Goal: Task Accomplishment & Management: Complete application form

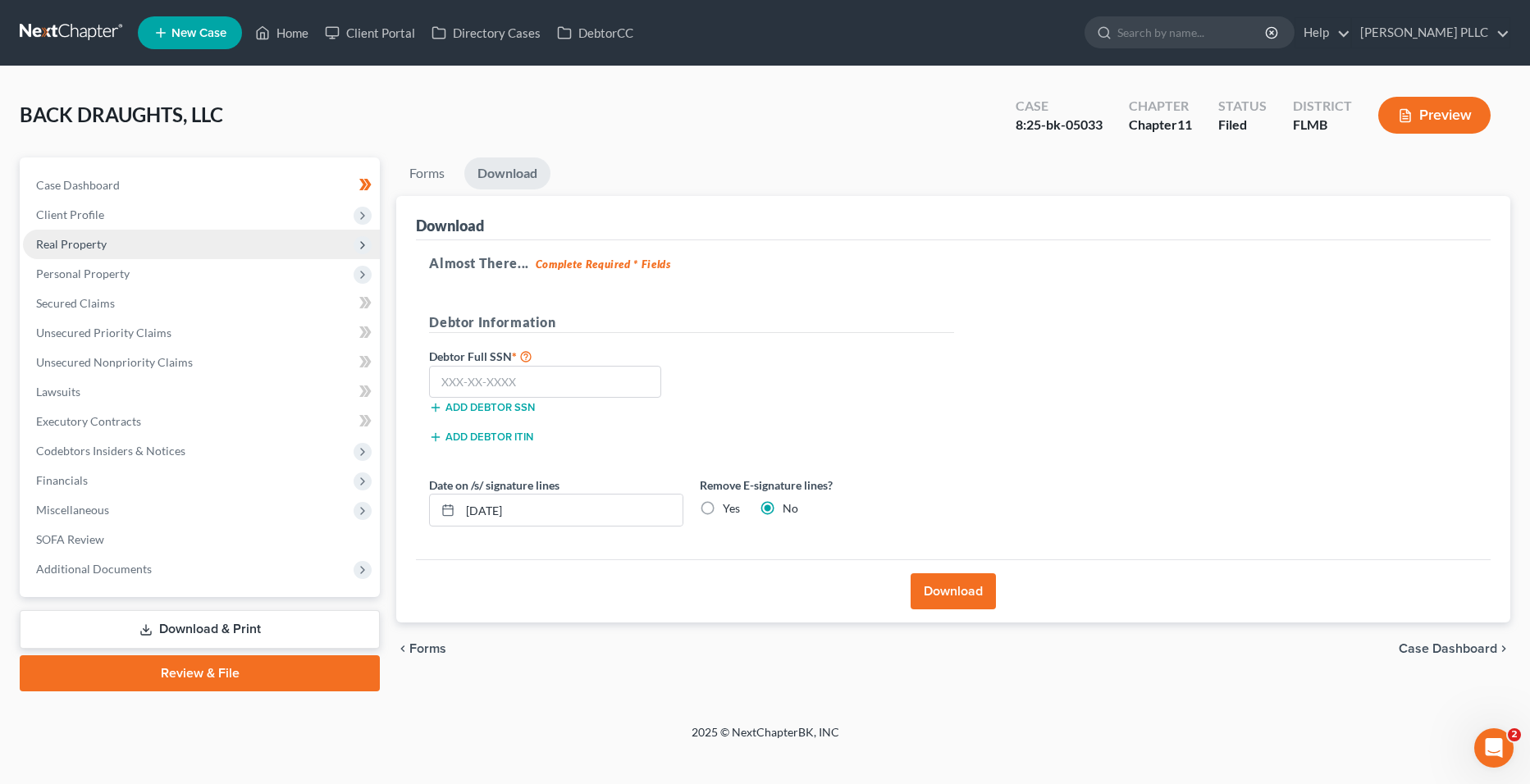
click at [191, 241] on span "Real Property" at bounding box center [201, 244] width 357 height 29
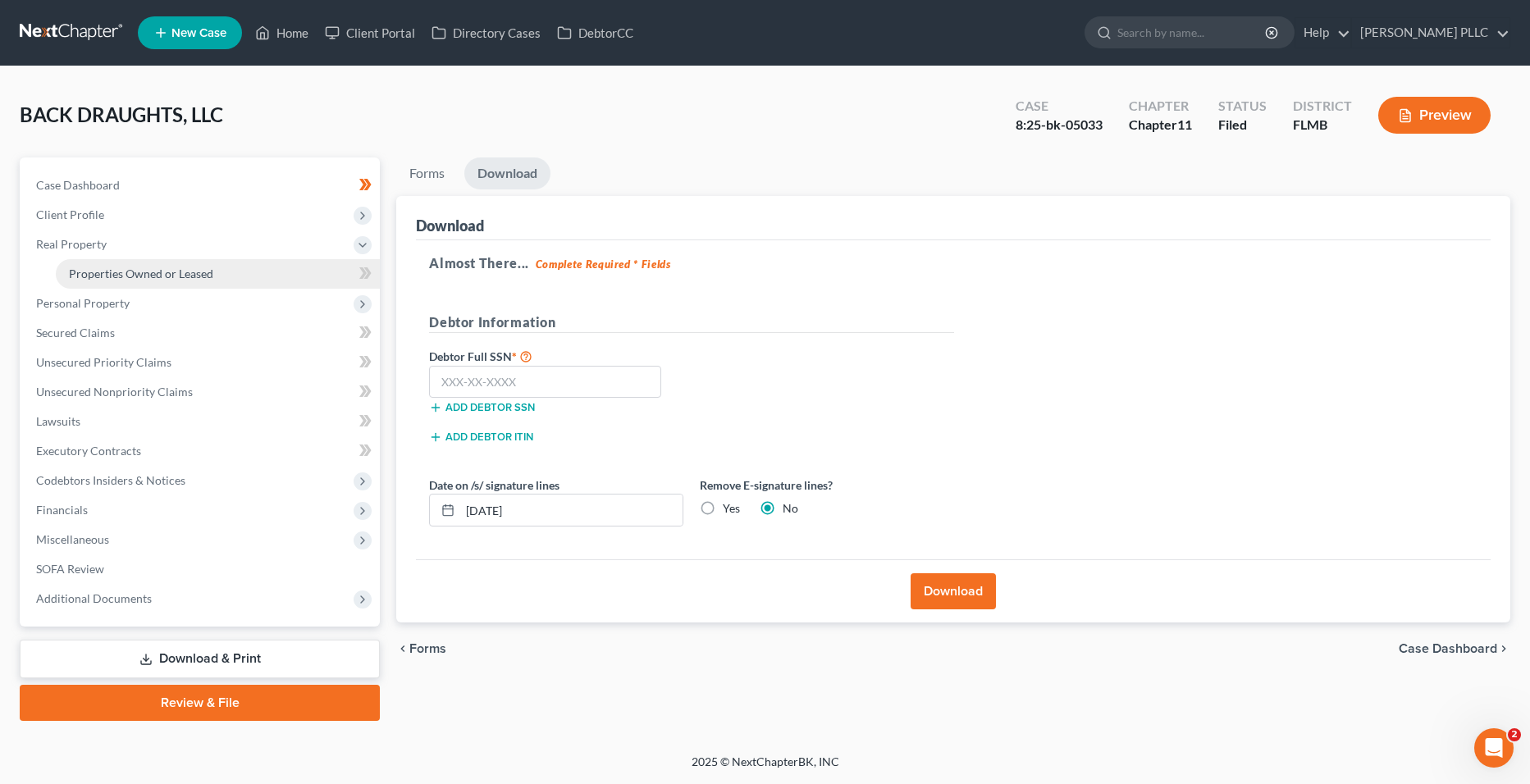
click at [207, 275] on span "Properties Owned or Leased" at bounding box center [141, 273] width 144 height 14
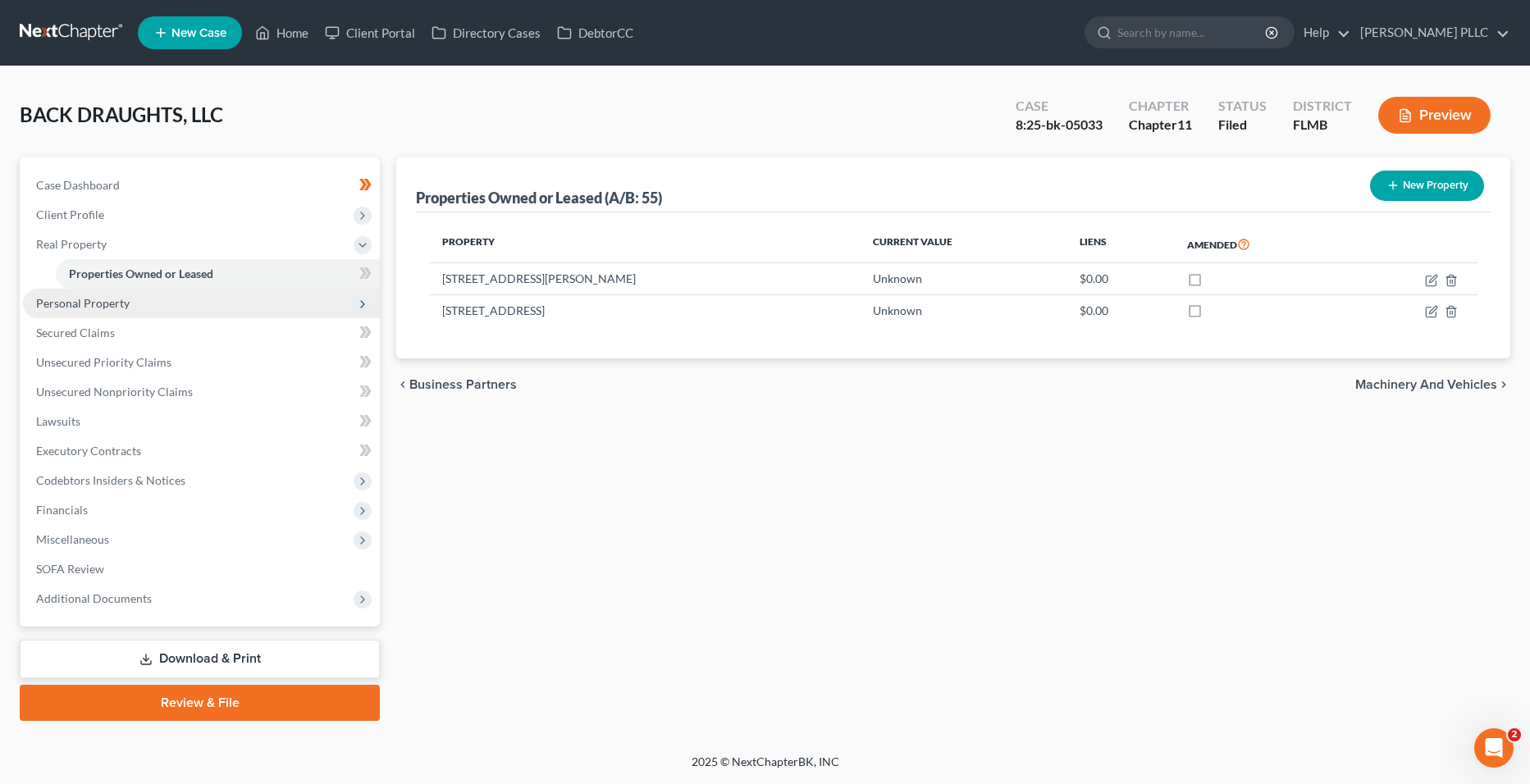
click at [202, 310] on span "Personal Property" at bounding box center [201, 303] width 357 height 29
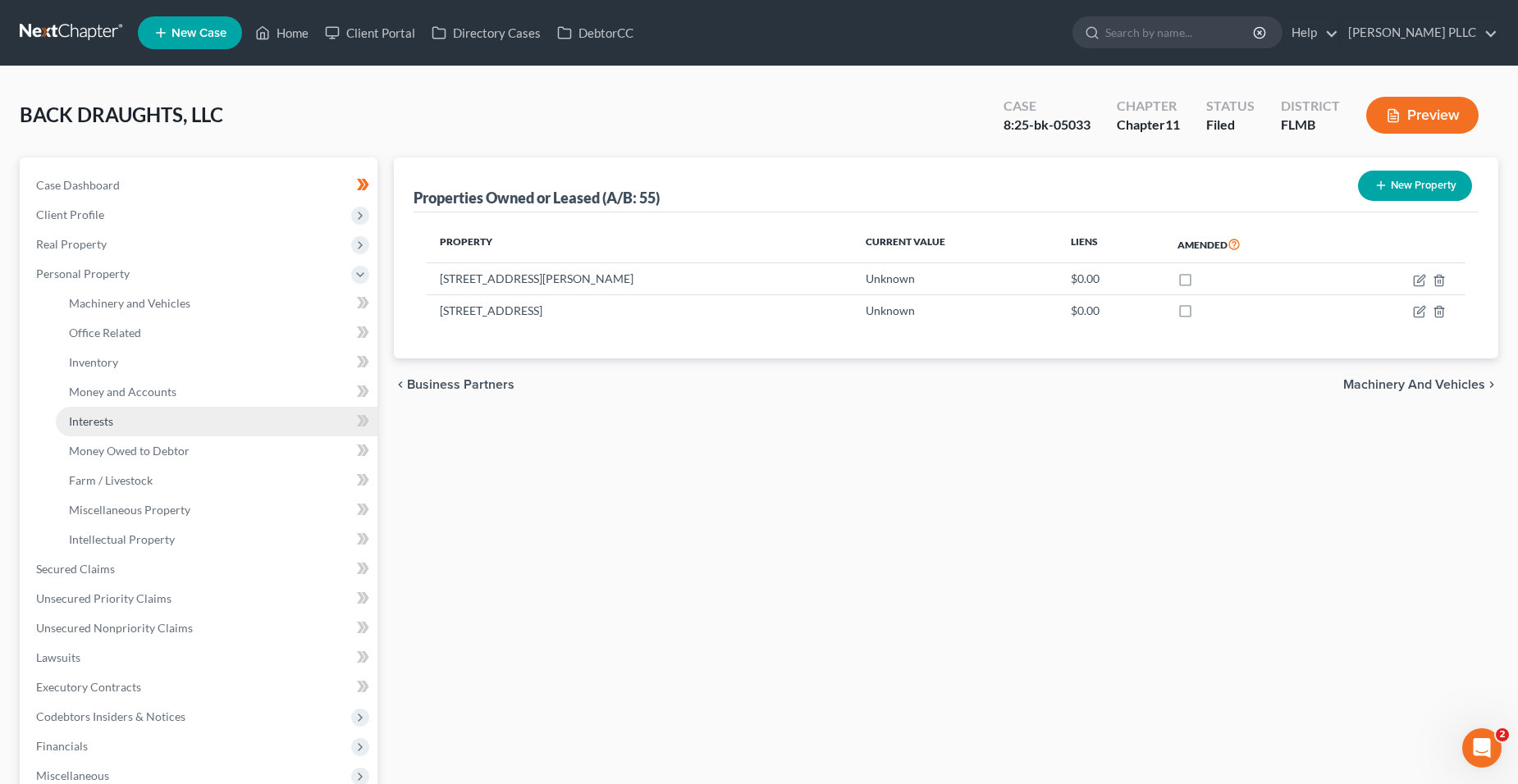
click at [178, 415] on link "Interests" at bounding box center [216, 421] width 321 height 29
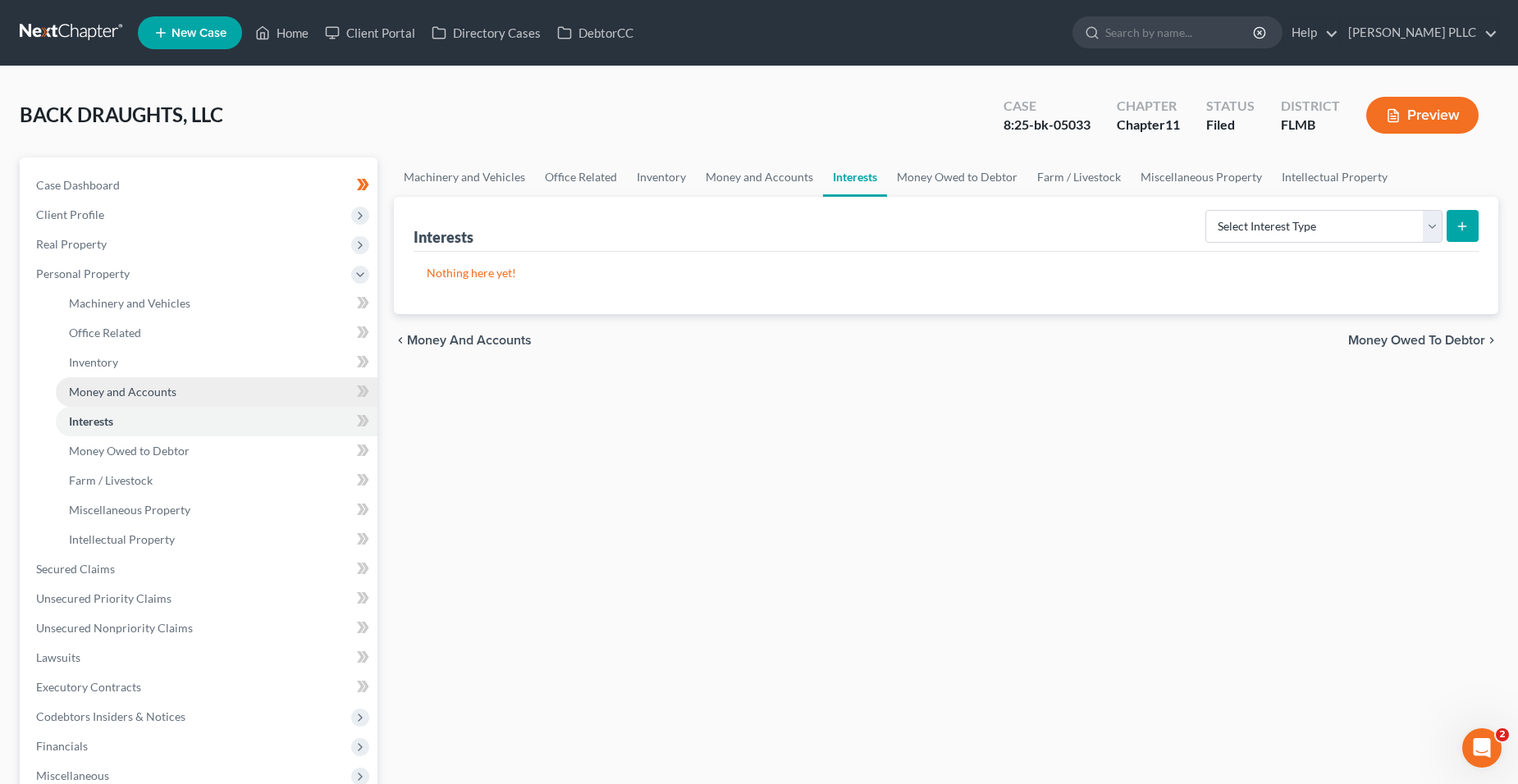
click at [181, 391] on link "Money and Accounts" at bounding box center [216, 392] width 321 height 29
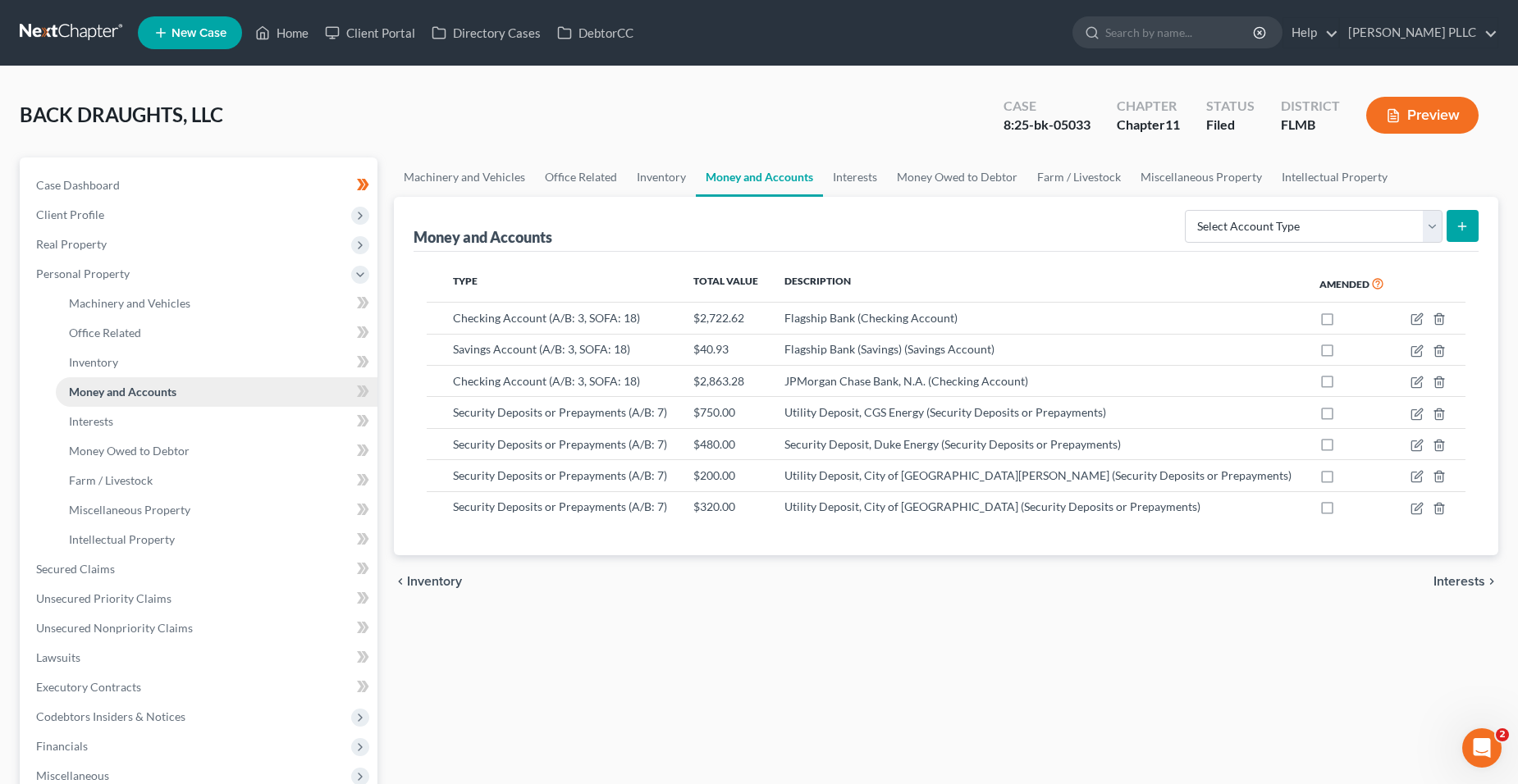
scroll to position [164, 0]
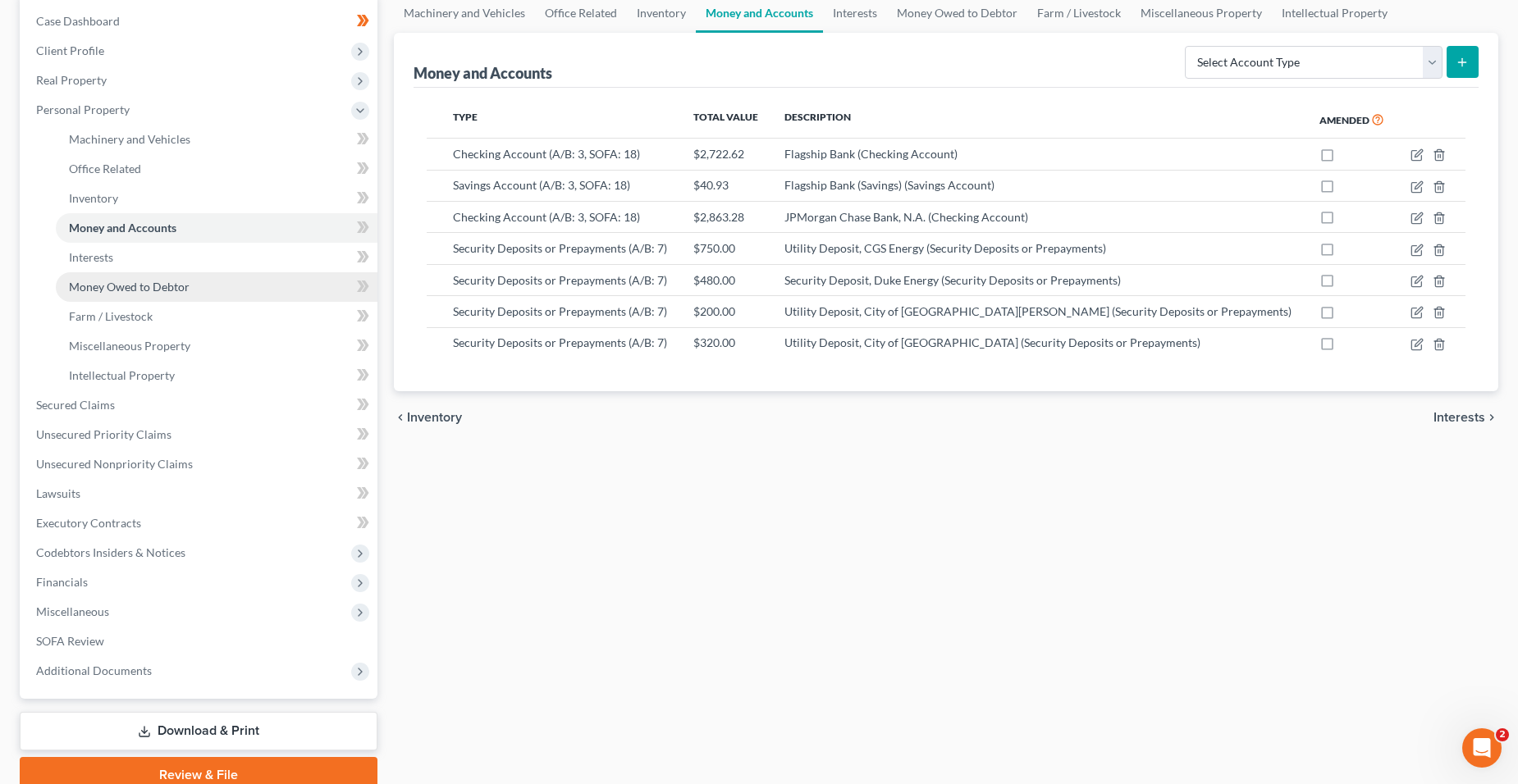
click at [206, 290] on link "Money Owed to Debtor" at bounding box center [216, 286] width 321 height 29
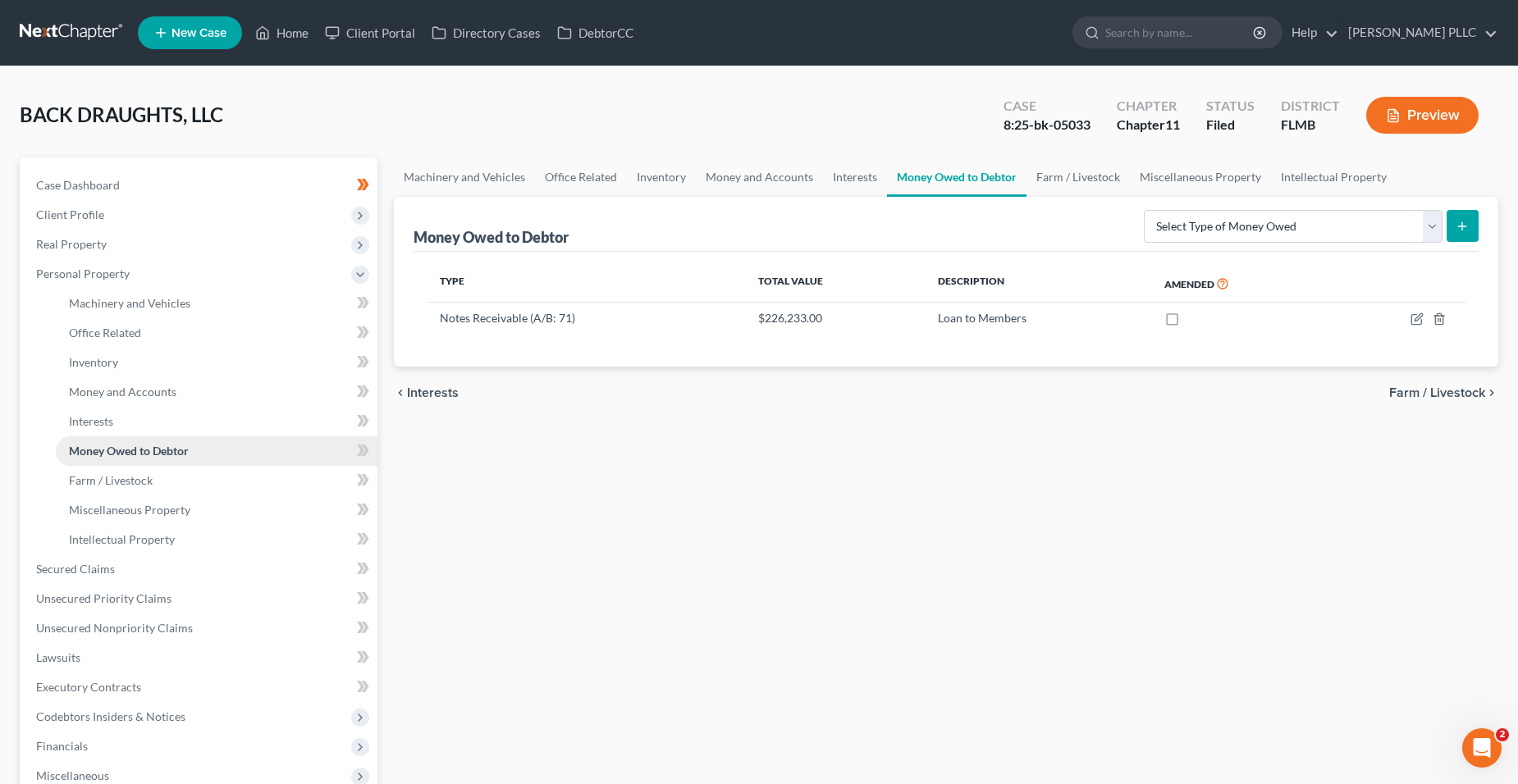
click at [186, 448] on span "Money Owed to Debtor" at bounding box center [129, 451] width 119 height 14
click at [159, 488] on link "Farm / Livestock" at bounding box center [216, 480] width 321 height 29
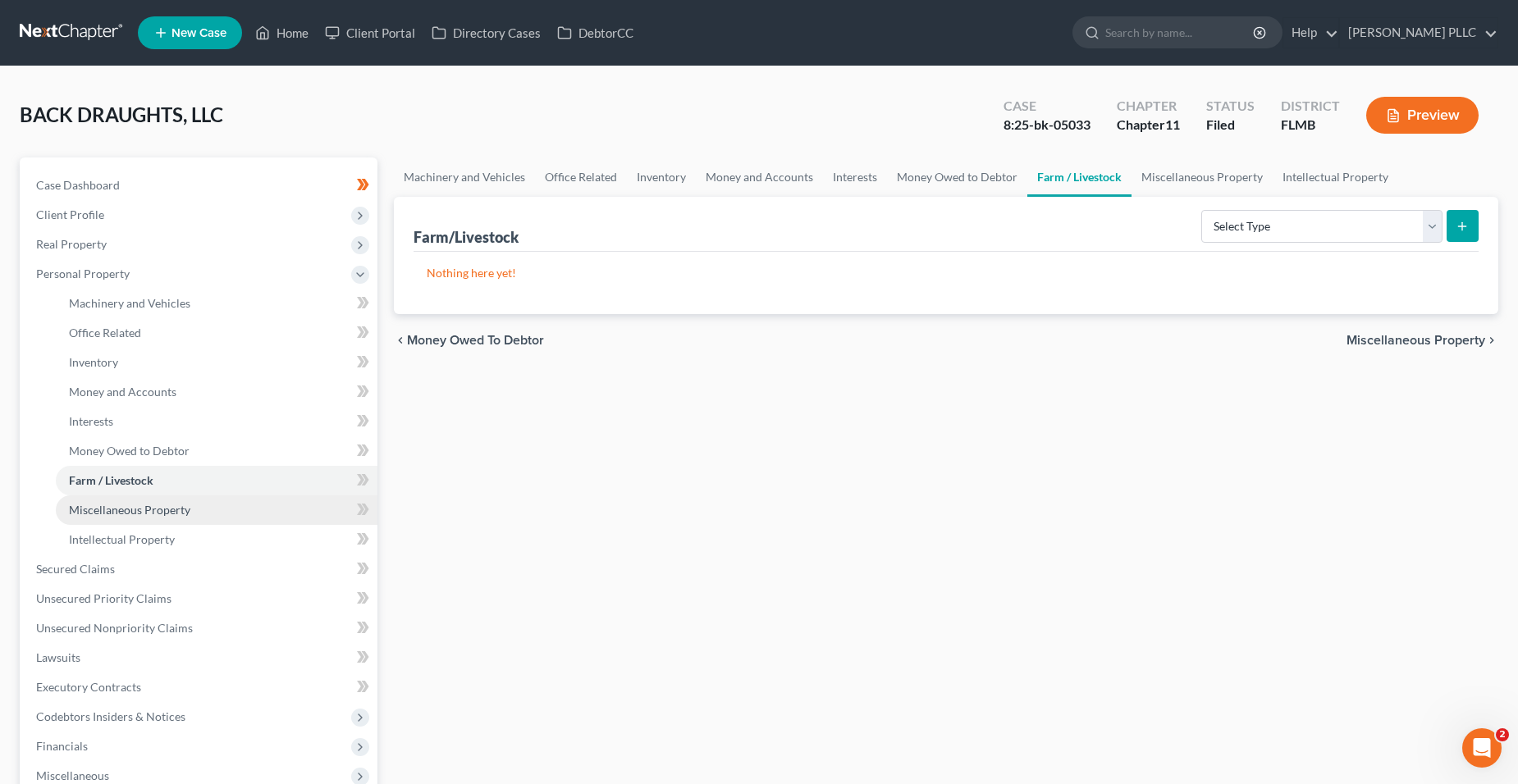
click at [180, 510] on span "Miscellaneous Property" at bounding box center [129, 509] width 121 height 14
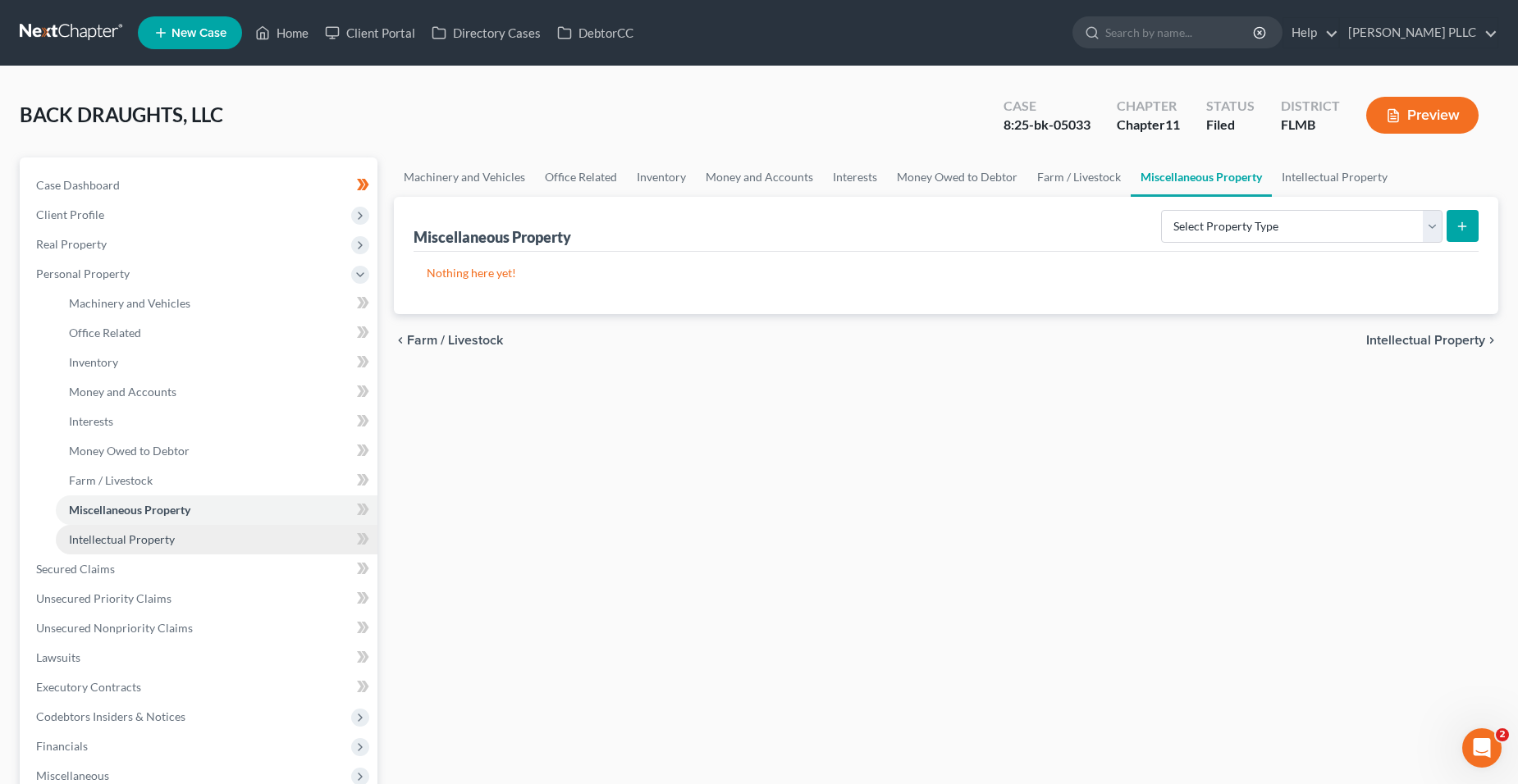
click at [184, 531] on link "Intellectual Property" at bounding box center [216, 539] width 321 height 29
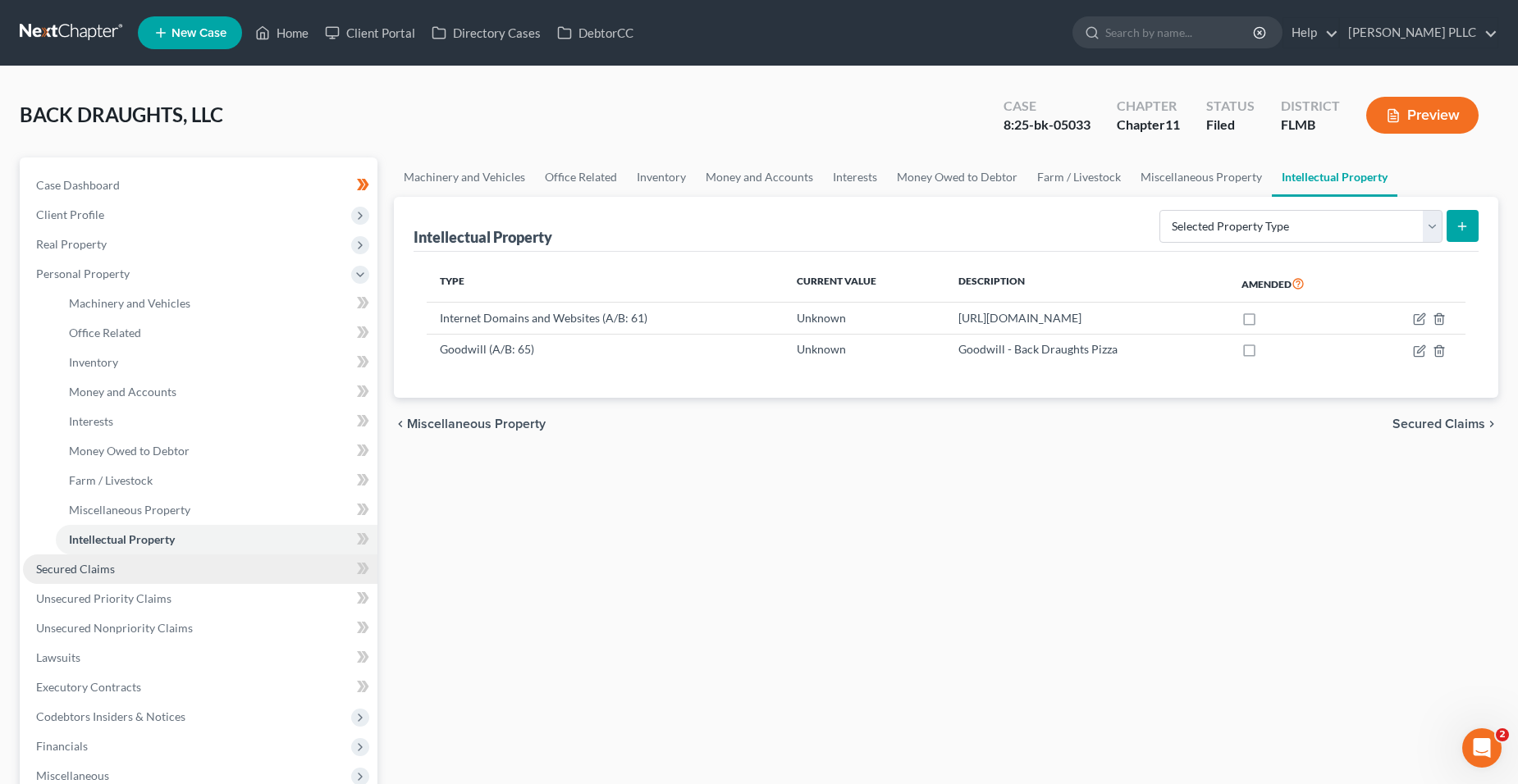
click at [189, 573] on link "Secured Claims" at bounding box center [200, 569] width 354 height 29
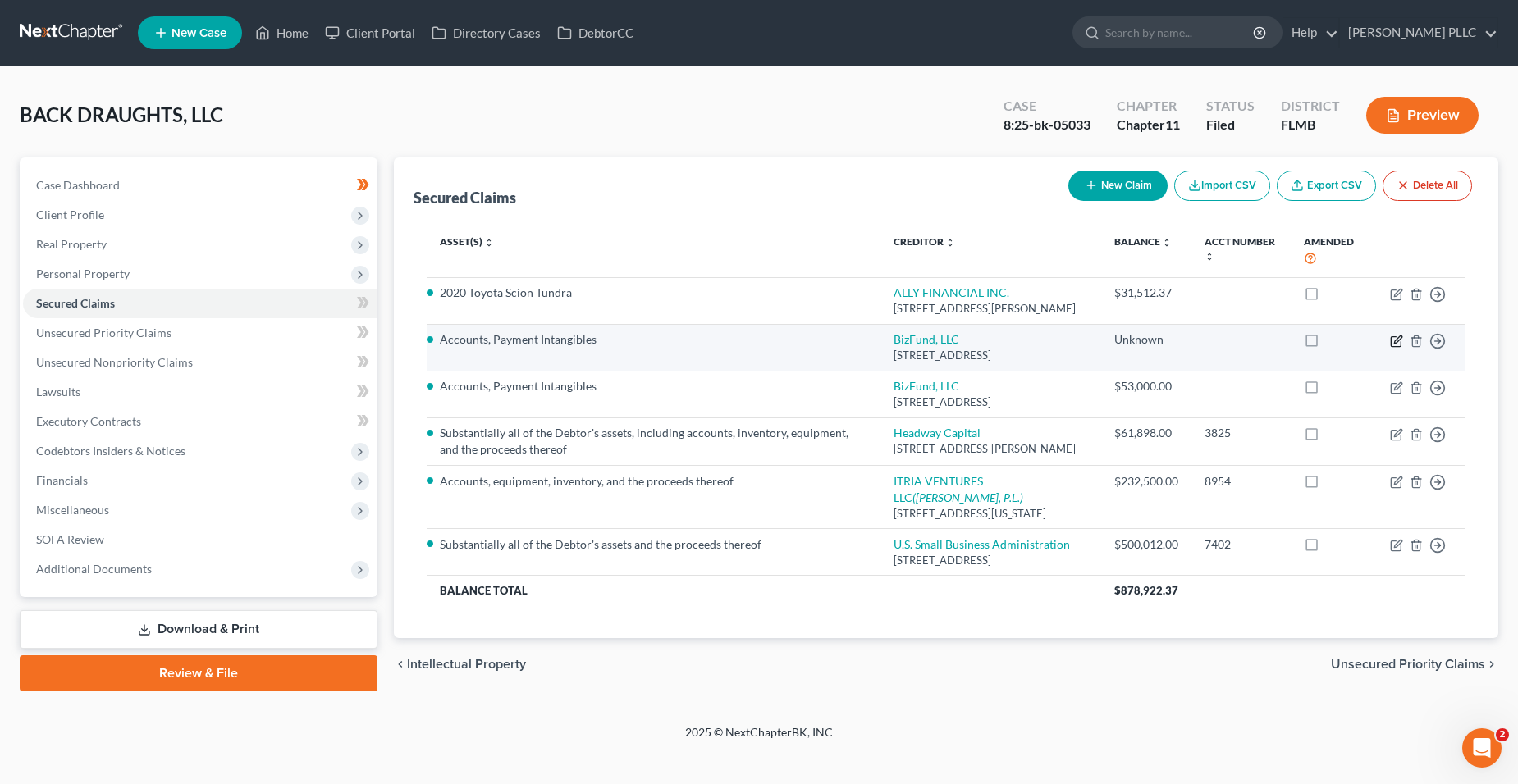
click at [1394, 343] on icon "button" at bounding box center [1397, 339] width 8 height 8
select select "35"
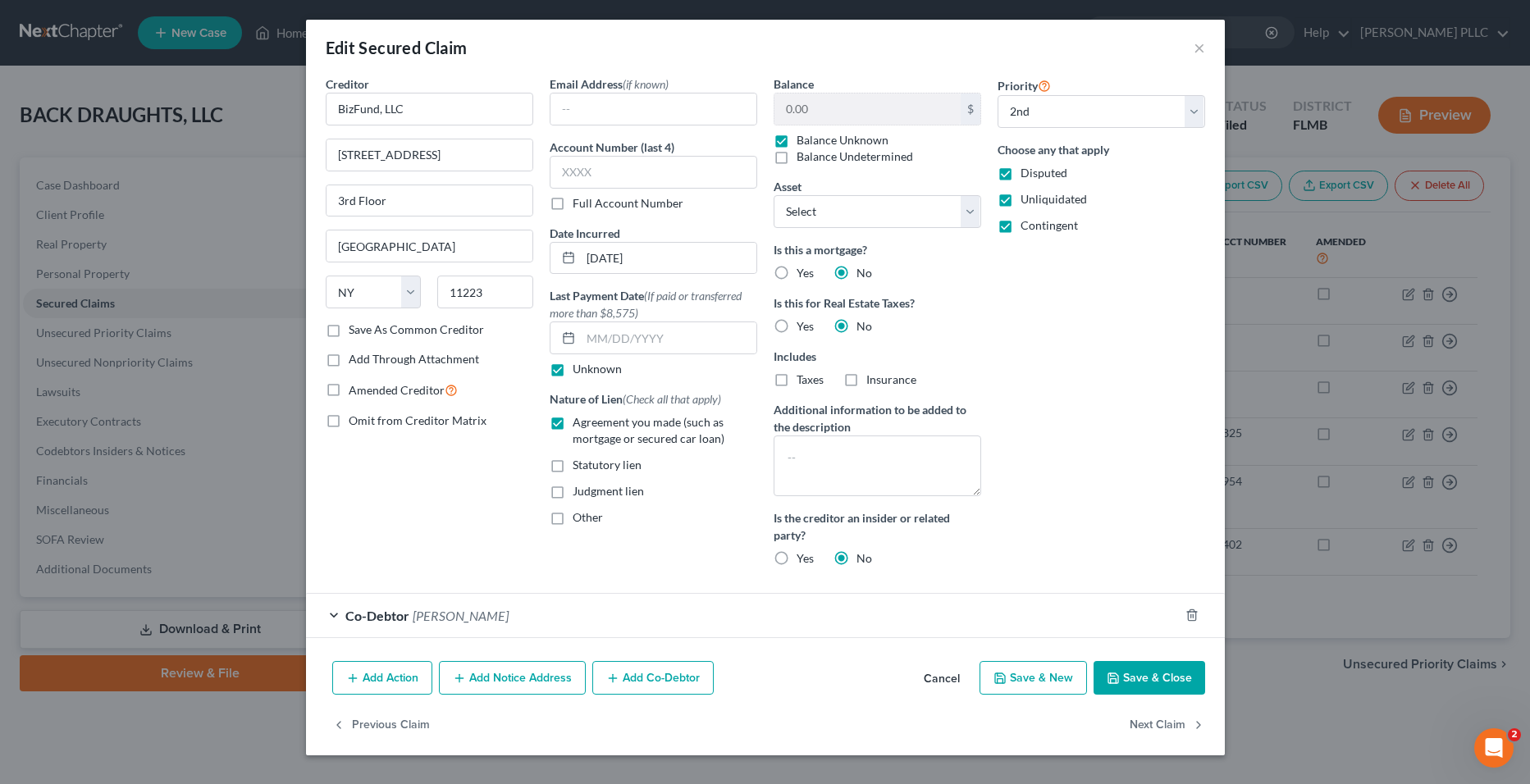
select select "1"
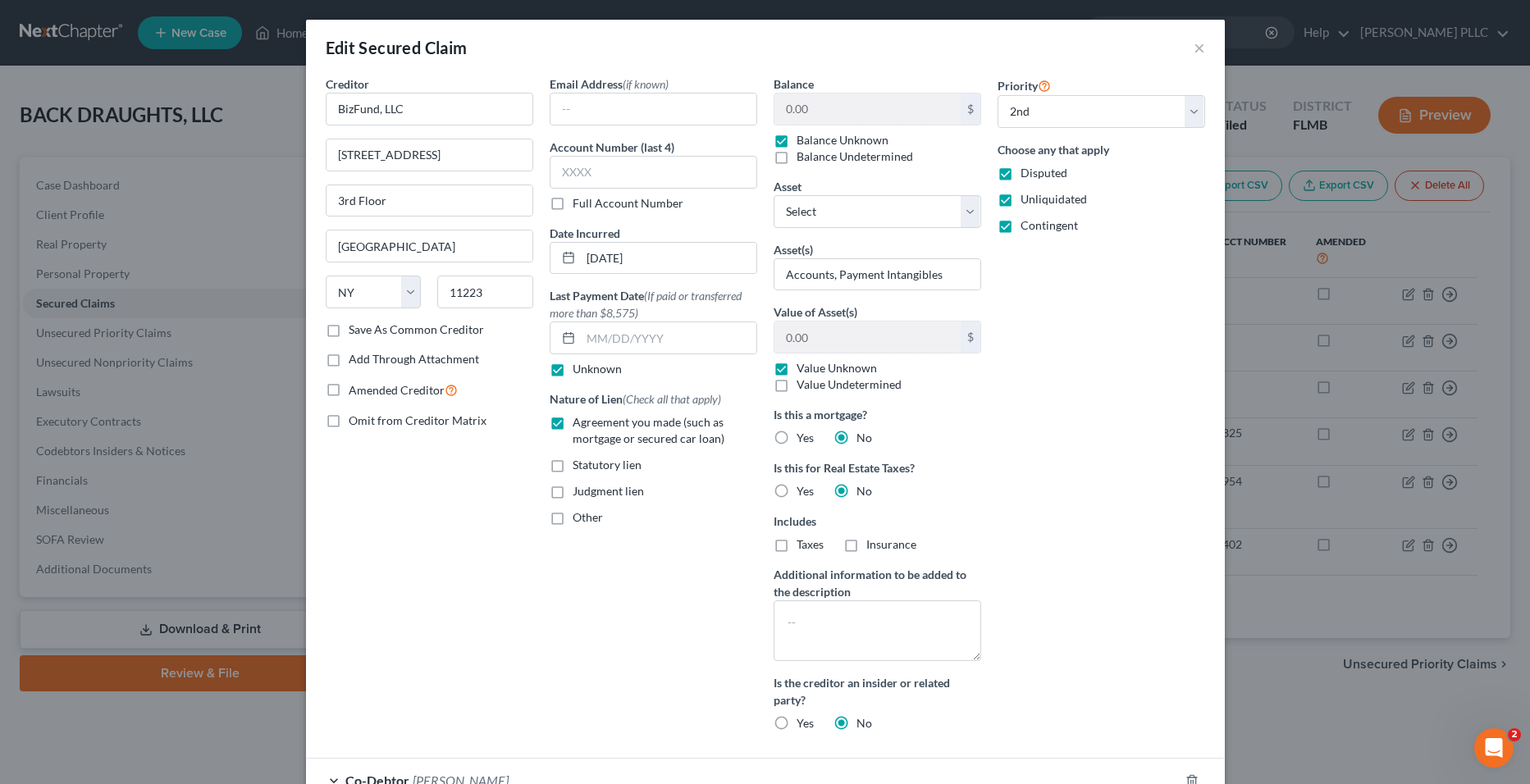
click at [823, 146] on label "Balance Unknown" at bounding box center [843, 140] width 92 height 17
click at [814, 143] on input "Balance Unknown" at bounding box center [808, 137] width 11 height 11
click at [797, 140] on label "Balance Unknown" at bounding box center [843, 140] width 92 height 17
click at [803, 140] on input "Balance Unknown" at bounding box center [808, 137] width 11 height 11
click at [797, 139] on label "Balance Unknown" at bounding box center [843, 140] width 92 height 17
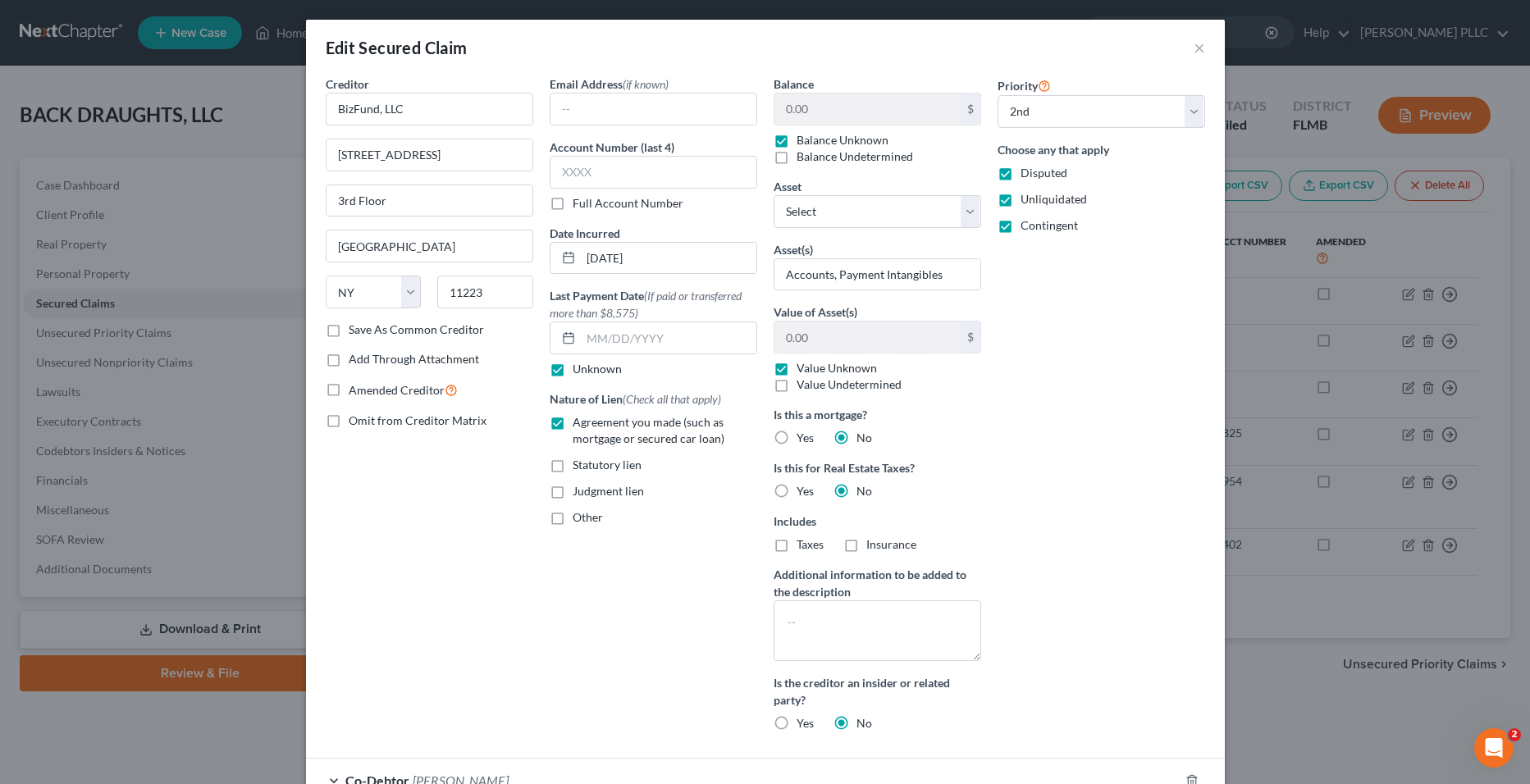
click at [803, 139] on input "Balance Unknown" at bounding box center [808, 137] width 11 height 11
click at [797, 143] on label "Balance Unknown" at bounding box center [843, 140] width 92 height 17
click at [803, 143] on input "Balance Unknown" at bounding box center [808, 137] width 11 height 11
click at [766, 106] on div "Balance 0.00 $ Balance Unknown Balance Undetermined 0.00 $ Balance Unknown Asse…" at bounding box center [878, 410] width 224 height 670
drag, startPoint x: 770, startPoint y: 118, endPoint x: 773, endPoint y: 141, distance: 23.2
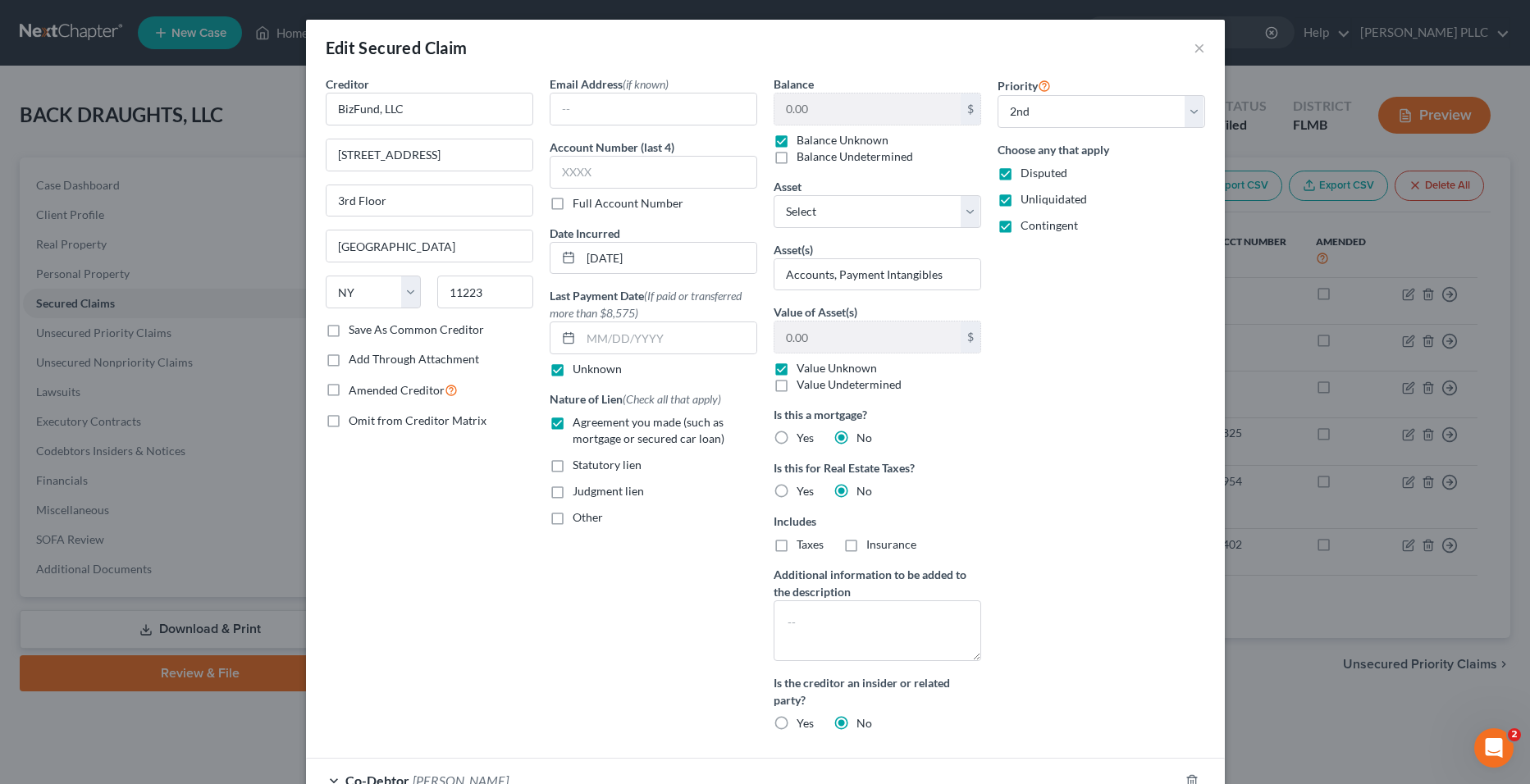
click at [797, 140] on label "Balance Unknown" at bounding box center [843, 140] width 92 height 17
click at [803, 140] on input "Balance Unknown" at bounding box center [808, 137] width 11 height 11
click at [797, 141] on label "Balance Unknown" at bounding box center [843, 140] width 92 height 17
click at [803, 141] on input "Balance Unknown" at bounding box center [808, 137] width 11 height 11
click at [797, 136] on label "Balance Unknown" at bounding box center [843, 140] width 92 height 17
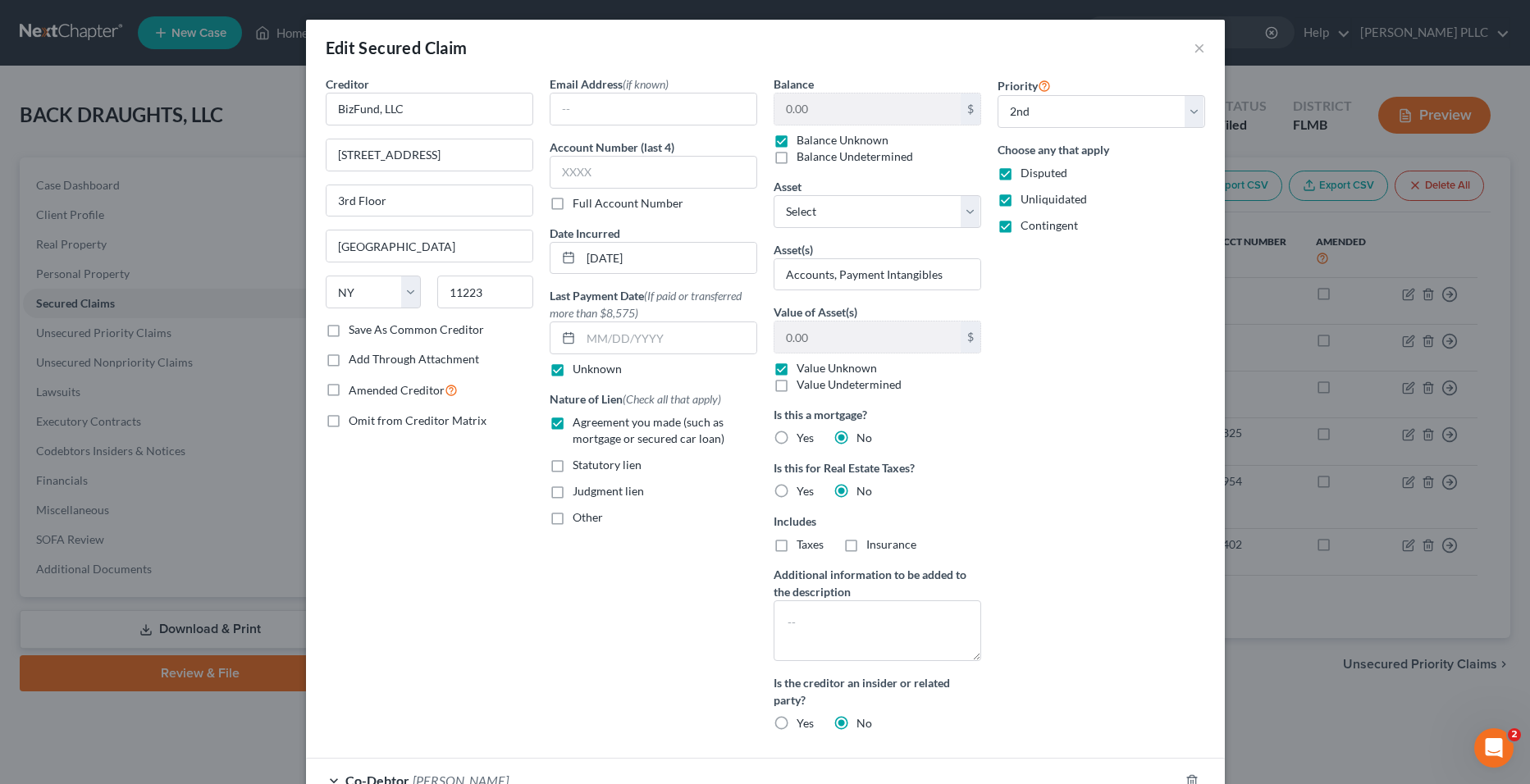
click at [803, 136] on input "Balance Unknown" at bounding box center [808, 137] width 11 height 11
click at [797, 140] on label "Balance Unknown" at bounding box center [843, 140] width 92 height 17
click at [803, 140] on input "Balance Unknown" at bounding box center [808, 137] width 11 height 11
click at [797, 142] on label "Balance Unknown" at bounding box center [843, 140] width 92 height 17
click at [803, 142] on input "Balance Unknown" at bounding box center [808, 137] width 11 height 11
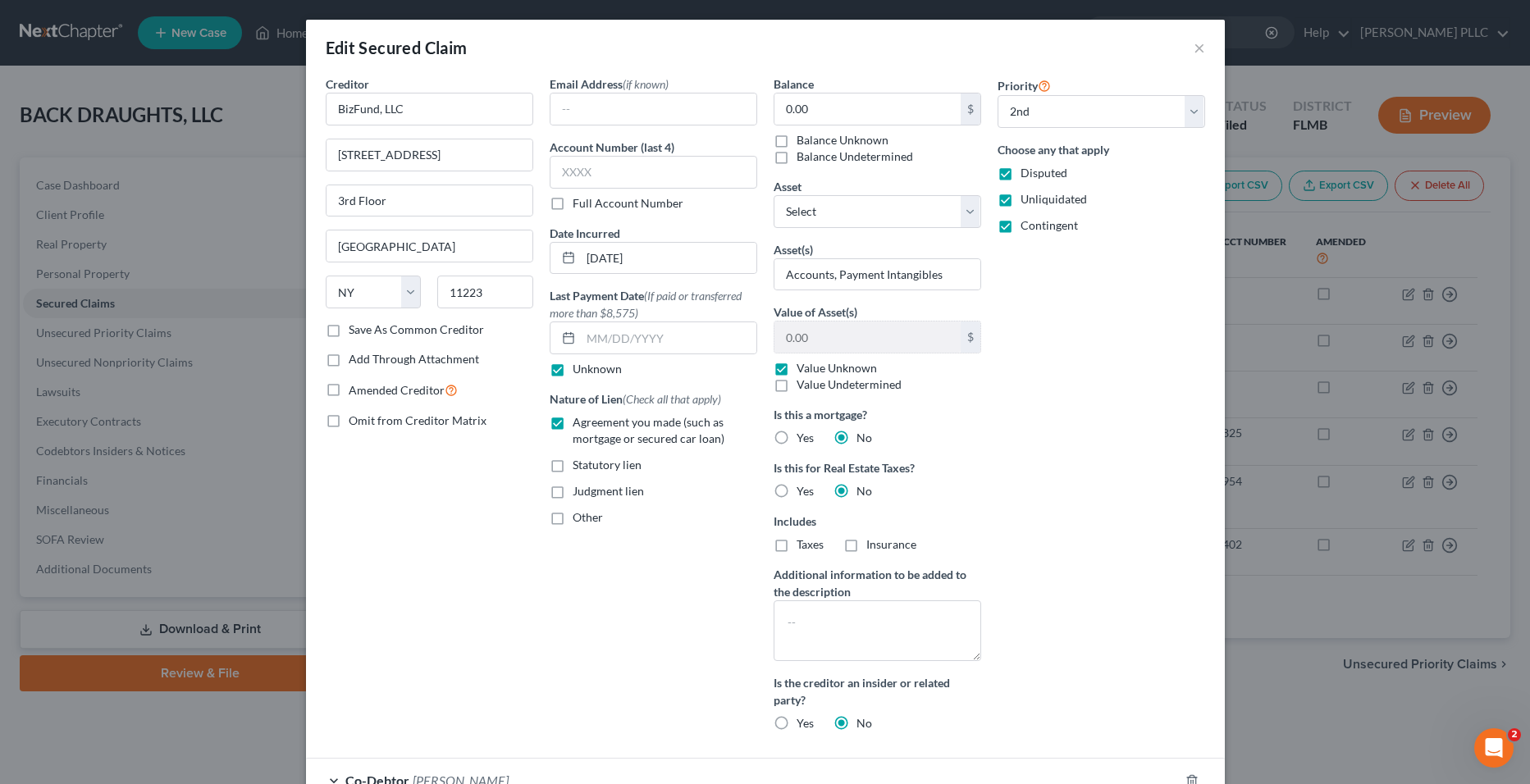
click at [797, 141] on label "Balance Unknown" at bounding box center [843, 140] width 92 height 17
click at [803, 141] on input "Balance Unknown" at bounding box center [808, 137] width 11 height 11
click at [797, 142] on label "Balance Unknown" at bounding box center [843, 140] width 92 height 17
click at [803, 142] on input "Balance Unknown" at bounding box center [808, 137] width 11 height 11
click at [797, 142] on label "Balance Unknown" at bounding box center [843, 140] width 92 height 17
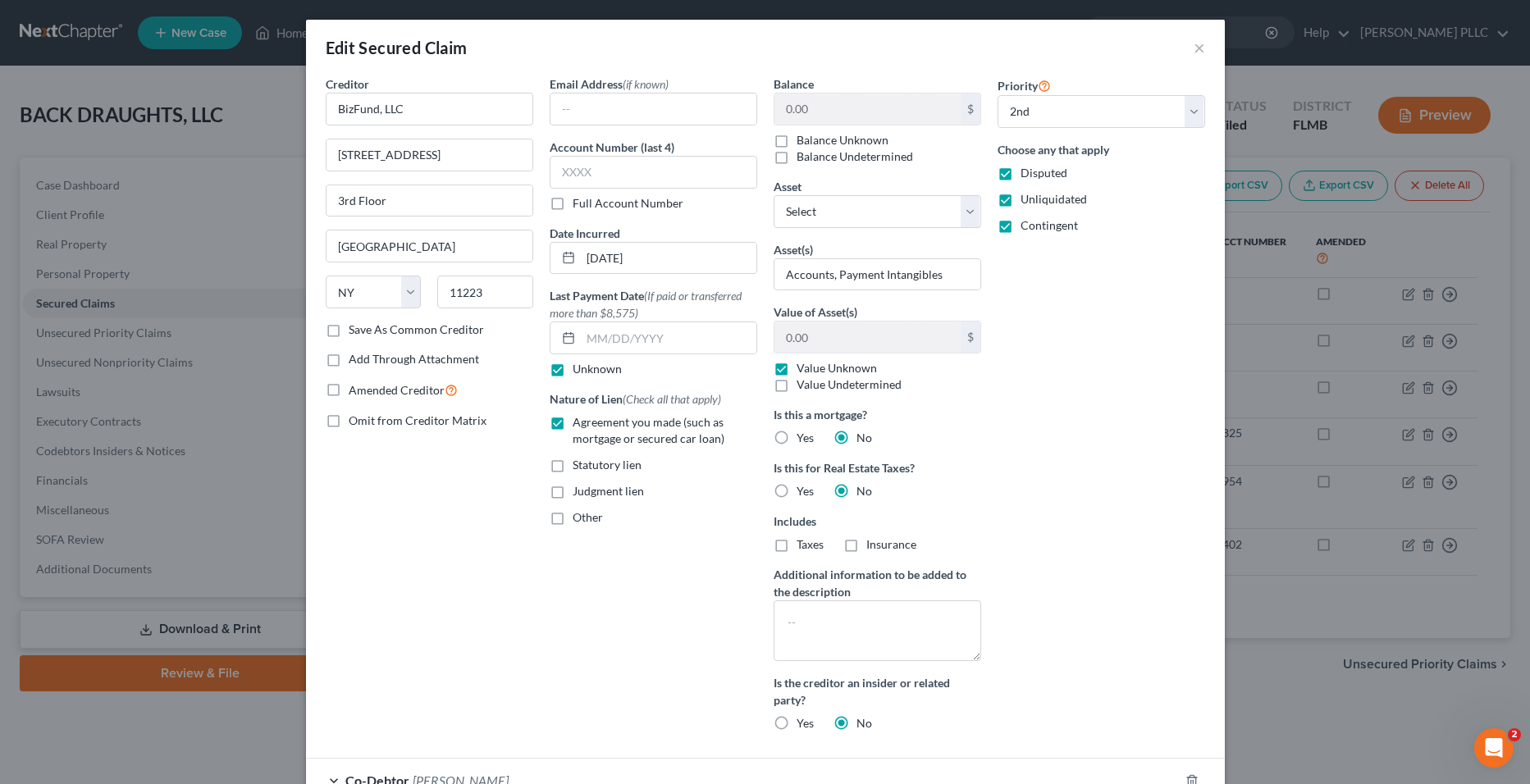
click at [803, 142] on input "Balance Unknown" at bounding box center [808, 137] width 11 height 11
click at [797, 141] on label "Balance Unknown" at bounding box center [843, 140] width 92 height 17
click at [803, 141] on input "Balance Unknown" at bounding box center [808, 137] width 11 height 11
checkbox input "false"
click at [922, 114] on input "0.00" at bounding box center [868, 109] width 186 height 31
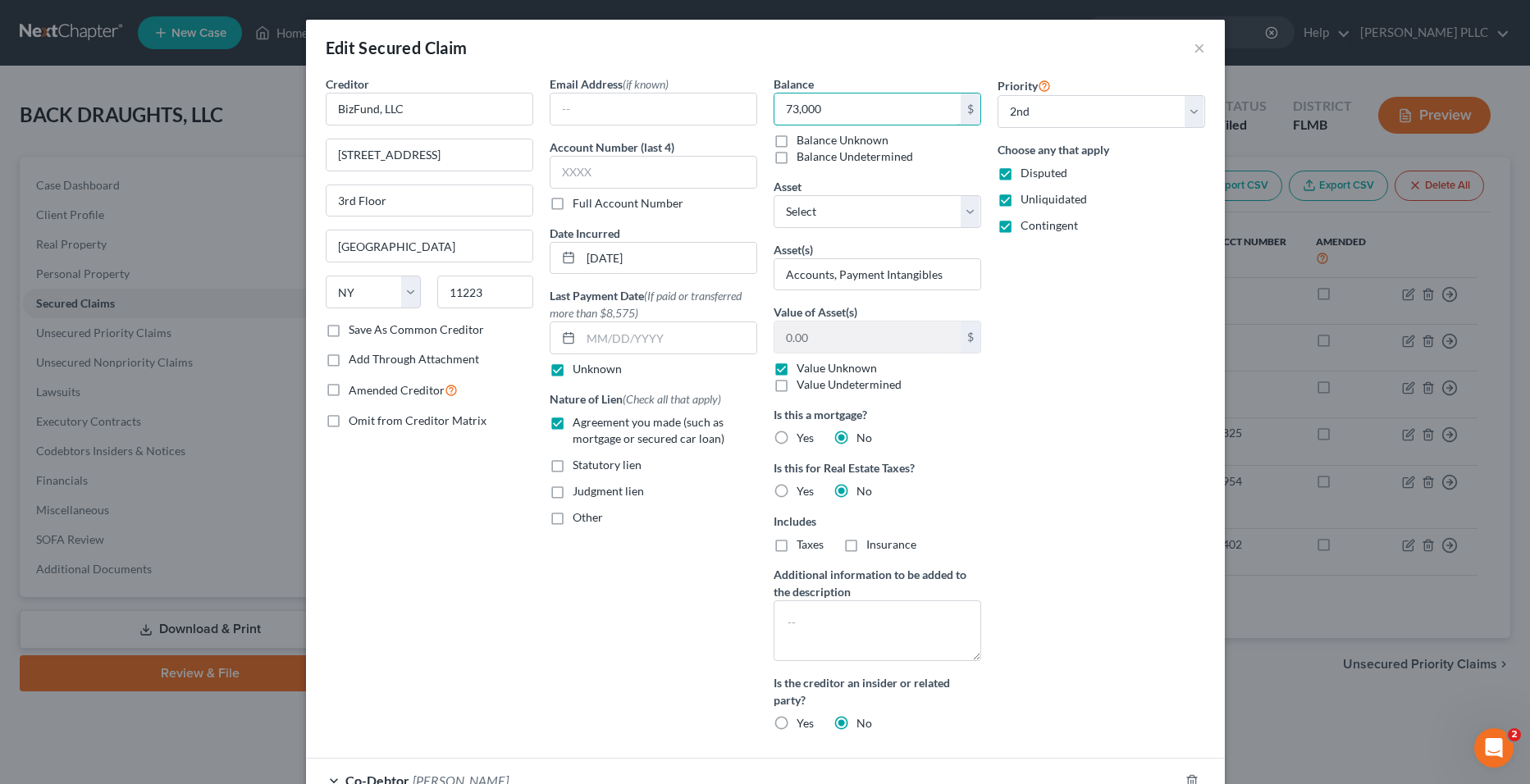
type input "73,000"
click at [1170, 448] on div "Priority Select 1st 2nd 3rd 4th 5th 6th 7th 8th 9th 10th 11th 12th 13th 14th 15…" at bounding box center [1102, 410] width 224 height 670
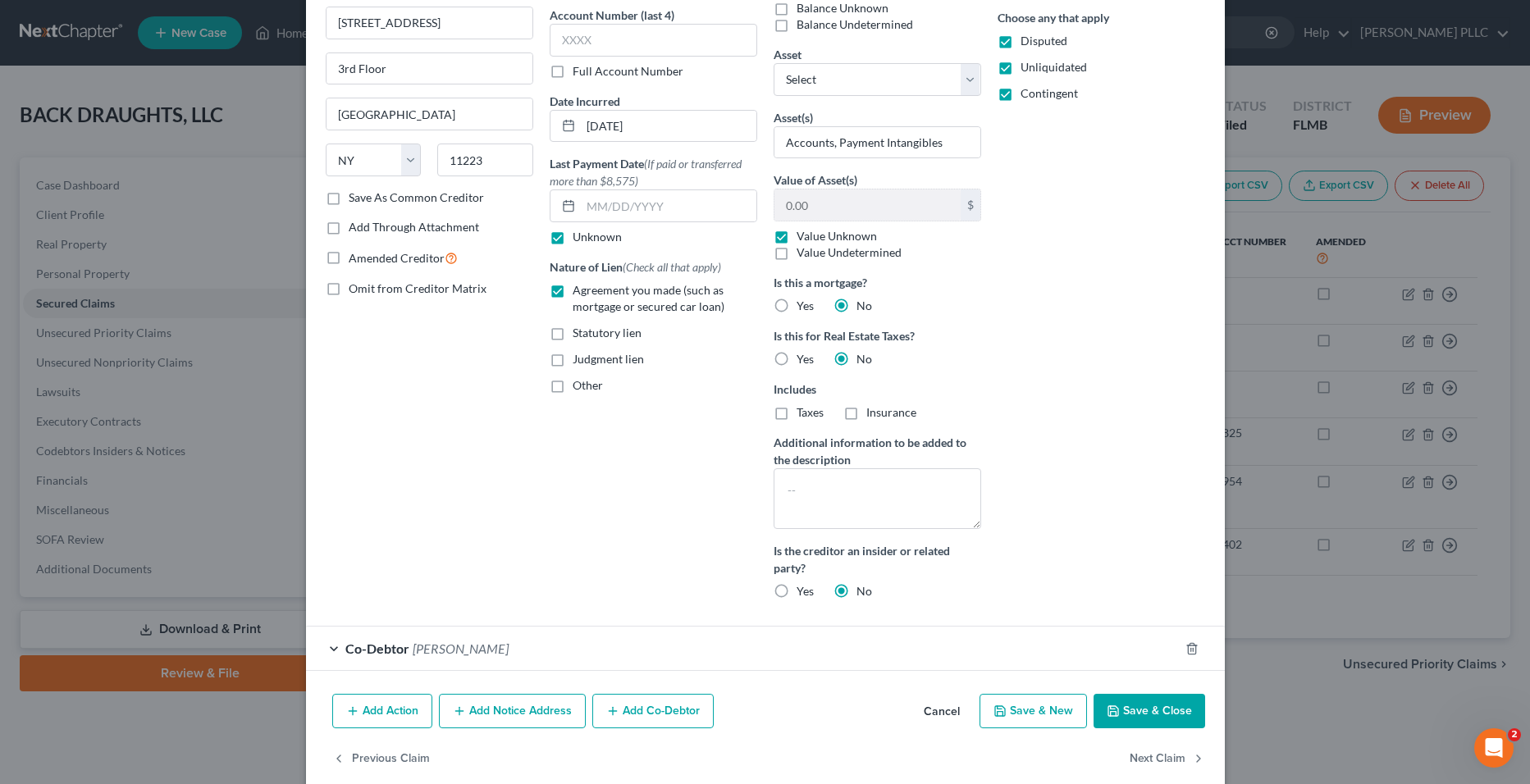
scroll to position [157, 0]
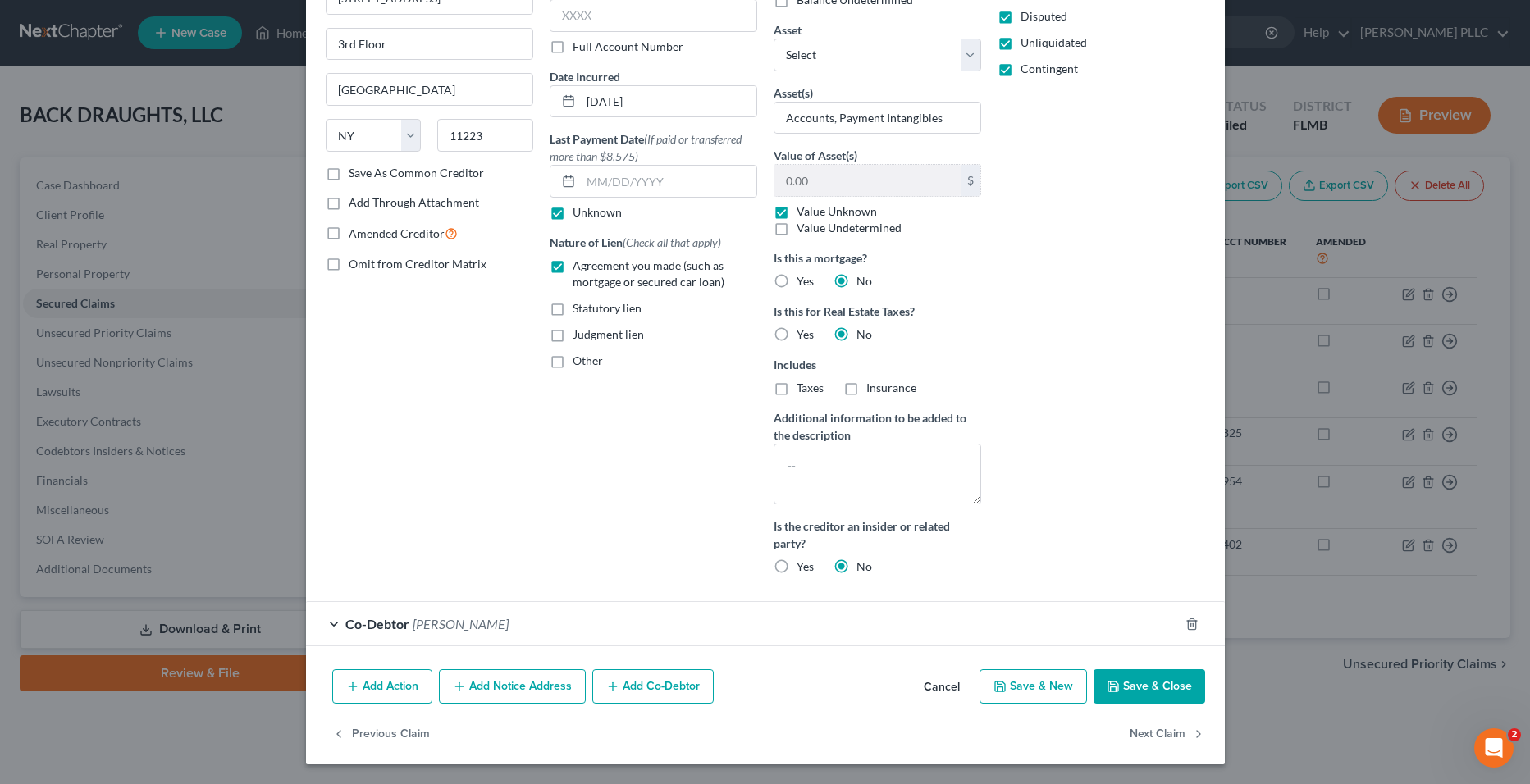
click at [1161, 680] on button "Save & Close" at bounding box center [1150, 686] width 112 height 34
select select "0"
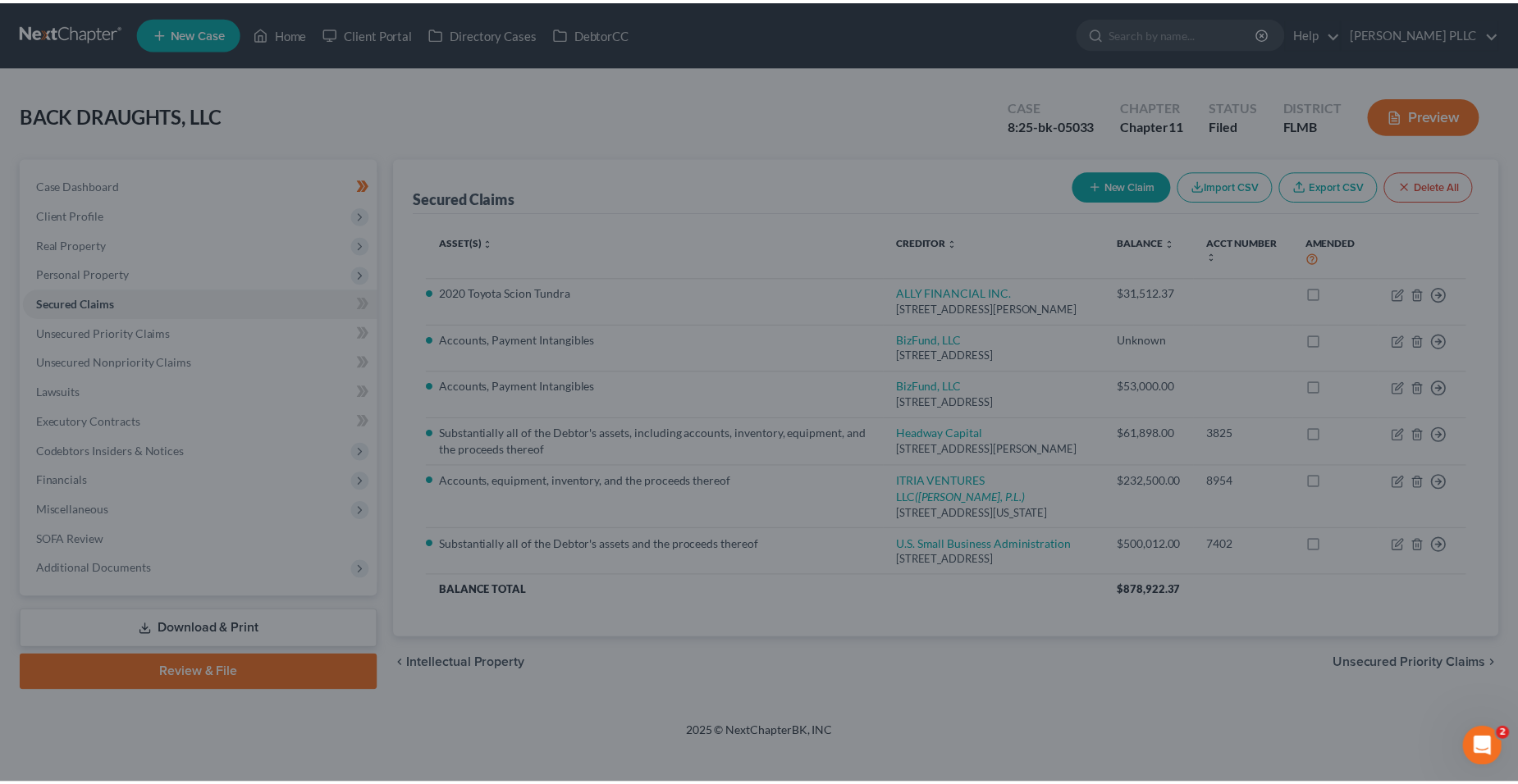
scroll to position [0, 0]
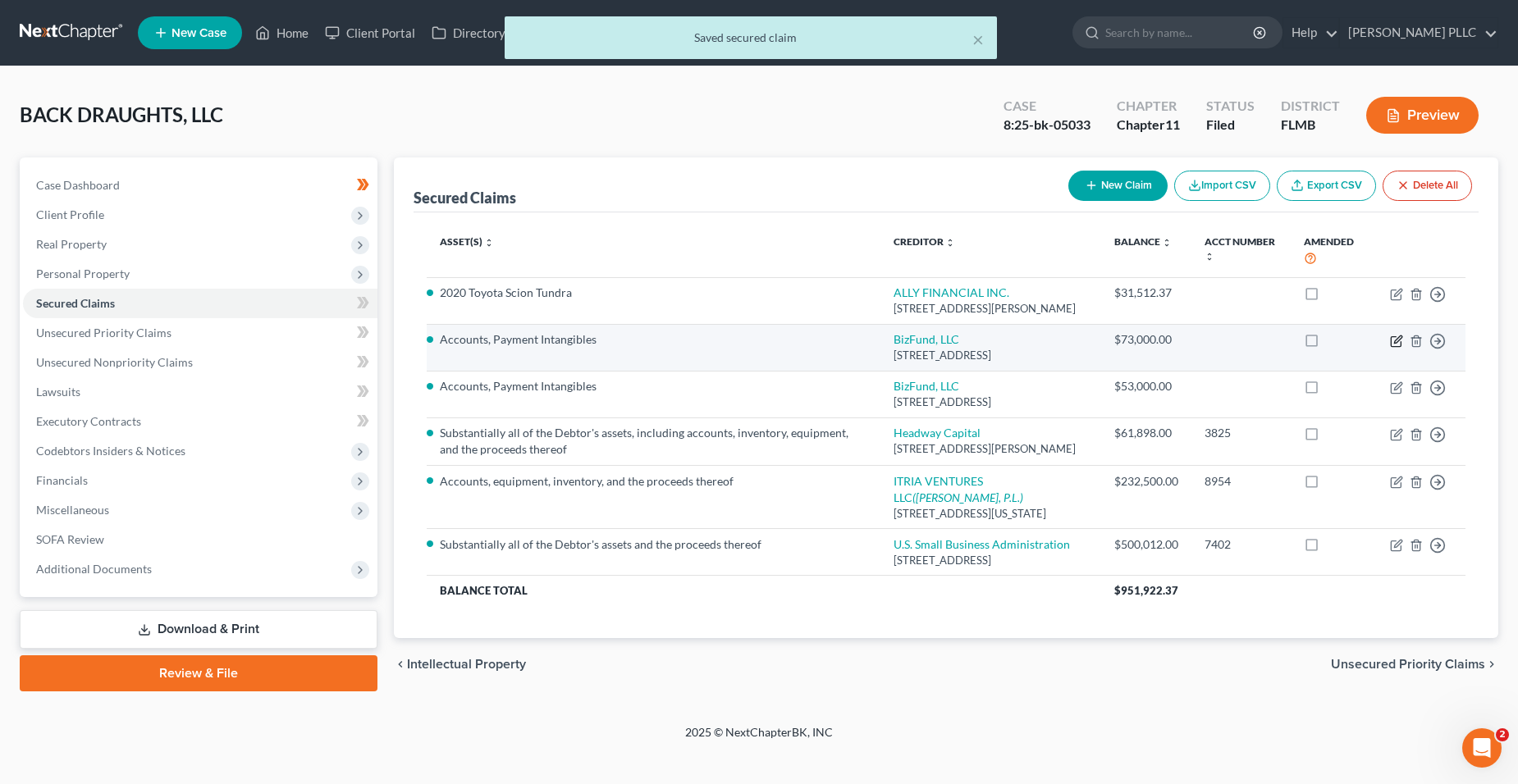
click at [1401, 348] on icon "button" at bounding box center [1396, 341] width 13 height 13
select select "35"
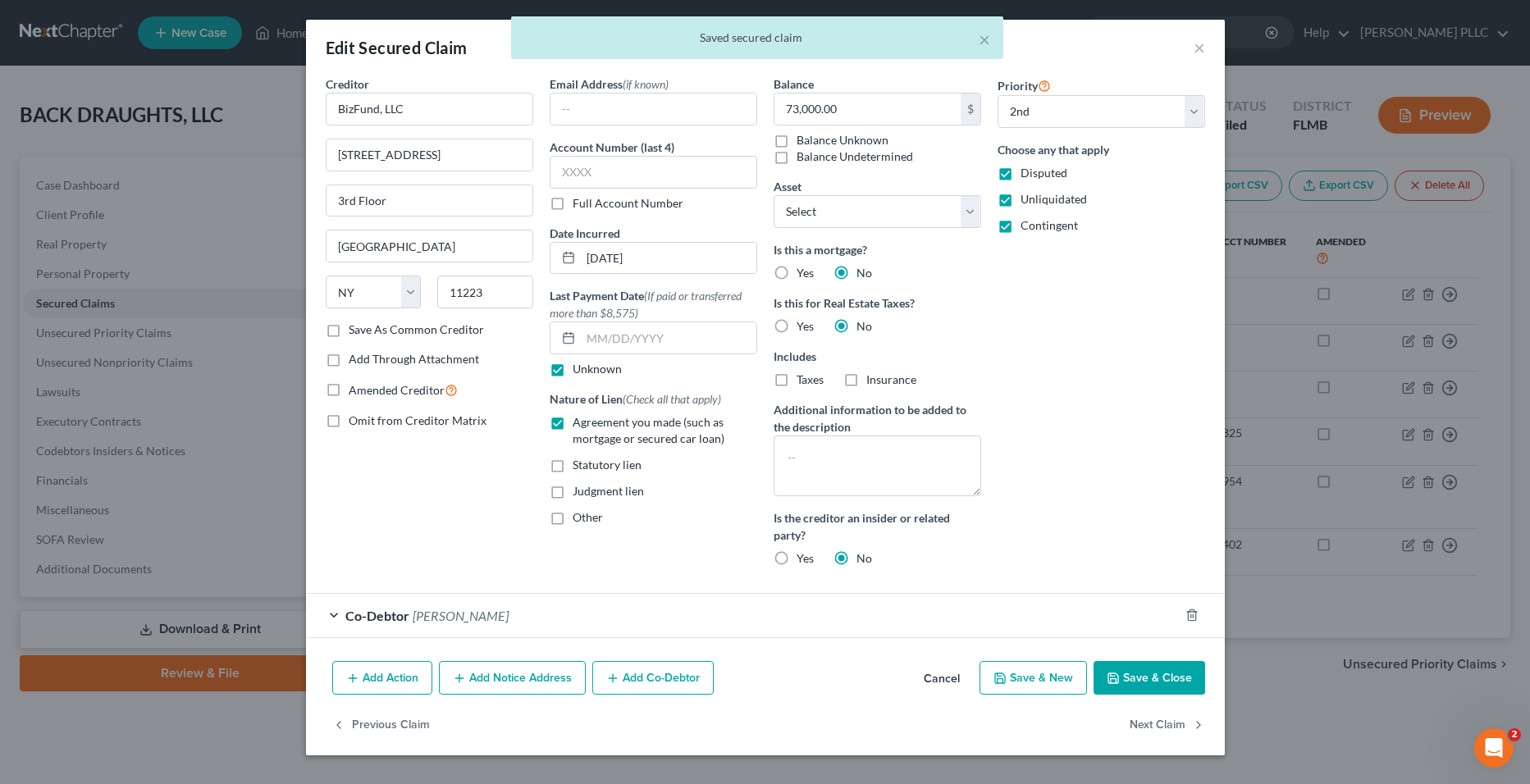
select select "1"
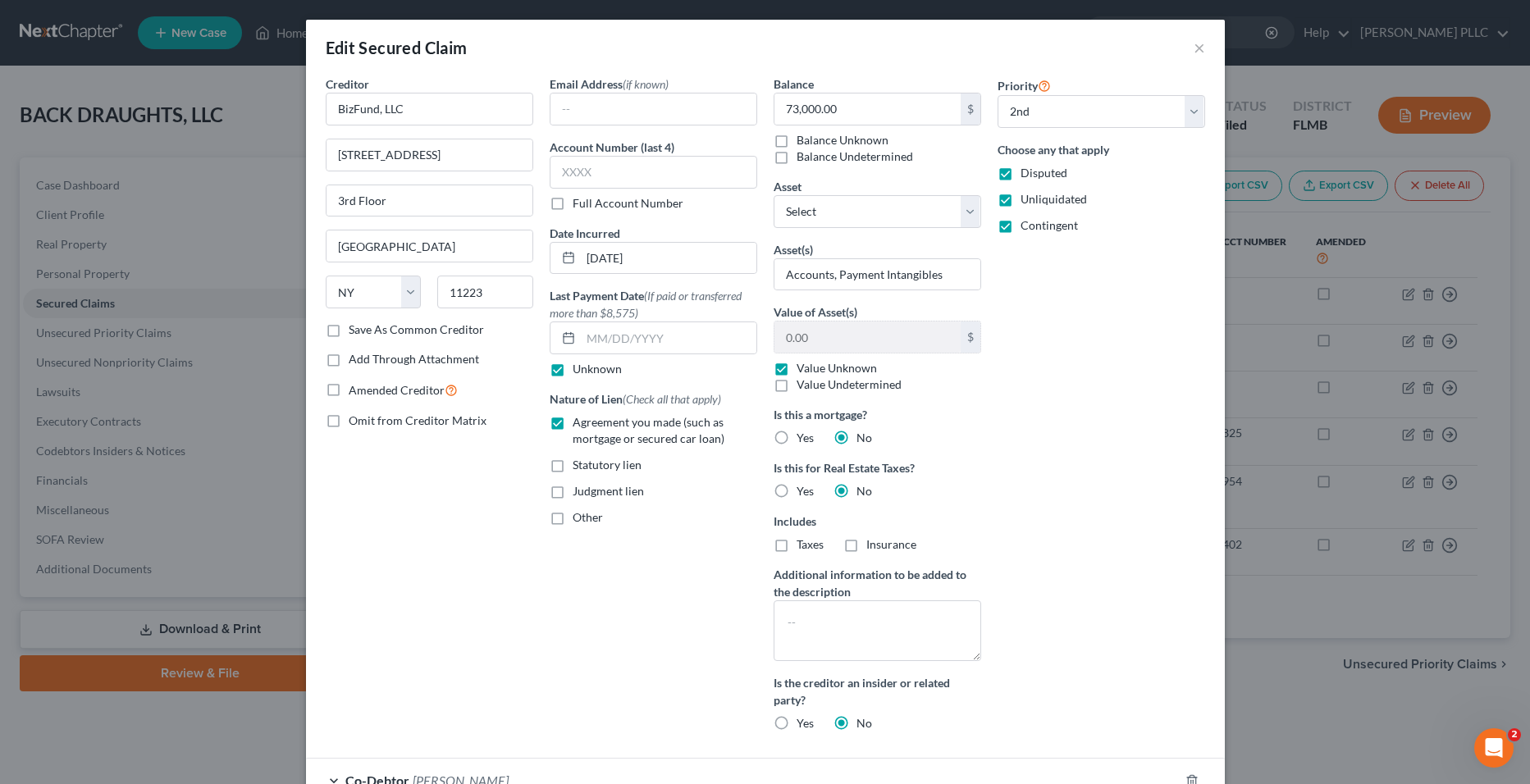
click at [1021, 203] on label "Unliquidated" at bounding box center [1054, 200] width 67 height 17
click at [1027, 202] on input "Unliquidated" at bounding box center [1032, 196] width 11 height 11
checkbox input "false"
click at [1021, 229] on label "Contingent" at bounding box center [1049, 225] width 58 height 17
click at [1027, 228] on input "Contingent" at bounding box center [1032, 222] width 11 height 11
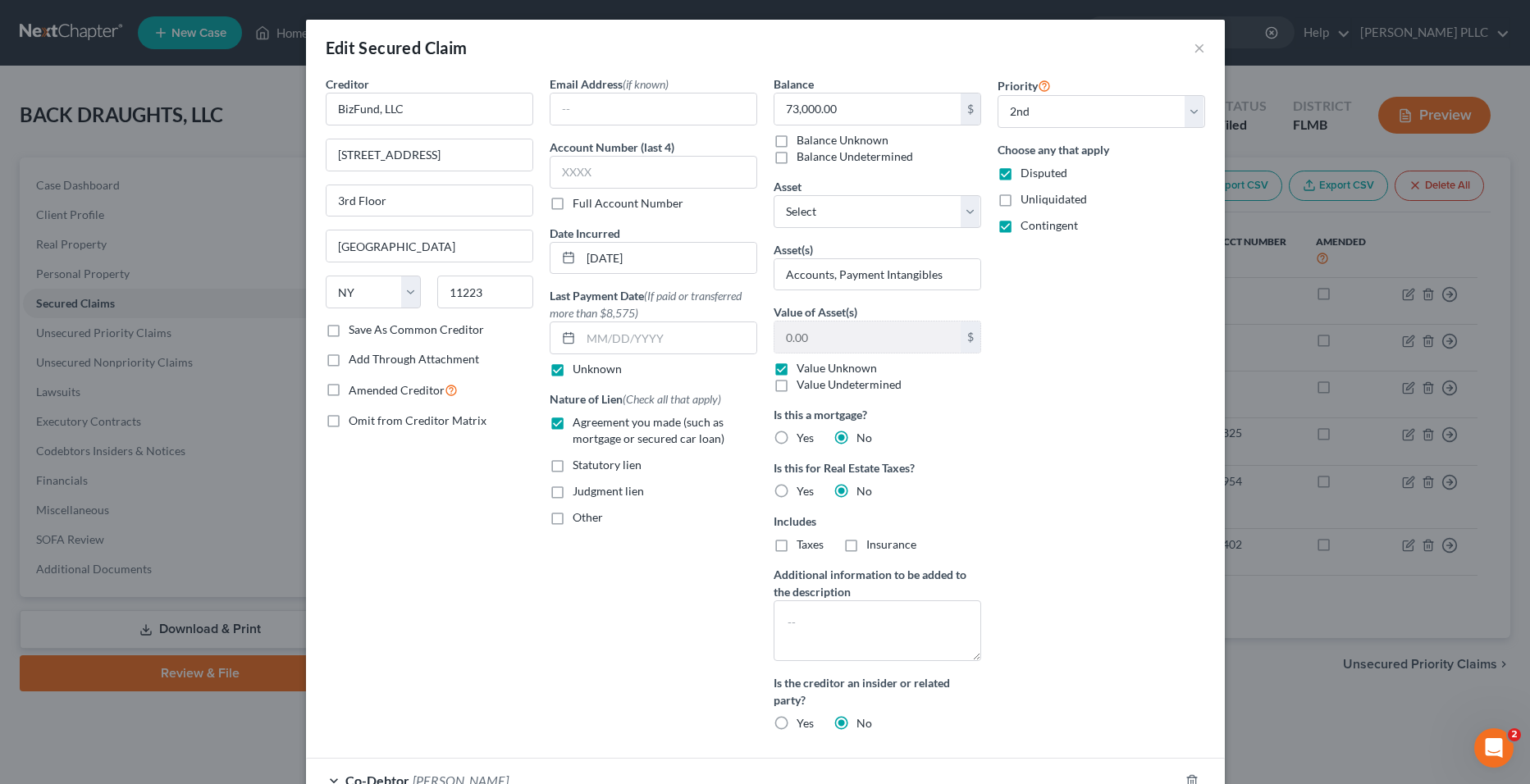
checkbox input "false"
click at [1199, 46] on div "Edit Secured Claim ×" at bounding box center [765, 48] width 919 height 56
click at [1194, 49] on button "×" at bounding box center [1200, 48] width 12 height 20
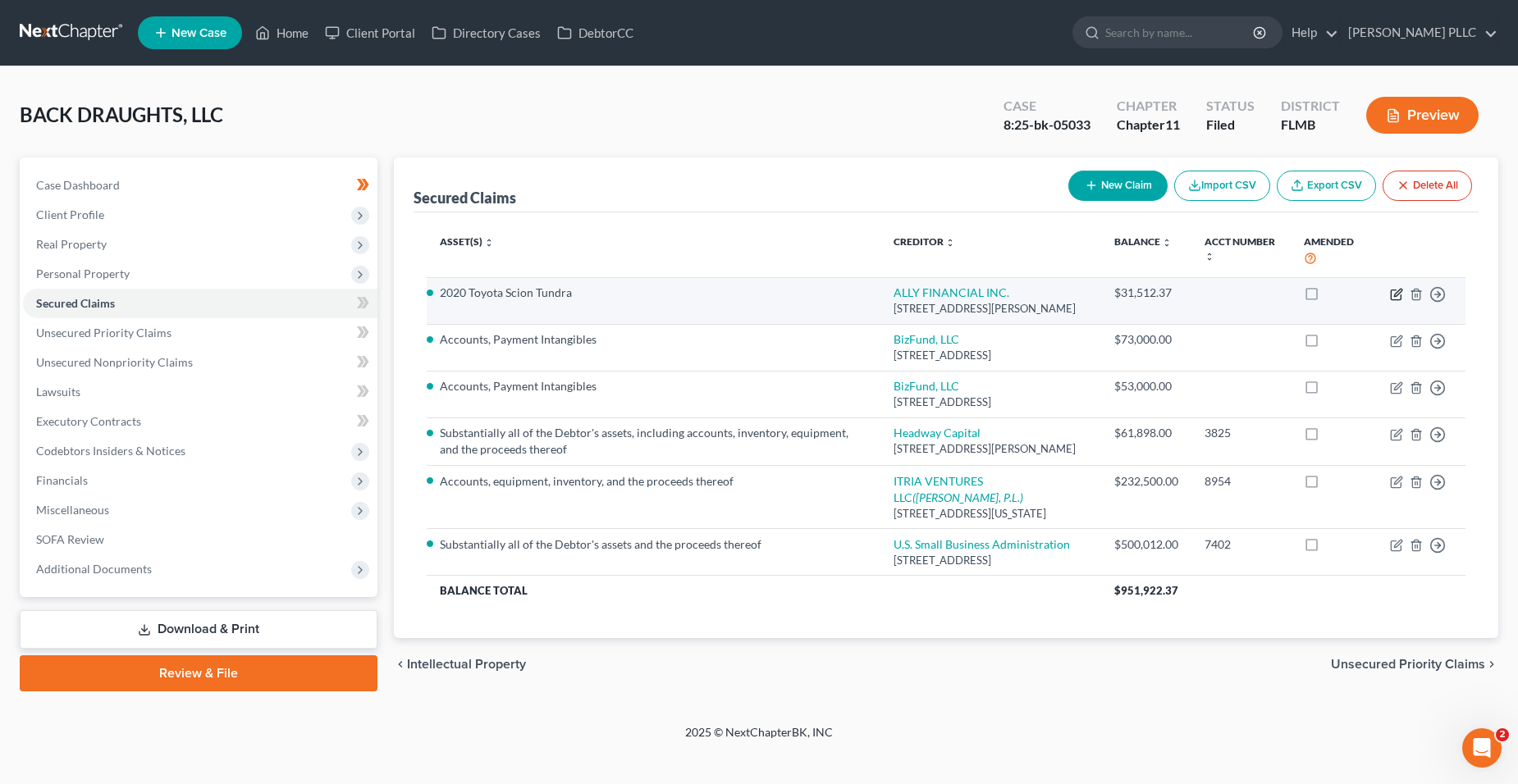
click at [1394, 296] on icon "button" at bounding box center [1396, 295] width 13 height 13
select select "23"
select select "0"
select select "50"
select select "0"
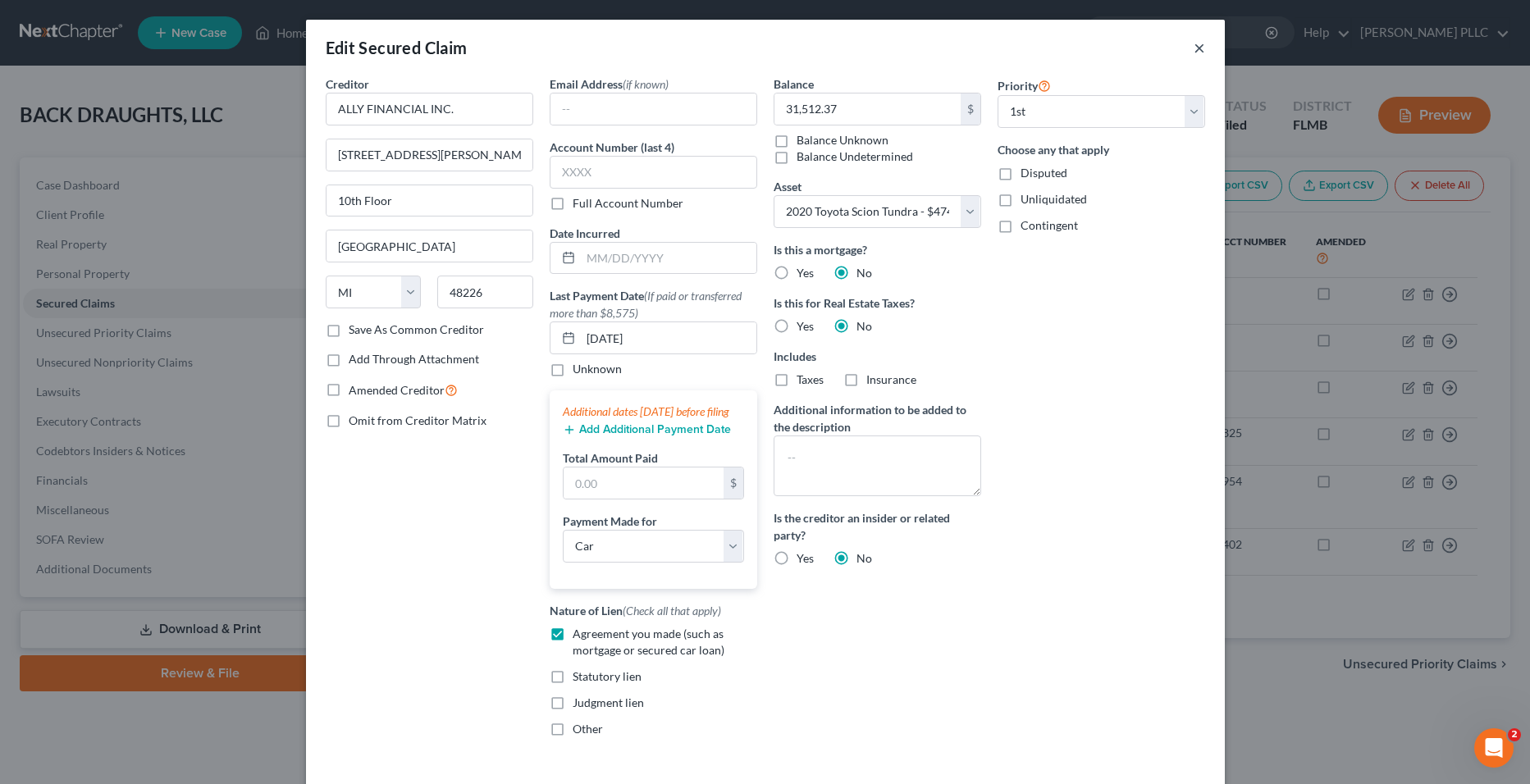
click at [1194, 53] on button "×" at bounding box center [1200, 48] width 12 height 20
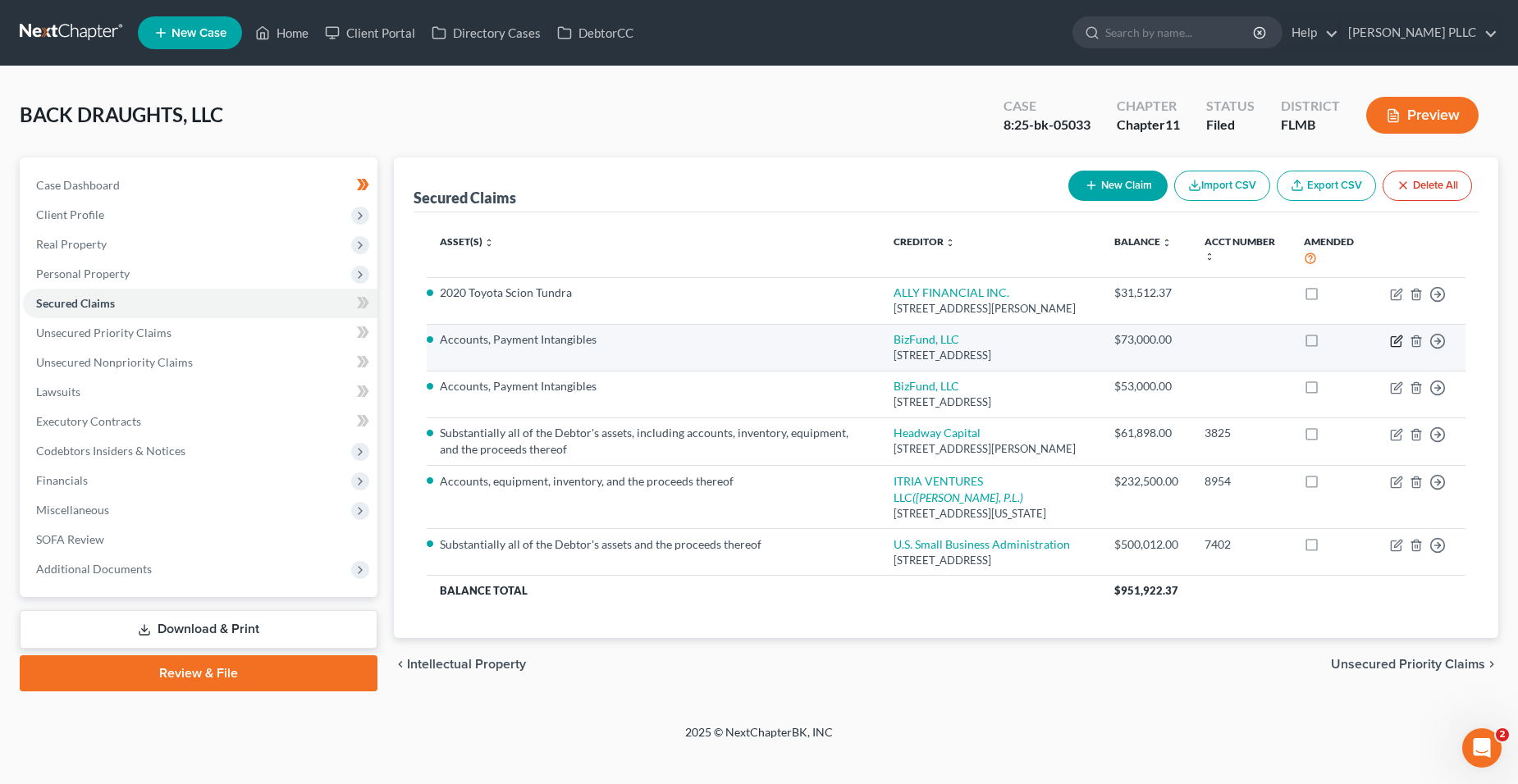
click at [1397, 348] on icon "button" at bounding box center [1396, 341] width 13 height 13
select select "35"
select select "0"
select select "1"
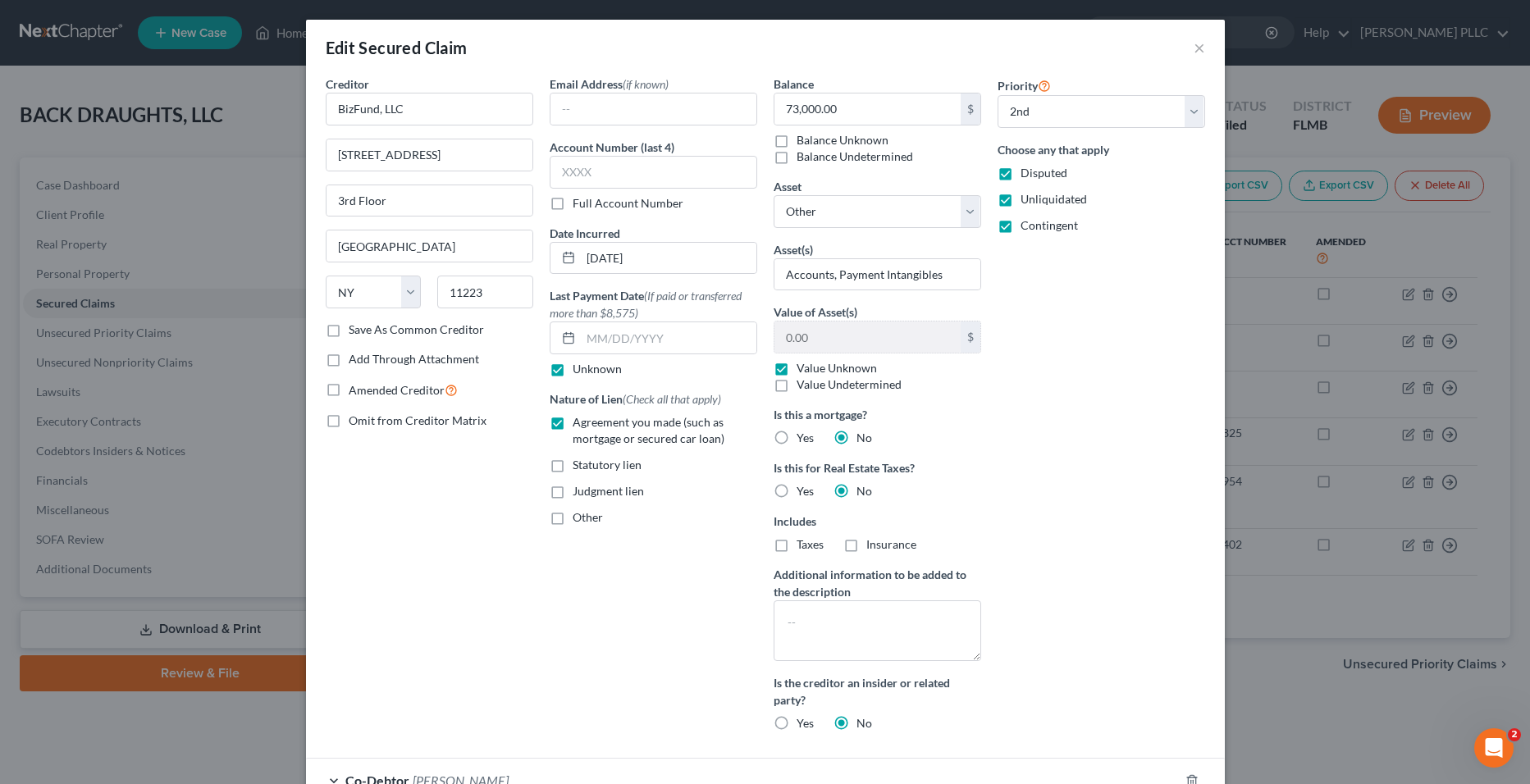
click at [1021, 196] on label "Unliquidated" at bounding box center [1054, 200] width 67 height 17
click at [1027, 196] on input "Unliquidated" at bounding box center [1032, 196] width 11 height 11
checkbox input "false"
click at [1021, 234] on label "Contingent" at bounding box center [1049, 225] width 58 height 17
click at [1027, 228] on input "Contingent" at bounding box center [1032, 222] width 11 height 11
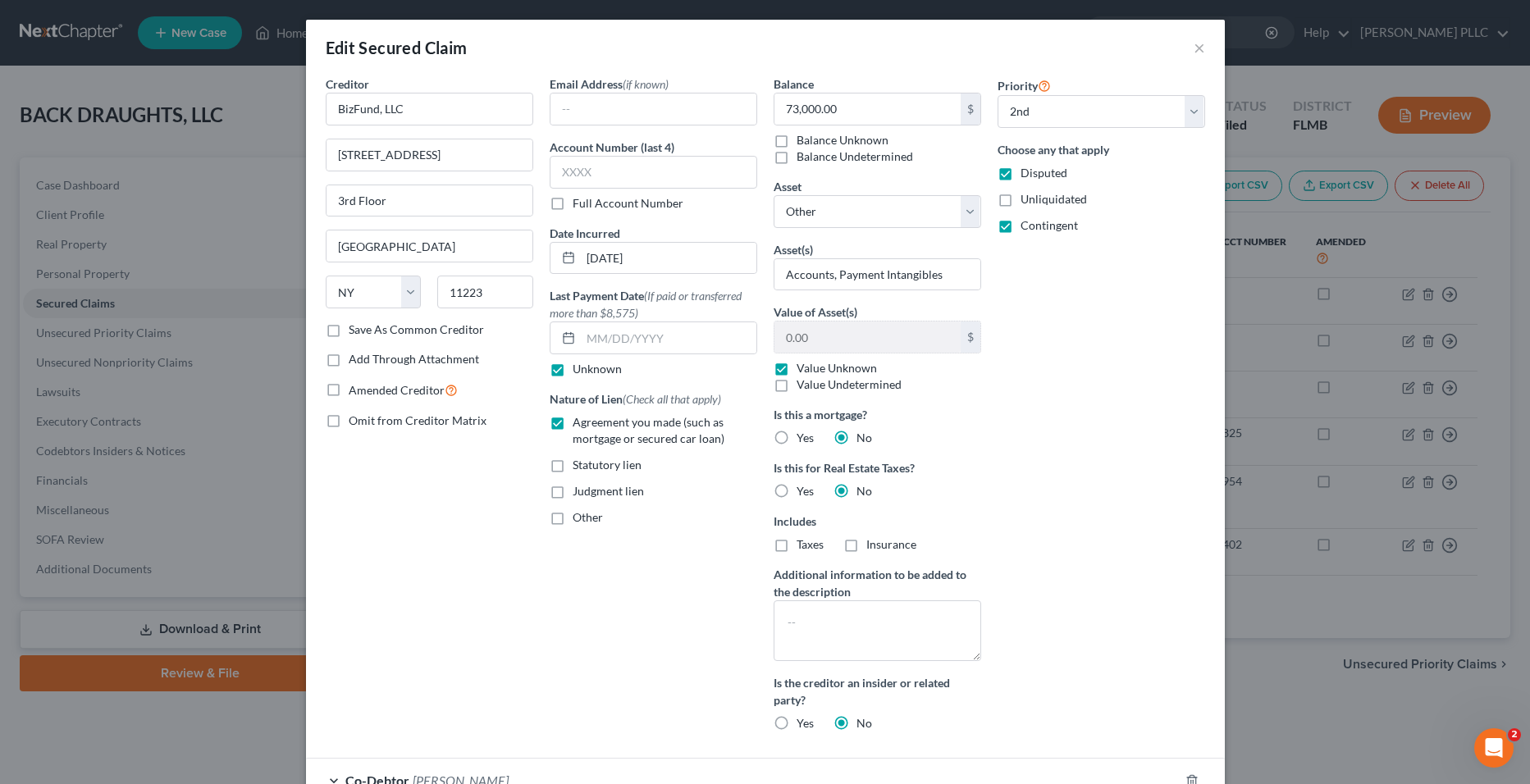
checkbox input "false"
click at [1194, 44] on button "×" at bounding box center [1200, 48] width 12 height 20
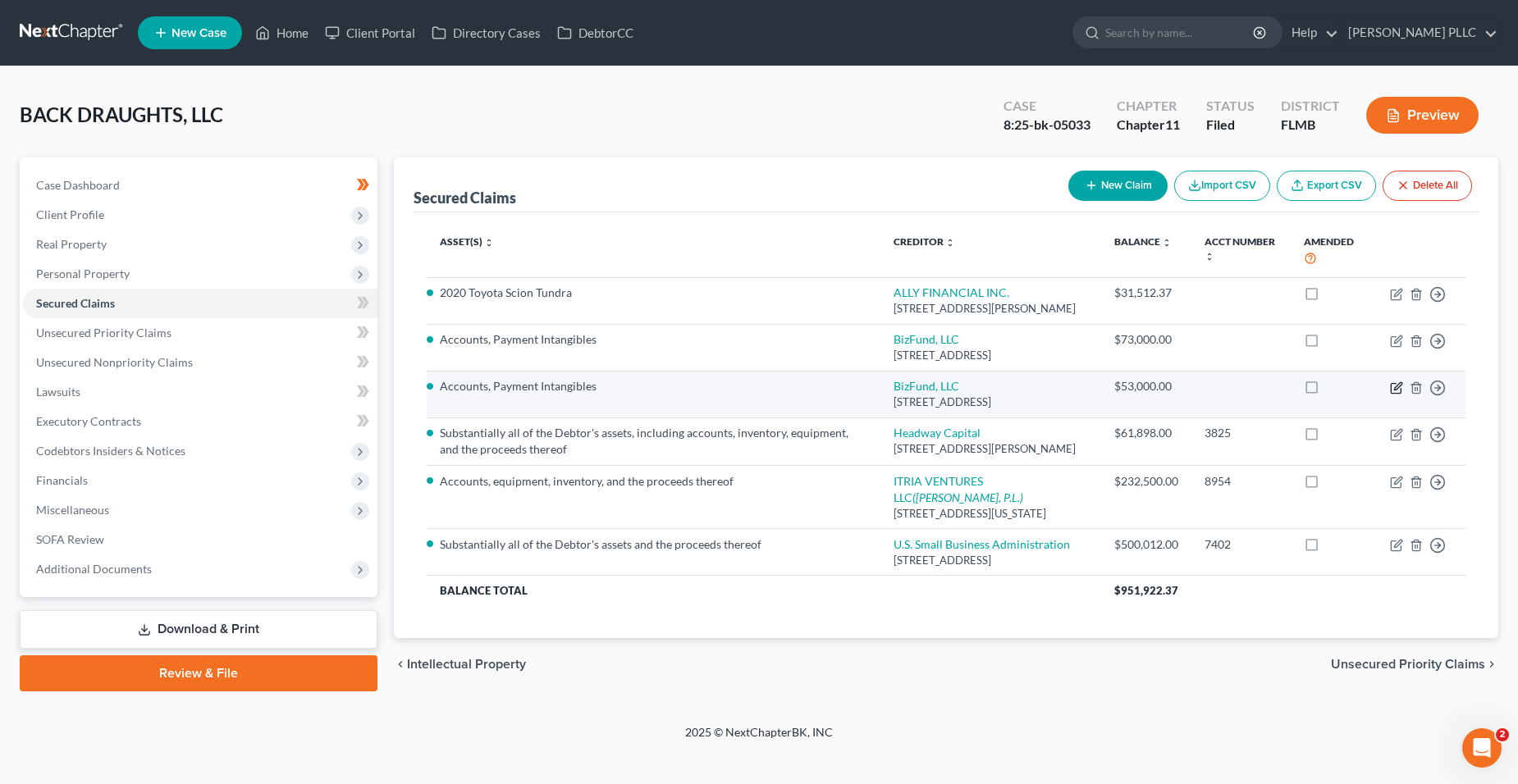
click at [1393, 395] on icon "button" at bounding box center [1396, 388] width 13 height 13
select select "35"
select select "0"
select select "3"
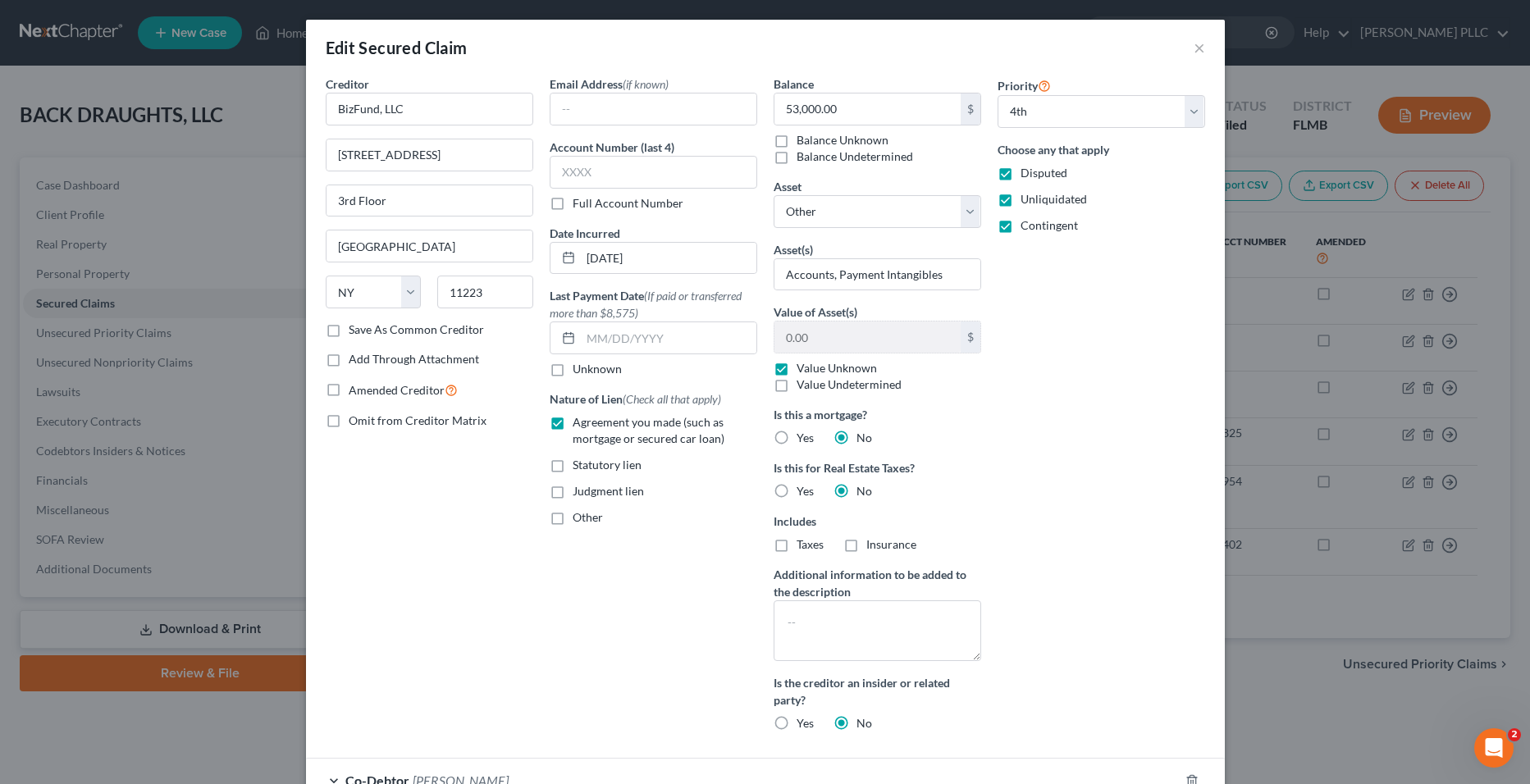
click at [1029, 226] on span "Contingent" at bounding box center [1049, 225] width 58 height 14
click at [1029, 226] on input "Contingent" at bounding box center [1032, 222] width 11 height 11
checkbox input "false"
click at [1021, 191] on label "Unliquidated" at bounding box center [1054, 200] width 67 height 17
click at [1027, 191] on input "Unliquidated" at bounding box center [1032, 196] width 11 height 11
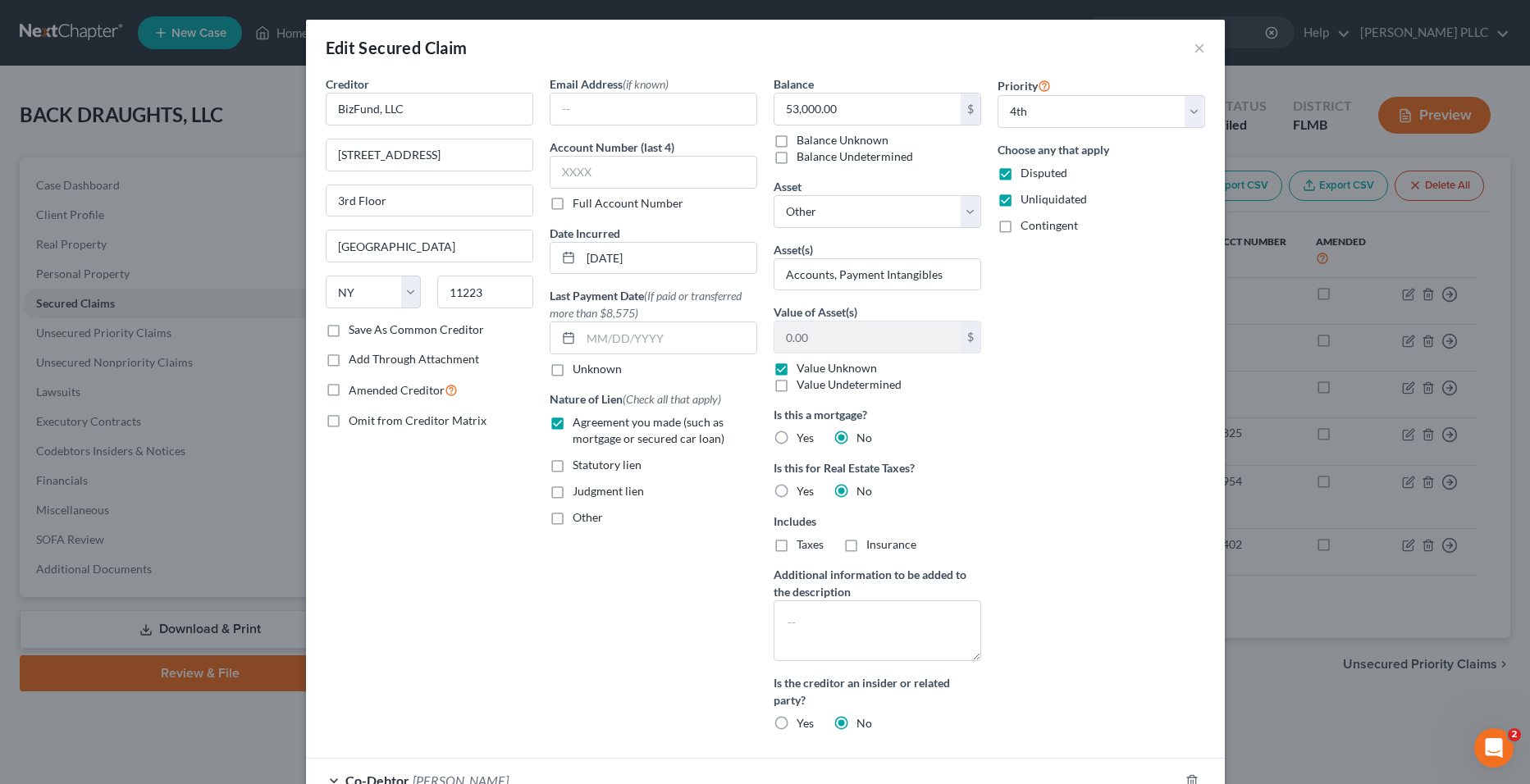
checkbox input "false"
click at [1203, 50] on div "Edit Secured Claim ×" at bounding box center [765, 48] width 919 height 56
click at [1194, 43] on button "×" at bounding box center [1200, 48] width 12 height 20
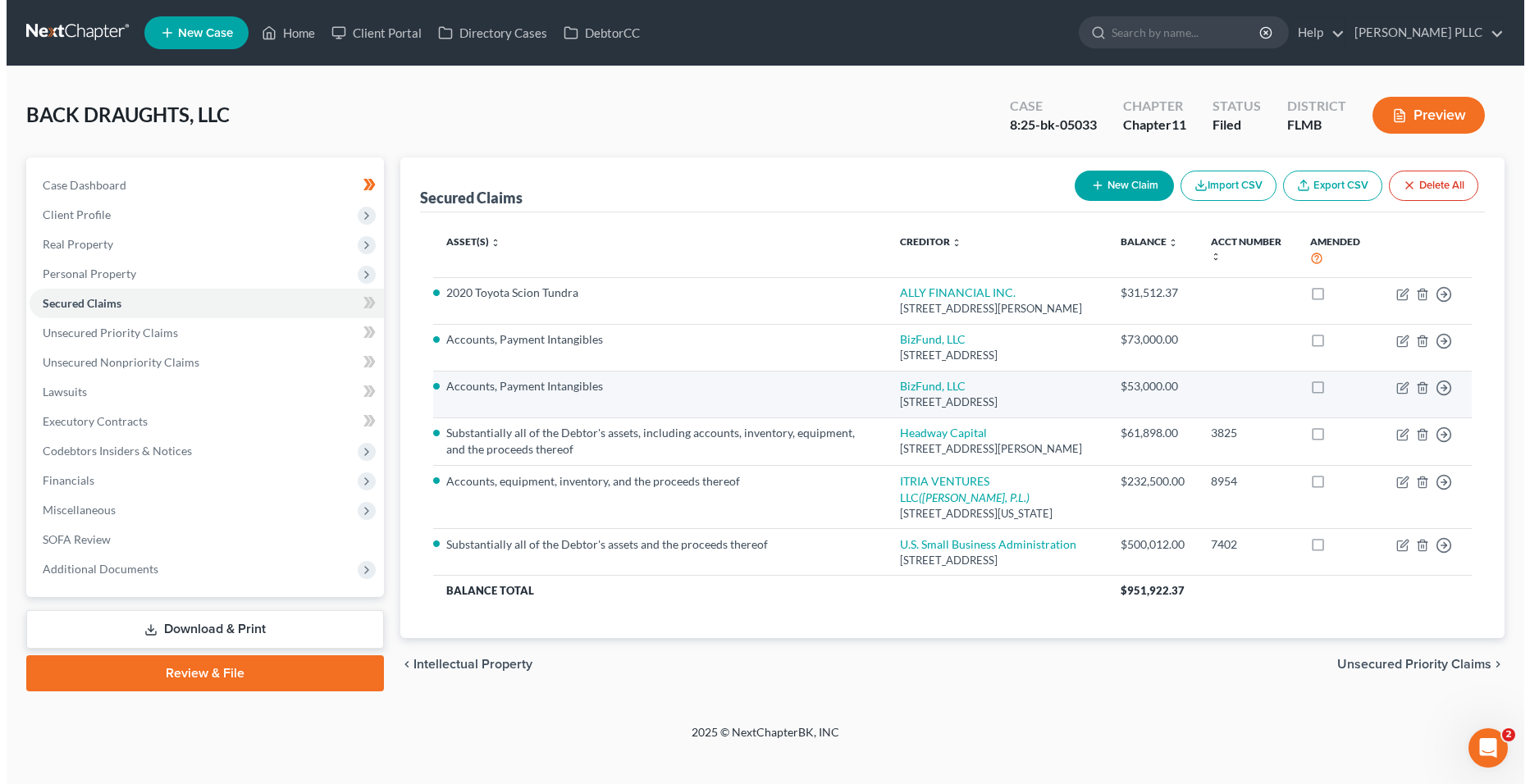
scroll to position [59, 0]
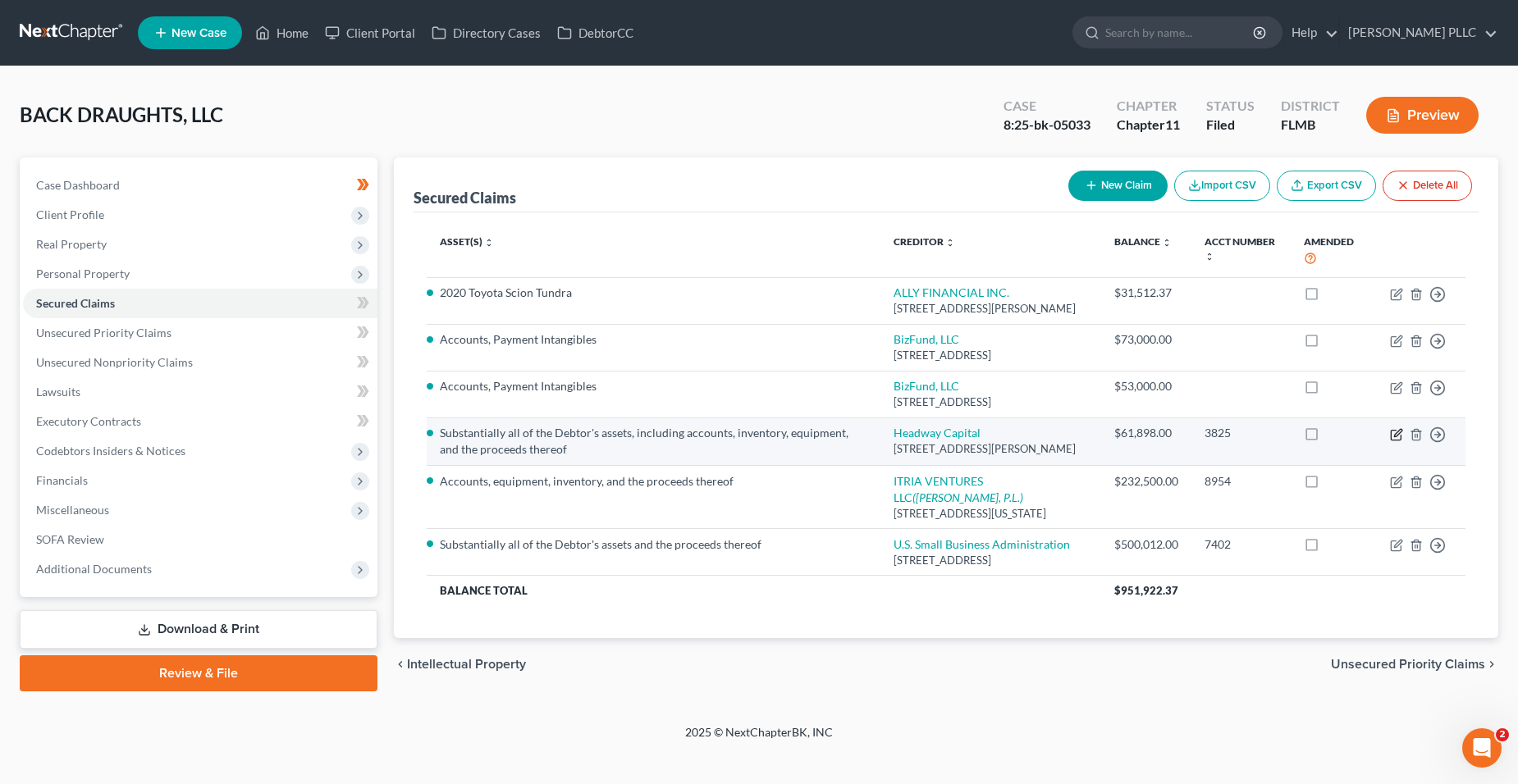
click at [1393, 428] on icon "button" at bounding box center [1396, 435] width 13 height 13
select select "14"
select select "0"
select select "2"
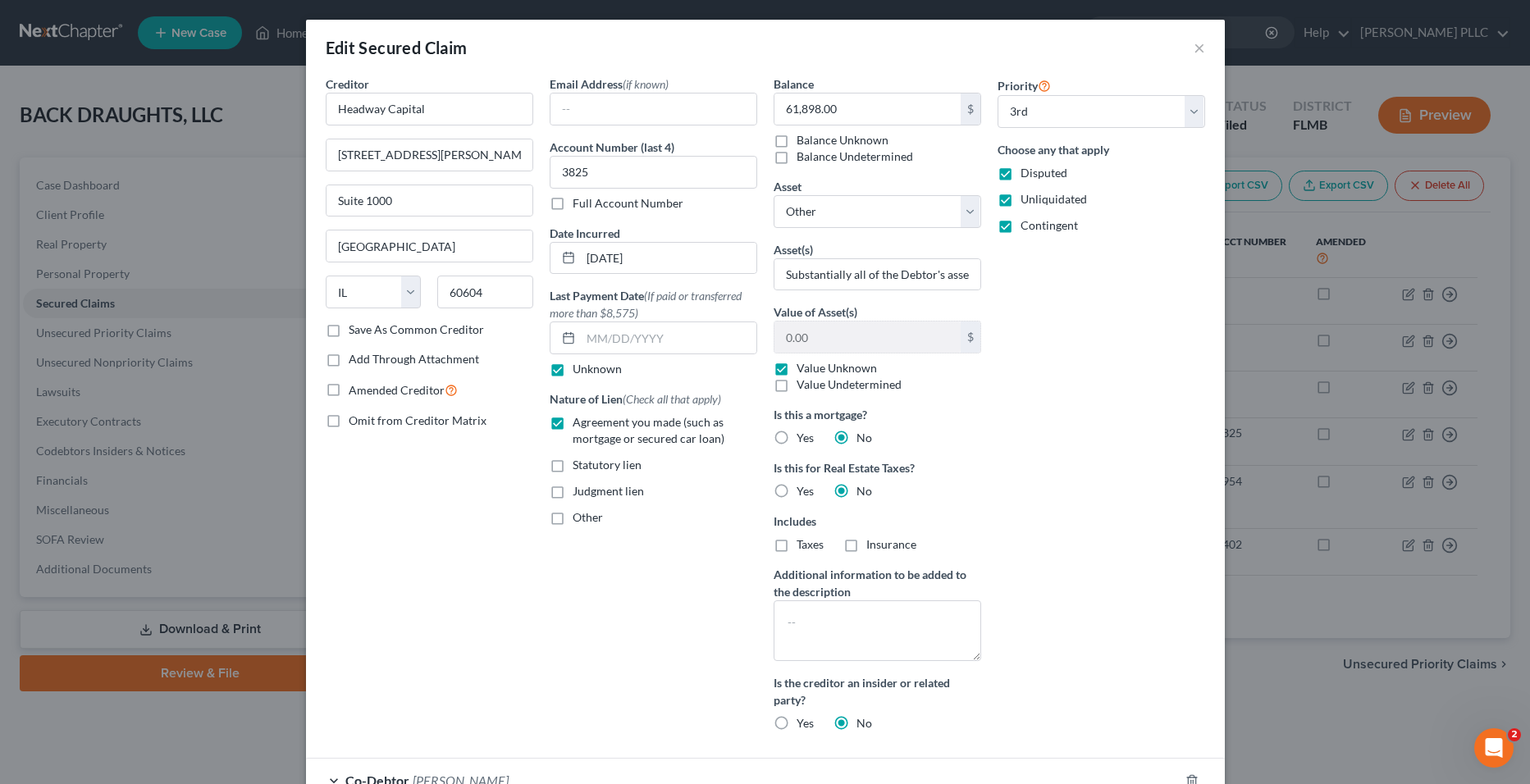
click at [1021, 219] on label "Contingent" at bounding box center [1049, 225] width 58 height 17
click at [1027, 219] on input "Contingent" at bounding box center [1032, 222] width 11 height 11
click at [1021, 220] on label "Contingent" at bounding box center [1049, 225] width 58 height 17
click at [1027, 220] on input "Contingent" at bounding box center [1032, 222] width 11 height 11
checkbox input "true"
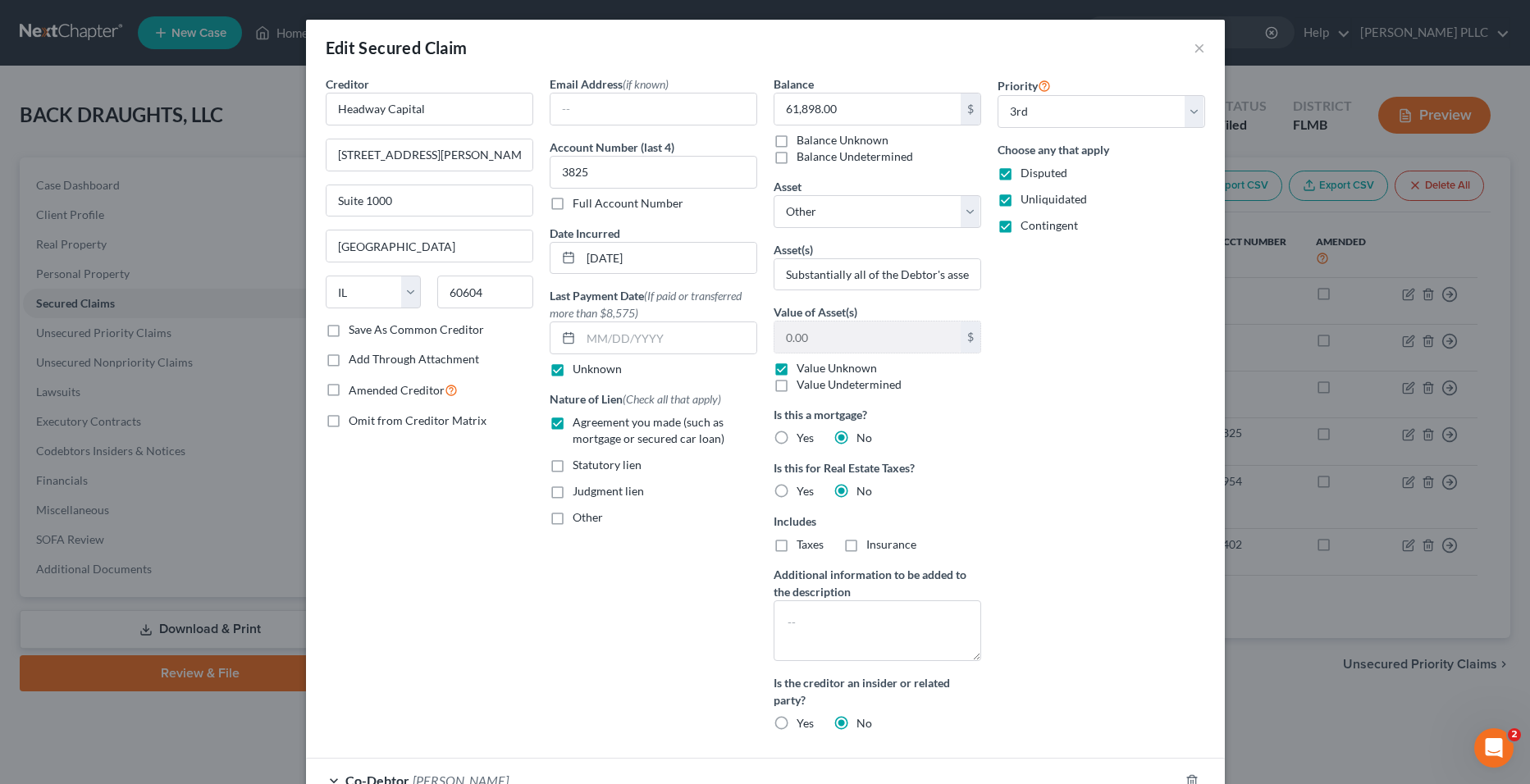
click at [1021, 204] on label "Unliquidated" at bounding box center [1054, 200] width 67 height 17
click at [1027, 202] on input "Unliquidated" at bounding box center [1032, 196] width 11 height 11
checkbox input "false"
click at [1021, 226] on label "Contingent" at bounding box center [1049, 225] width 58 height 17
click at [1027, 226] on input "Contingent" at bounding box center [1032, 222] width 11 height 11
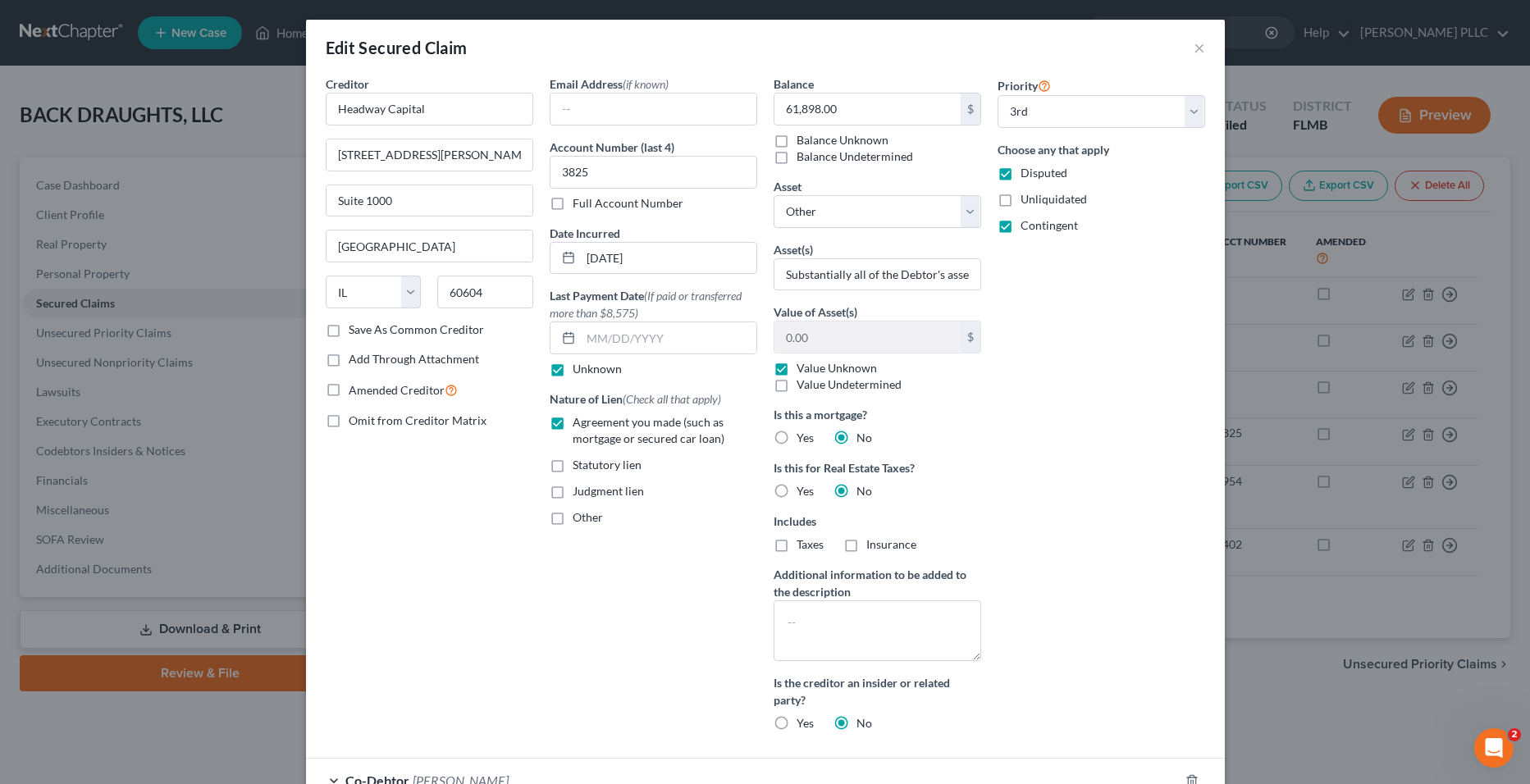
checkbox input "false"
click at [1021, 166] on label "Disputed" at bounding box center [1044, 173] width 47 height 17
click at [1027, 166] on input "Disputed" at bounding box center [1032, 169] width 11 height 11
click at [1021, 173] on label "Disputed" at bounding box center [1044, 173] width 47 height 17
click at [1027, 173] on input "Disputed" at bounding box center [1032, 169] width 11 height 11
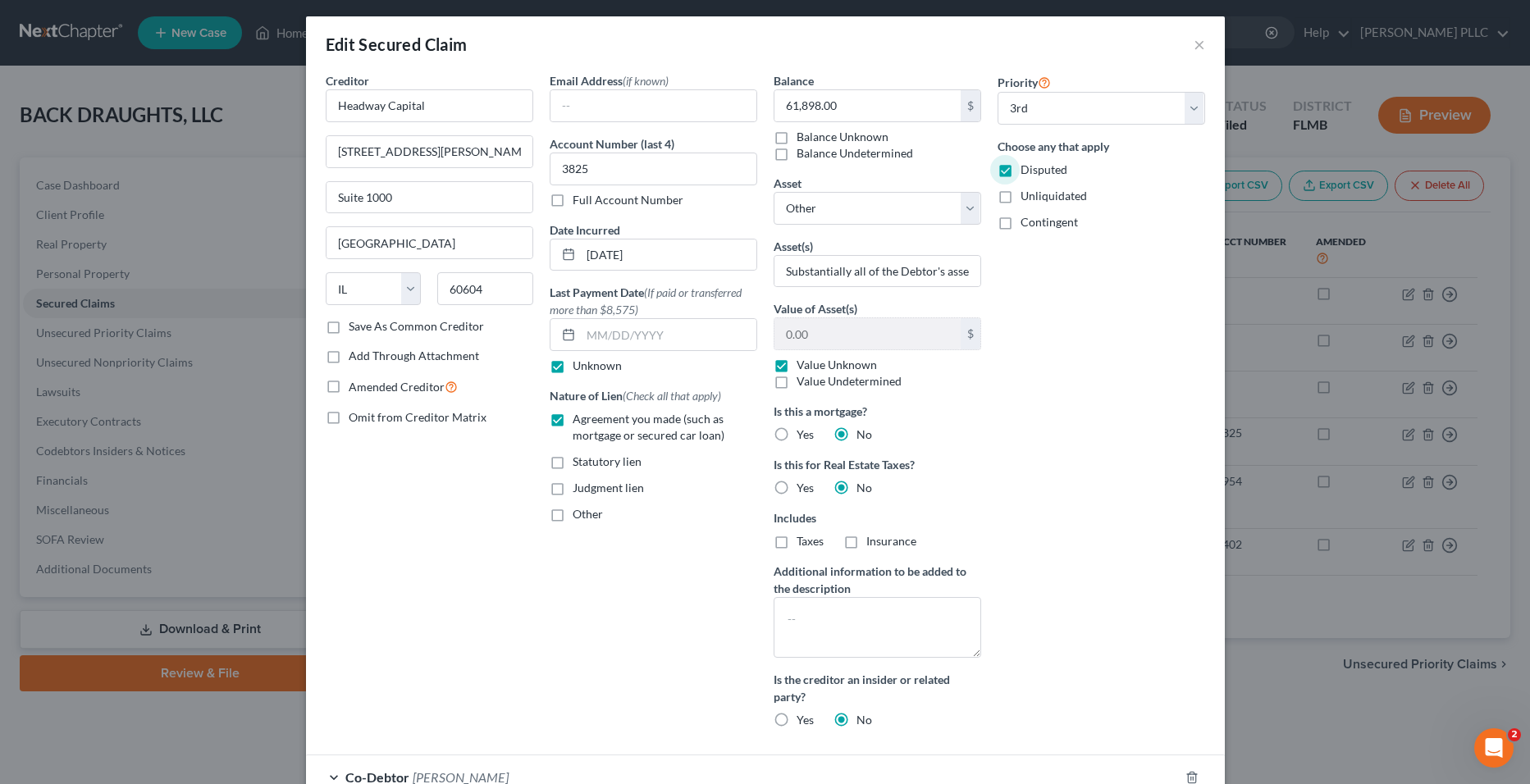
scroll to position [0, 0]
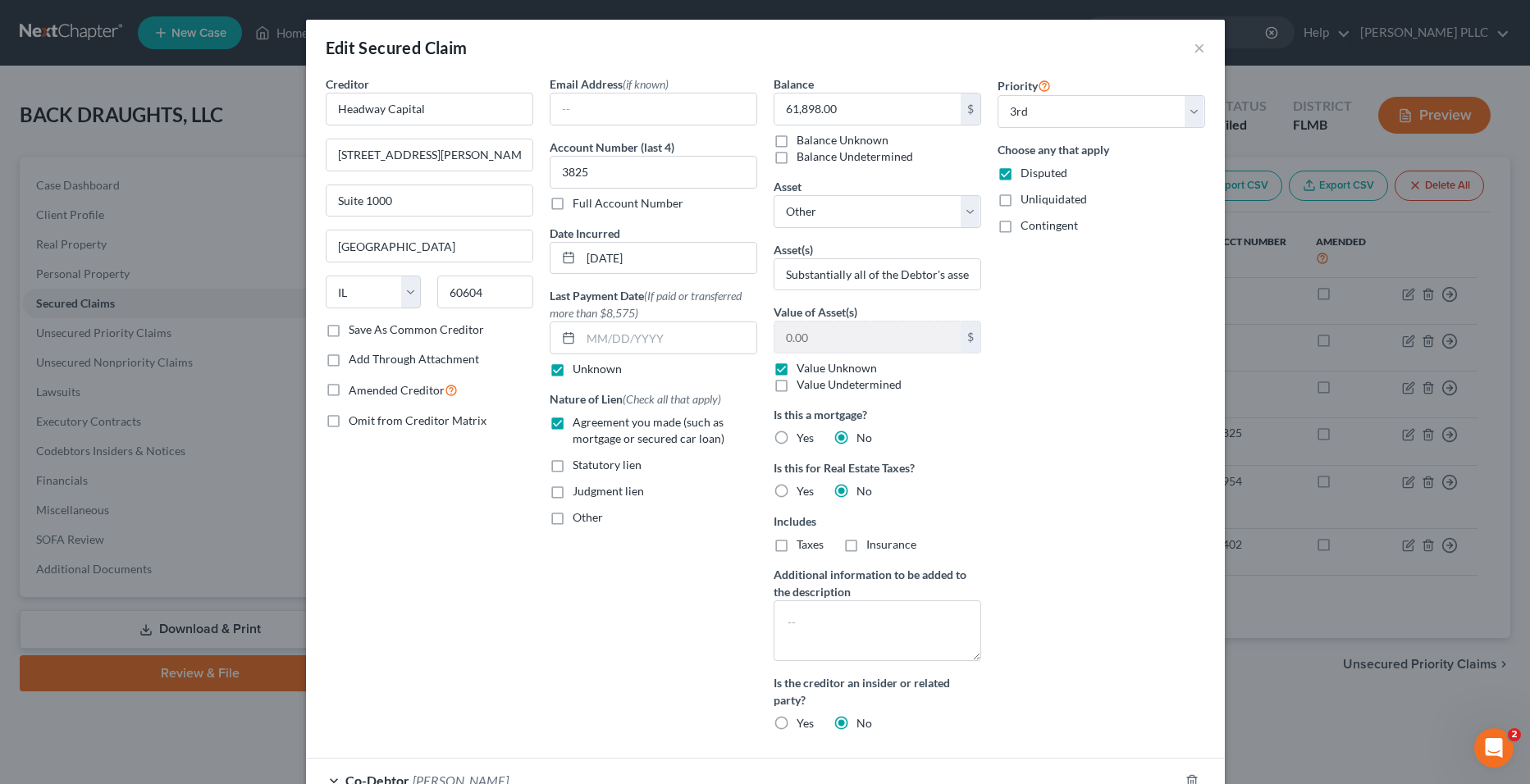
click at [1021, 172] on label "Disputed" at bounding box center [1044, 173] width 47 height 17
click at [1027, 172] on input "Disputed" at bounding box center [1032, 169] width 11 height 11
click at [1021, 175] on label "Disputed" at bounding box center [1044, 173] width 47 height 17
click at [1027, 175] on input "Disputed" at bounding box center [1032, 169] width 11 height 11
checkbox input "true"
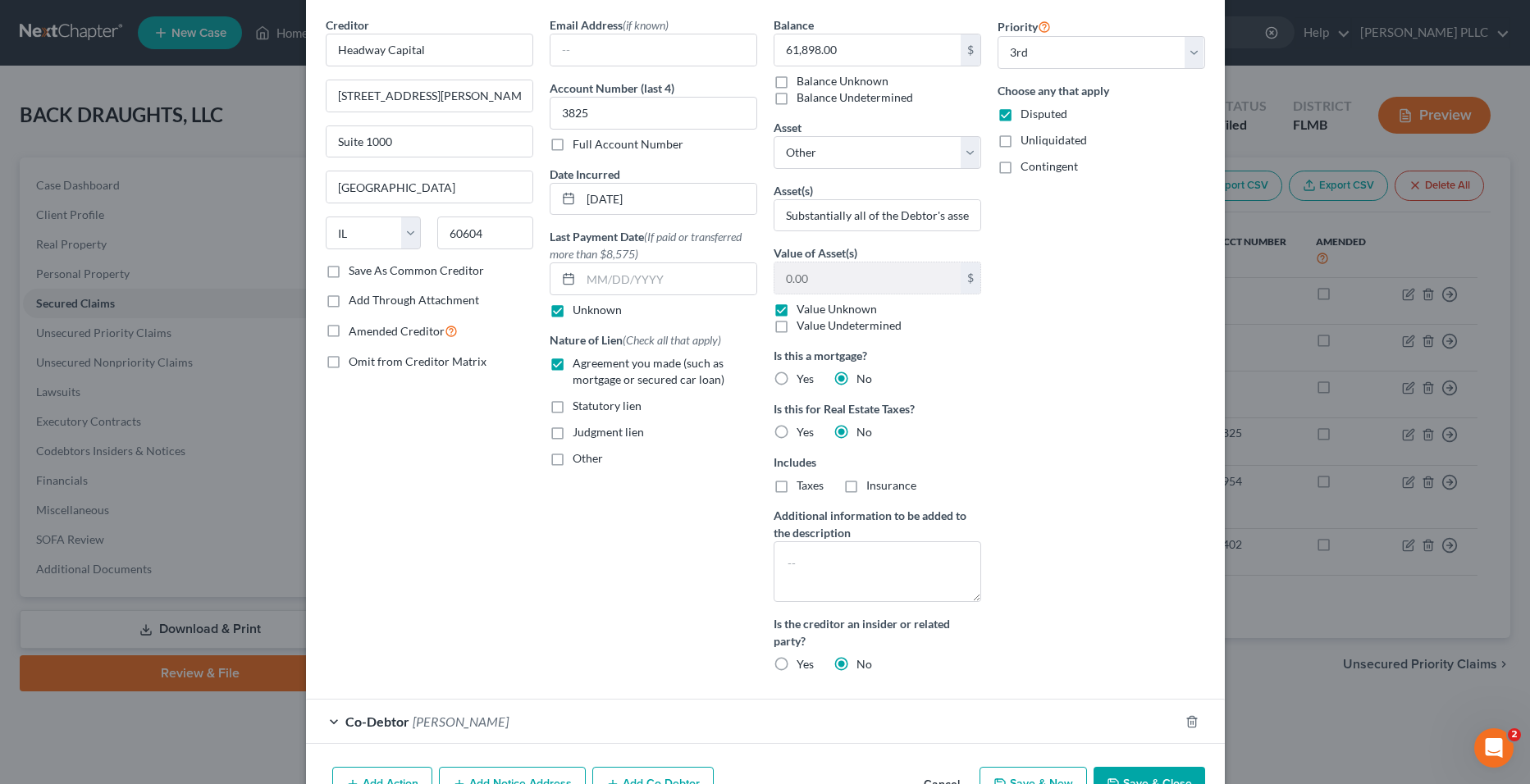
scroll to position [157, 0]
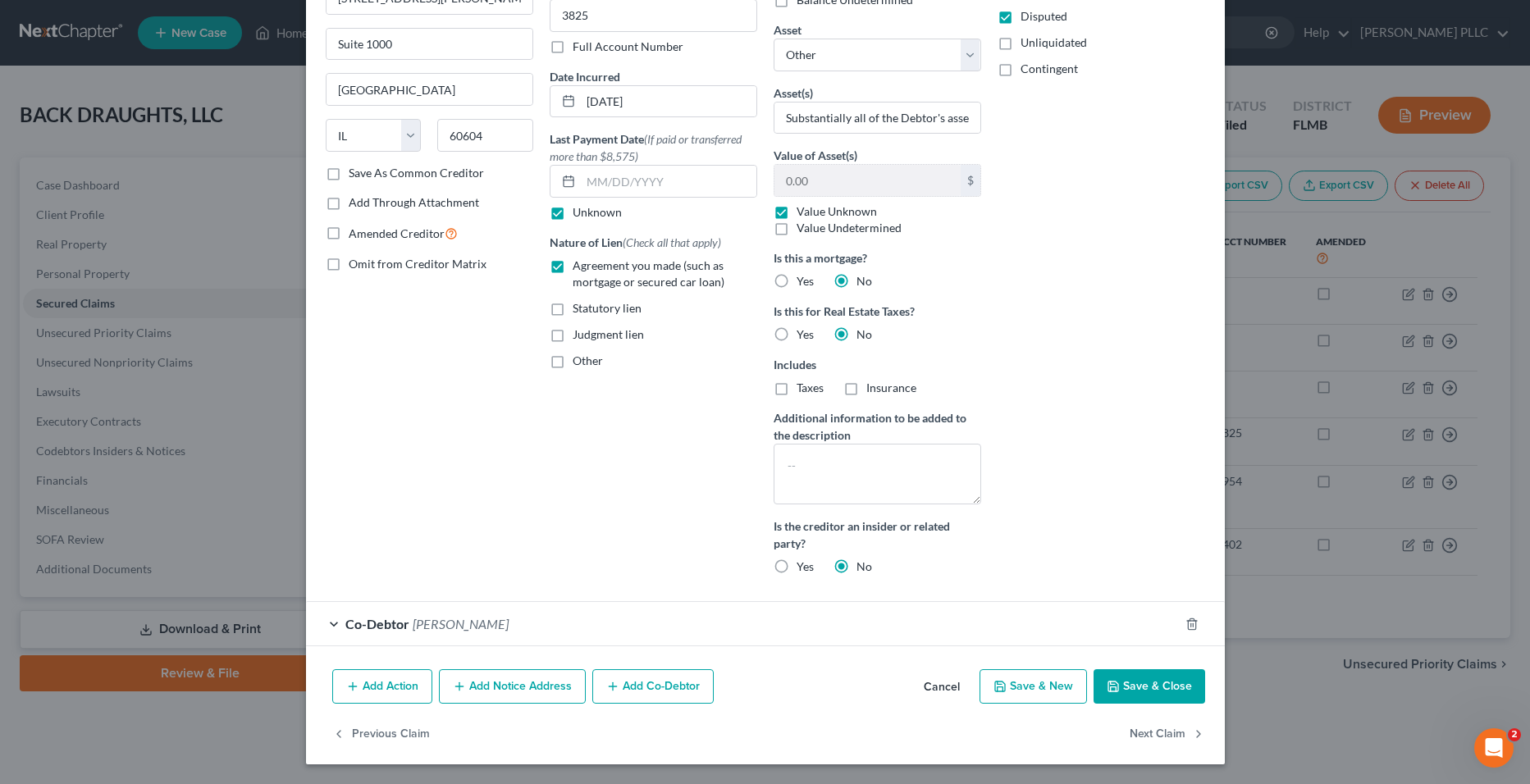
click at [1108, 693] on icon "button" at bounding box center [1113, 687] width 13 height 13
select select
select select "0"
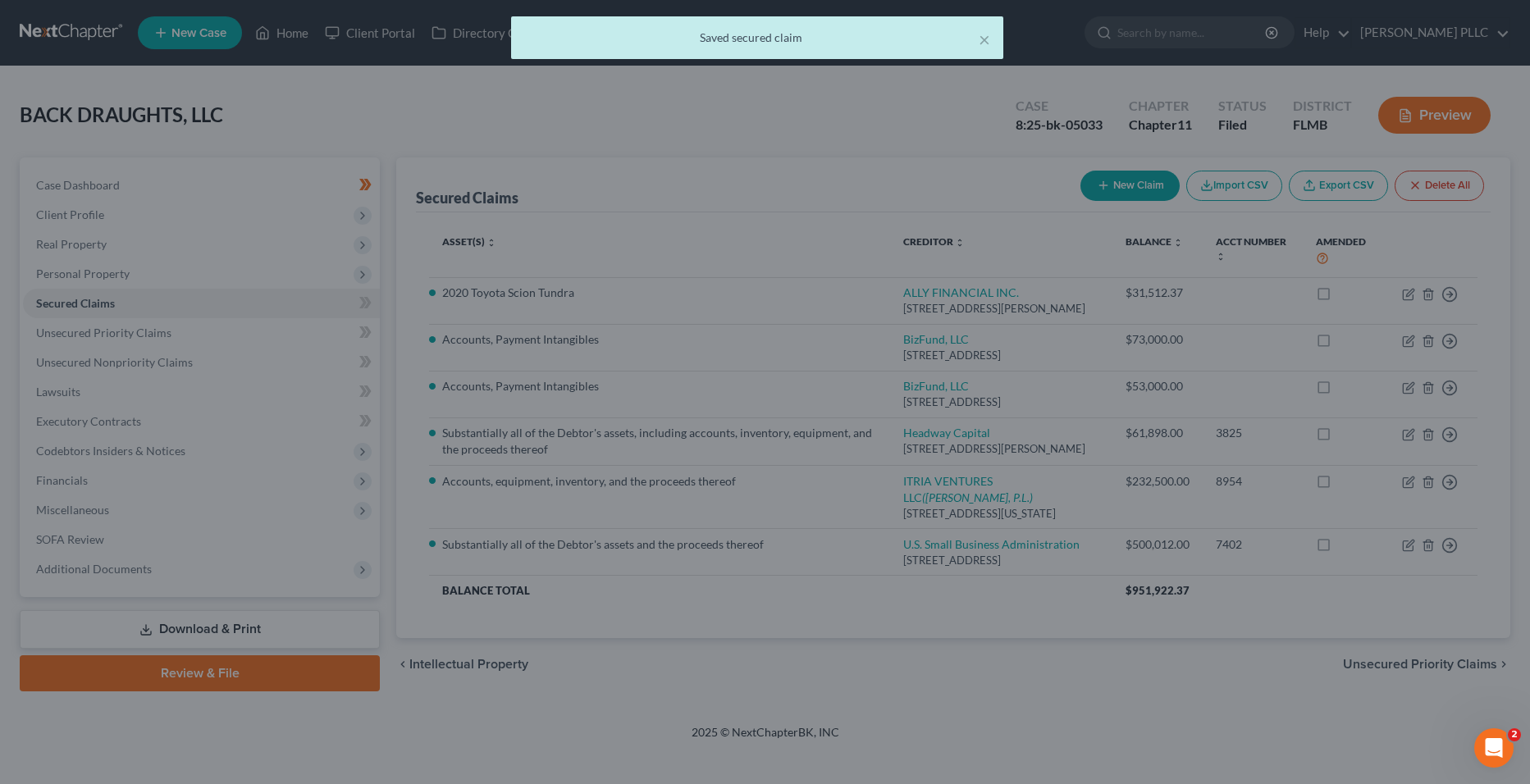
scroll to position [0, 0]
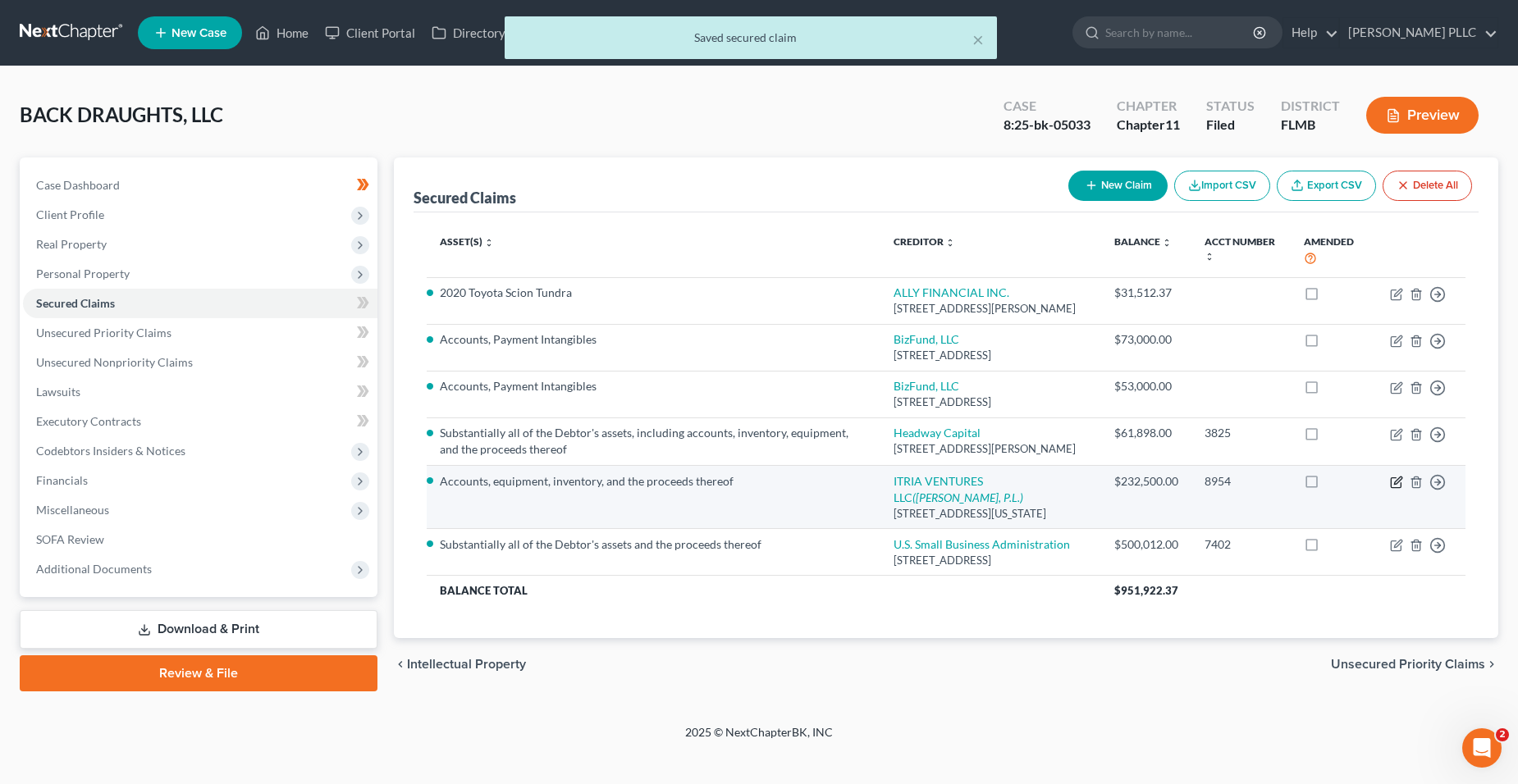
click at [1394, 488] on icon "button" at bounding box center [1395, 483] width 10 height 10
select select "35"
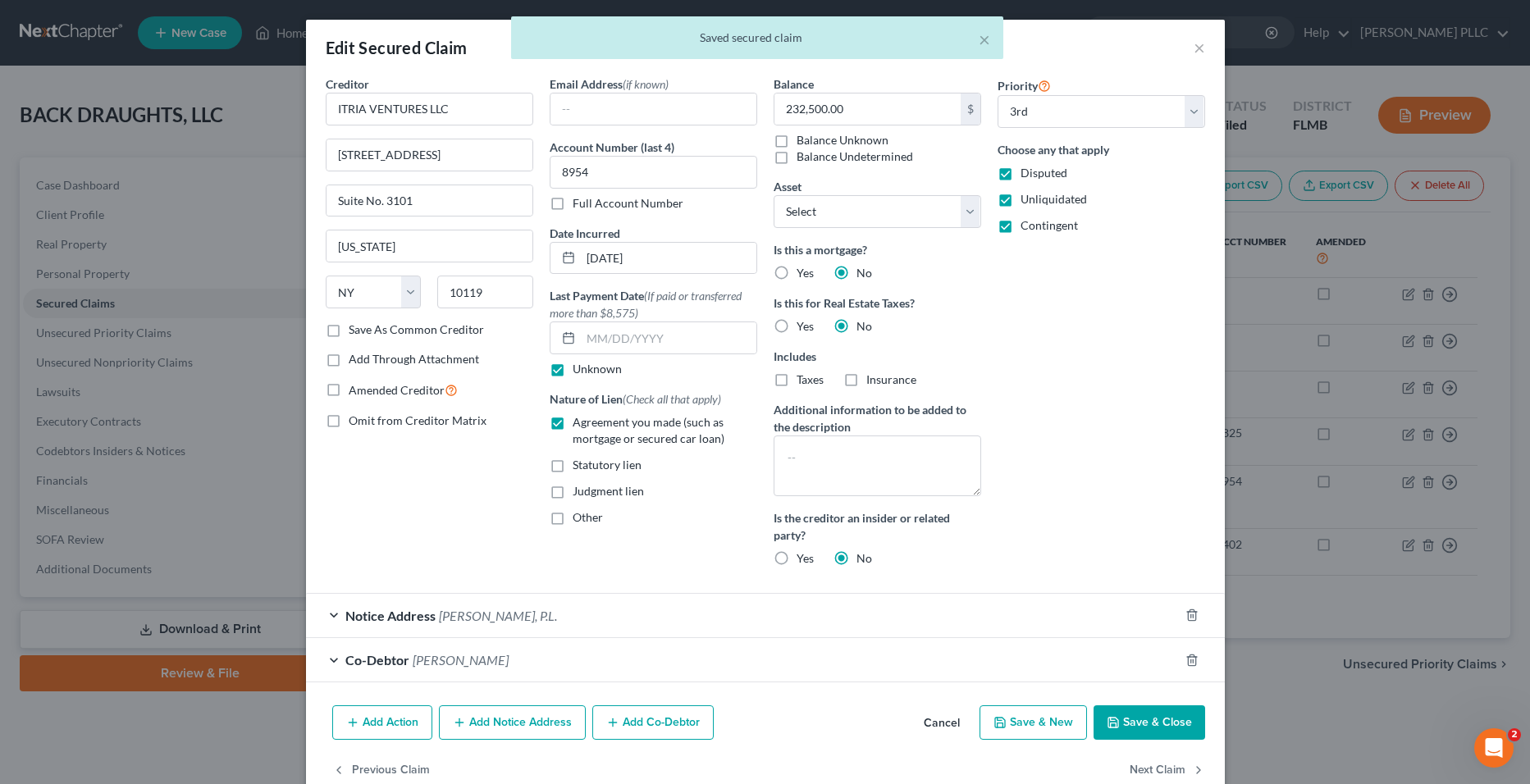
select select "2"
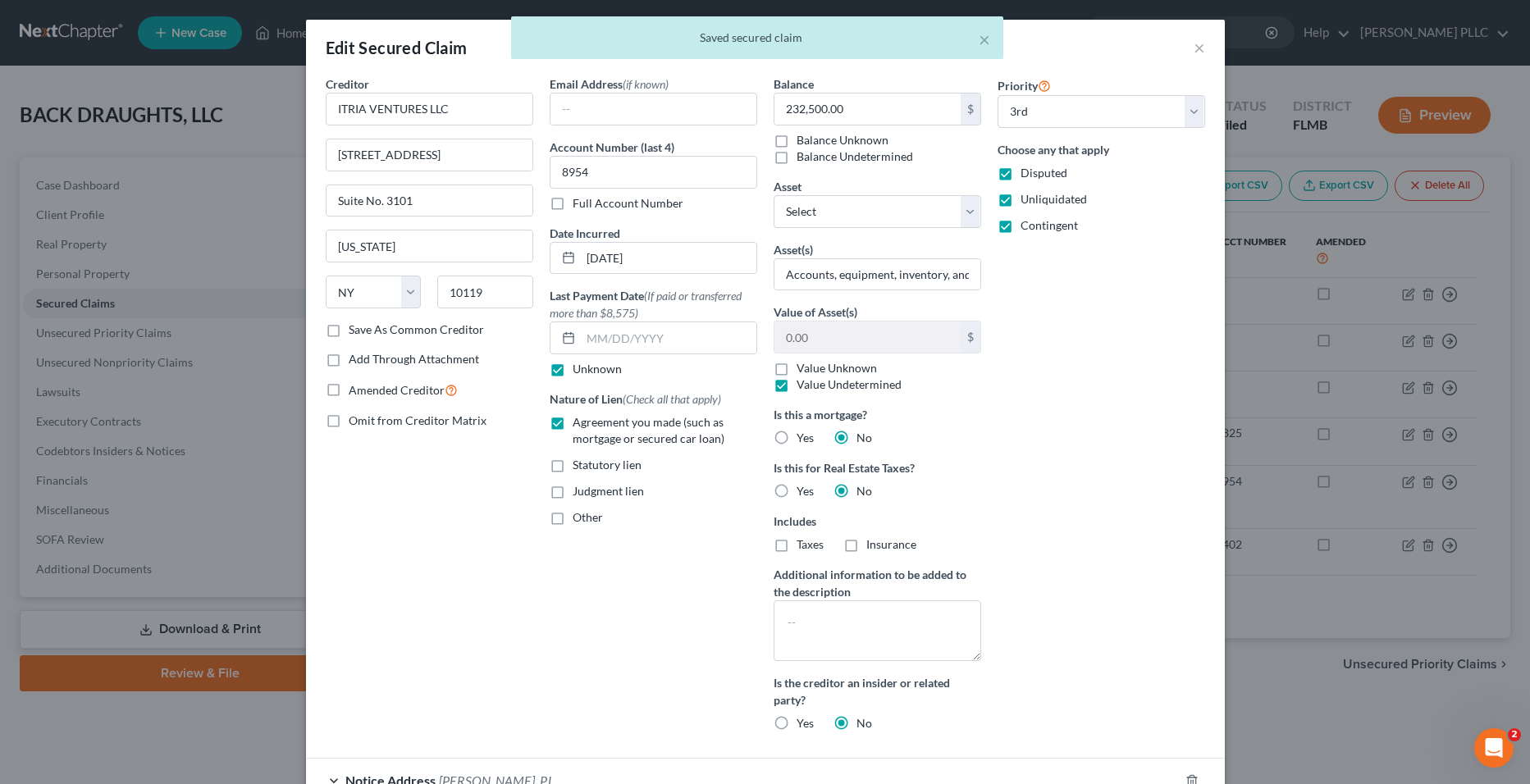
click at [1021, 203] on label "Unliquidated" at bounding box center [1054, 200] width 67 height 17
click at [1027, 202] on input "Unliquidated" at bounding box center [1032, 196] width 11 height 11
checkbox input "false"
click at [1021, 223] on label "Contingent" at bounding box center [1049, 225] width 58 height 17
click at [1027, 223] on input "Contingent" at bounding box center [1032, 222] width 11 height 11
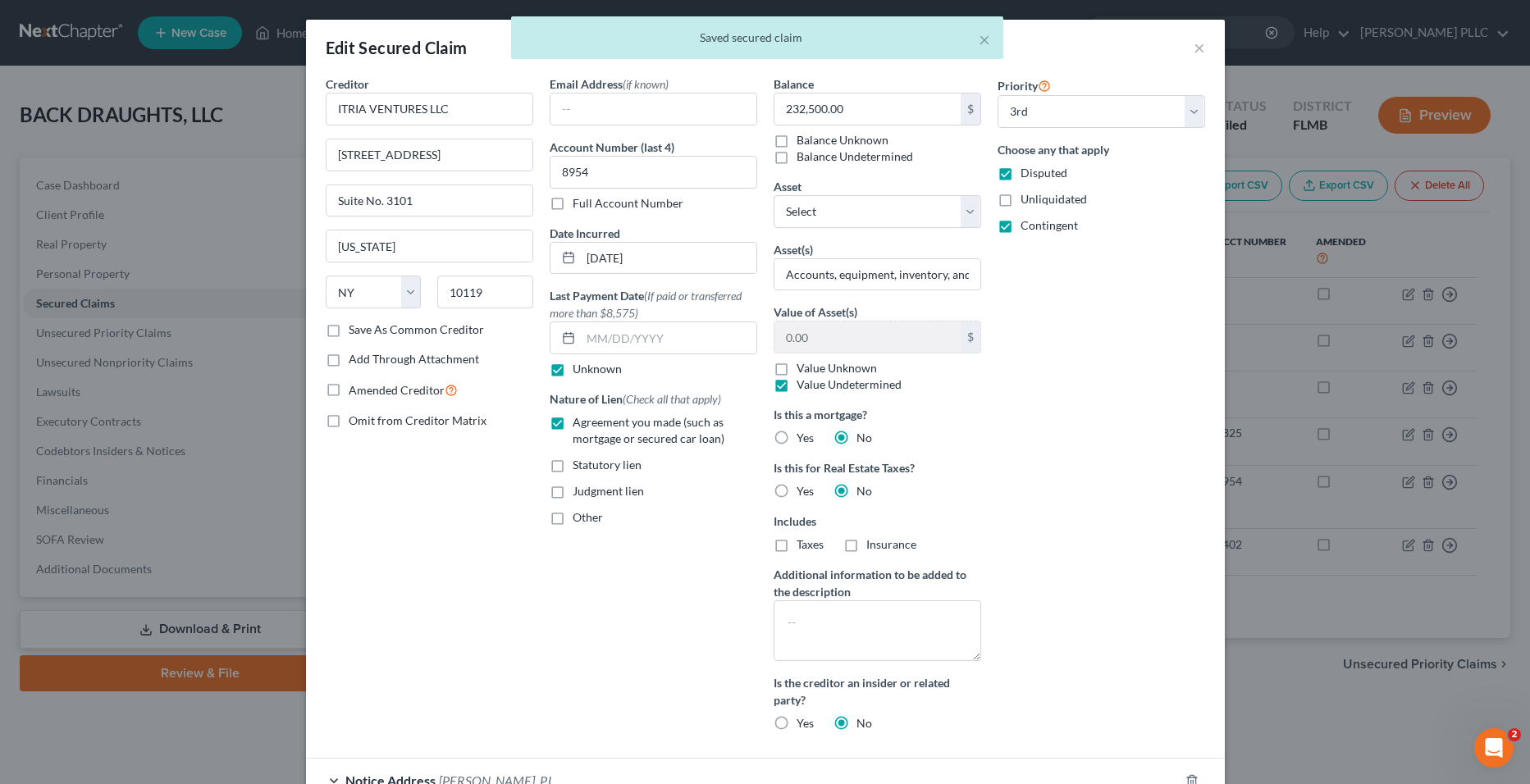
checkbox input "false"
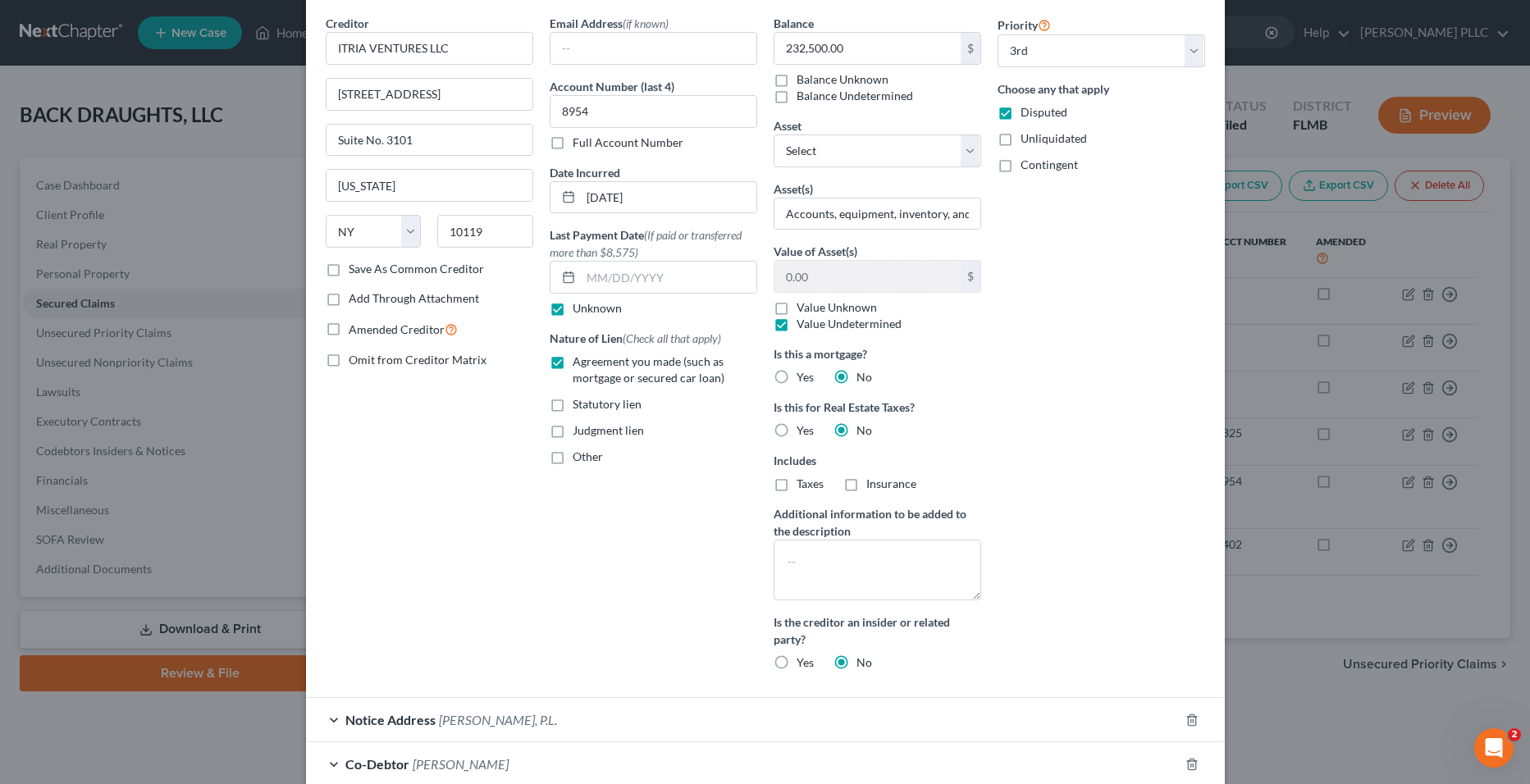
scroll to position [164, 0]
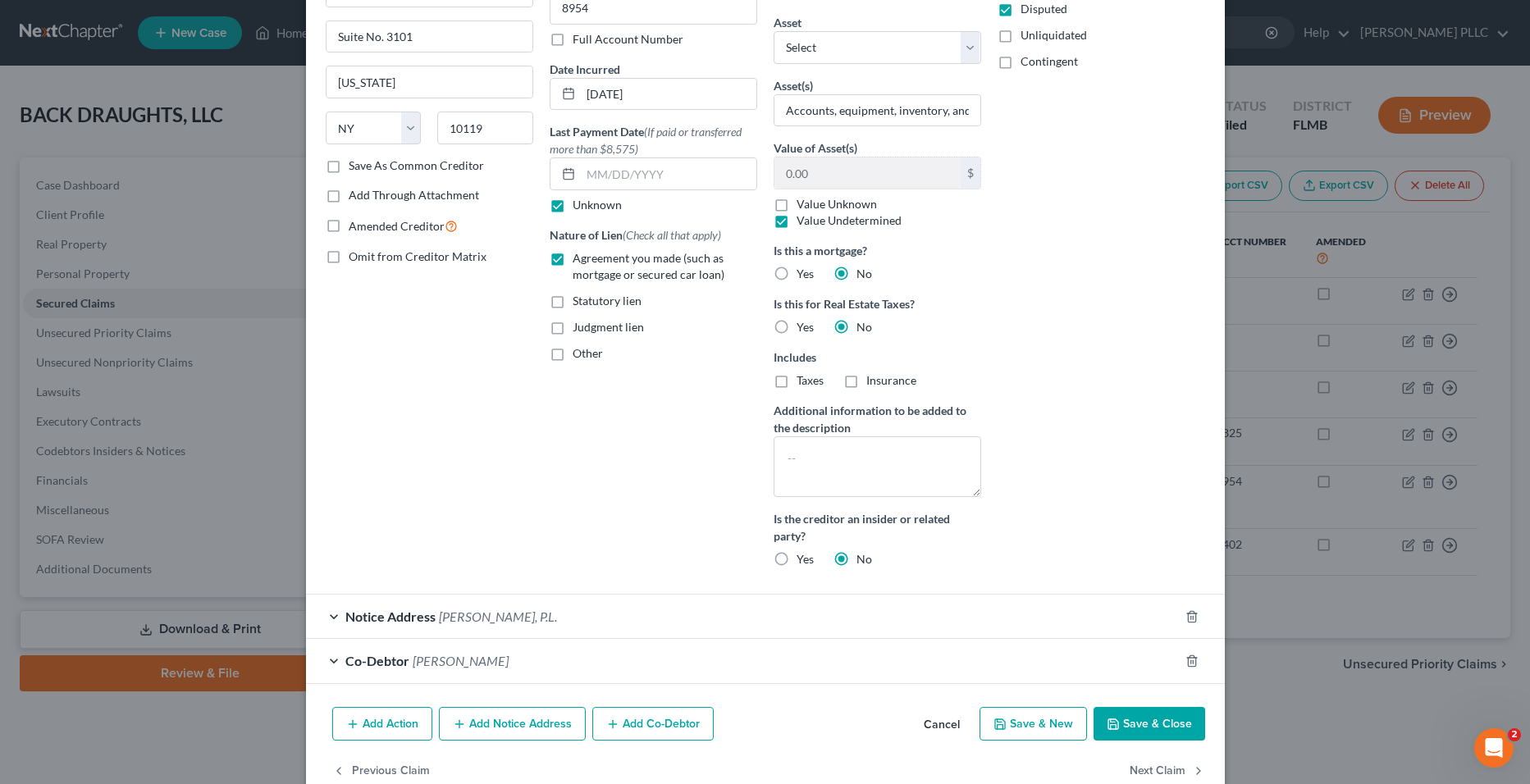
click at [1112, 726] on icon "button" at bounding box center [1113, 725] width 13 height 13
select select "0"
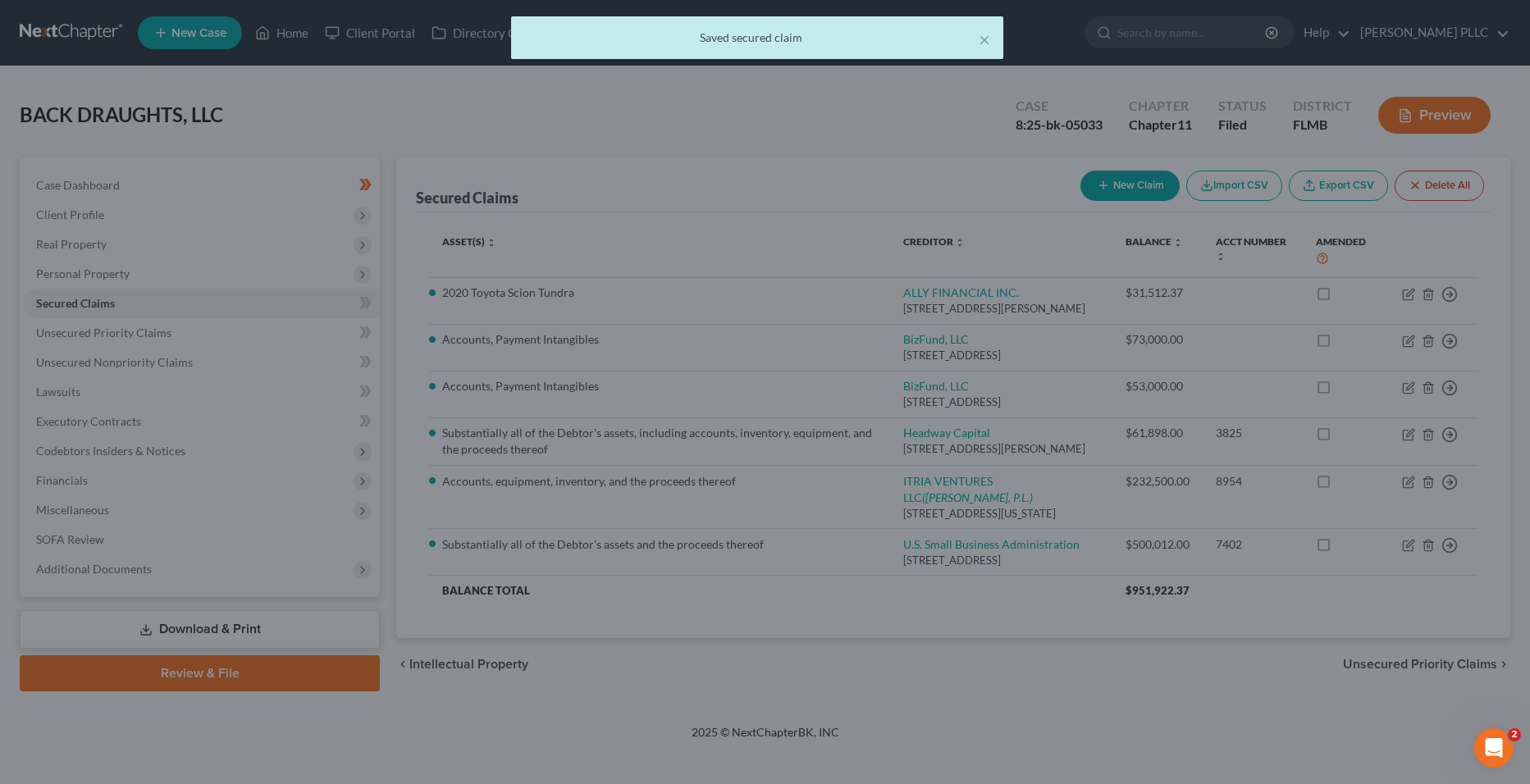
scroll to position [35, 0]
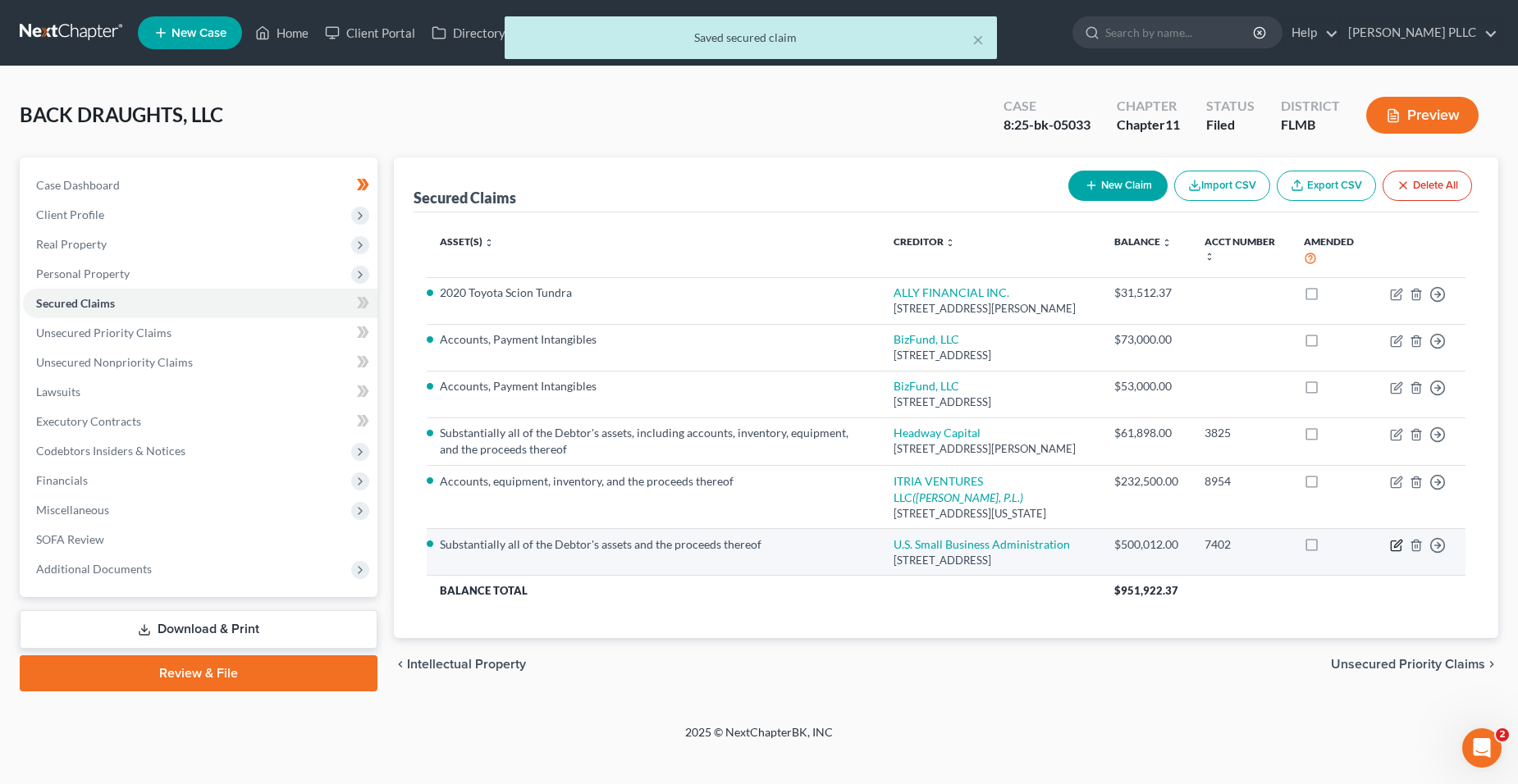
click at [1395, 547] on icon "button" at bounding box center [1397, 544] width 8 height 8
select select "9"
select select "0"
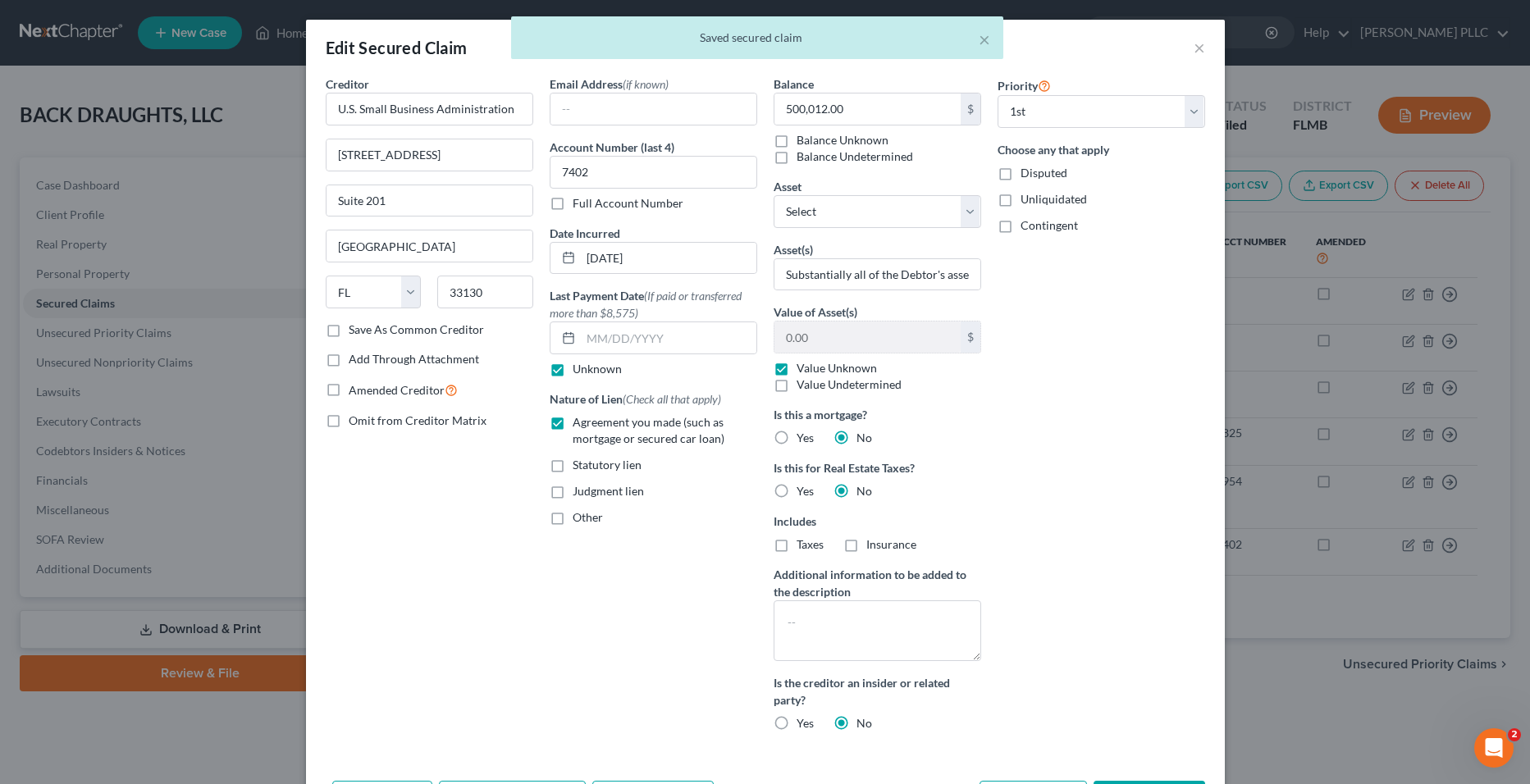
click at [1037, 175] on span "Disputed" at bounding box center [1044, 172] width 47 height 14
click at [1037, 175] on input "Disputed" at bounding box center [1032, 169] width 11 height 11
click at [1037, 175] on span "Disputed" at bounding box center [1044, 172] width 47 height 14
click at [1037, 175] on input "Disputed" at bounding box center [1032, 169] width 11 height 11
checkbox input "false"
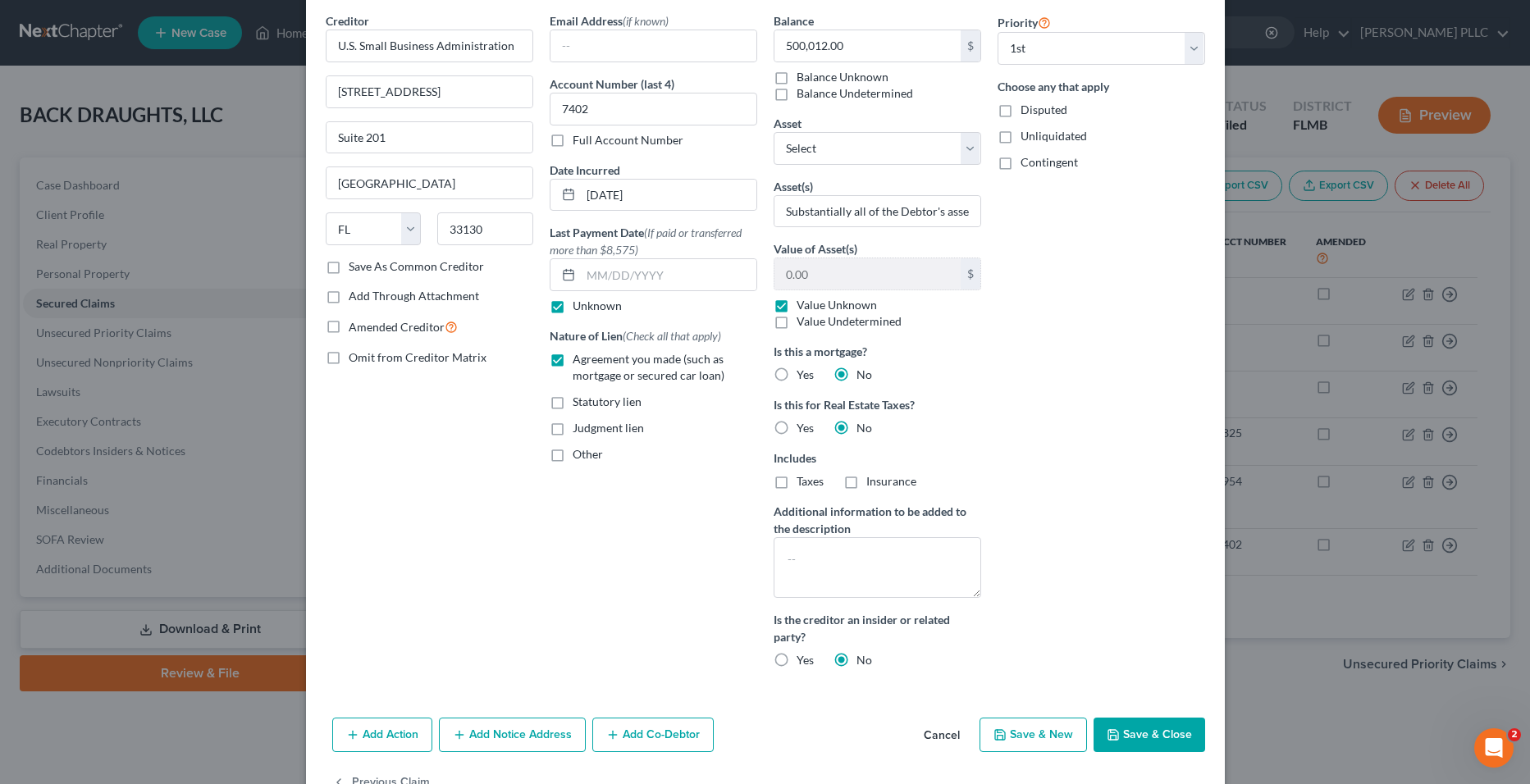
scroll to position [111, 0]
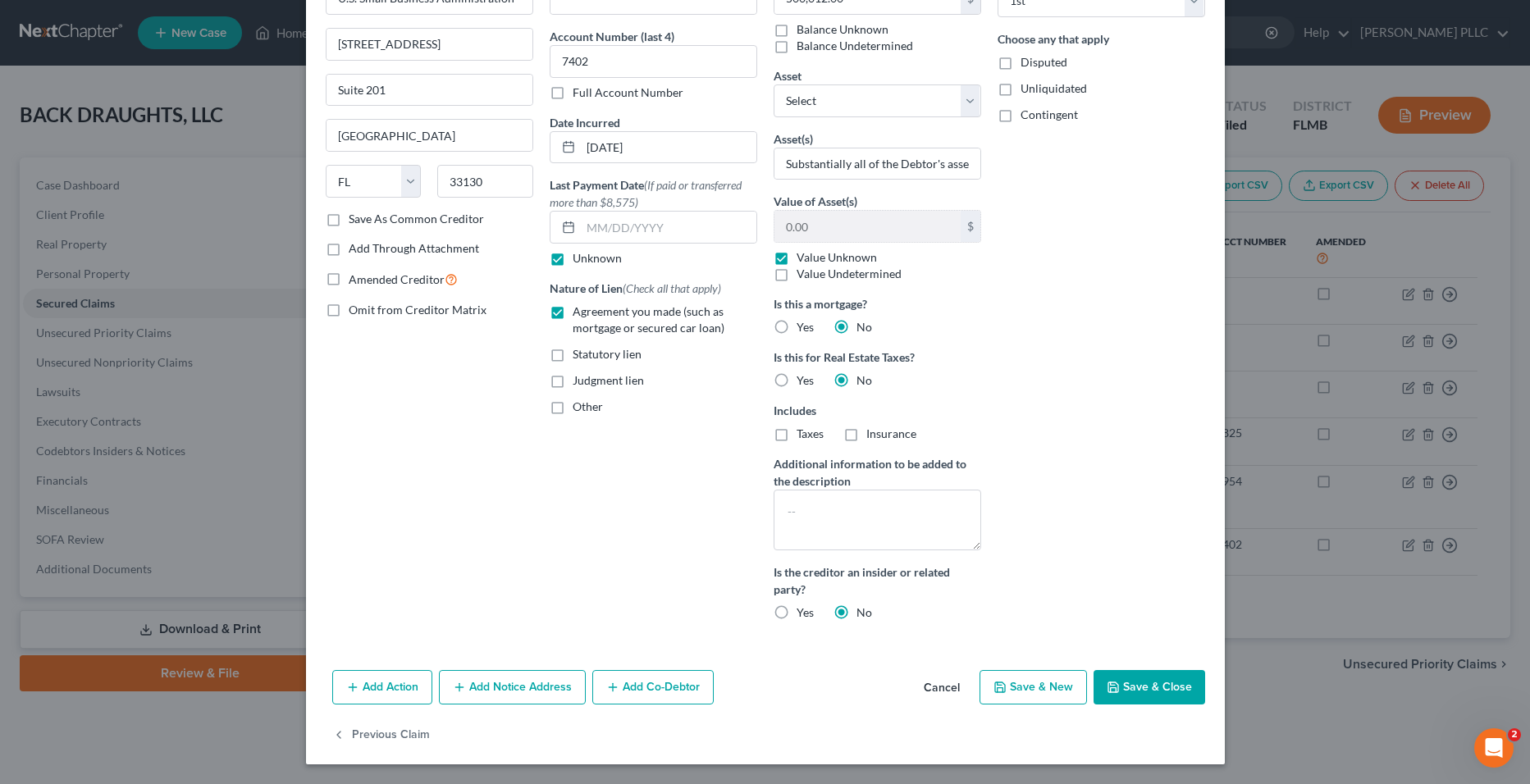
click at [1117, 690] on button "Save & Close" at bounding box center [1150, 687] width 112 height 34
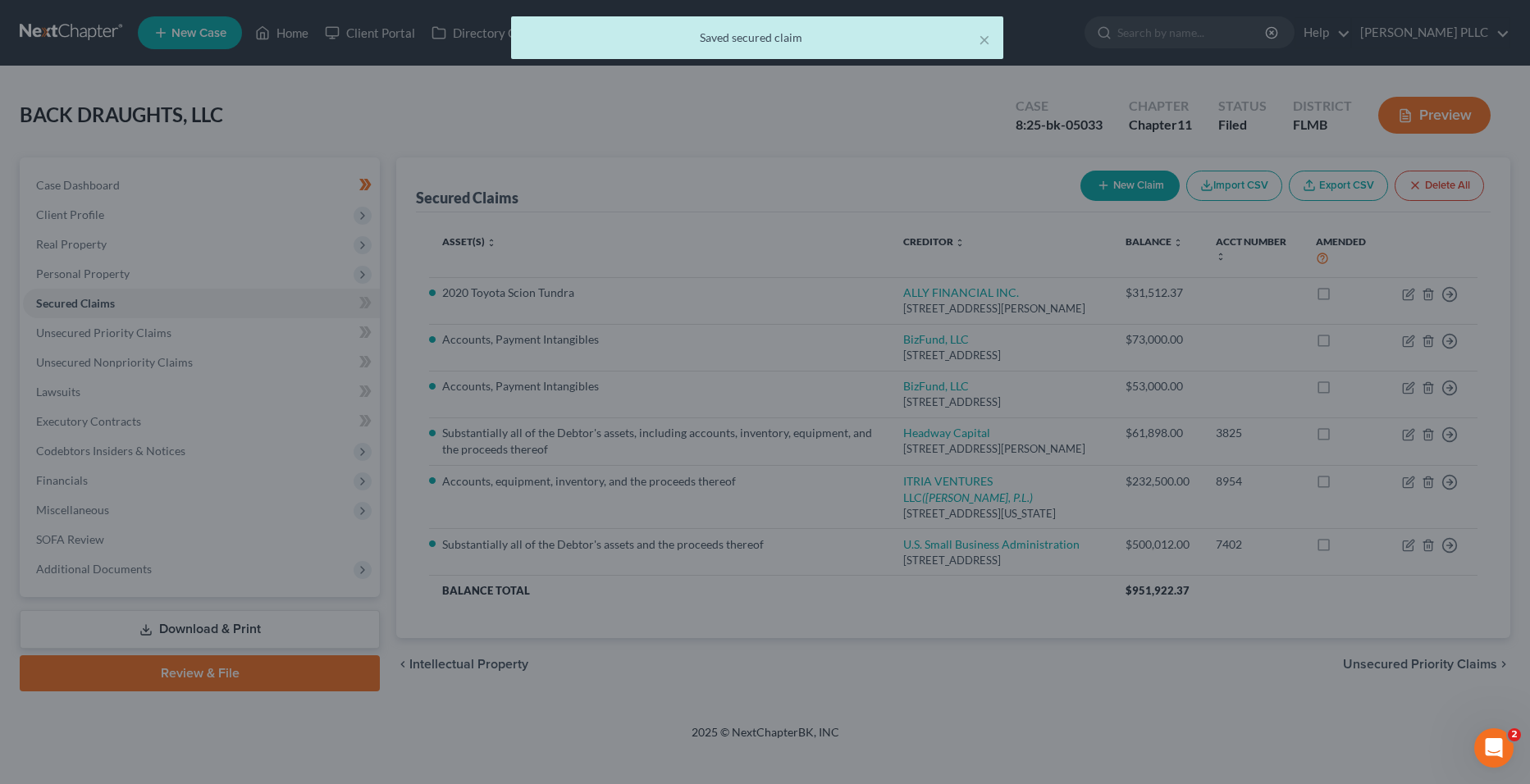
scroll to position [0, 0]
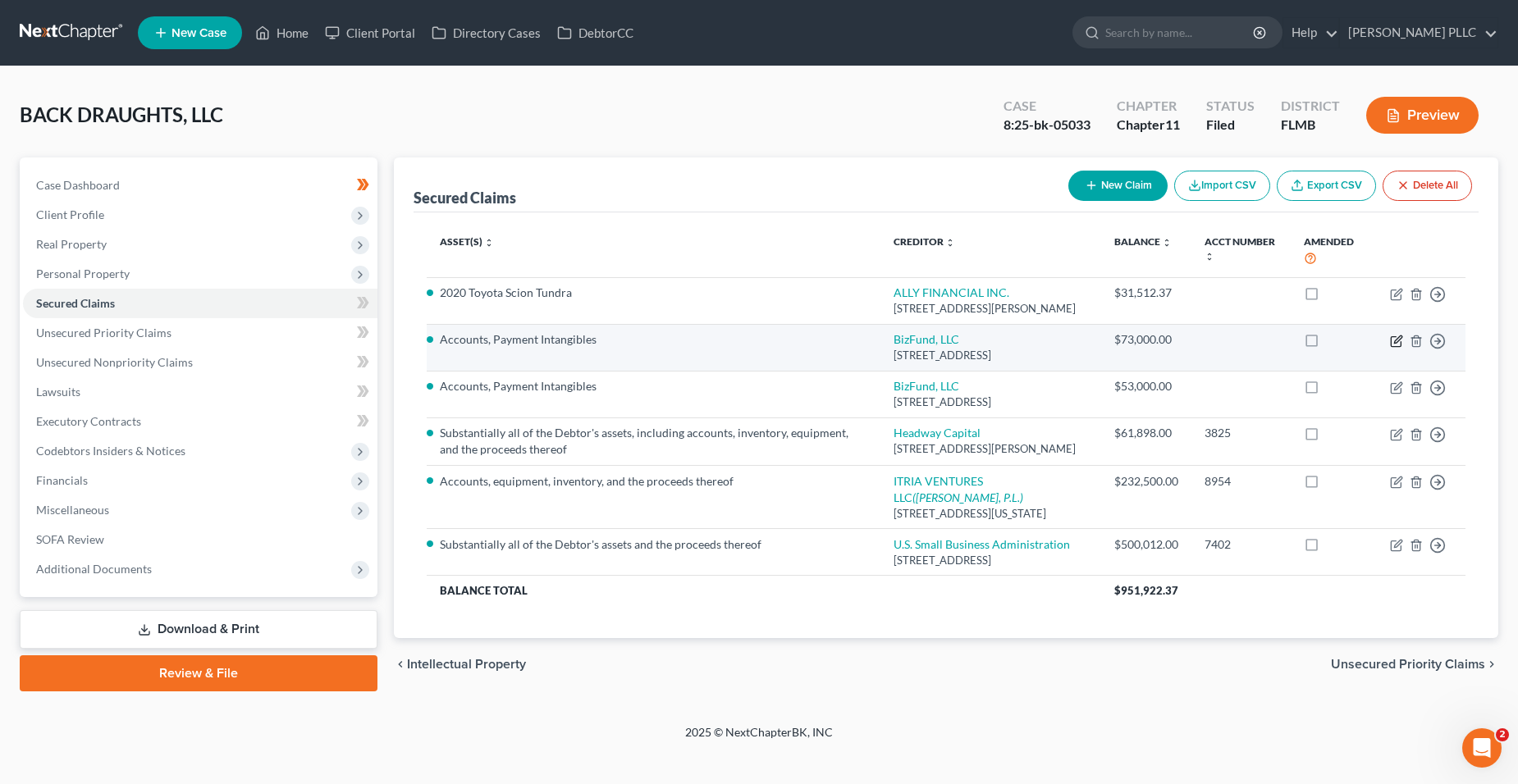
click at [1396, 335] on icon "button" at bounding box center [1396, 341] width 13 height 13
select select "35"
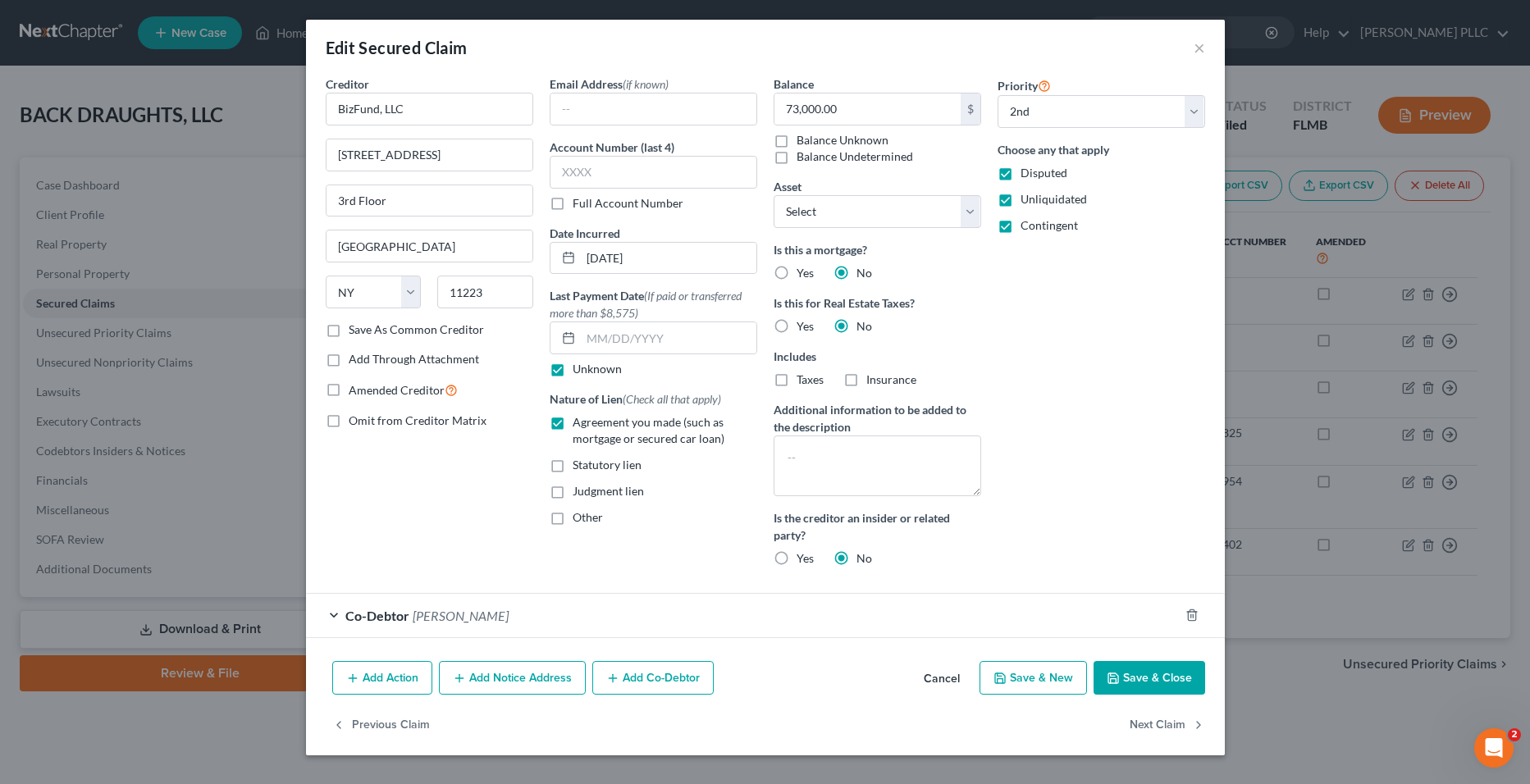
select select "1"
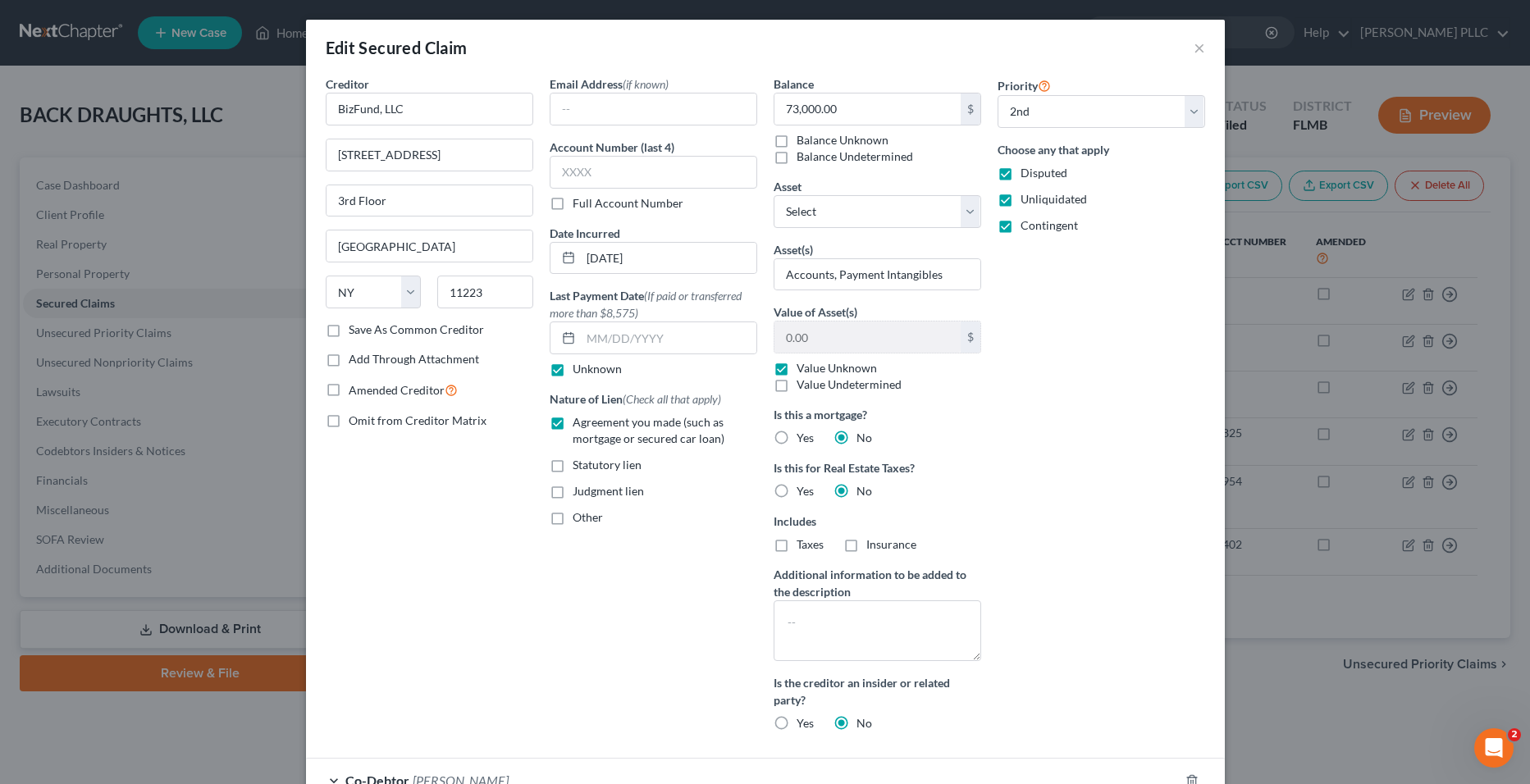
click at [417, 332] on label "Save As Common Creditor" at bounding box center [417, 330] width 135 height 17
click at [366, 332] on input "Save As Common Creditor" at bounding box center [360, 326] width 11 height 11
checkbox input "true"
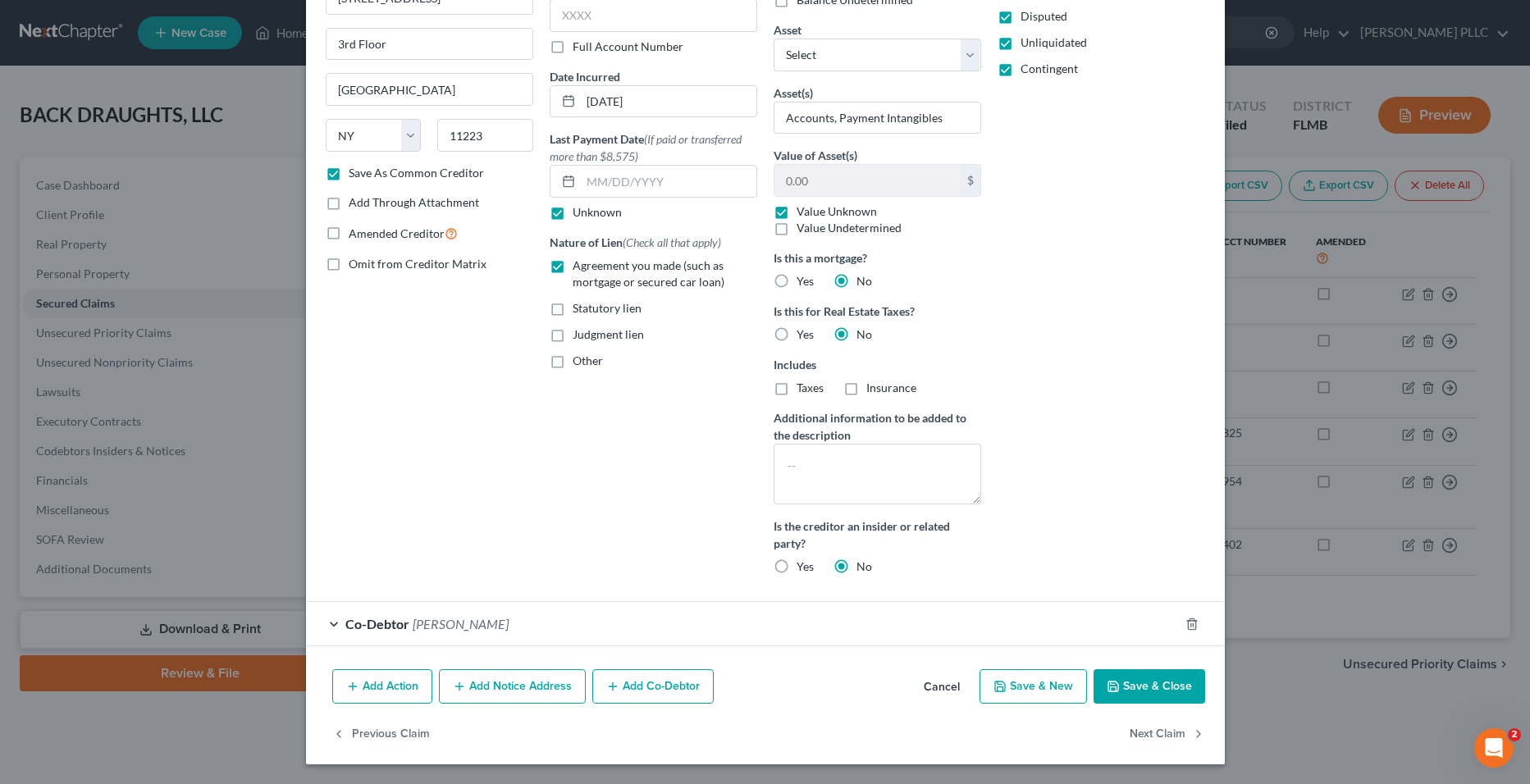
click at [1143, 698] on button "Save & Close" at bounding box center [1150, 686] width 112 height 34
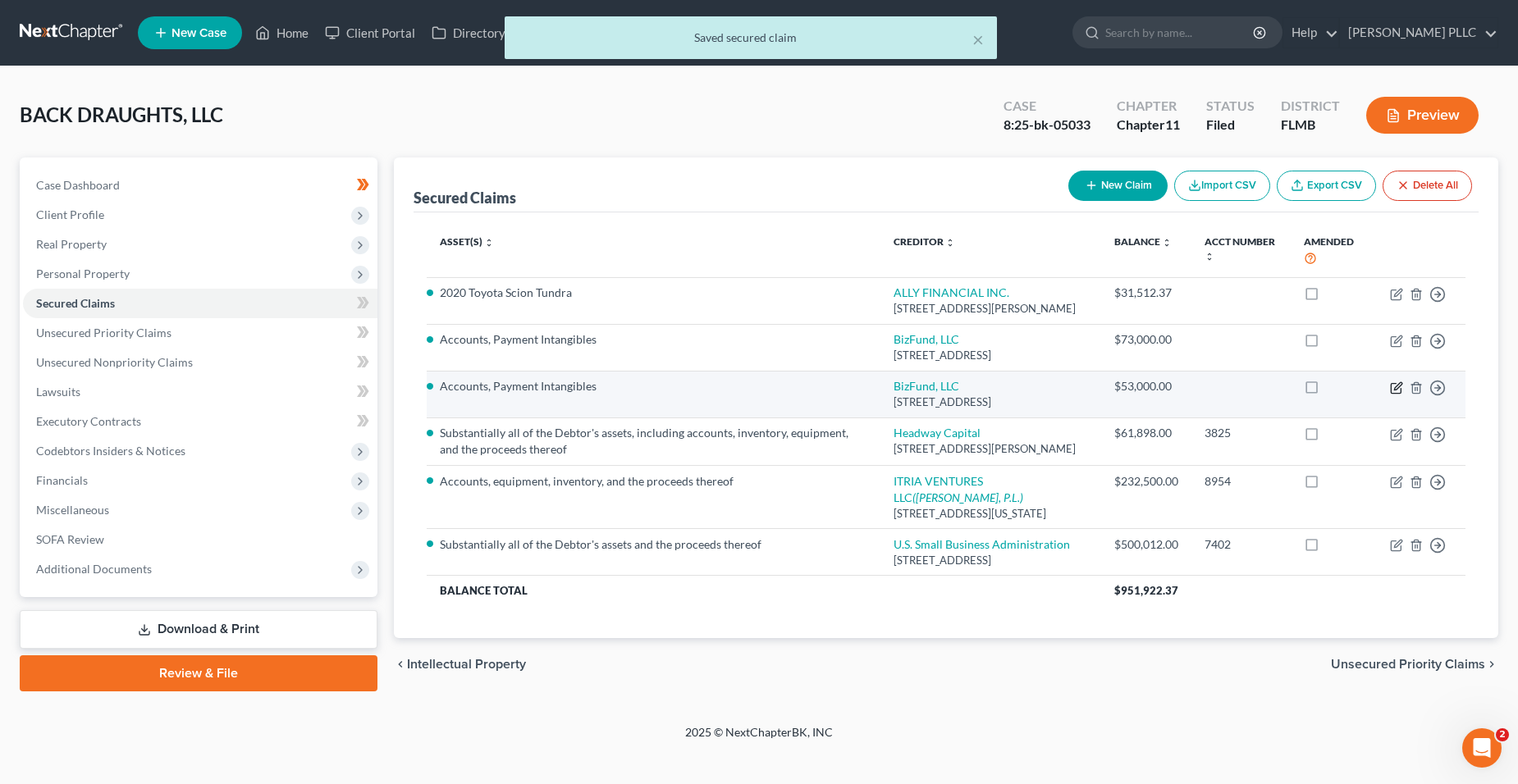
click at [1395, 382] on icon "button" at bounding box center [1396, 388] width 13 height 13
select select "35"
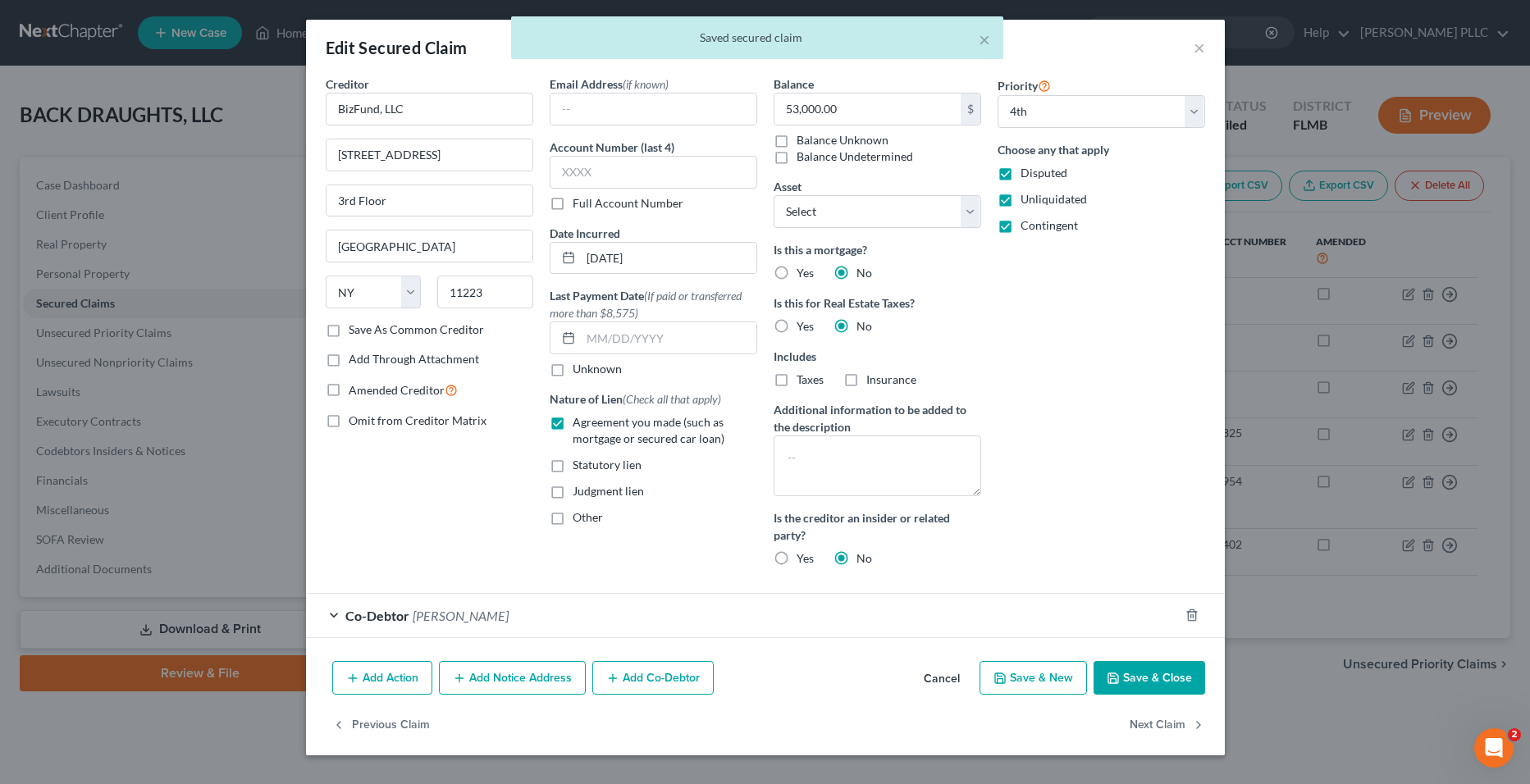
select select "3"
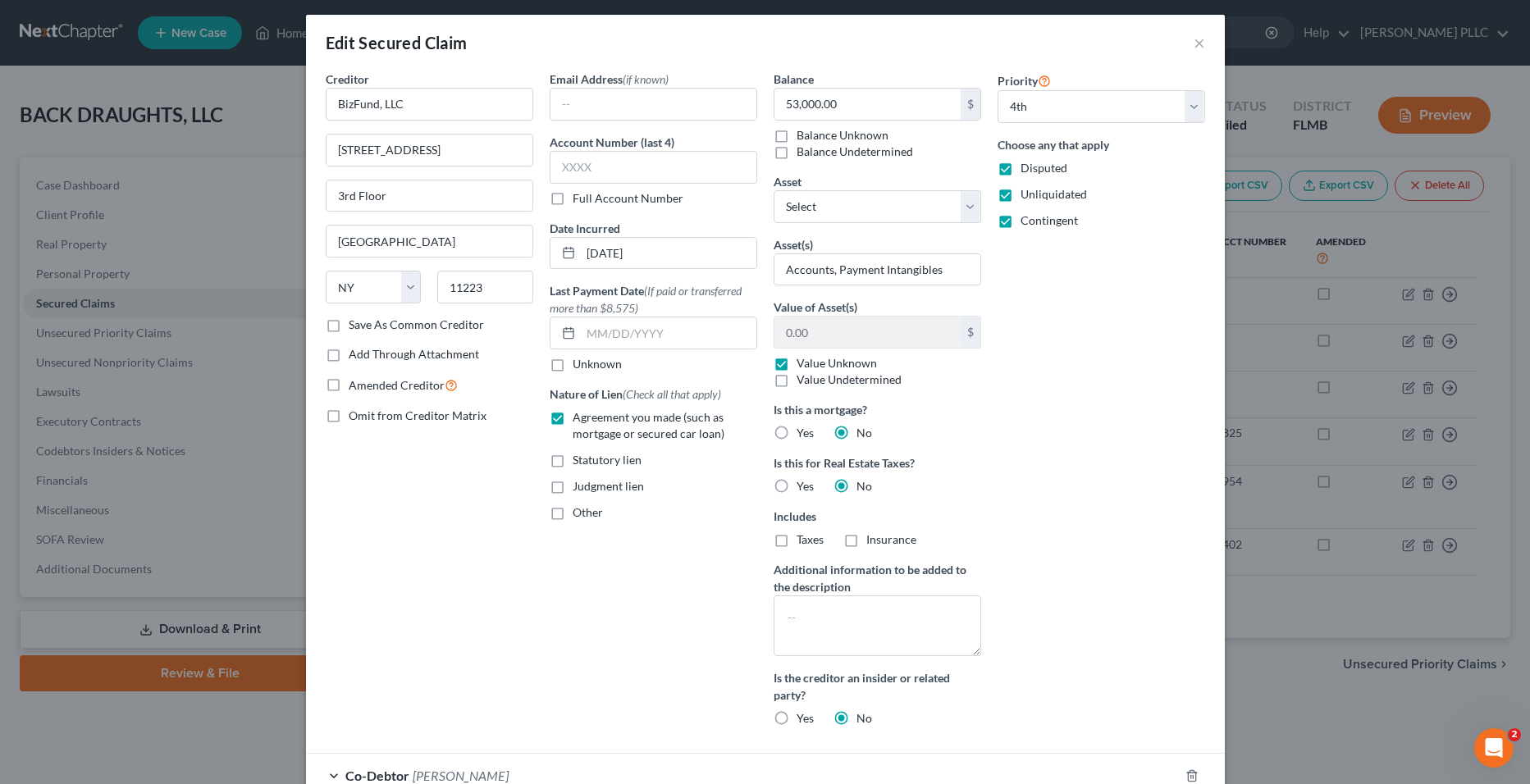
scroll to position [0, 0]
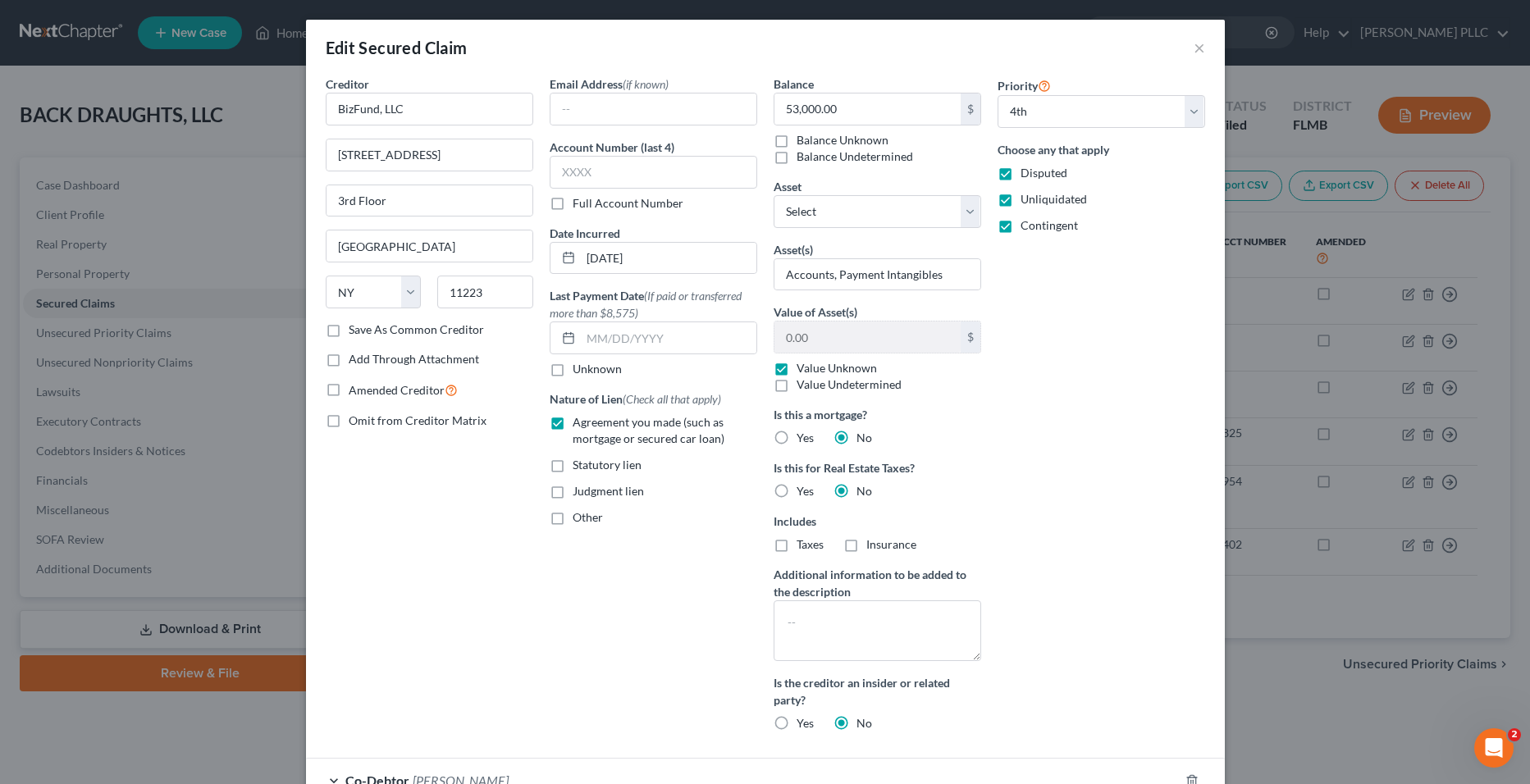
drag, startPoint x: 1005, startPoint y: 225, endPoint x: 1002, endPoint y: 200, distance: 25.2
click at [1021, 225] on label "Contingent" at bounding box center [1049, 225] width 58 height 17
click at [1027, 225] on input "Contingent" at bounding box center [1032, 222] width 11 height 11
checkbox input "false"
click at [1021, 200] on label "Unliquidated" at bounding box center [1054, 200] width 67 height 17
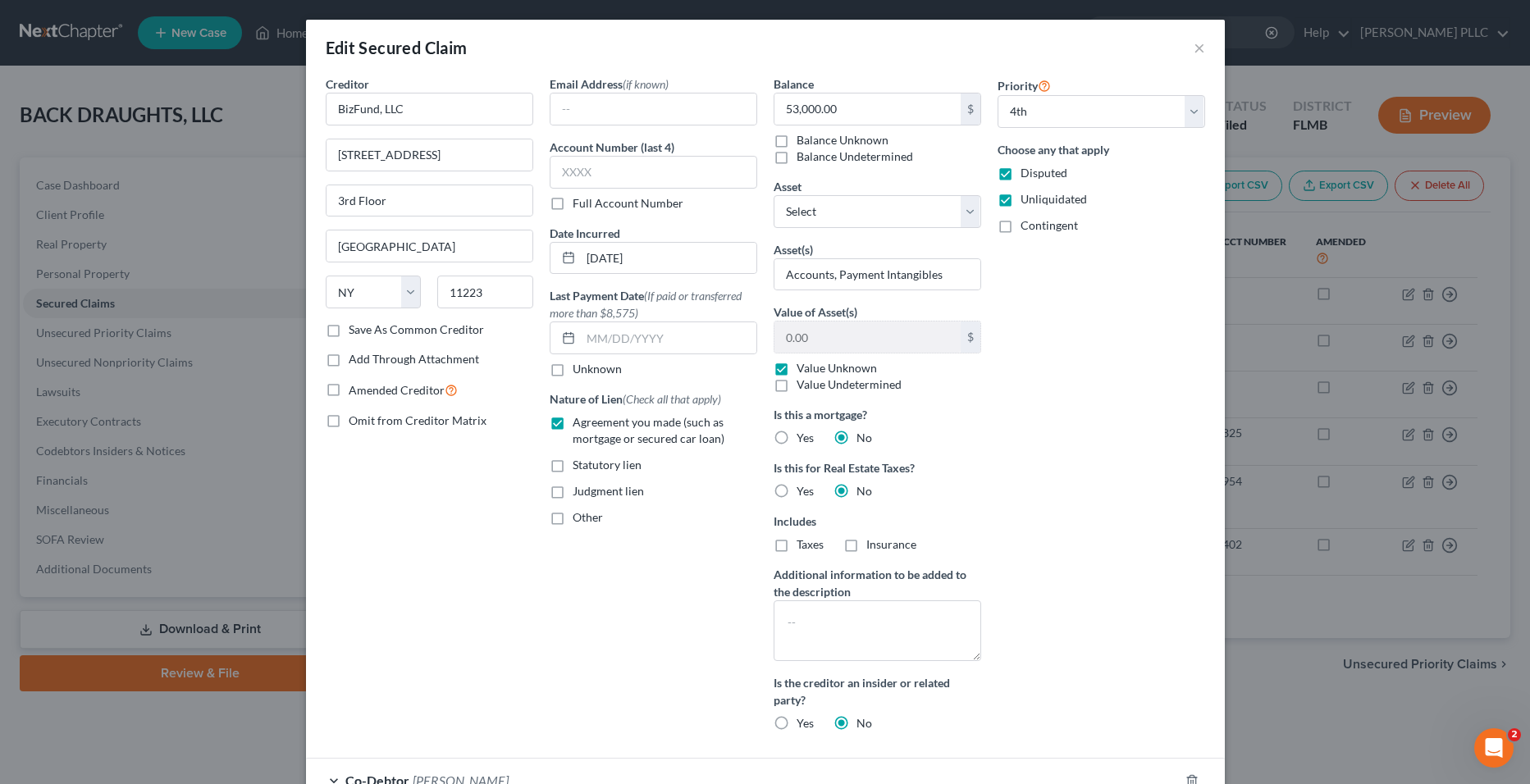
click at [1027, 200] on input "Unliquidated" at bounding box center [1032, 196] width 11 height 11
checkbox input "false"
click at [404, 326] on label "Save As Common Creditor" at bounding box center [417, 330] width 135 height 17
click at [366, 326] on input "Save As Common Creditor" at bounding box center [360, 326] width 11 height 11
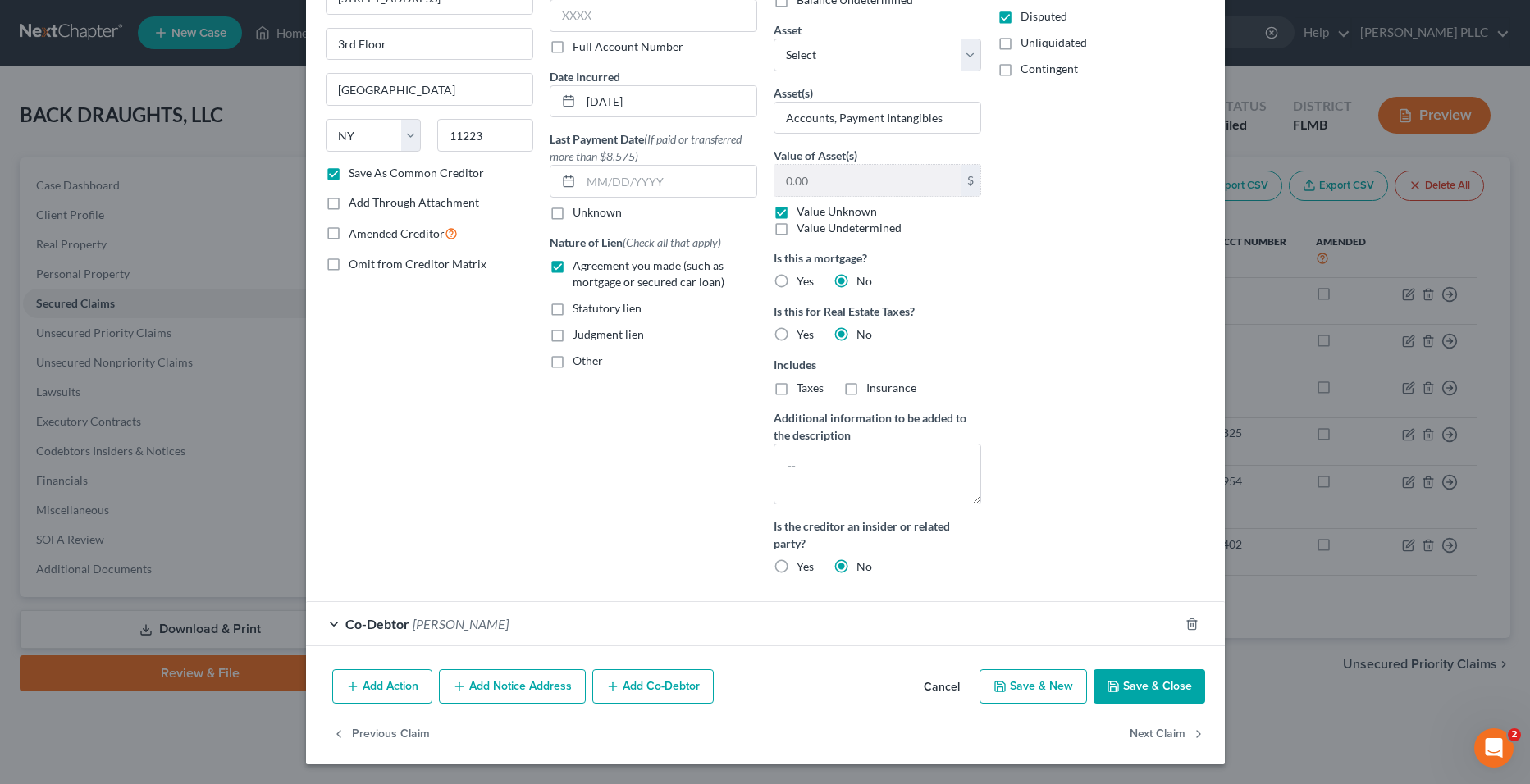
click at [1137, 682] on button "Save & Close" at bounding box center [1150, 686] width 112 height 34
checkbox input "false"
select select "0"
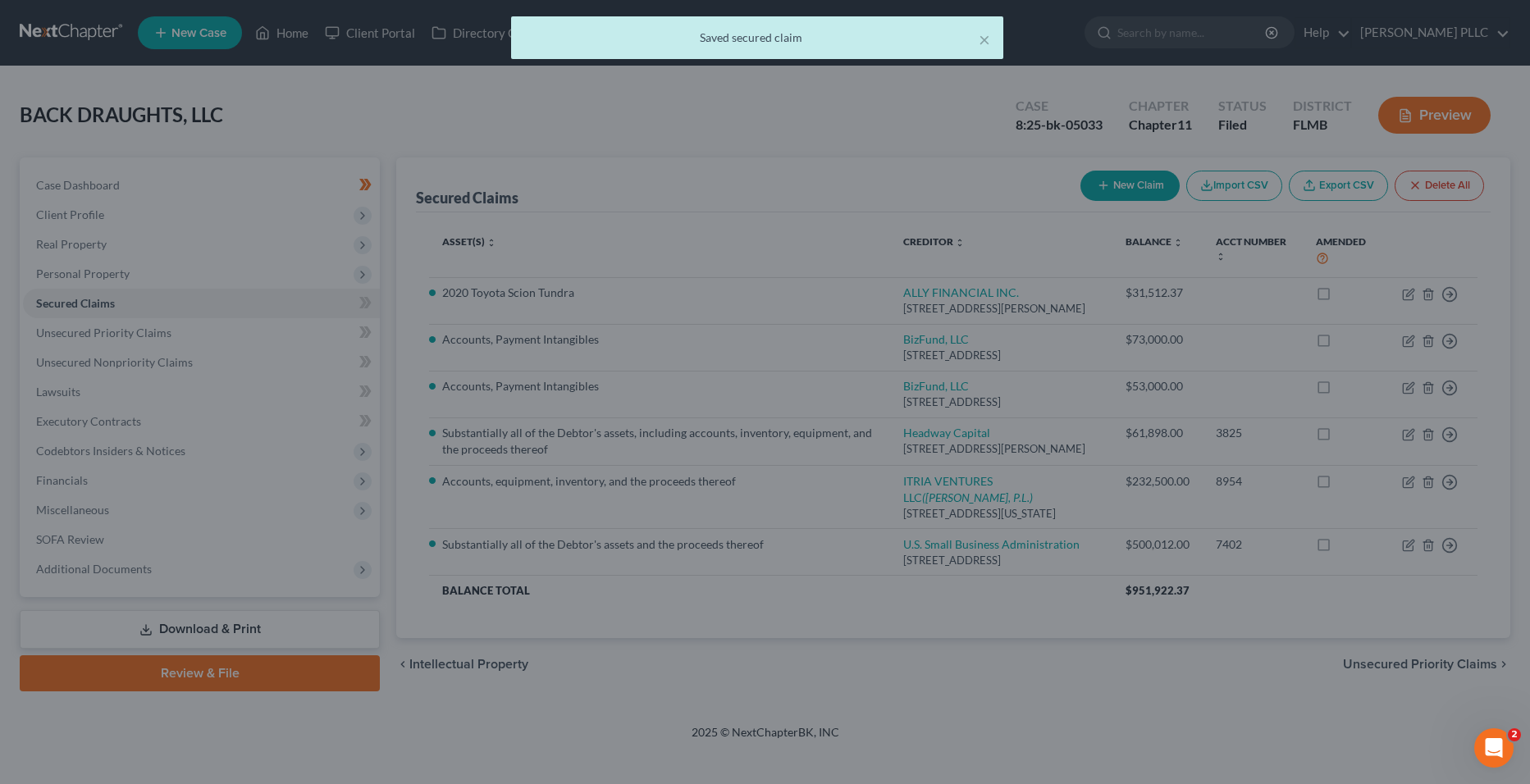
scroll to position [0, 0]
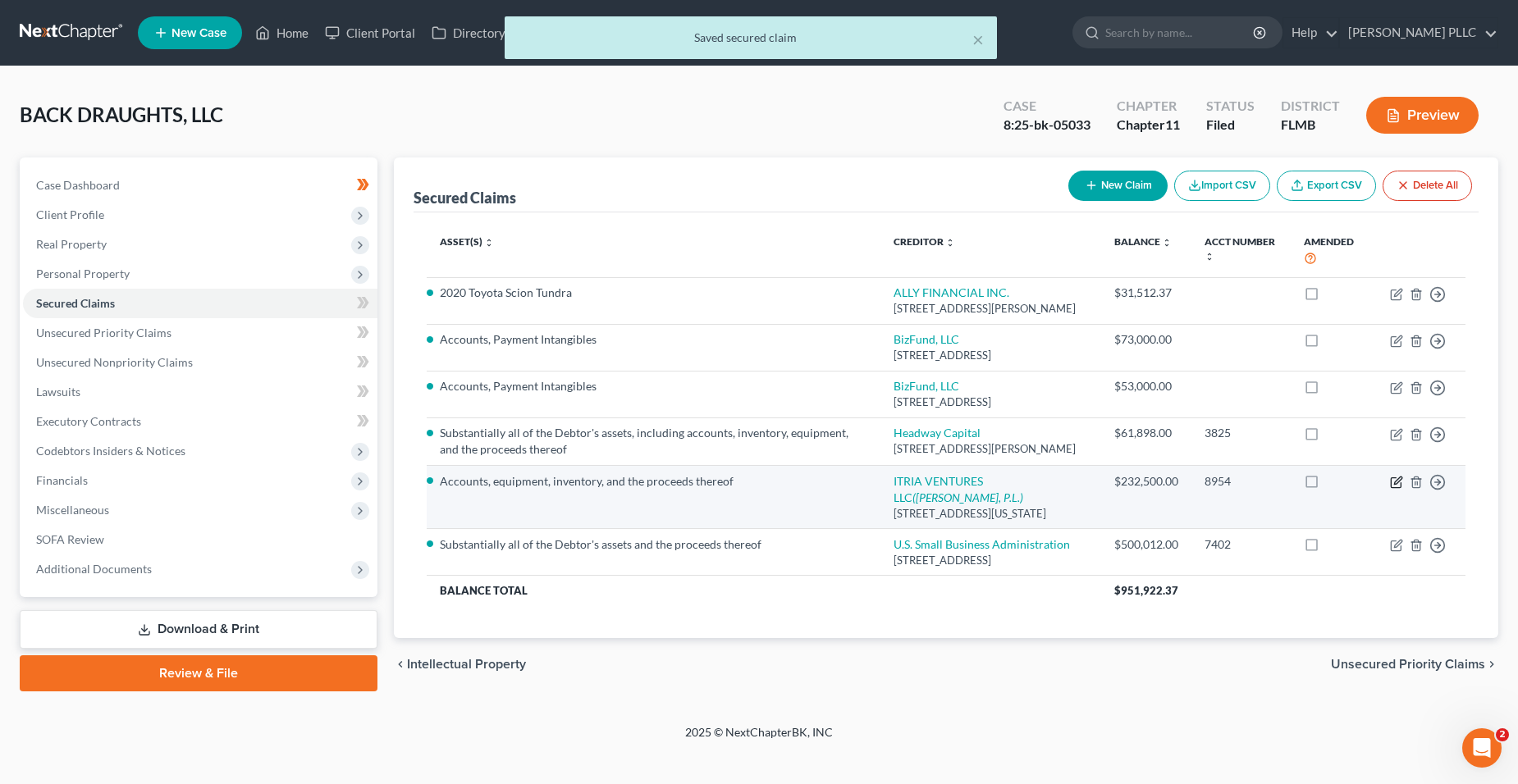
click at [1393, 483] on icon "button" at bounding box center [1396, 483] width 13 height 13
select select "35"
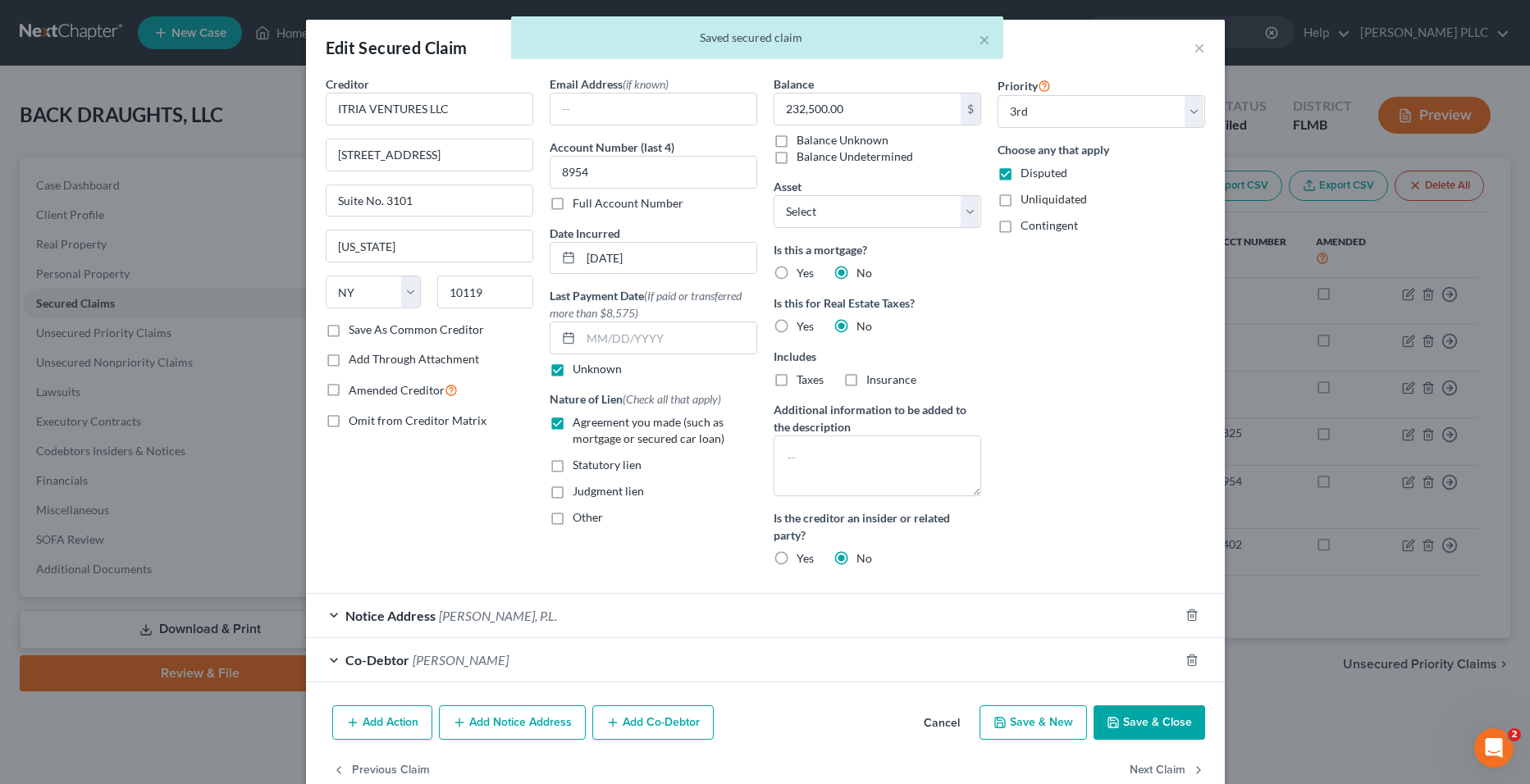
select select "2"
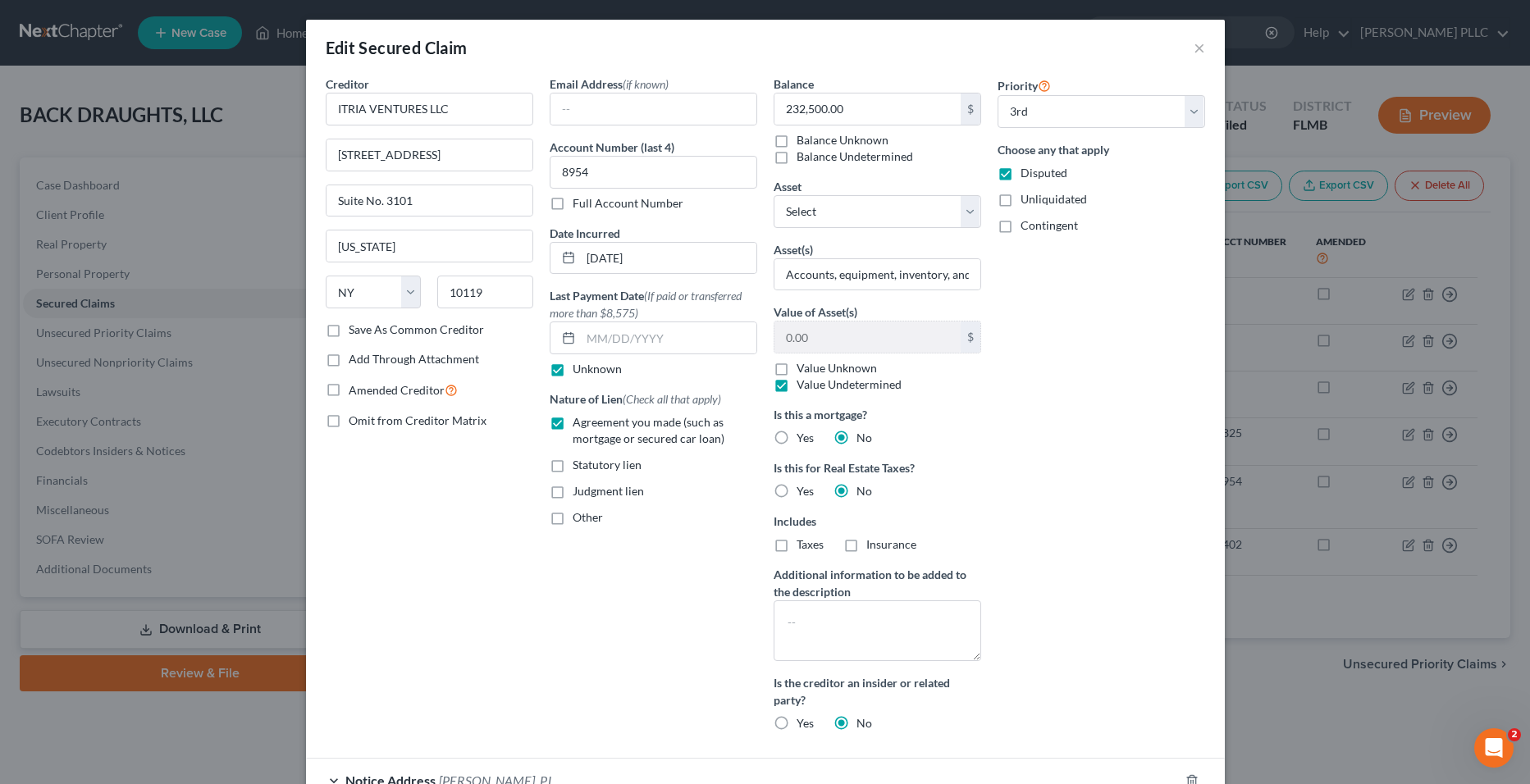
click at [446, 331] on label "Save As Common Creditor" at bounding box center [417, 330] width 135 height 17
click at [366, 331] on input "Save As Common Creditor" at bounding box center [360, 326] width 11 height 11
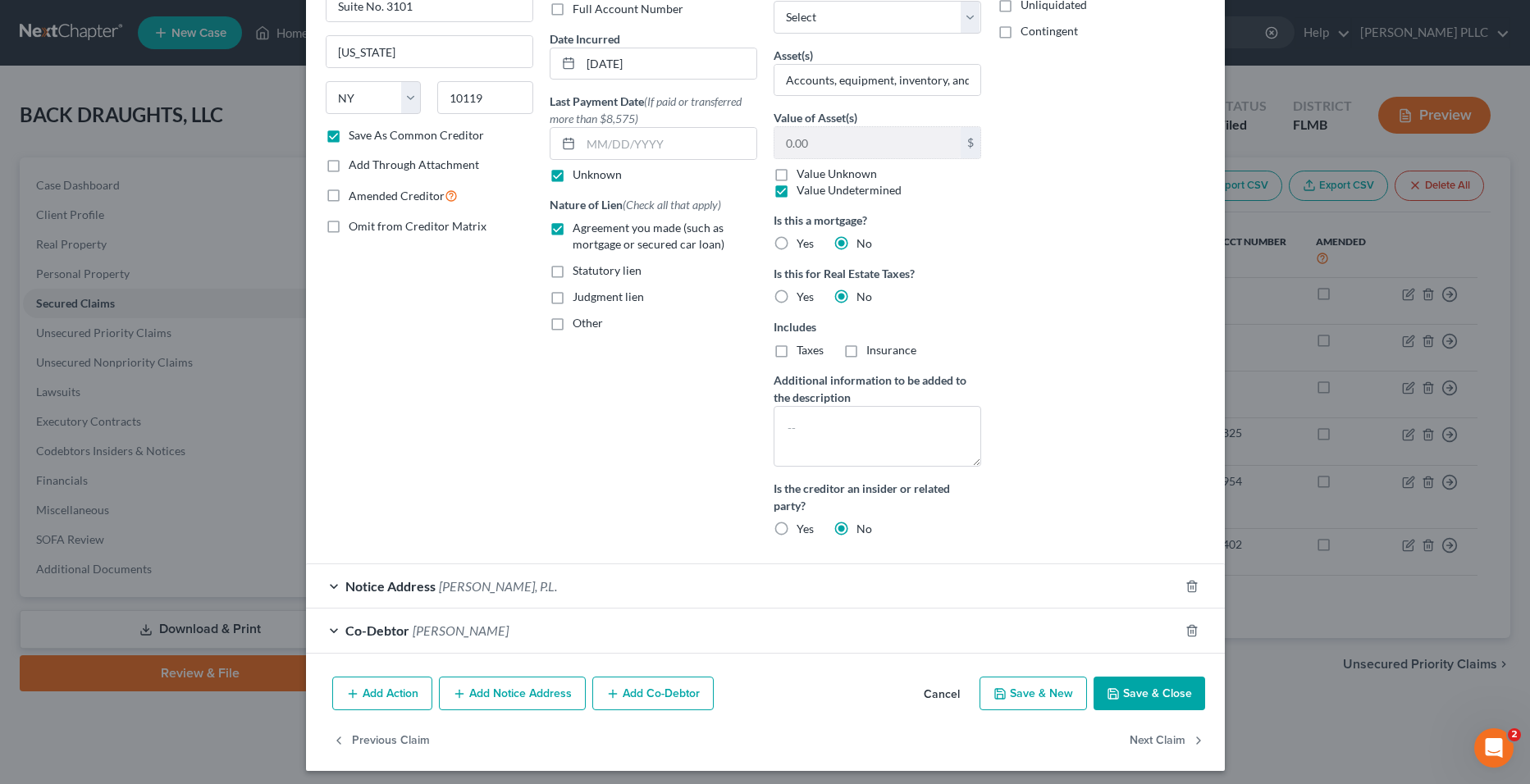
scroll to position [201, 0]
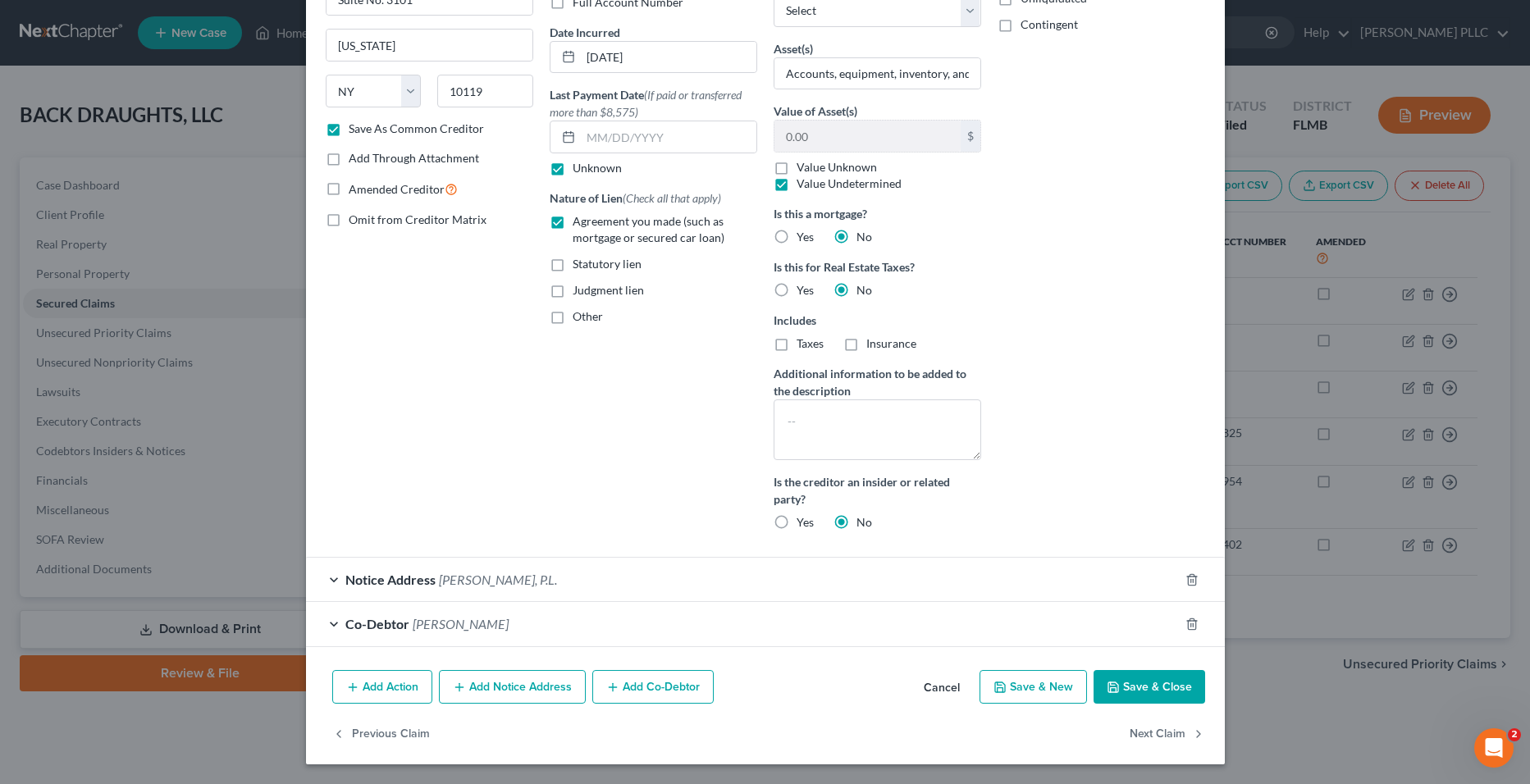
click at [1150, 677] on button "Save & Close" at bounding box center [1150, 687] width 112 height 34
checkbox input "false"
select select "0"
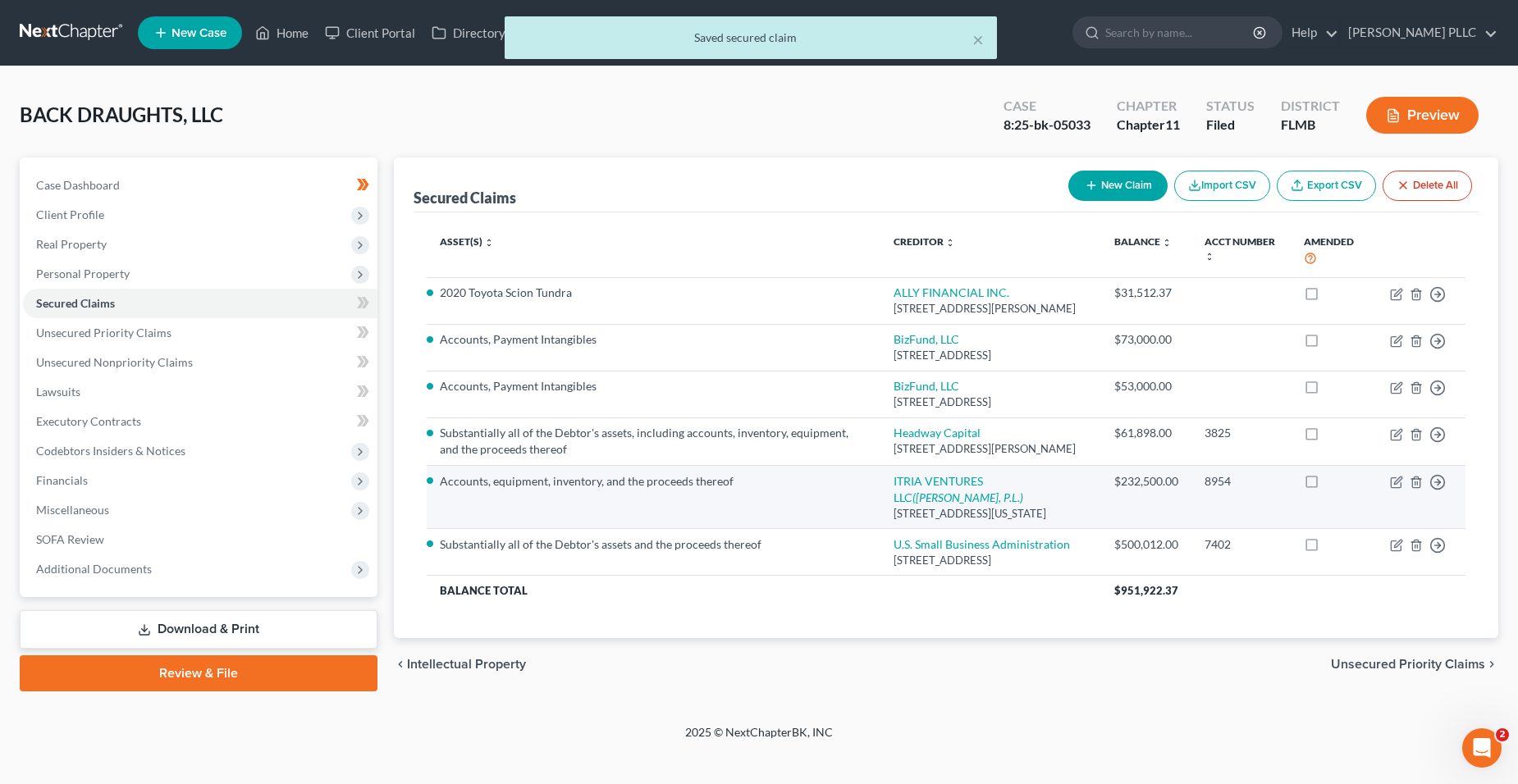
scroll to position [0, 0]
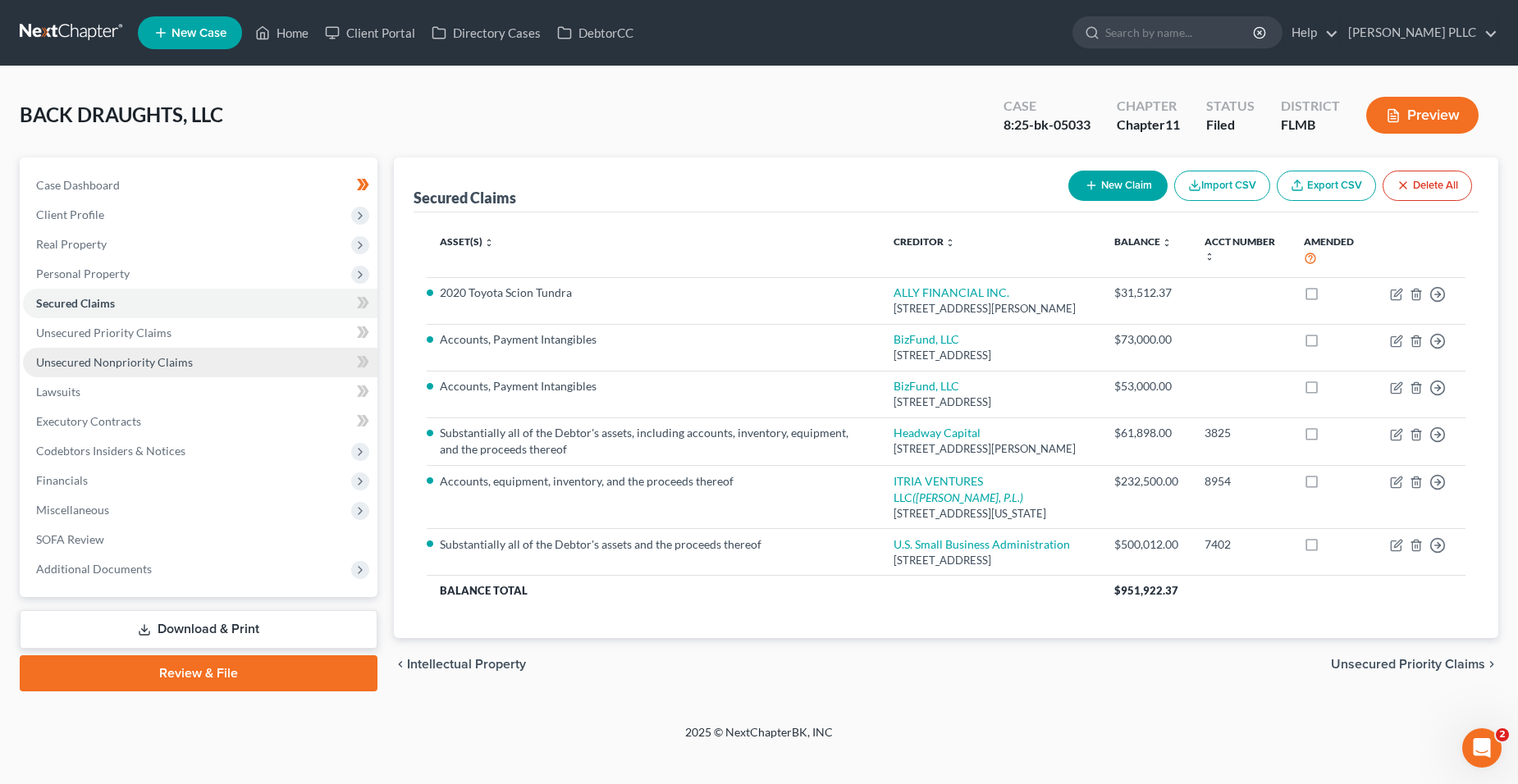
click at [231, 363] on link "Unsecured Nonpriority Claims" at bounding box center [200, 362] width 354 height 29
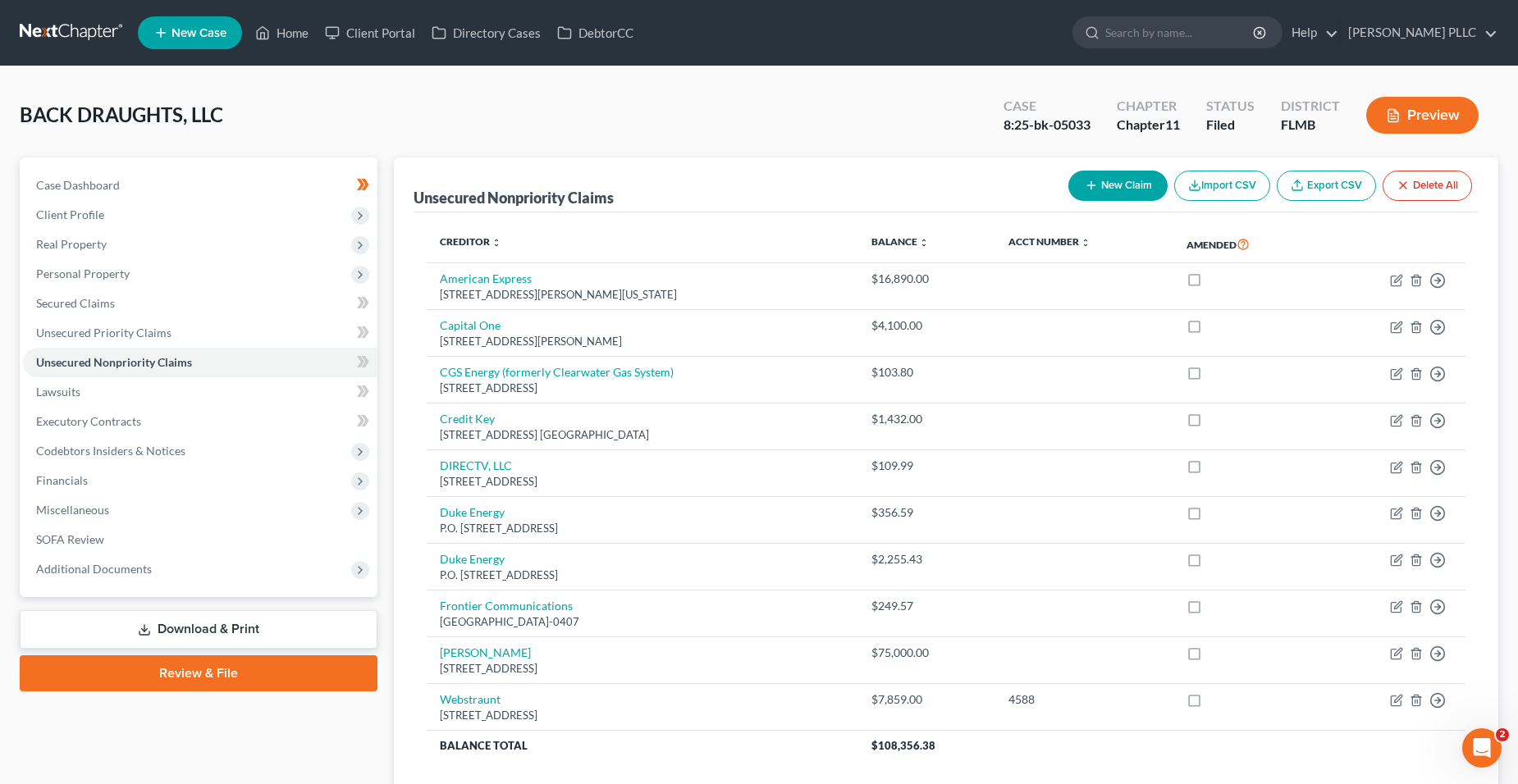
click at [1115, 186] on button "New Claim" at bounding box center [1117, 185] width 99 height 30
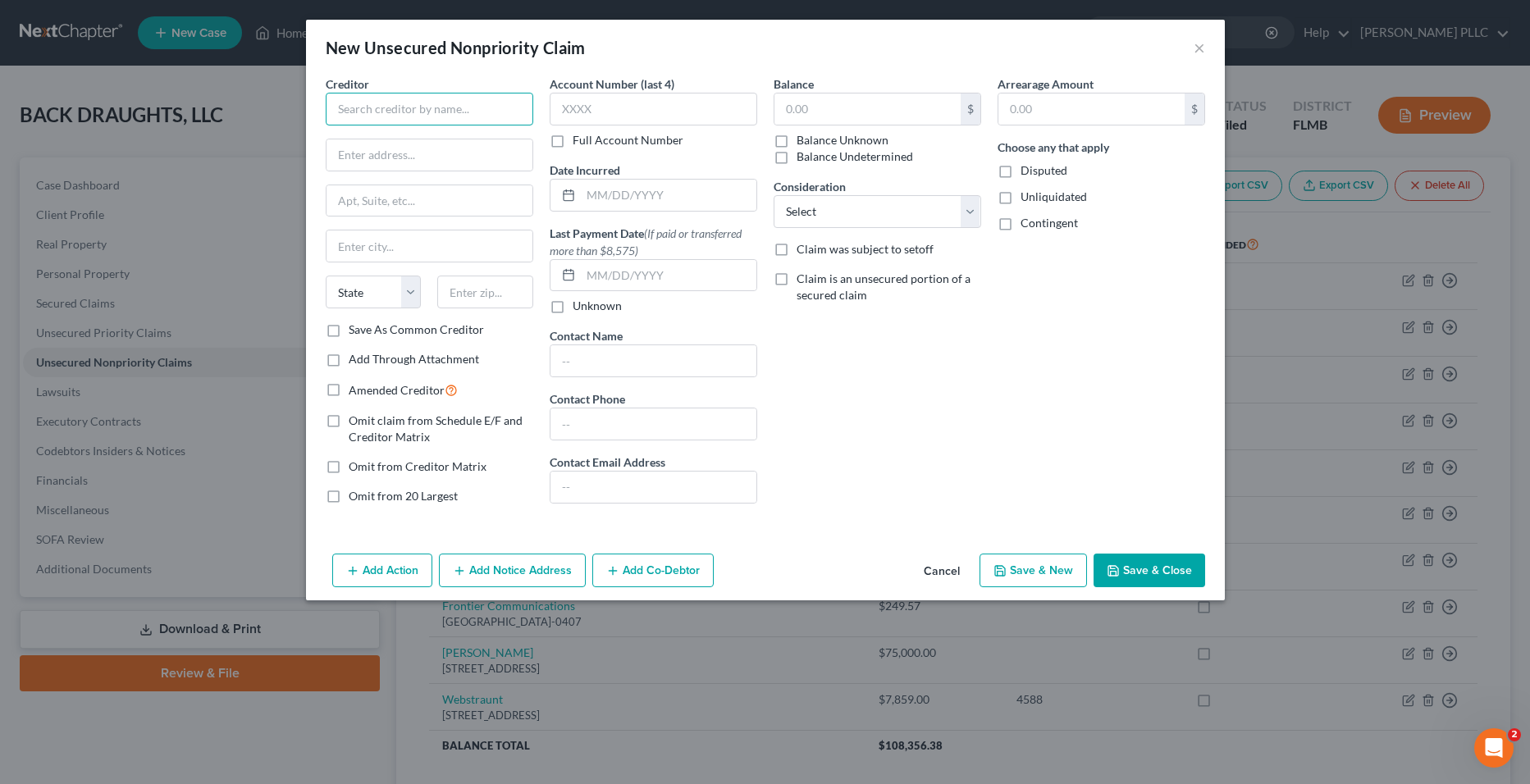
click at [486, 94] on input "text" at bounding box center [429, 109] width 208 height 33
click at [485, 142] on div "Bizfund" at bounding box center [424, 138] width 170 height 17
type input "Bizfund"
type input "[STREET_ADDRESS][PERSON_NAME]"
type input "[GEOGRAPHIC_DATA]"
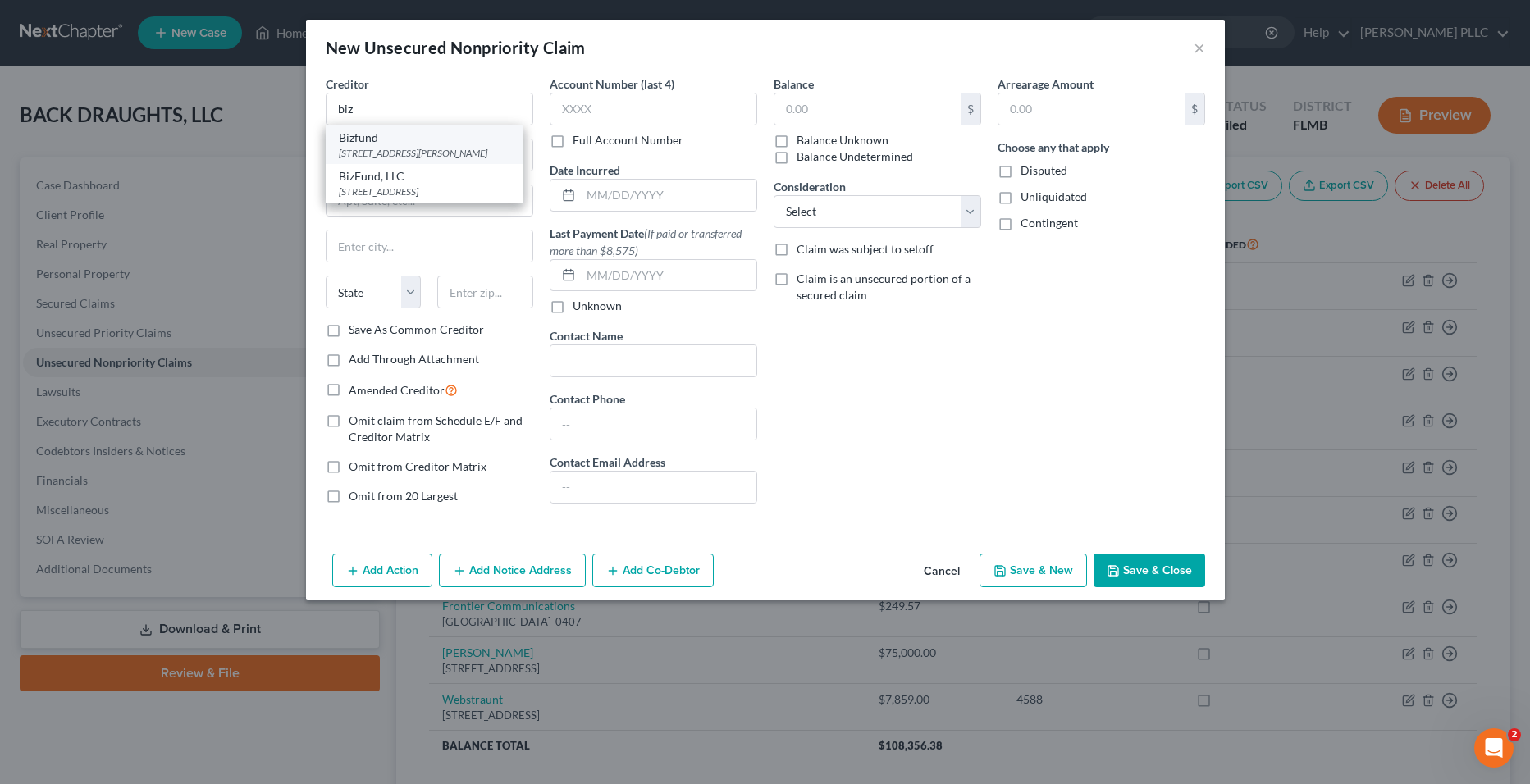
select select "35"
type input "11223"
click at [469, 105] on input "Bizfund" at bounding box center [429, 109] width 208 height 33
drag, startPoint x: 469, startPoint y: 105, endPoint x: 323, endPoint y: 100, distance: 146.1
click at [323, 100] on div "Creditor * Bizfund [STREET_ADDRESS][PERSON_NAME] [US_STATE][GEOGRAPHIC_DATA] AZ…" at bounding box center [429, 296] width 224 height 443
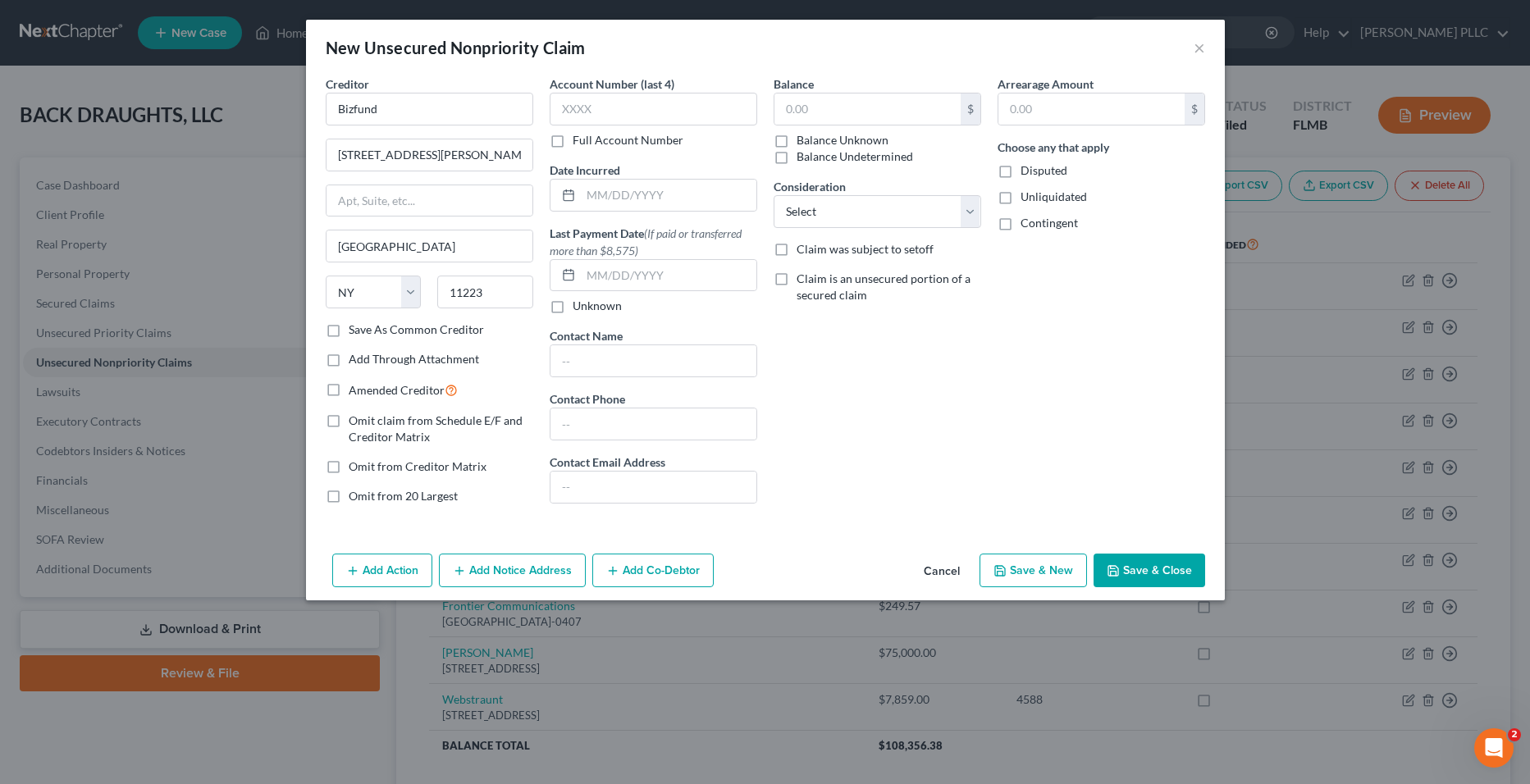
click at [880, 432] on div "Balance $ Balance Unknown Balance Undetermined $ Balance Unknown Consideration …" at bounding box center [878, 296] width 224 height 443
click at [809, 140] on label "Balance Unknown" at bounding box center [843, 140] width 92 height 17
click at [809, 140] on input "Balance Unknown" at bounding box center [808, 137] width 11 height 11
checkbox input "true"
type input "0.00"
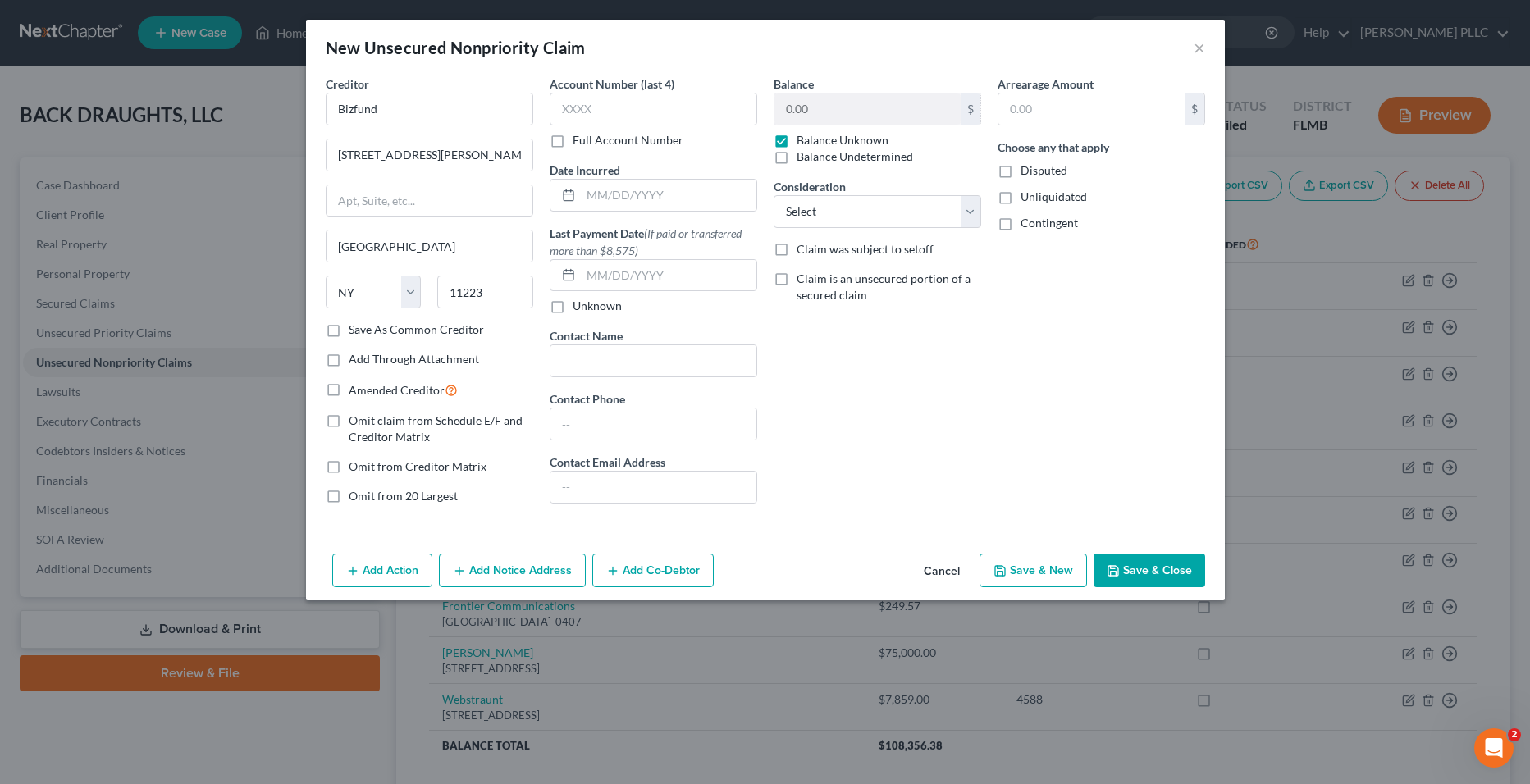
click at [820, 157] on label "Balance Undetermined" at bounding box center [855, 157] width 117 height 17
click at [814, 157] on input "Balance Undetermined" at bounding box center [808, 154] width 11 height 11
checkbox input "true"
checkbox input "false"
click at [1021, 175] on label "Disputed" at bounding box center [1044, 171] width 47 height 17
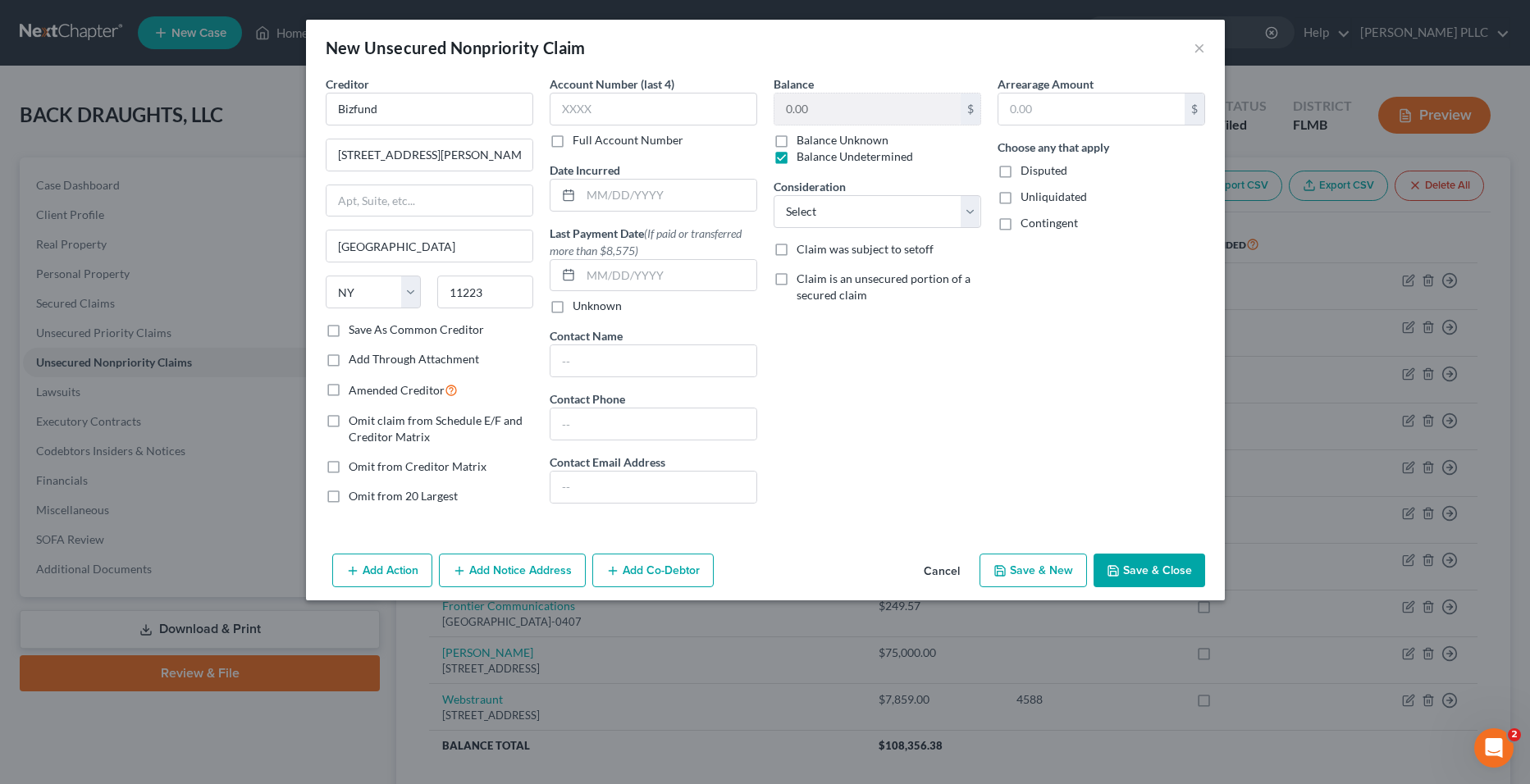
click at [1027, 173] on input "Disputed" at bounding box center [1032, 168] width 11 height 11
checkbox input "true"
click at [1139, 577] on button "Save & Close" at bounding box center [1150, 570] width 112 height 34
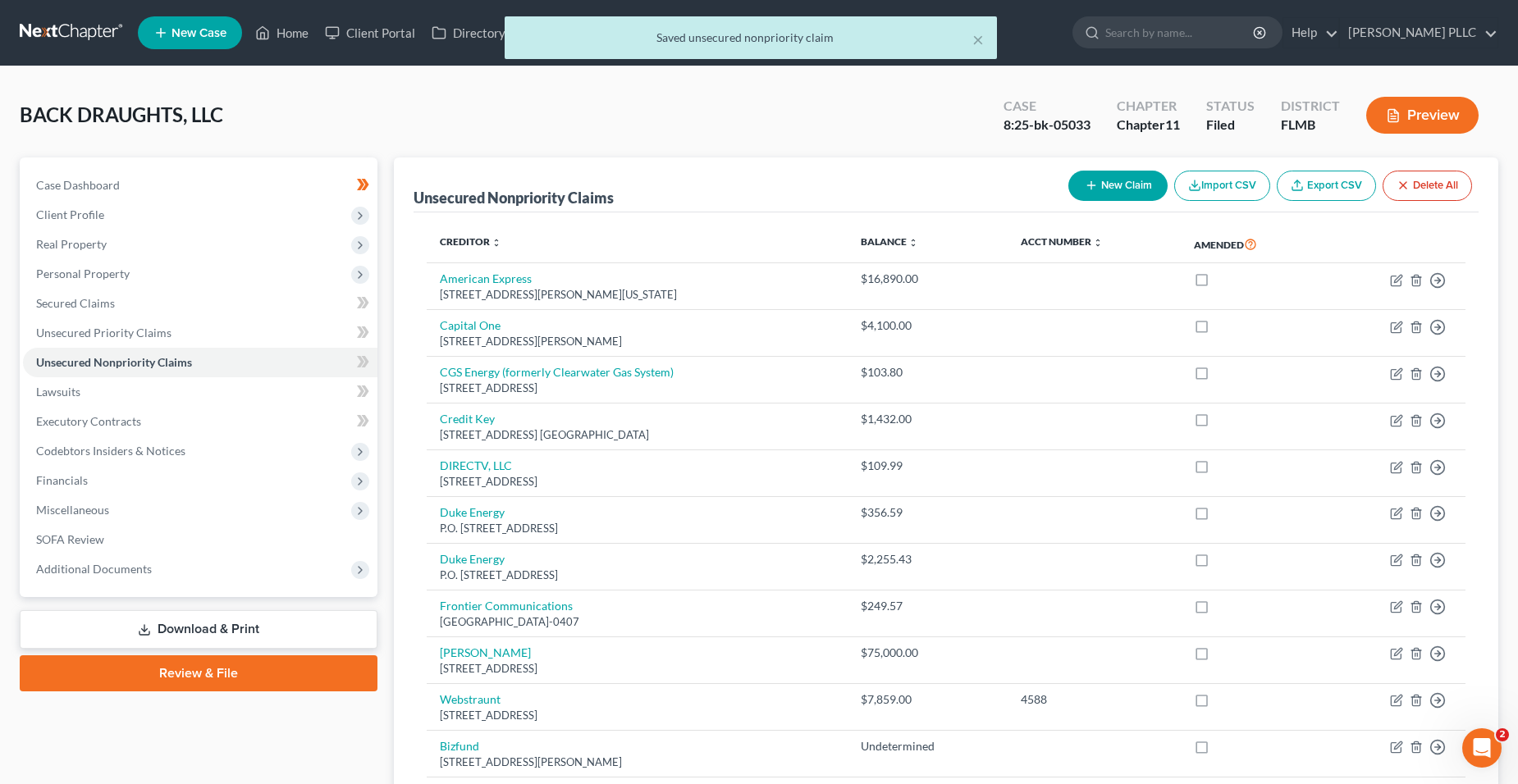
click at [1115, 182] on button "New Claim" at bounding box center [1117, 185] width 99 height 30
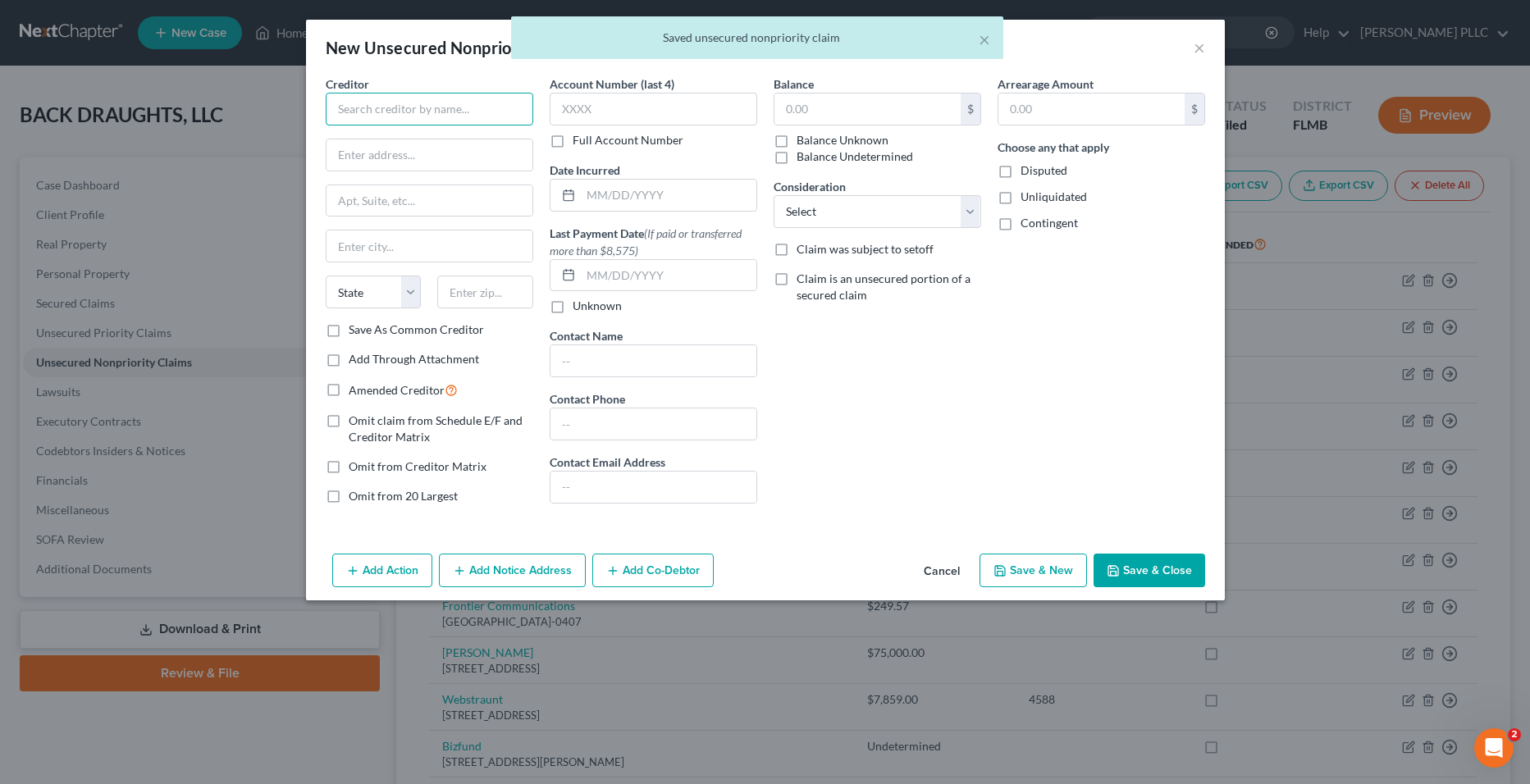
click at [508, 115] on input "text" at bounding box center [429, 109] width 208 height 33
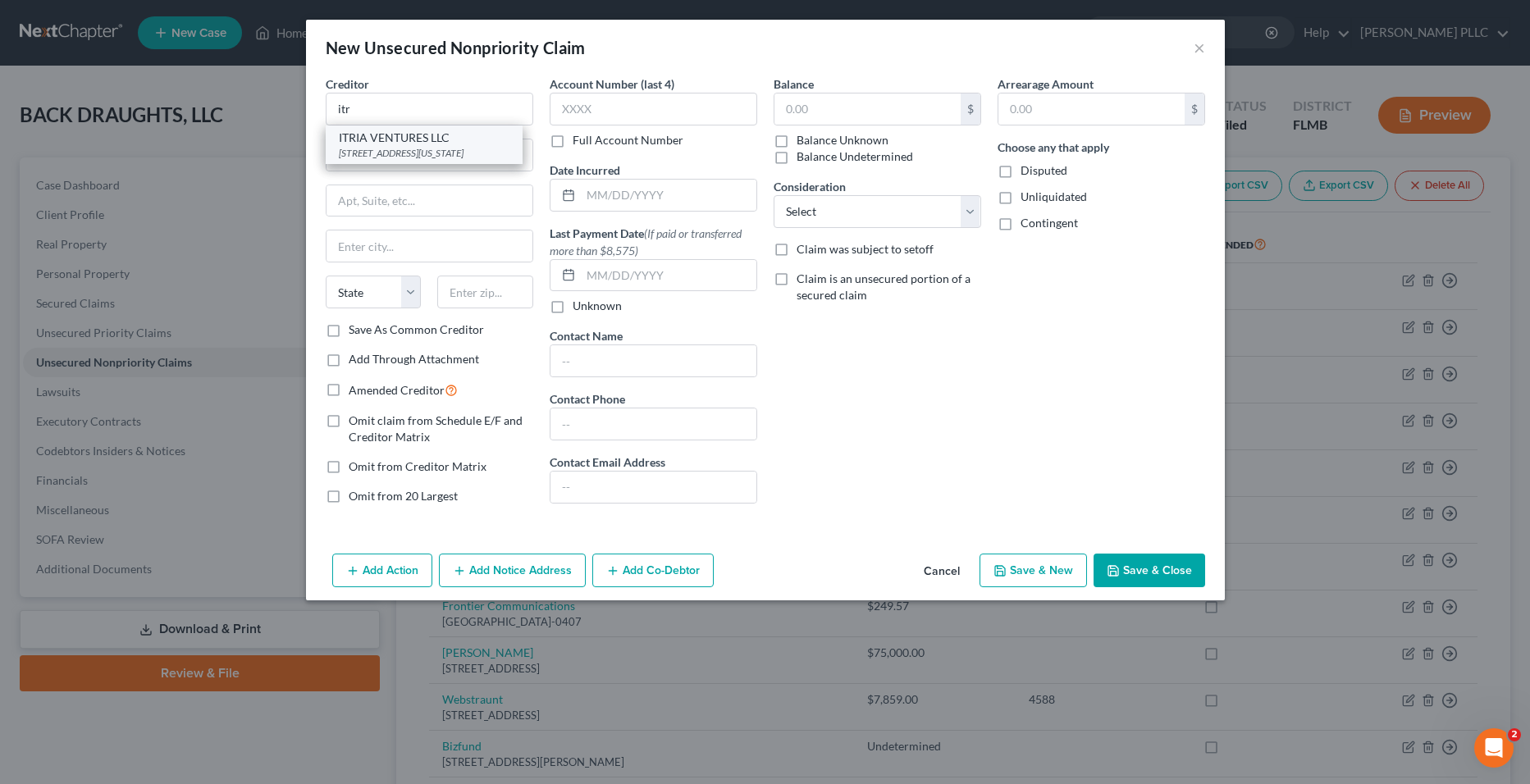
click at [418, 133] on div "ITRIA VENTURES LLC" at bounding box center [424, 138] width 170 height 17
type input "ITRIA VENTURES LLC"
type input "[STREET_ADDRESS]"
type input "Suite No. 3101"
type input "[US_STATE]"
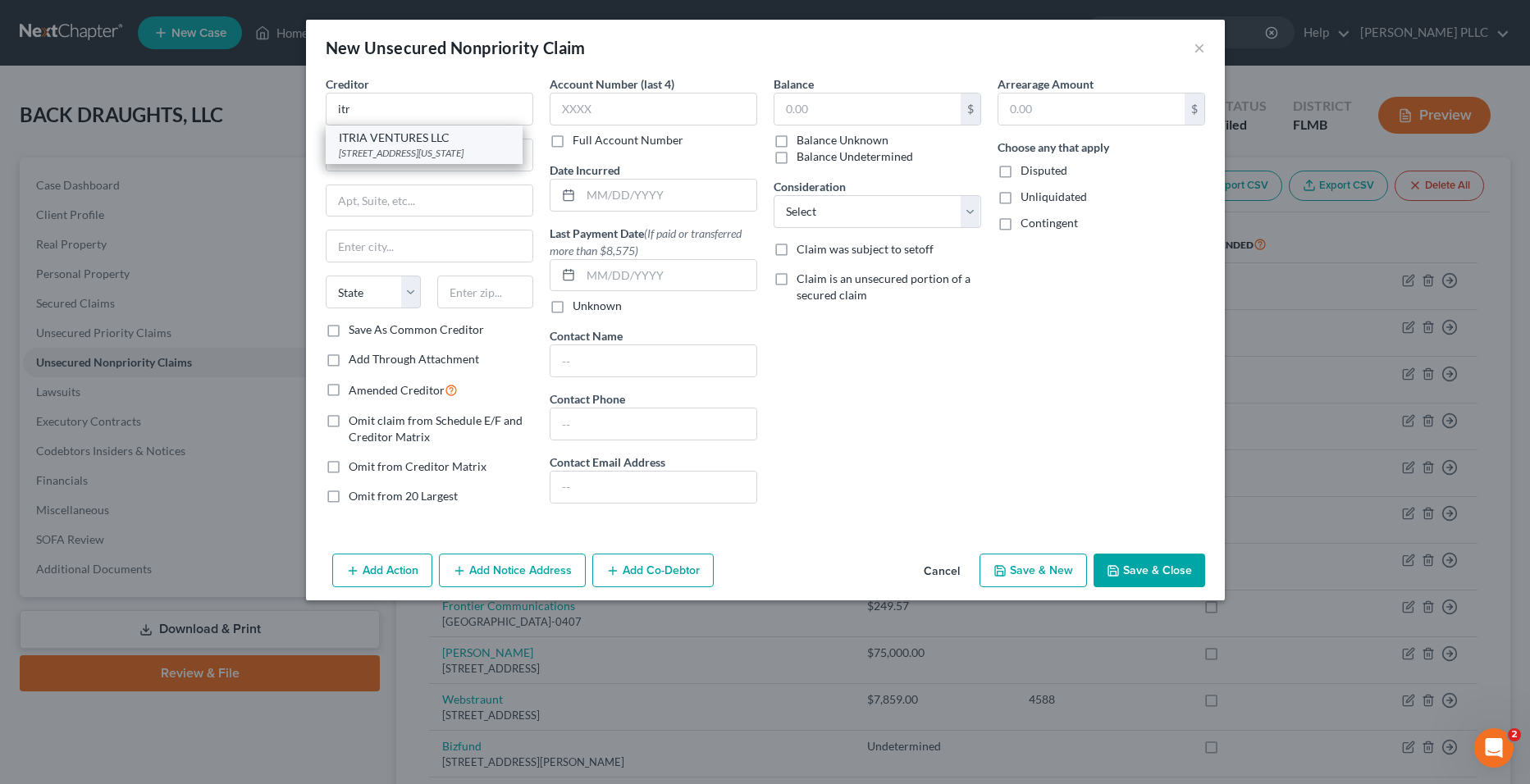
select select "35"
type input "10119"
click at [797, 138] on label "Balance Unknown" at bounding box center [843, 140] width 92 height 17
click at [803, 138] on input "Balance Unknown" at bounding box center [808, 137] width 11 height 11
checkbox input "true"
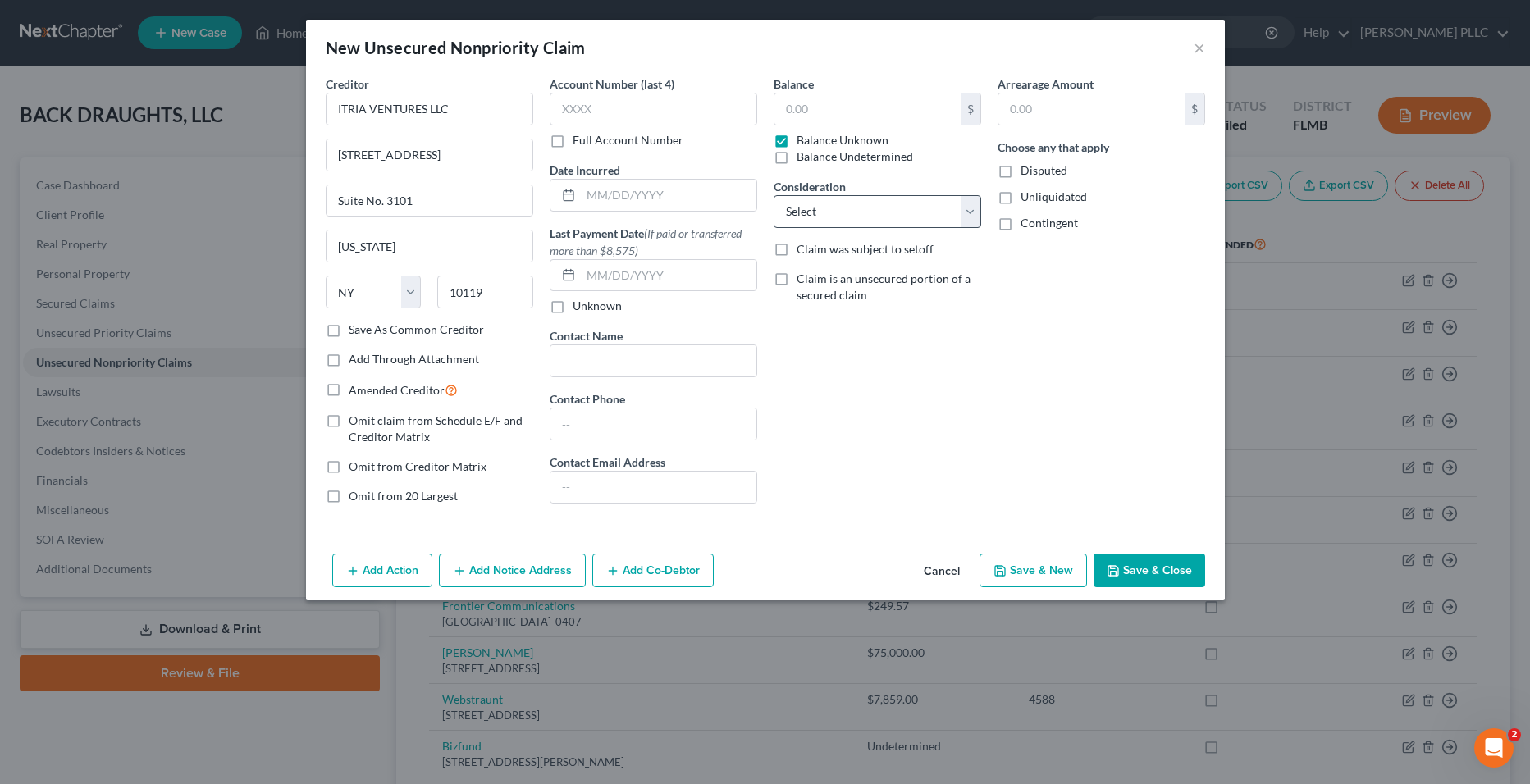
type input "0.00"
click at [1021, 175] on label "Disputed" at bounding box center [1044, 171] width 47 height 17
click at [1027, 173] on input "Disputed" at bounding box center [1032, 168] width 11 height 11
checkbox input "true"
click at [1107, 574] on icon "button" at bounding box center [1113, 571] width 13 height 13
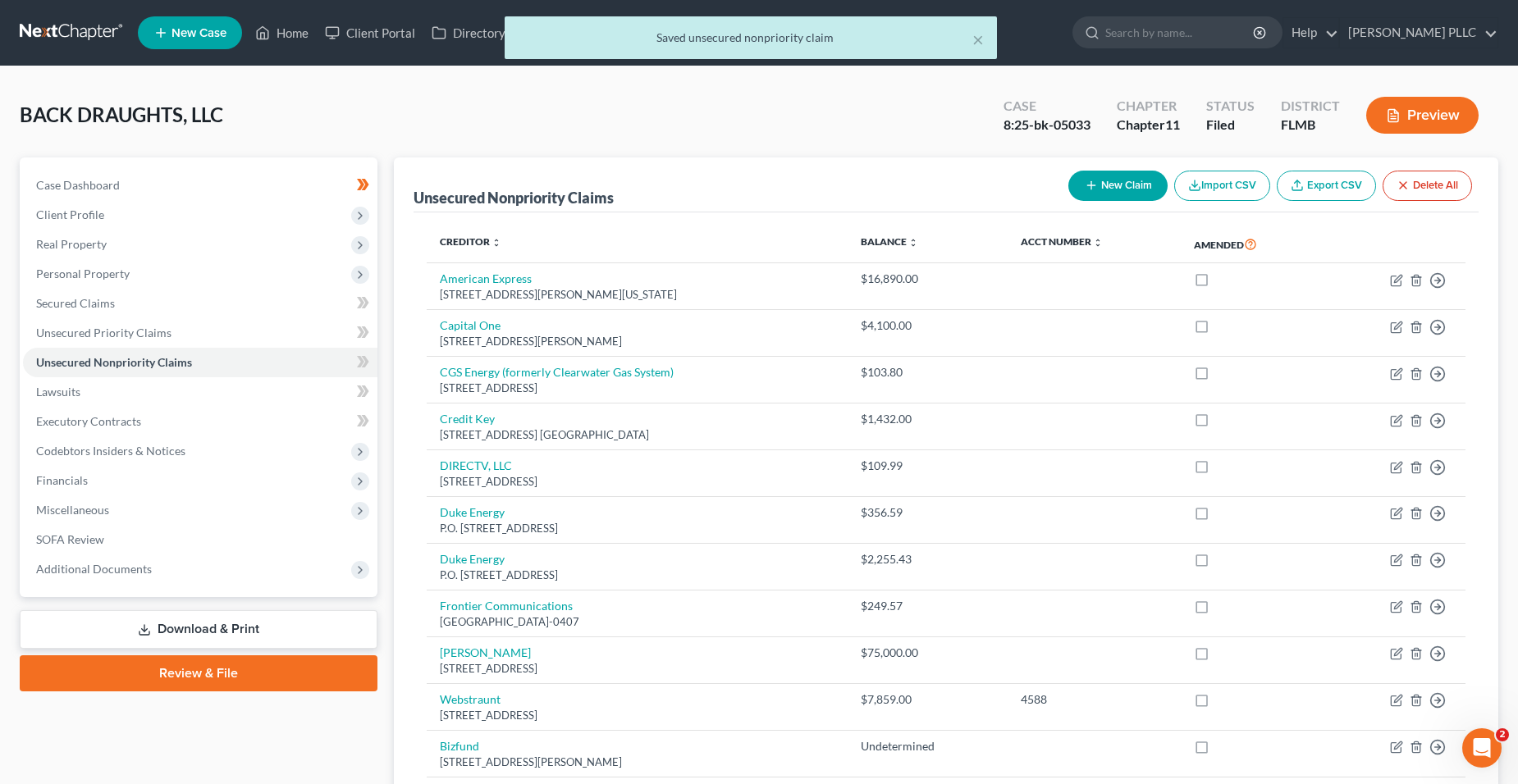
click at [1085, 184] on icon "button" at bounding box center [1091, 185] width 13 height 13
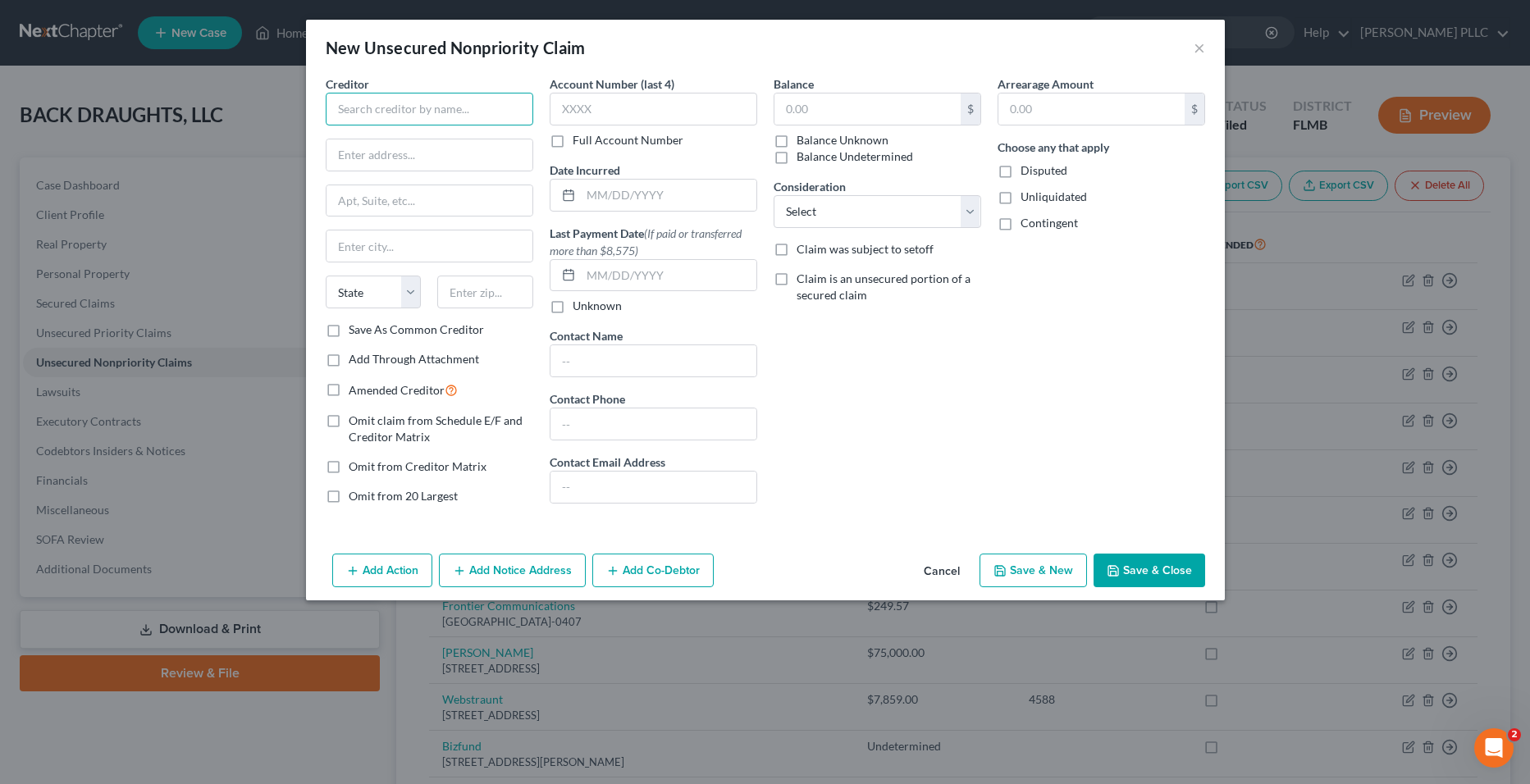
click at [504, 106] on input "text" at bounding box center [429, 109] width 208 height 33
type input "head"
drag, startPoint x: 770, startPoint y: 145, endPoint x: 762, endPoint y: 149, distance: 8.9
click at [797, 145] on label "Balance Unknown" at bounding box center [843, 140] width 92 height 17
click at [803, 143] on input "Balance Unknown" at bounding box center [808, 137] width 11 height 11
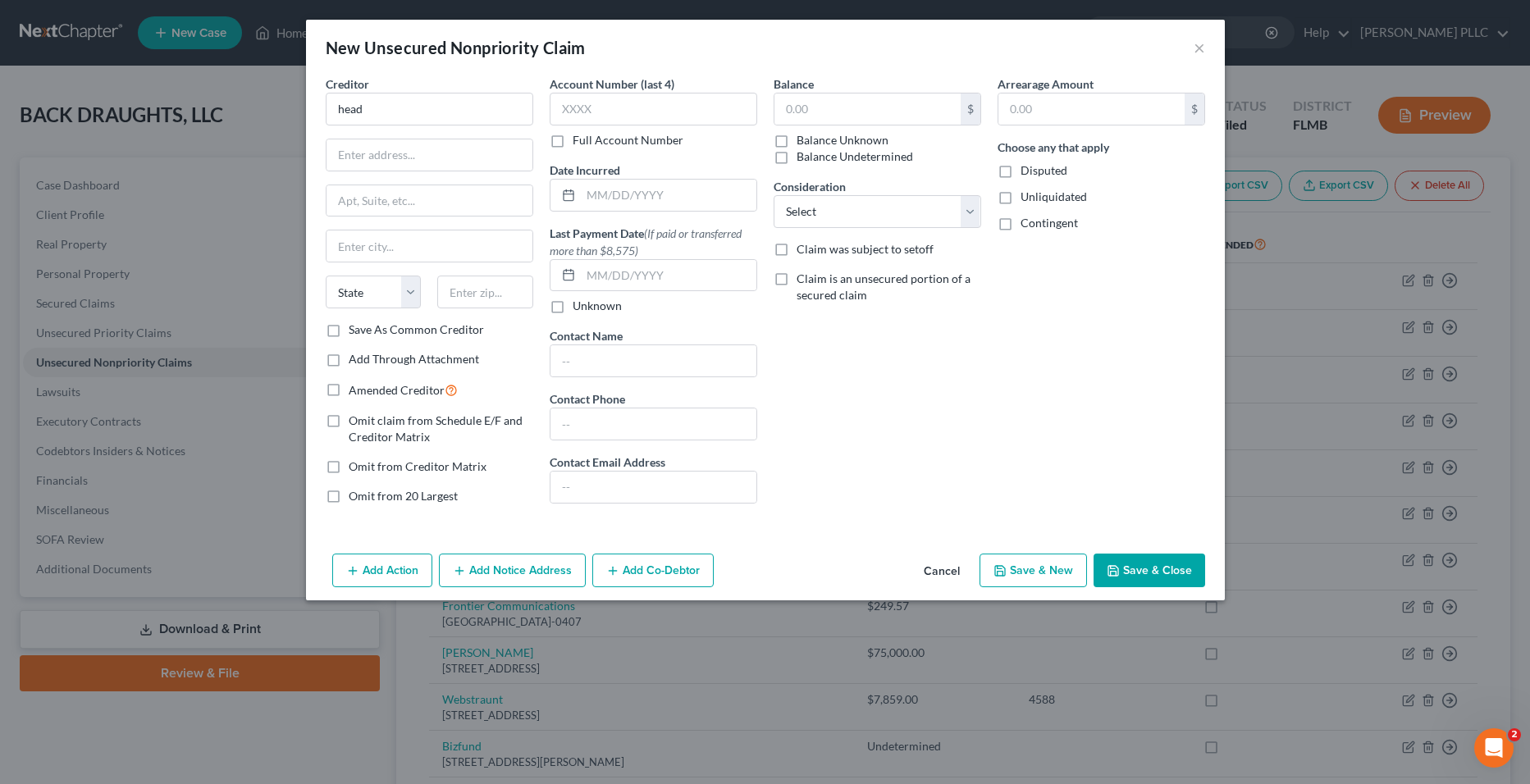
checkbox input "true"
type input "0.00"
click at [434, 119] on input "head" at bounding box center [429, 109] width 208 height 33
click at [1187, 51] on div "New Unsecured Nonpriority Claim ×" at bounding box center [765, 48] width 919 height 56
click at [1200, 48] on button "×" at bounding box center [1200, 48] width 12 height 20
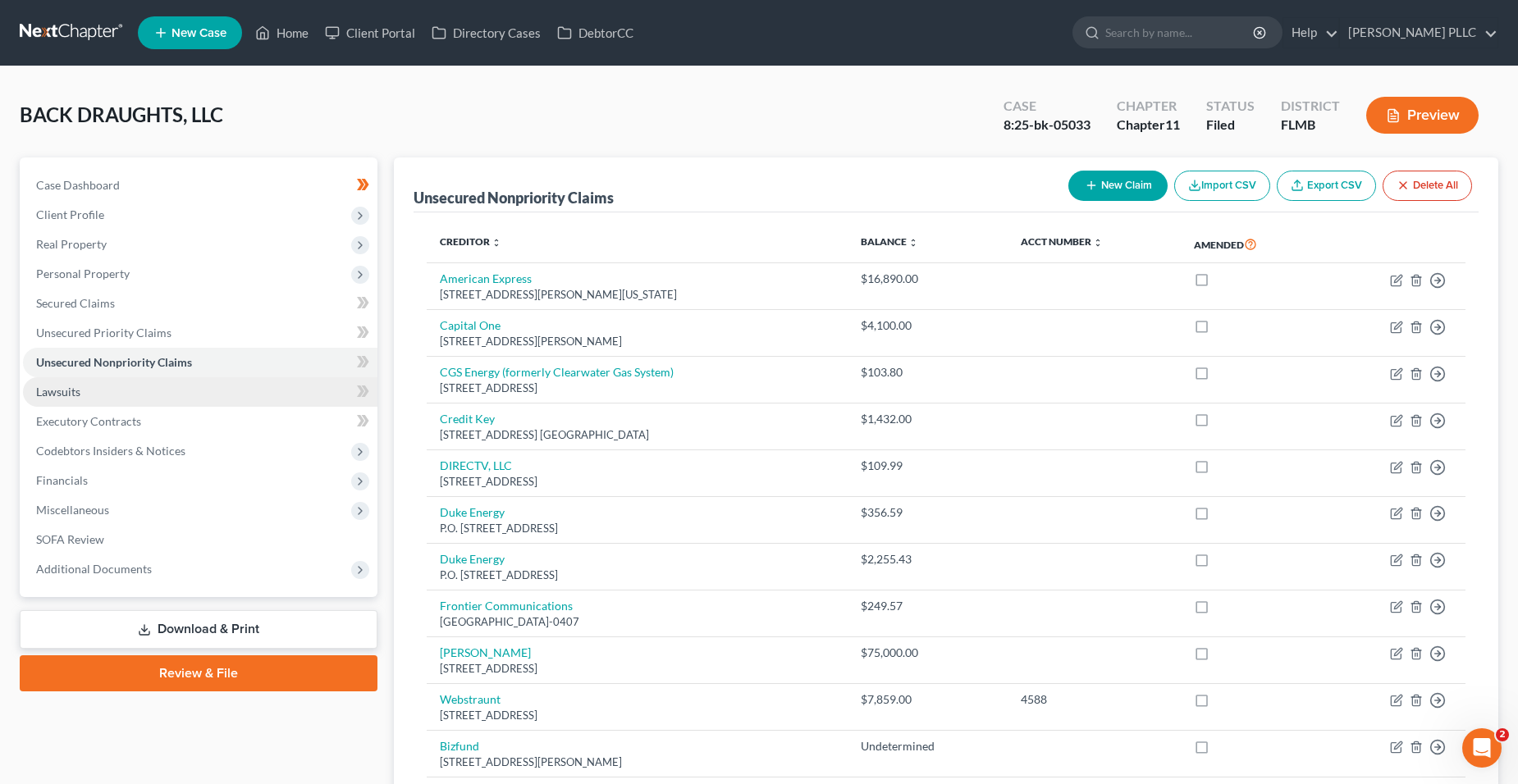
click at [151, 387] on link "Lawsuits" at bounding box center [200, 392] width 354 height 29
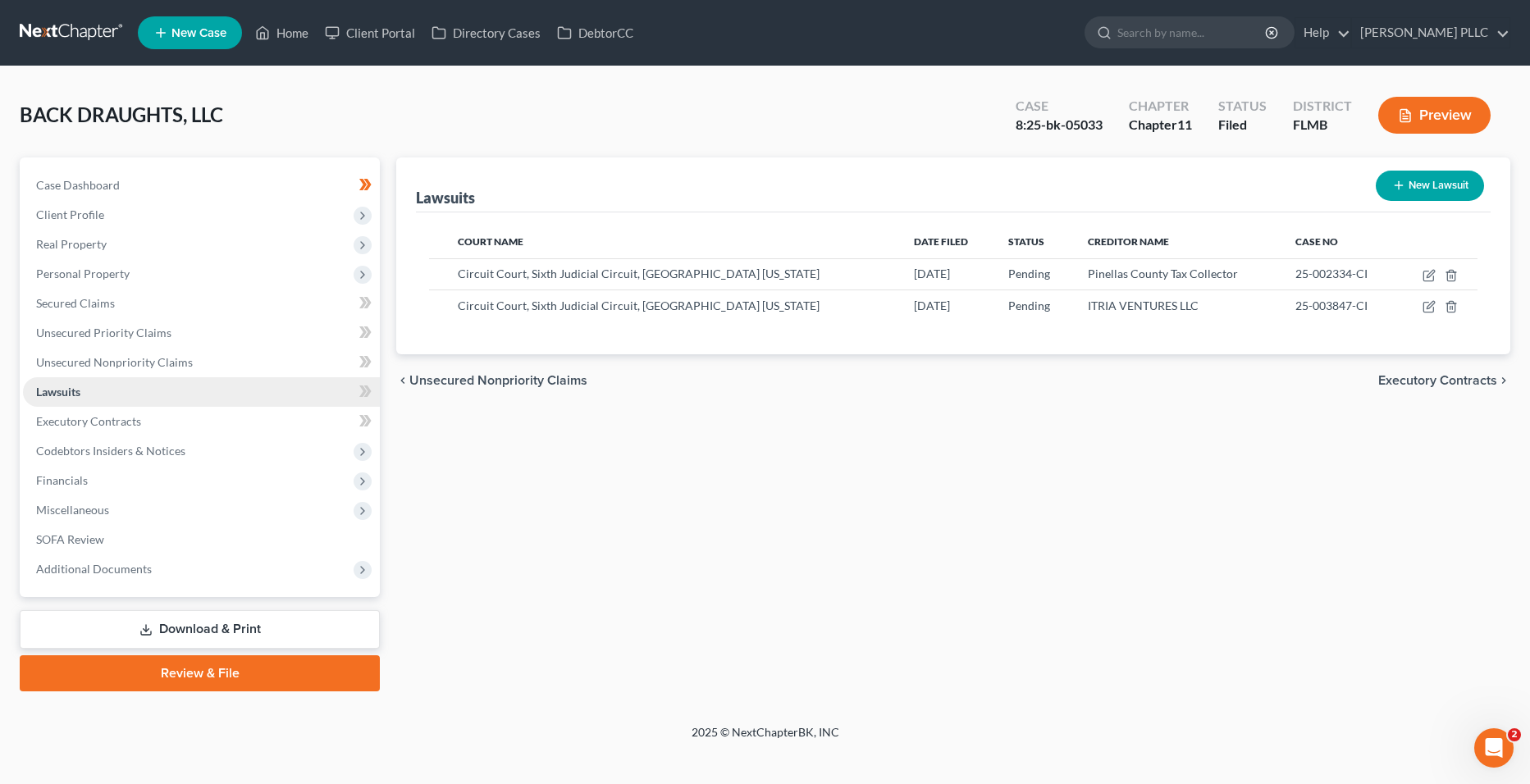
click at [167, 400] on link "Lawsuits" at bounding box center [201, 392] width 357 height 29
click at [167, 409] on link "Executory Contracts" at bounding box center [201, 421] width 357 height 29
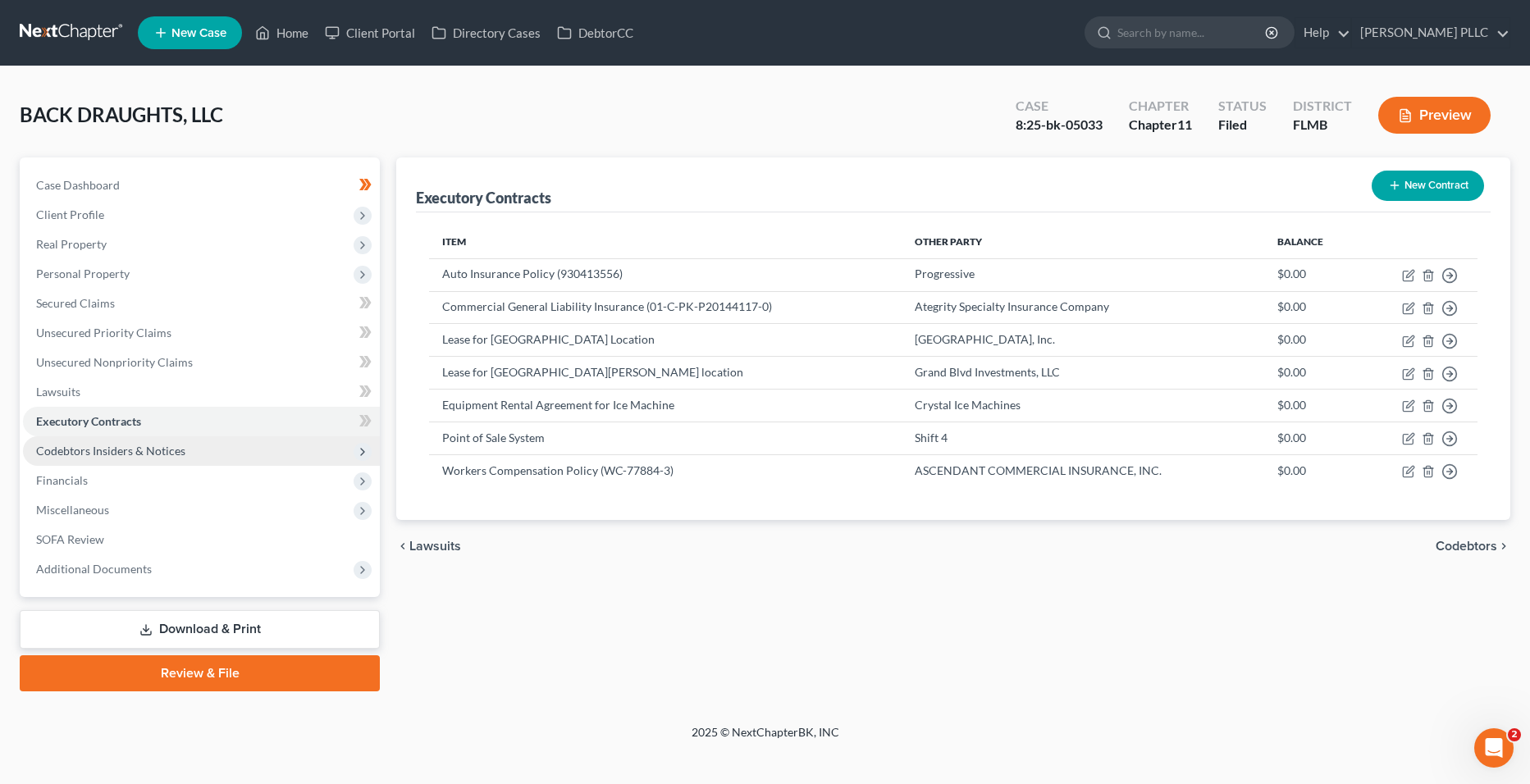
click at [177, 448] on span "Codebtors Insiders & Notices" at bounding box center [110, 451] width 149 height 14
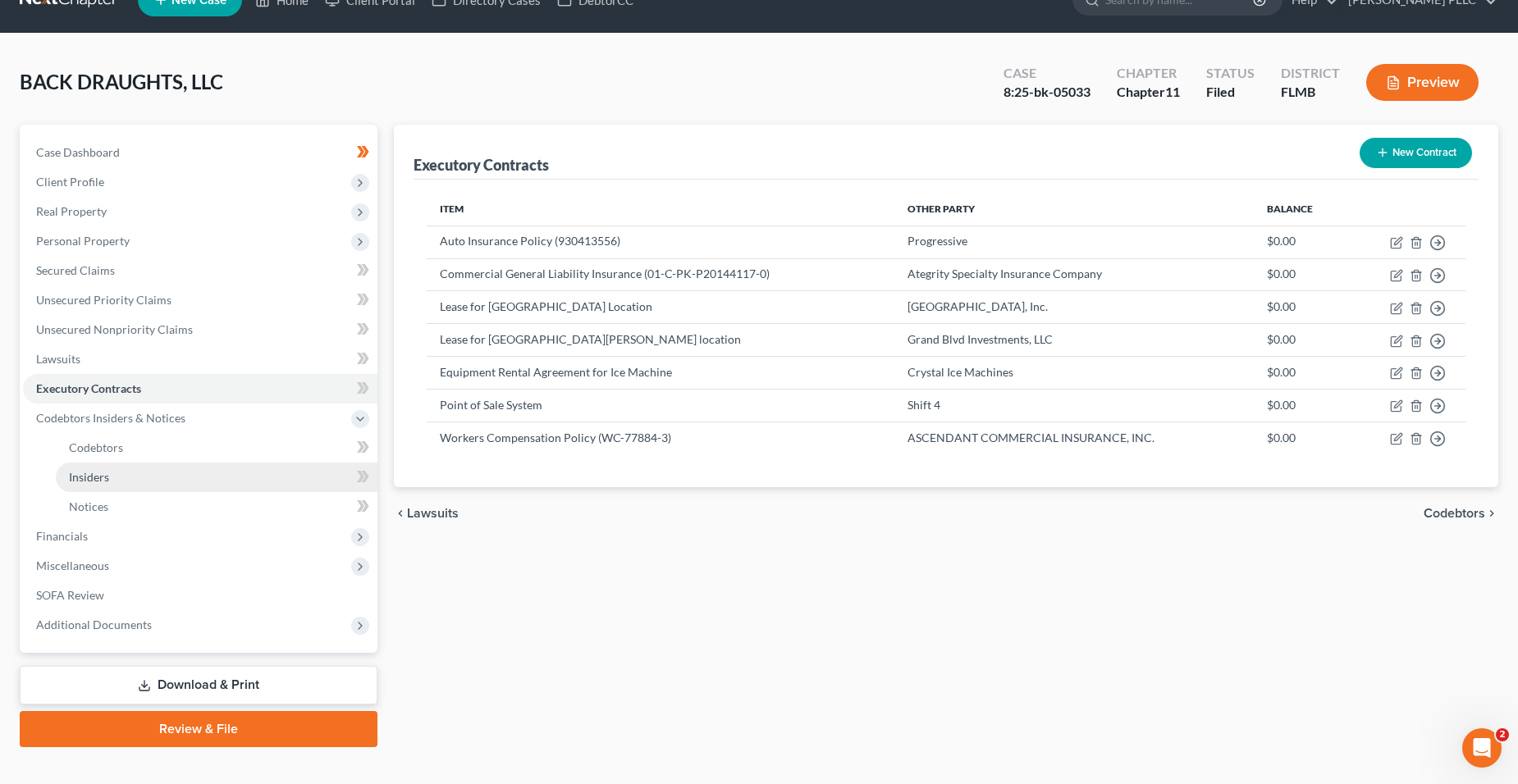
scroll to position [58, 0]
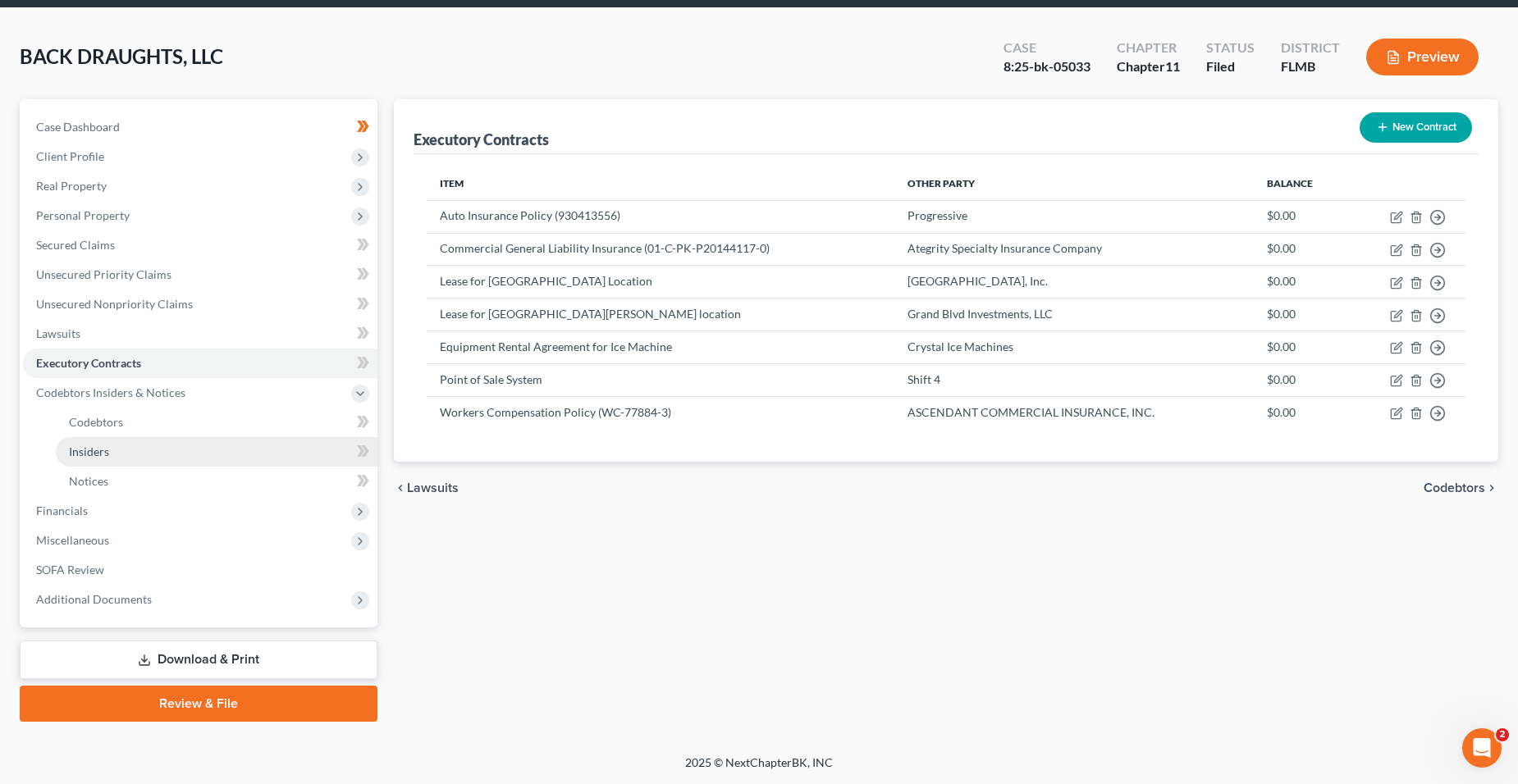
click at [133, 451] on link "Insiders" at bounding box center [216, 452] width 321 height 29
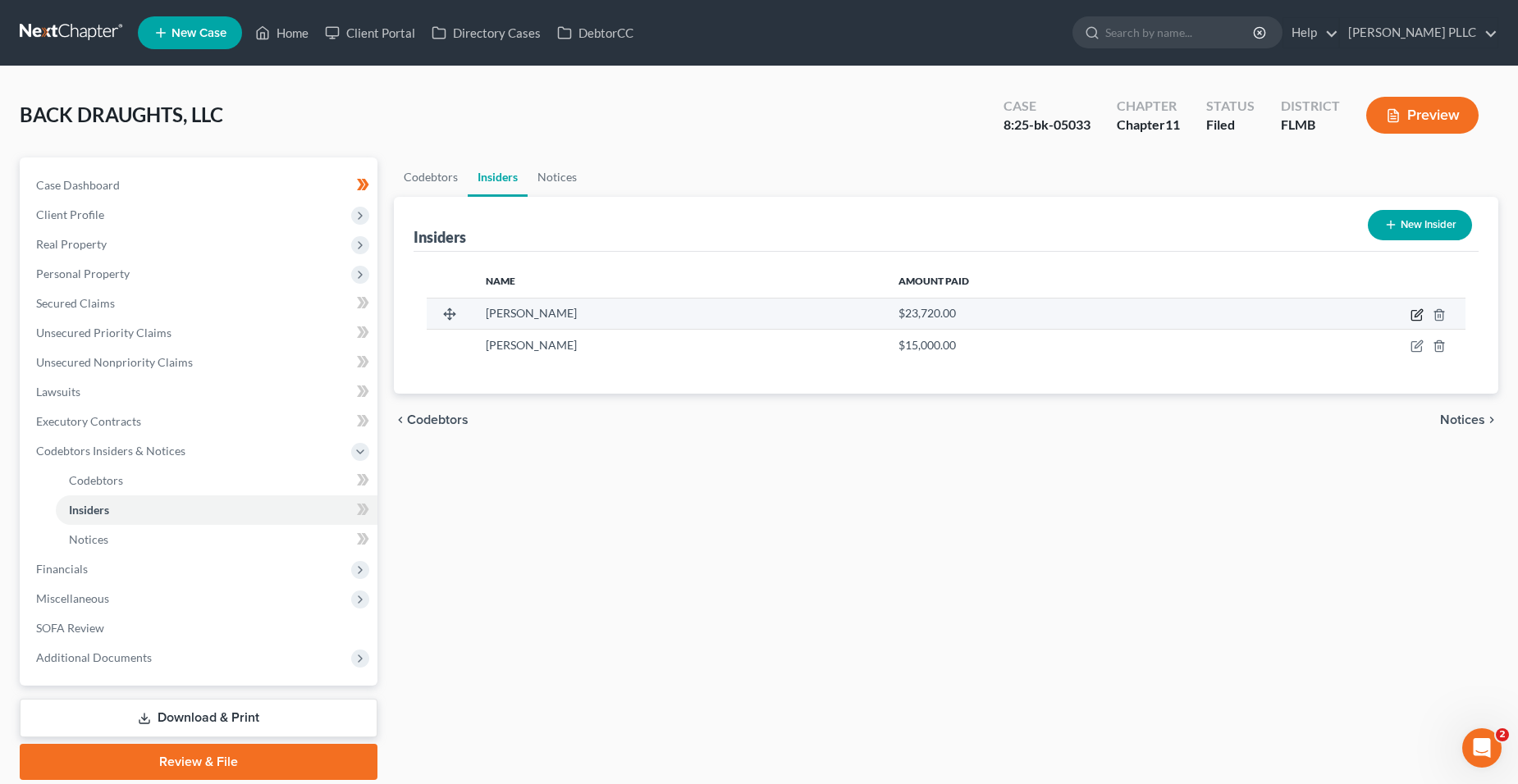
click at [1410, 315] on icon "button" at bounding box center [1417, 315] width 13 height 13
select select "9"
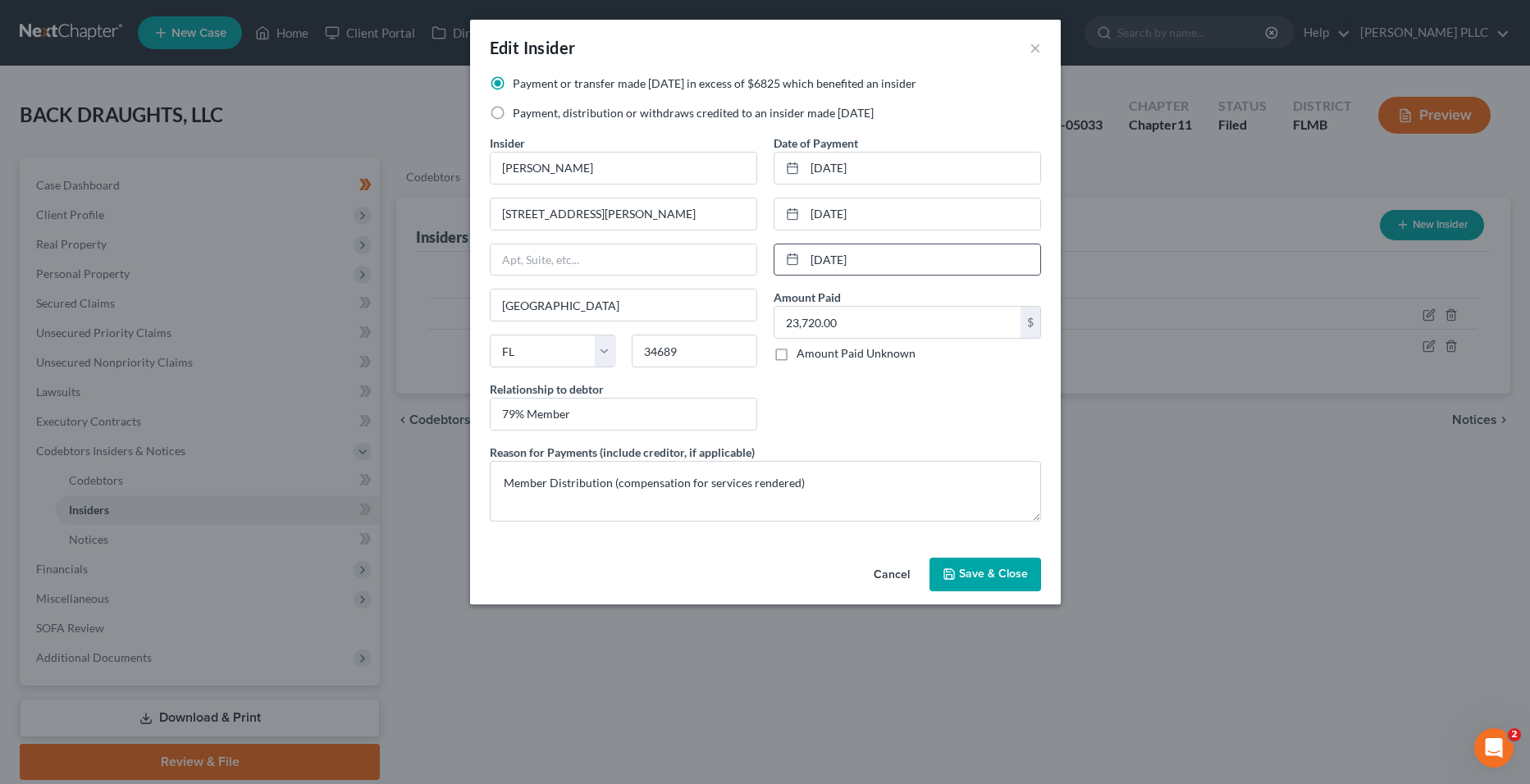
click at [788, 260] on rect at bounding box center [793, 260] width 10 height 10
click at [794, 259] on icon at bounding box center [793, 260] width 13 height 13
drag, startPoint x: 904, startPoint y: 265, endPoint x: 788, endPoint y: 261, distance: 116.1
click at [788, 261] on div "[DATE]" at bounding box center [908, 260] width 267 height 33
drag, startPoint x: 887, startPoint y: 226, endPoint x: 798, endPoint y: 220, distance: 89.2
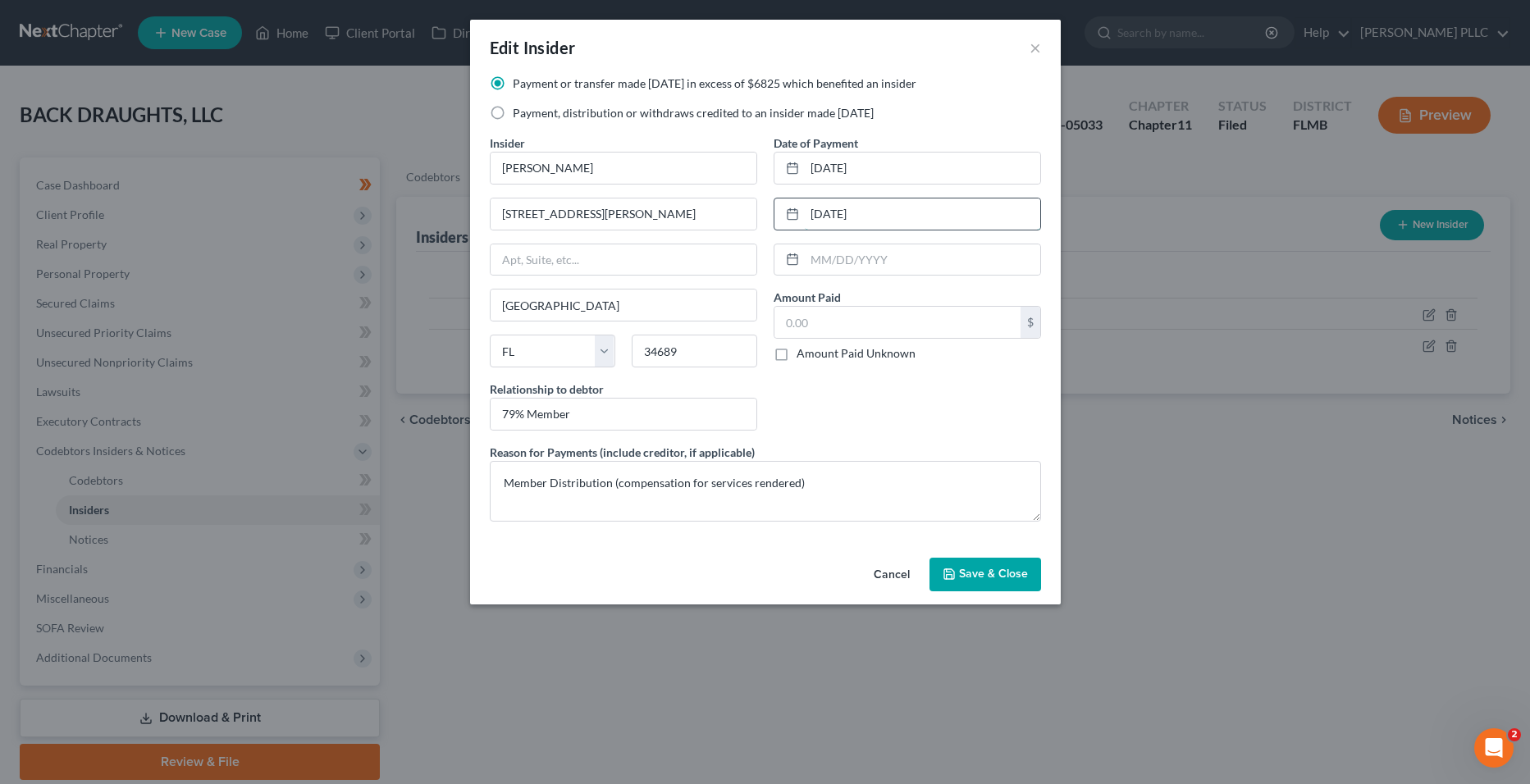
click at [798, 220] on div "[DATE]" at bounding box center [908, 214] width 267 height 33
click at [867, 163] on input "[DATE]" at bounding box center [923, 168] width 236 height 31
drag, startPoint x: 894, startPoint y: 162, endPoint x: 780, endPoint y: 156, distance: 114.2
click at [780, 156] on div "[DATE]" at bounding box center [908, 168] width 267 height 33
click at [661, 115] on label "Payment, distribution or withdraws credited to an insider made [DATE]" at bounding box center [693, 114] width 361 height 17
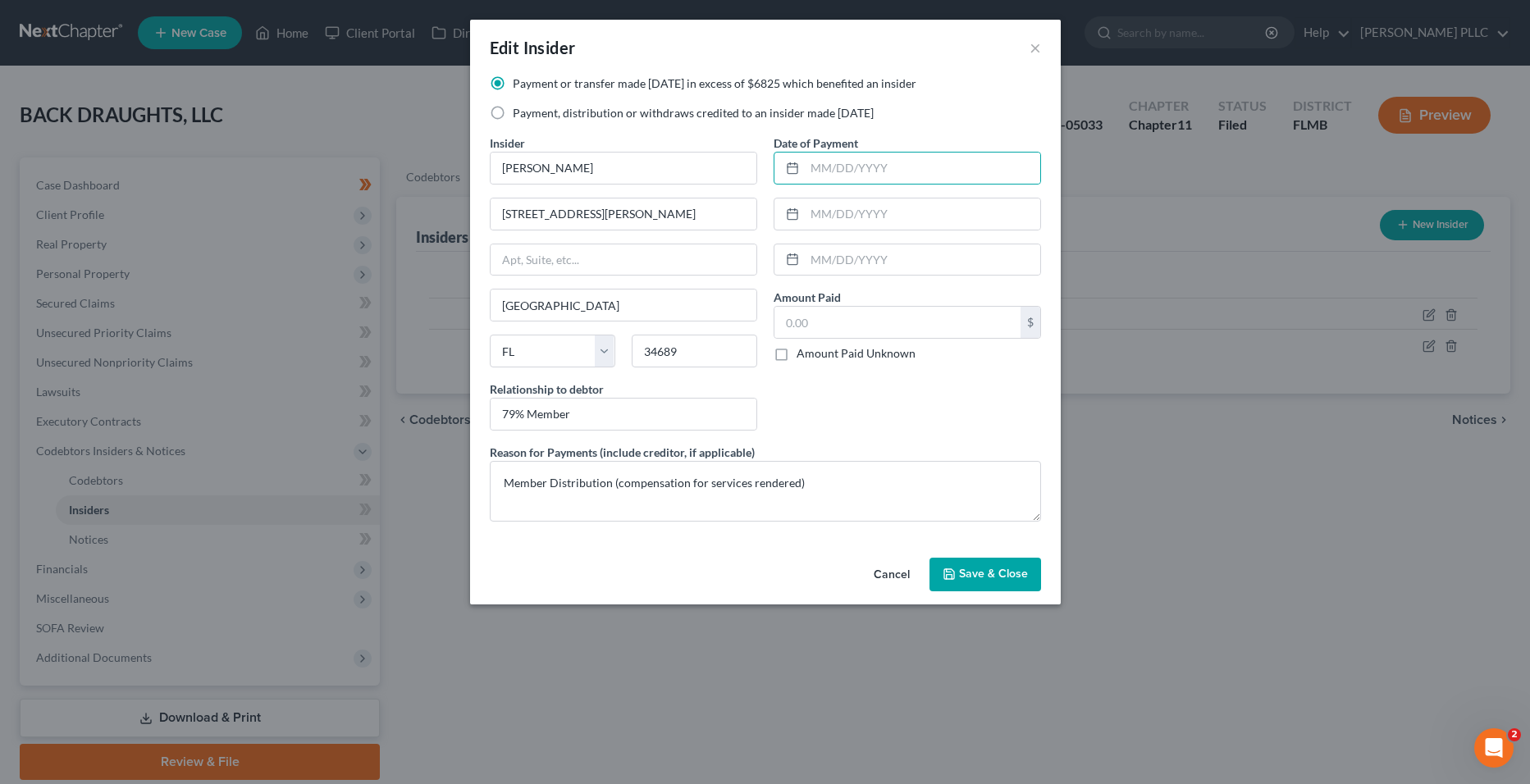
click at [530, 115] on input "Payment, distribution or withdraws credited to an insider made [DATE]" at bounding box center [524, 110] width 11 height 11
radio input "true"
drag, startPoint x: 1045, startPoint y: 48, endPoint x: 1042, endPoint y: 37, distance: 11.4
click at [1043, 42] on div "Edit Insider ×" at bounding box center [765, 48] width 590 height 56
click at [1042, 37] on div "Edit Insider ×" at bounding box center [765, 48] width 590 height 56
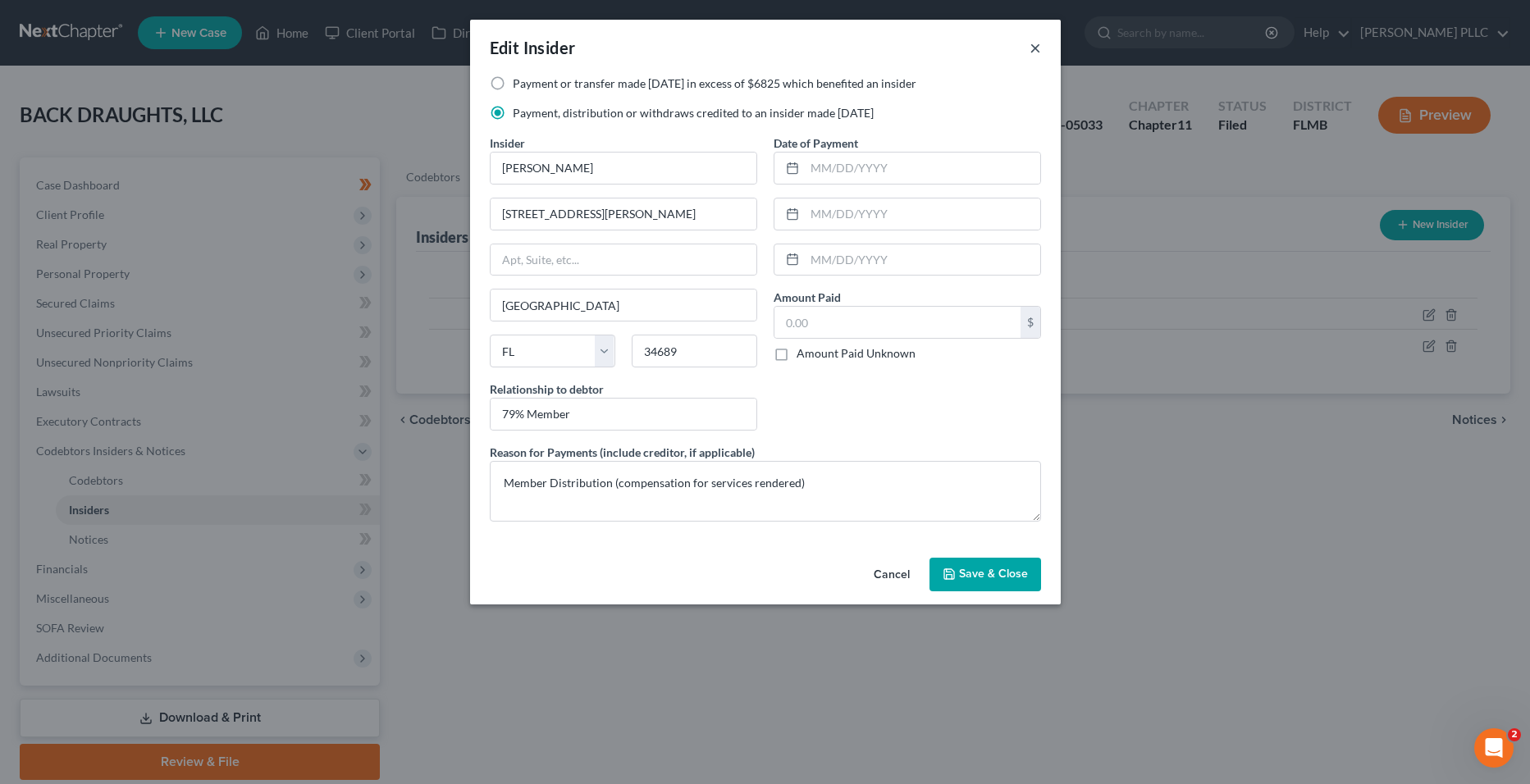
drag, startPoint x: 1029, startPoint y: 45, endPoint x: 1029, endPoint y: 54, distance: 9.0
click at [1028, 45] on div "Edit Insider ×" at bounding box center [765, 48] width 590 height 56
click at [1030, 53] on button "×" at bounding box center [1036, 48] width 12 height 20
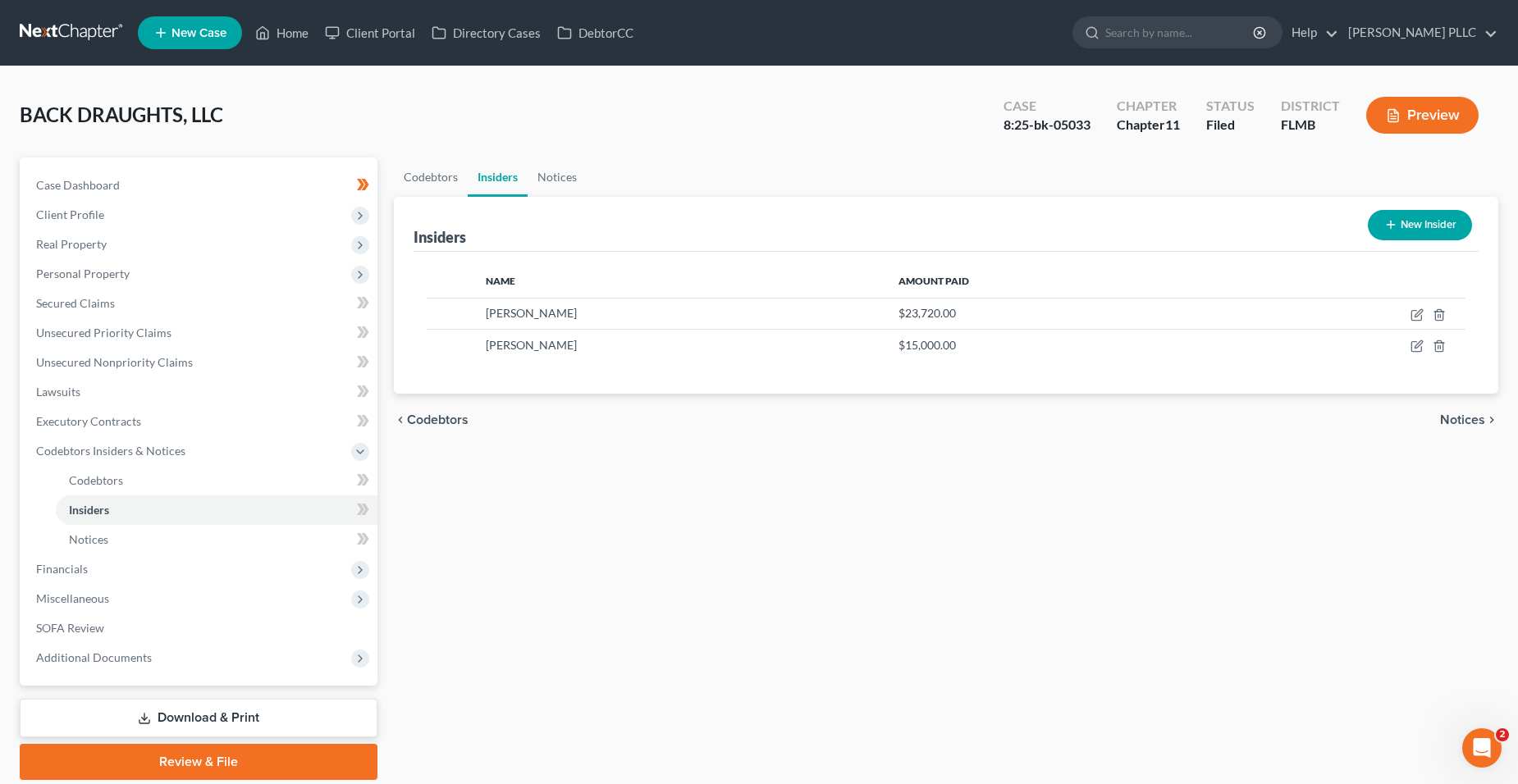
click at [1384, 220] on icon "button" at bounding box center [1391, 225] width 13 height 13
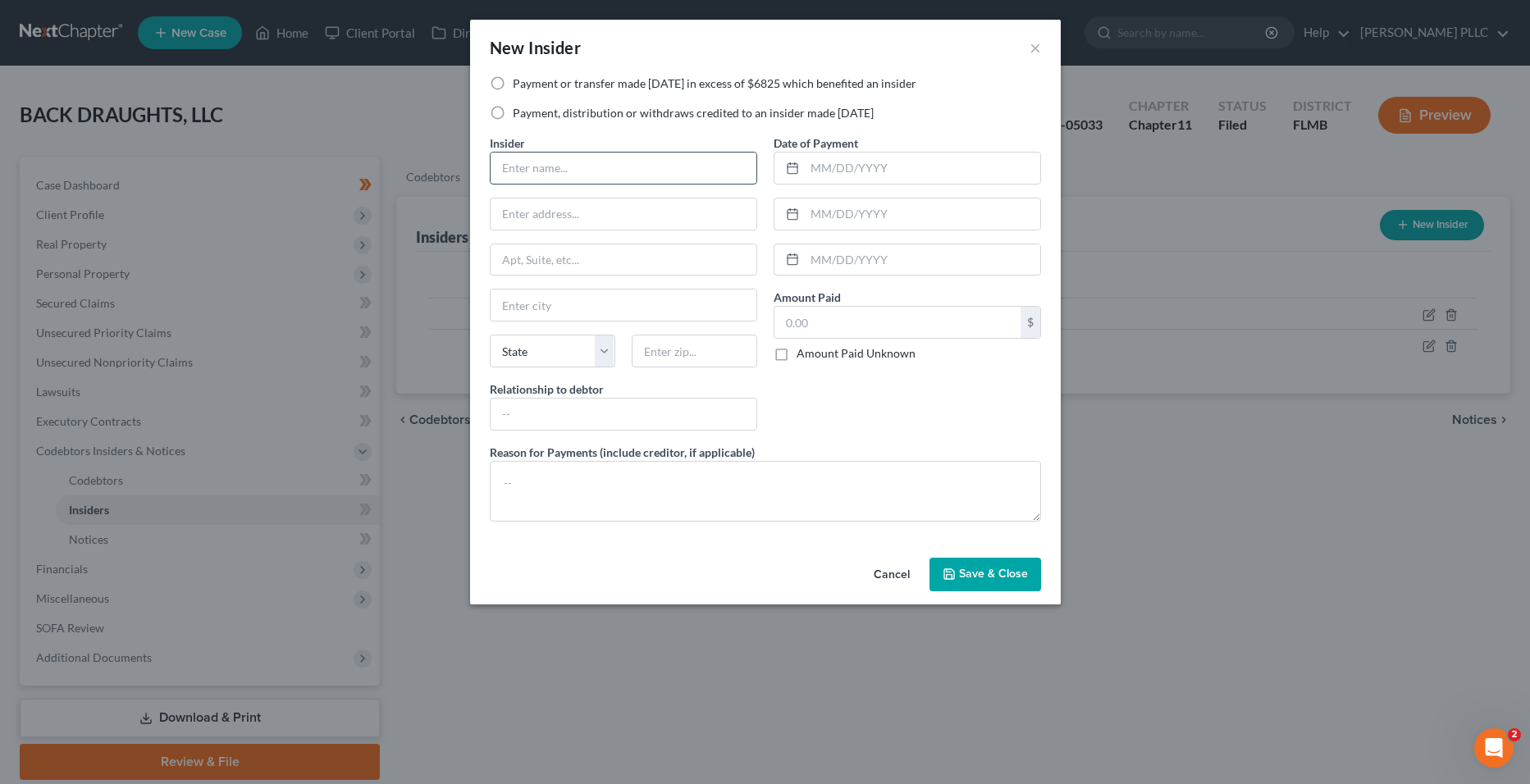
click at [630, 160] on input "text" at bounding box center [624, 168] width 266 height 31
type input "[PERSON_NAME]"
type input "[STREET_ADDRESS]"
type input "[GEOGRAPHIC_DATA]"
type input "34689"
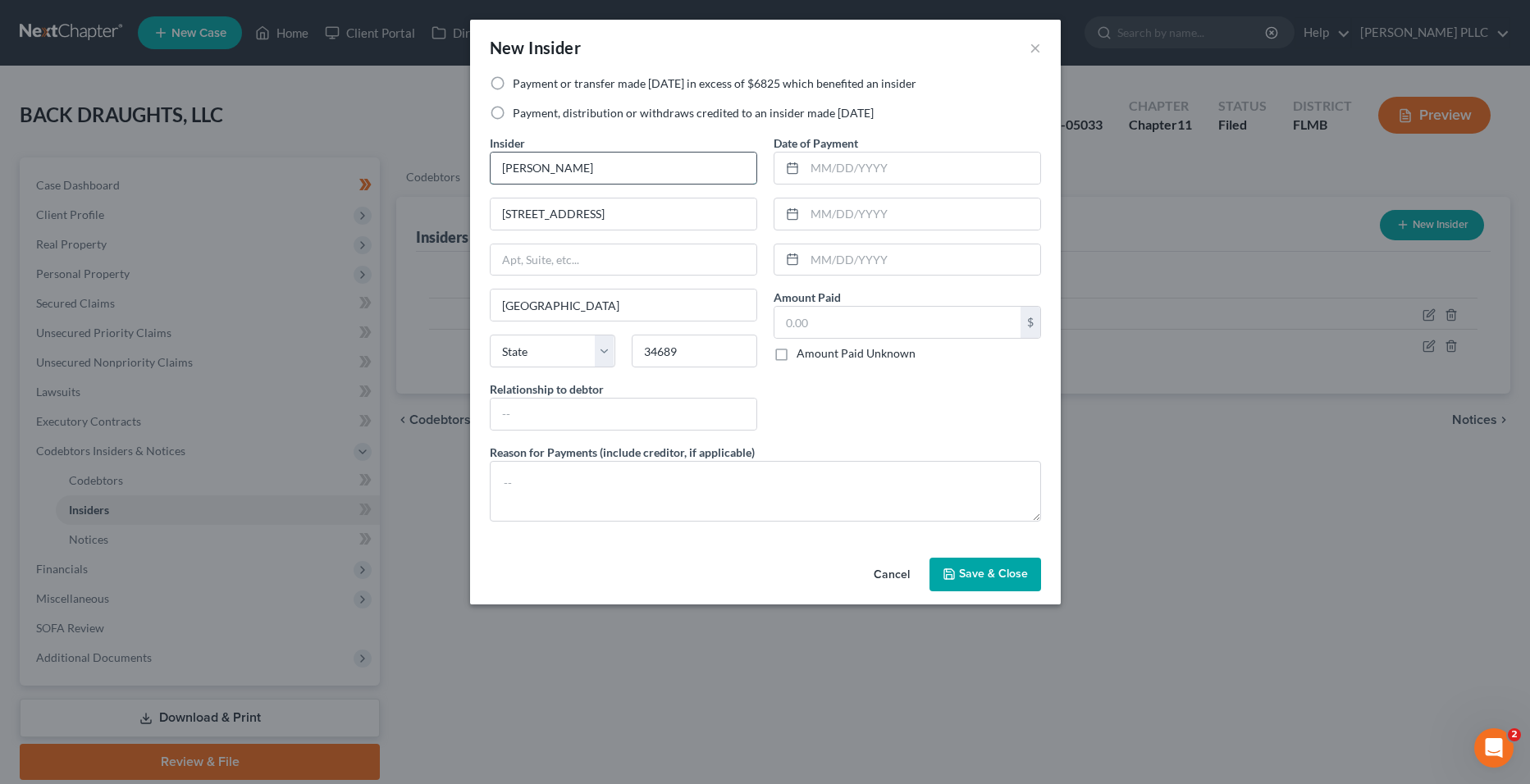
select select "9"
click at [827, 334] on input "text" at bounding box center [898, 321] width 246 height 31
click at [636, 419] on input "text" at bounding box center [624, 414] width 266 height 31
type input "2"
type input "Member and Manager of Debtor"
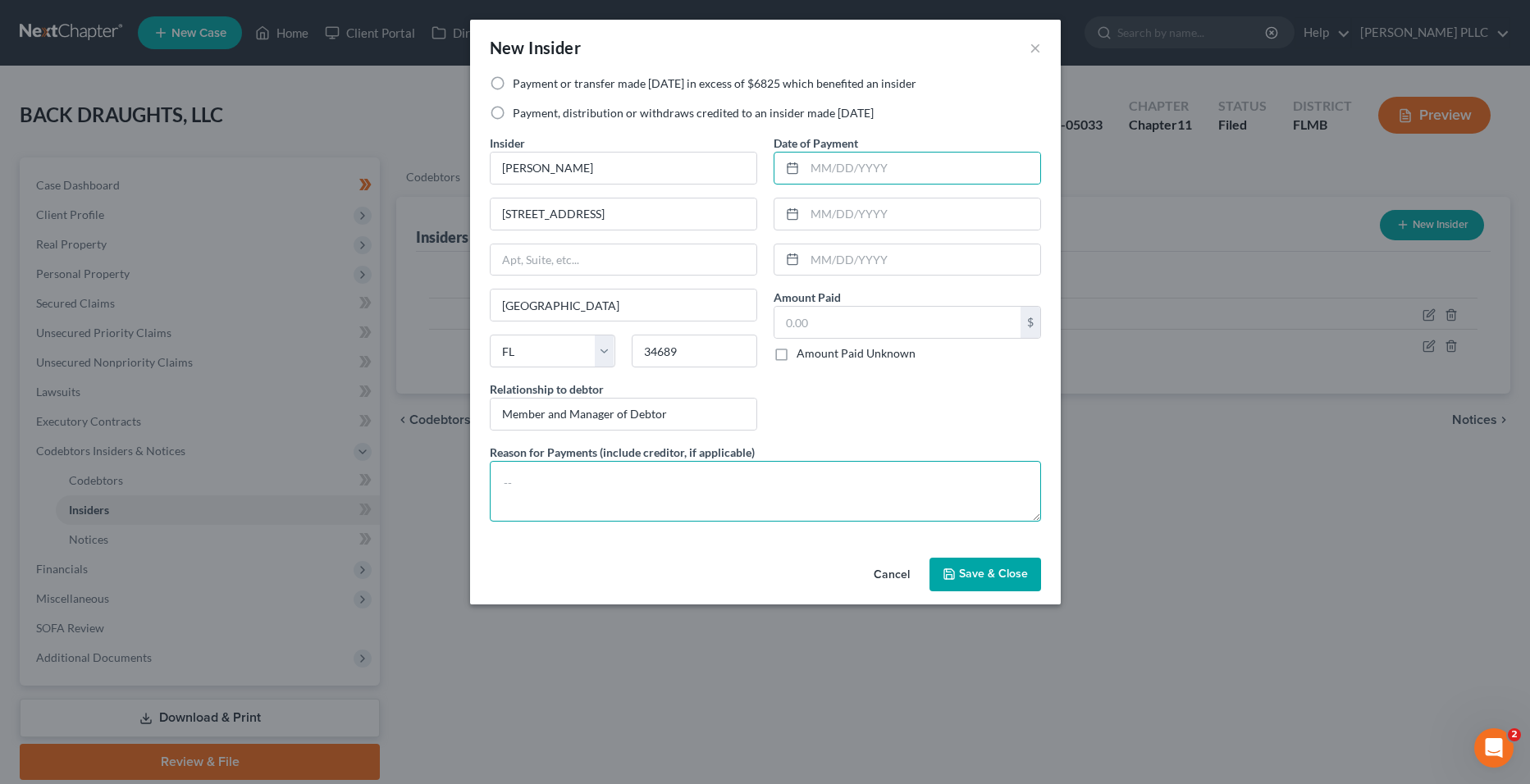
click at [555, 481] on textarea at bounding box center [766, 491] width 551 height 61
type textarea "C"
type textarea "Compensation for services"
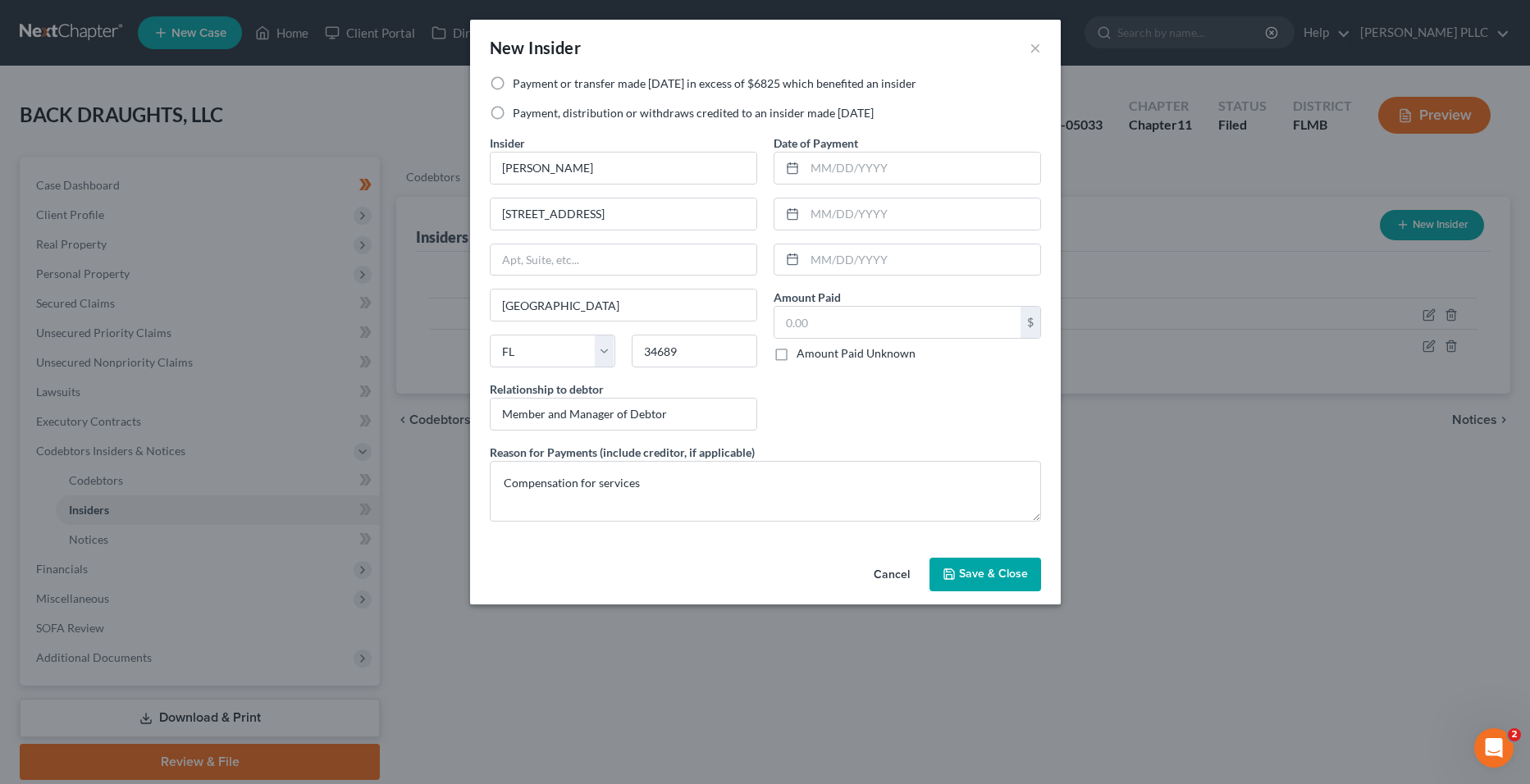
click at [654, 544] on div "Payment or transfer made [DATE] in excess of $6825 which benefited an insider P…" at bounding box center [765, 313] width 590 height 476
click at [553, 115] on label "Payment, distribution or withdraws credited to an insider made [DATE]" at bounding box center [693, 114] width 361 height 17
click at [530, 115] on input "Payment, distribution or withdraws credited to an insider made [DATE]" at bounding box center [524, 110] width 11 height 11
radio input "true"
click at [867, 331] on input "text" at bounding box center [898, 321] width 246 height 31
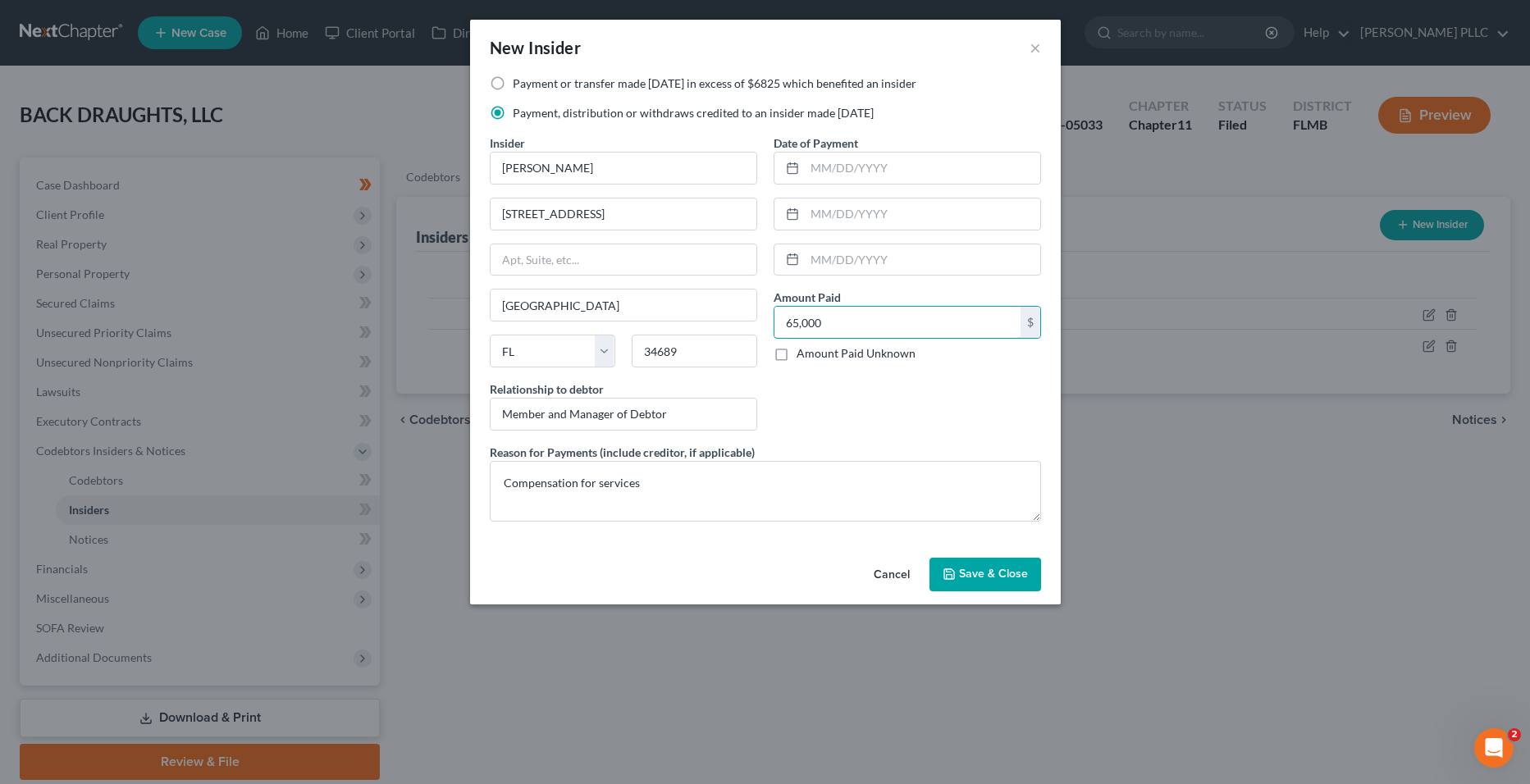
type input "65,000"
click at [571, 90] on label "Payment or transfer made [DATE] in excess of $6825 which benefited an insider" at bounding box center [714, 83] width 403 height 17
click at [530, 86] on input "Payment or transfer made [DATE] in excess of $6825 which benefited an insider" at bounding box center [524, 80] width 11 height 11
radio input "true"
click at [671, 487] on textarea "Compensation for services" at bounding box center [766, 491] width 551 height 61
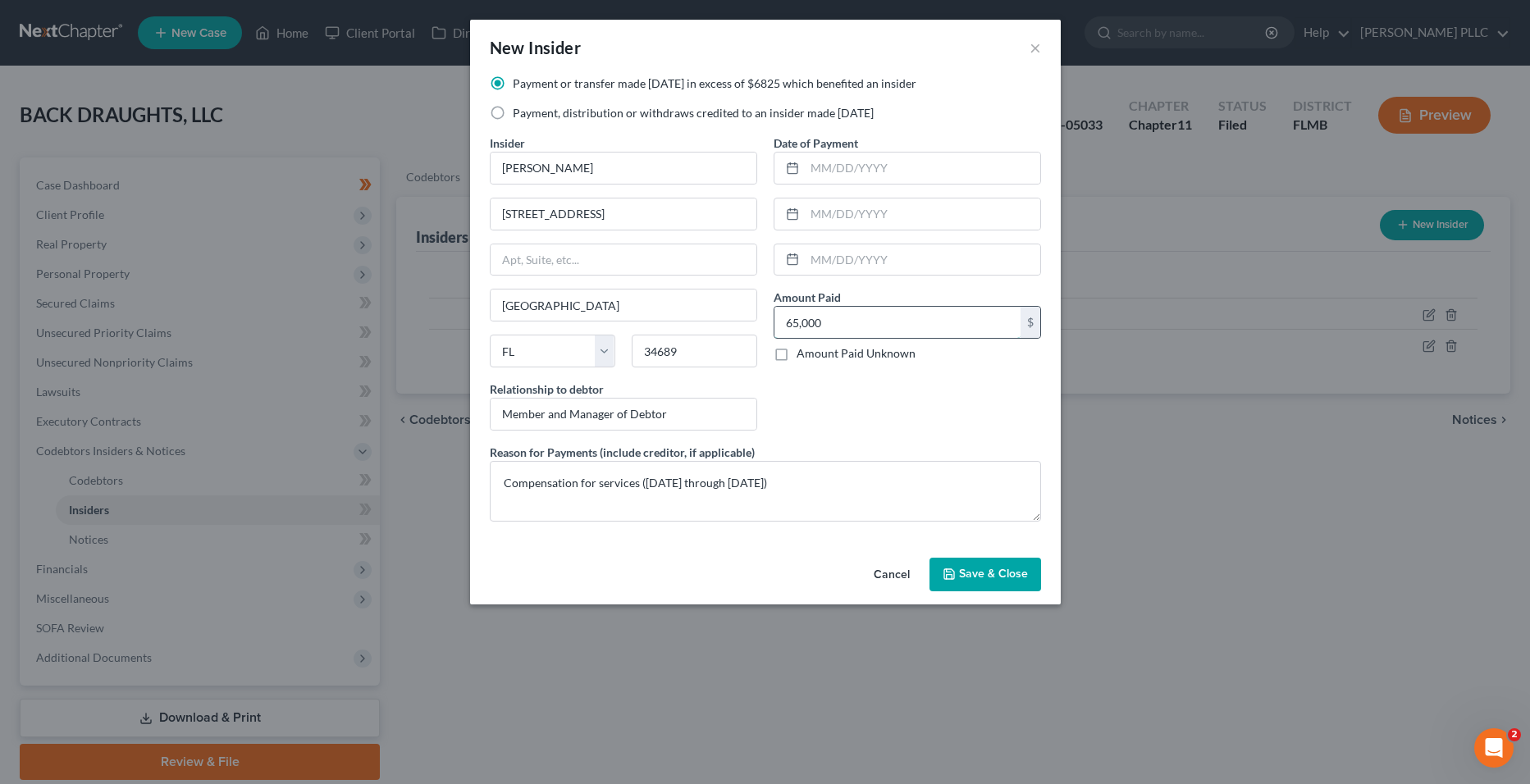
click at [836, 328] on input "65,000" at bounding box center [898, 321] width 246 height 31
click at [715, 457] on label "Reason for Payments (include creditor, if applicable)" at bounding box center [622, 453] width 265 height 18
click at [833, 311] on input "65,000" at bounding box center [898, 321] width 246 height 31
click at [501, 483] on textarea "Compensation for services ([DATE] through [DATE])" at bounding box center [766, 491] width 551 height 61
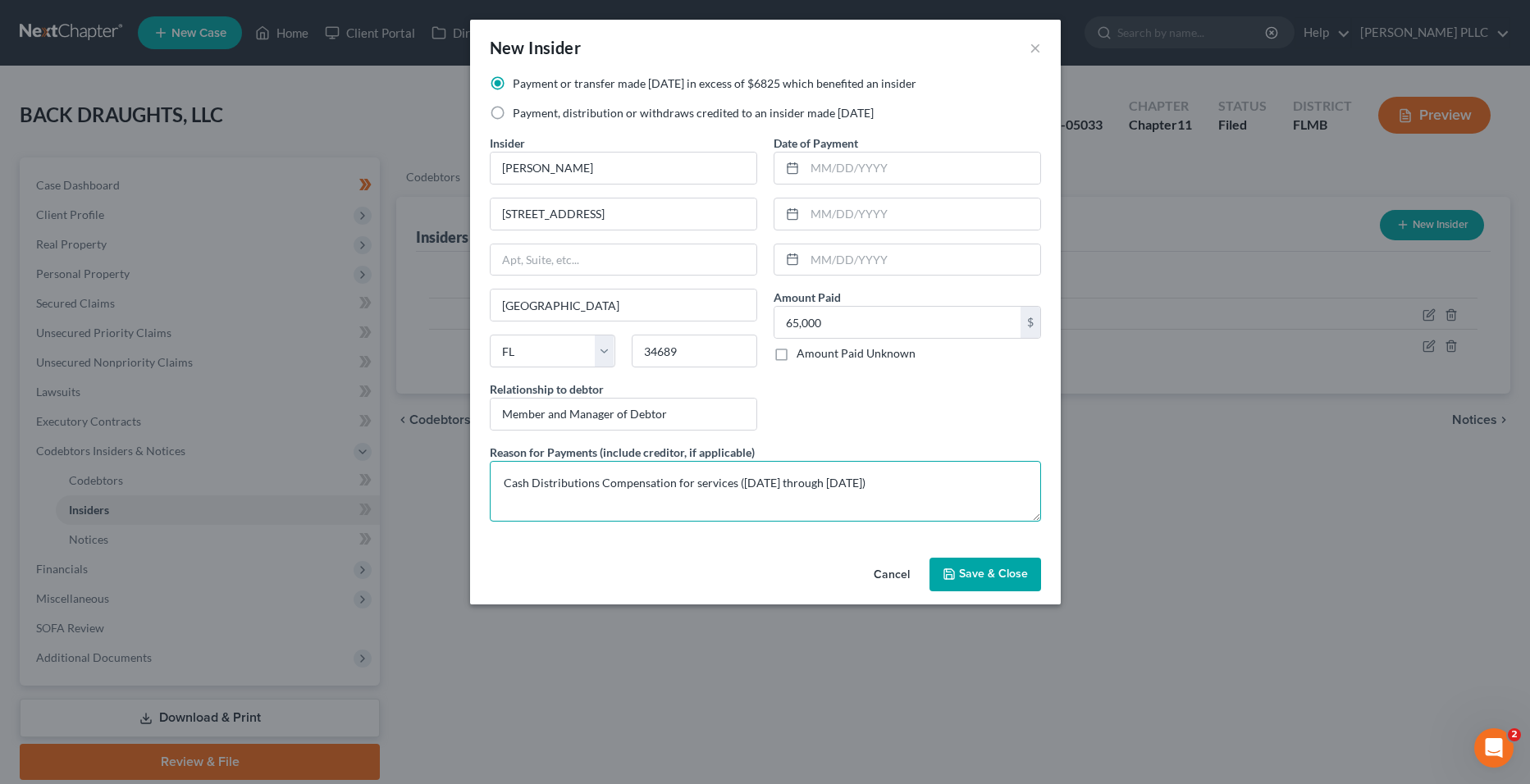
drag, startPoint x: 691, startPoint y: 480, endPoint x: 555, endPoint y: 484, distance: 136.1
click at [555, 484] on textarea "Cash Distributions Compensation for services ([DATE] through [DATE])" at bounding box center [766, 491] width 551 height 61
click at [654, 477] on textarea "Cash distributions for services ([DATE] through [DATE])" at bounding box center [766, 491] width 551 height 61
type textarea "Cash distributions for services rendered ([DATE] through [DATE])"
click at [882, 317] on div "Amount Paid 65,000.00 $ Amount Paid Unknown Balance Undetermined 65,000 $ Amoun…" at bounding box center [908, 325] width 267 height 73
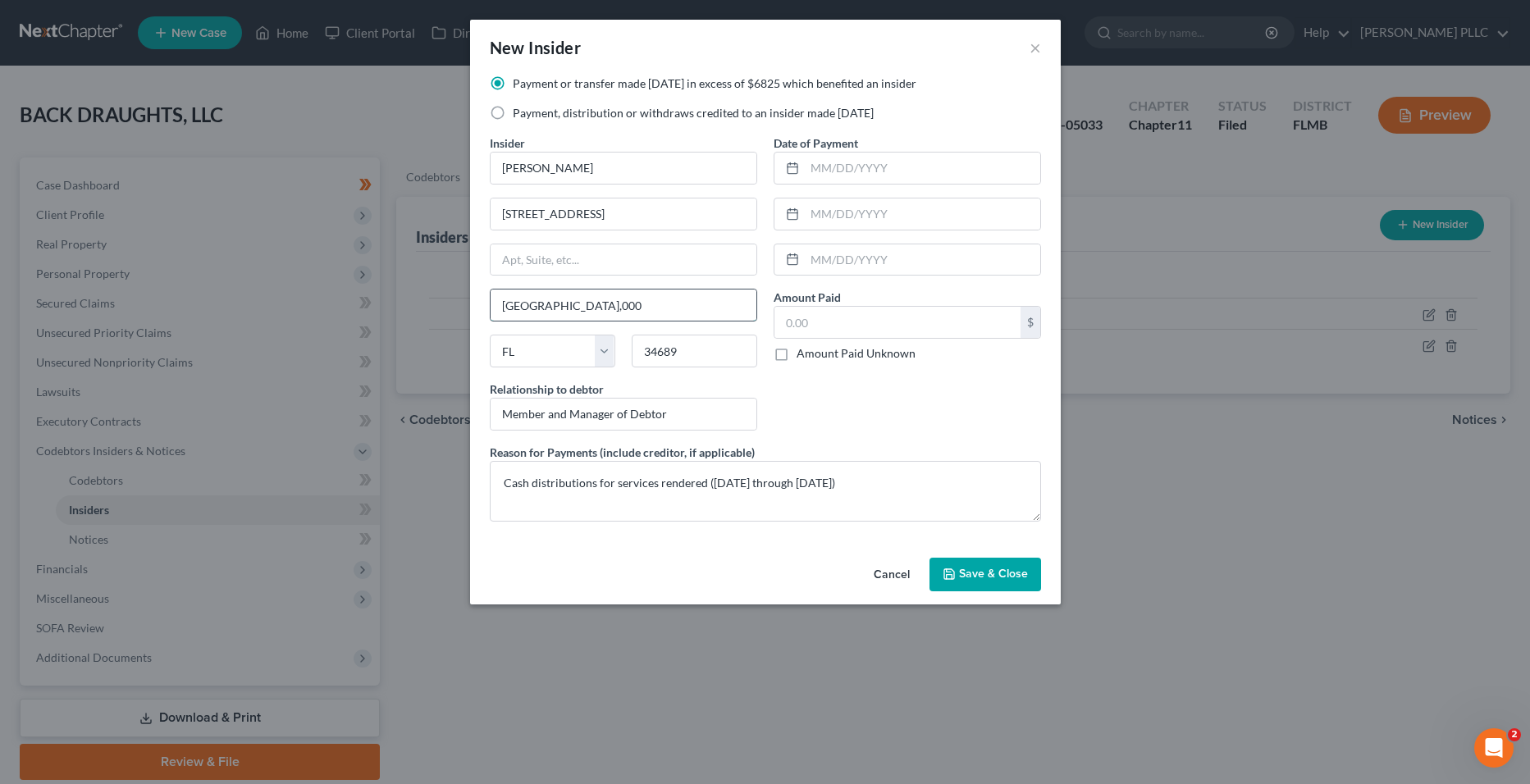
type input "[GEOGRAPHIC_DATA]"
drag, startPoint x: 783, startPoint y: 321, endPoint x: 827, endPoint y: 321, distance: 44.0
click at [784, 321] on input "text" at bounding box center [898, 321] width 246 height 31
type input "49,225.16"
click at [985, 578] on span "Save & Close" at bounding box center [994, 574] width 69 height 14
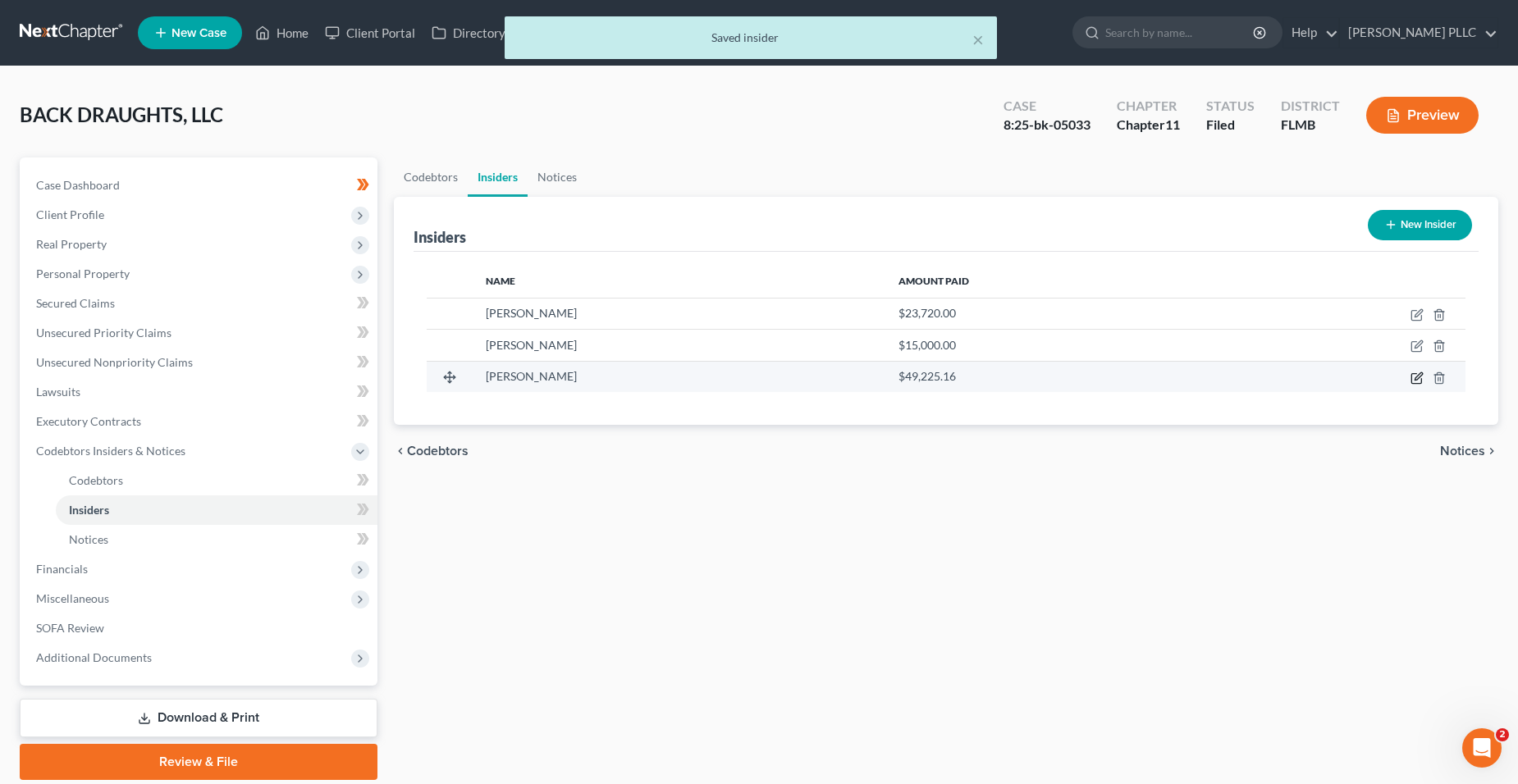
click at [1419, 375] on icon "button" at bounding box center [1417, 378] width 13 height 13
select select "9"
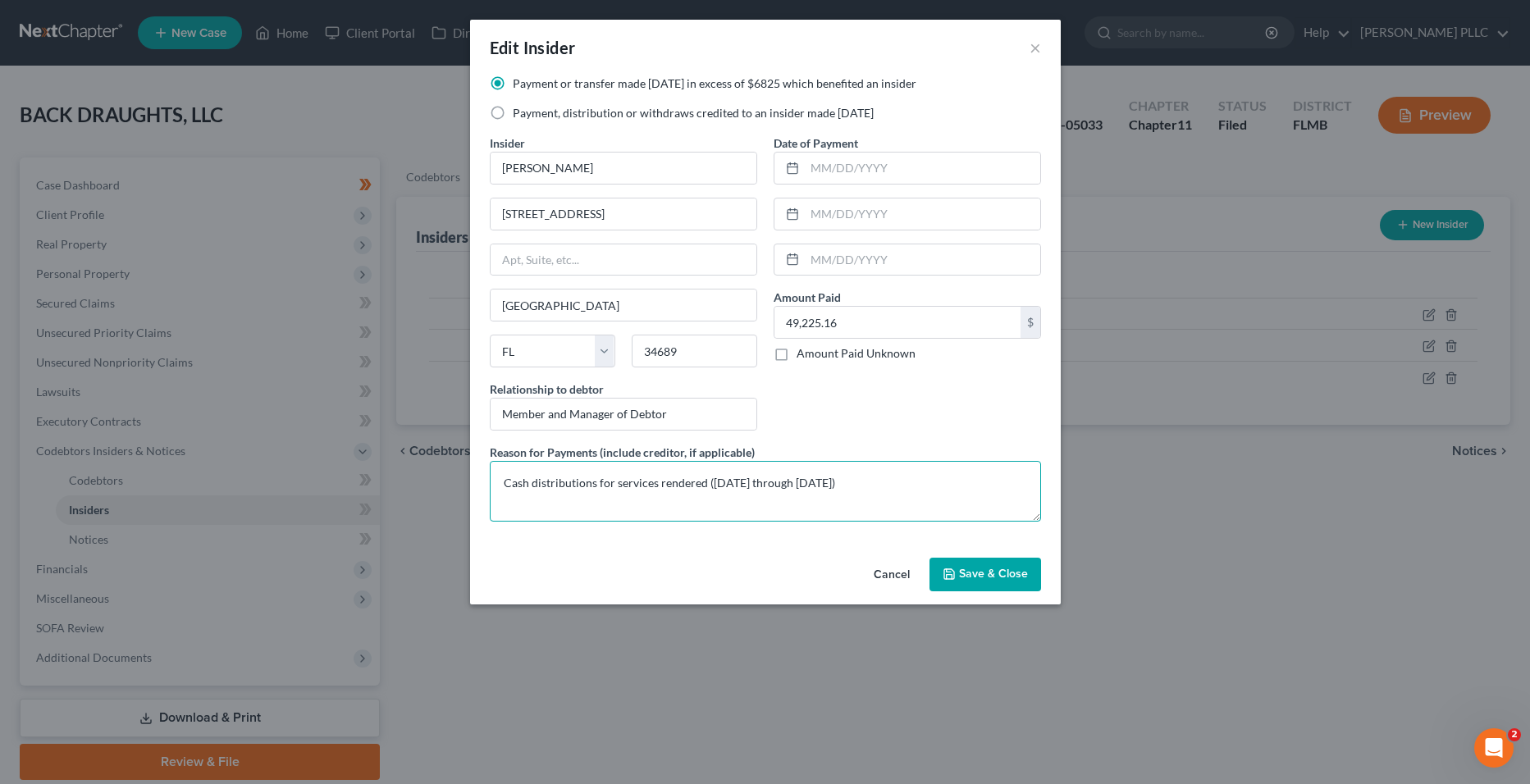
click at [704, 485] on textarea "Cash distributions for services rendered ([DATE] through [DATE])" at bounding box center [766, 491] width 551 height 61
click at [709, 484] on textarea "Cash distributions for services rendered ([DATE] through [DATE])" at bounding box center [766, 491] width 551 height 61
click at [844, 498] on textarea "Cash distributions for services rendered (biweekly payments from [DATE] through…" at bounding box center [766, 491] width 551 height 61
drag, startPoint x: 803, startPoint y: 488, endPoint x: 881, endPoint y: 498, distance: 78.6
click at [881, 498] on textarea "Cash distributions for services rendered (biweekly payments from [DATE] through…" at bounding box center [766, 491] width 551 height 61
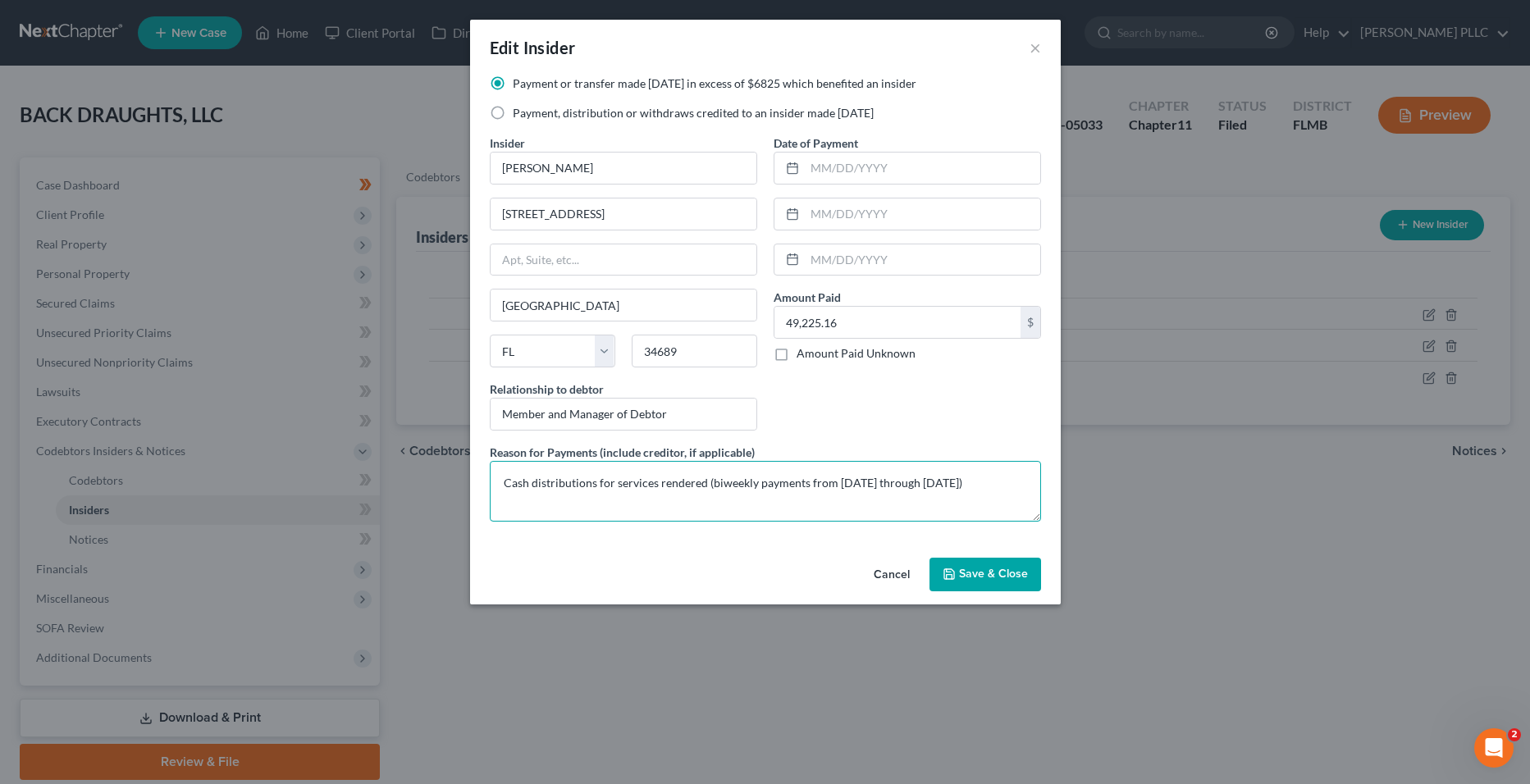
click at [811, 504] on textarea "Cash distributions for services rendered (biweekly payments from [DATE] through…" at bounding box center [766, 491] width 551 height 61
drag, startPoint x: 707, startPoint y: 482, endPoint x: 907, endPoint y: 486, distance: 200.0
click at [907, 486] on textarea "Cash distributions for services rendered (biweekly payments from [DATE] through…" at bounding box center [766, 491] width 551 height 61
click at [798, 497] on textarea "Cash distributions for services rendered (biweekly payments from [DATE] through…" at bounding box center [766, 491] width 551 height 61
drag, startPoint x: 846, startPoint y: 499, endPoint x: 886, endPoint y: 502, distance: 40.1
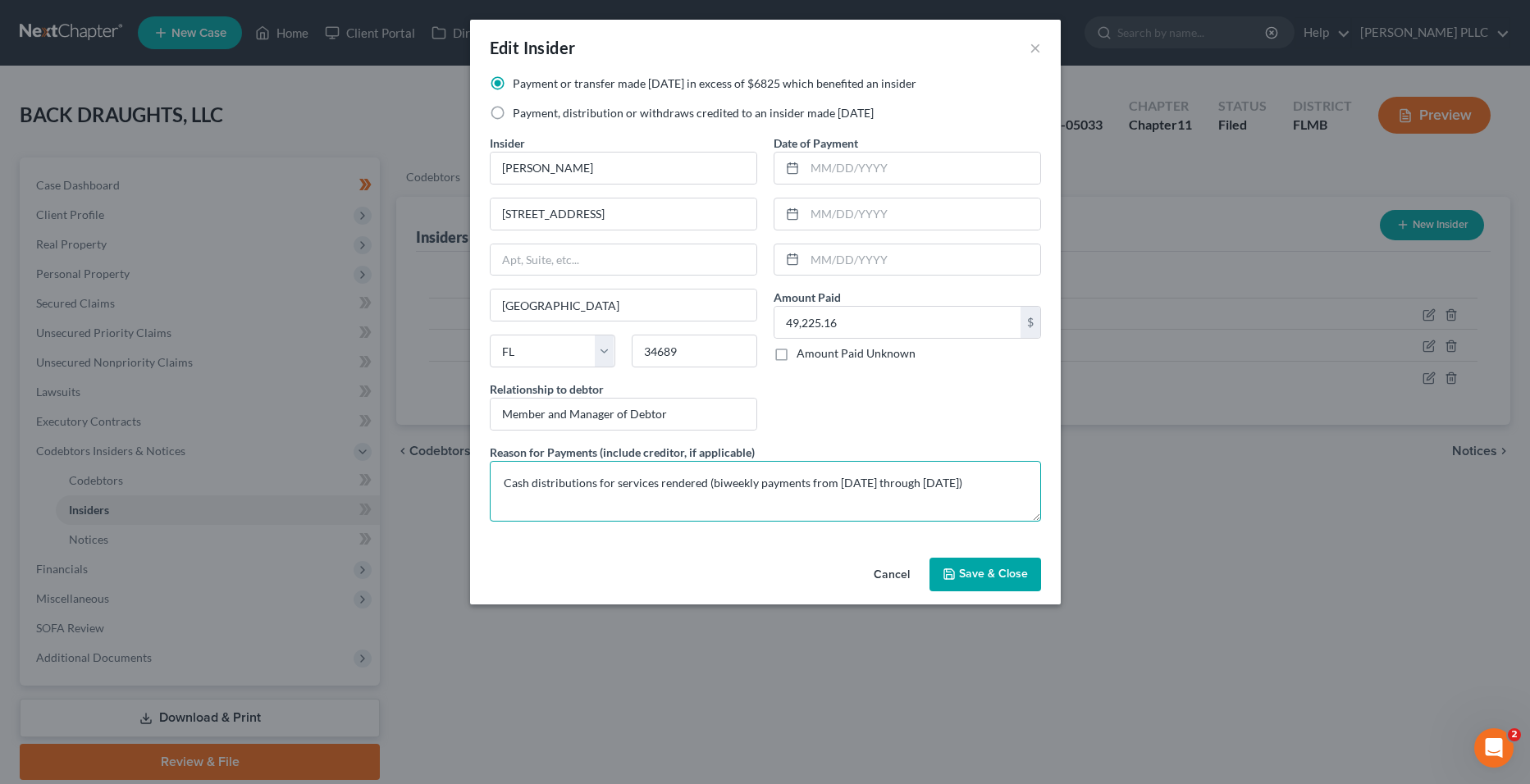
click at [848, 499] on textarea "Cash distributions for services rendered (biweekly payments from [DATE] through…" at bounding box center [766, 491] width 551 height 61
click at [1004, 481] on textarea "Cash distributions for services rendered (biweekly payments from [DATE] through…" at bounding box center [766, 491] width 551 height 61
click at [783, 487] on textarea "Cash distributions for services rendered (biweekly payments from [DATE] through…" at bounding box center [766, 491] width 551 height 61
drag, startPoint x: 831, startPoint y: 485, endPoint x: 711, endPoint y: 483, distance: 120.0
click at [711, 483] on textarea "Cash distributions for services rendered (biweekly payments from [DATE] through…" at bounding box center [766, 491] width 551 height 61
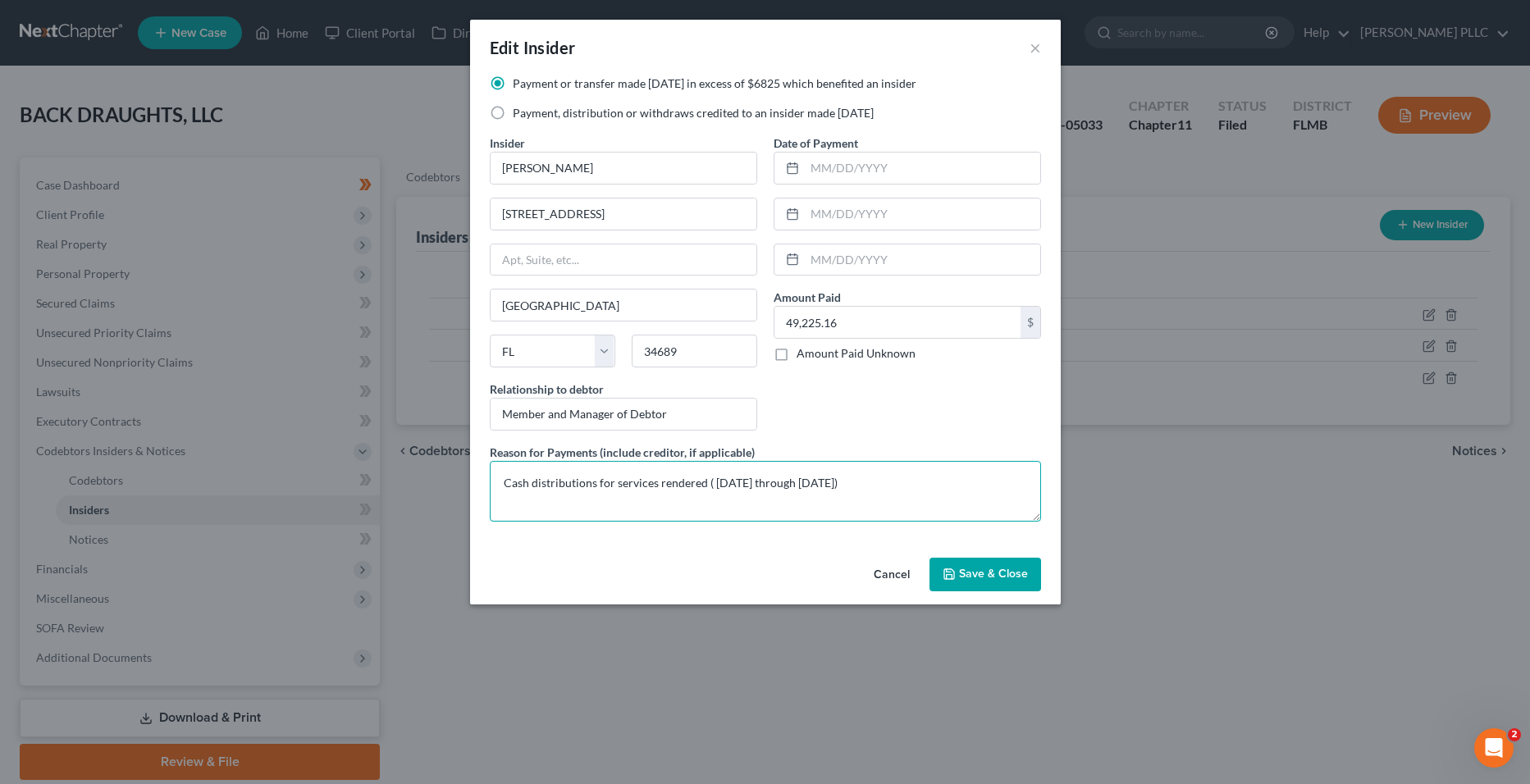
type textarea "Cash distributions for services rendered ([DATE] through [DATE])"
click at [959, 580] on button "Save & Close" at bounding box center [985, 574] width 112 height 34
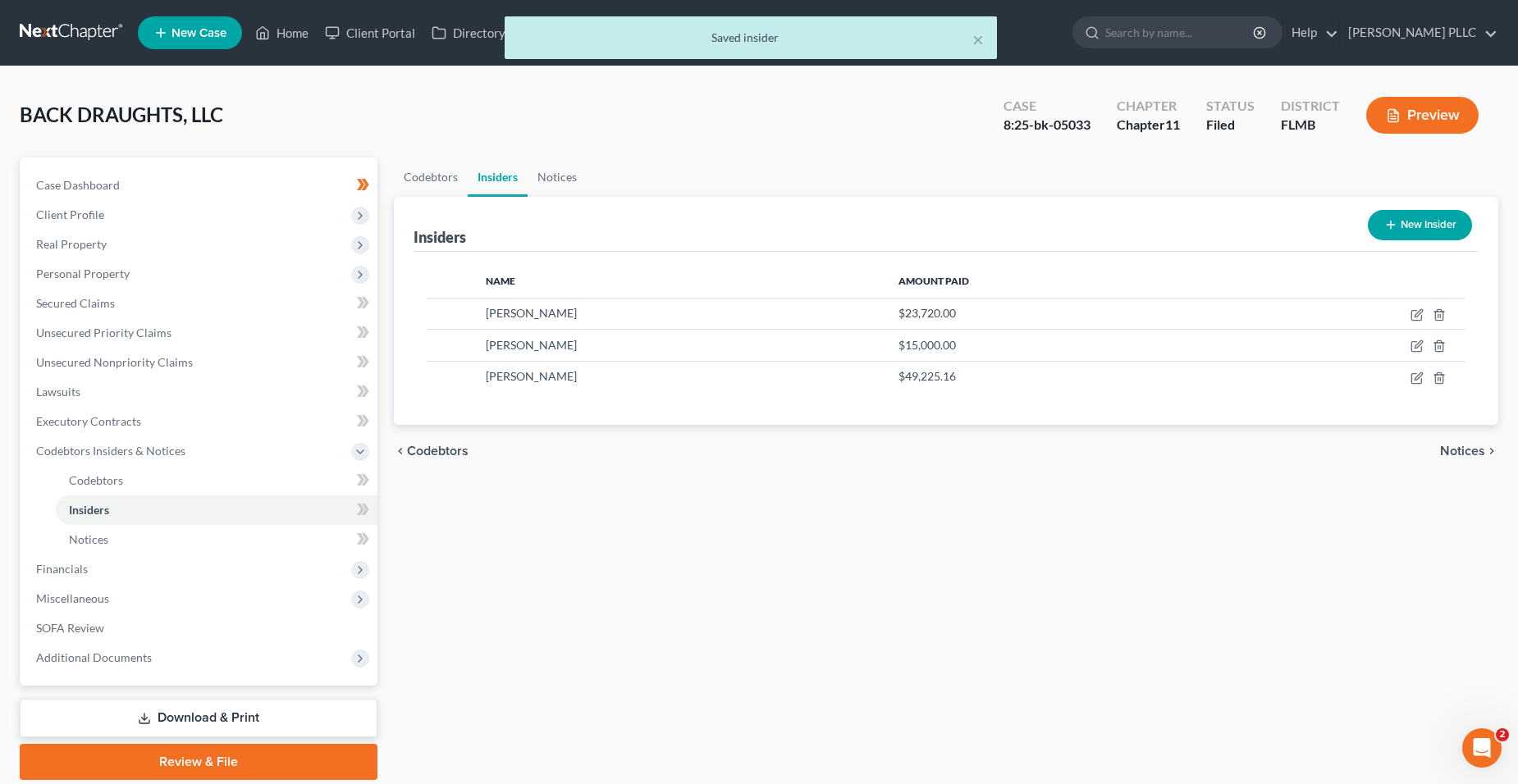
click at [1389, 214] on button "New Insider" at bounding box center [1419, 225] width 104 height 30
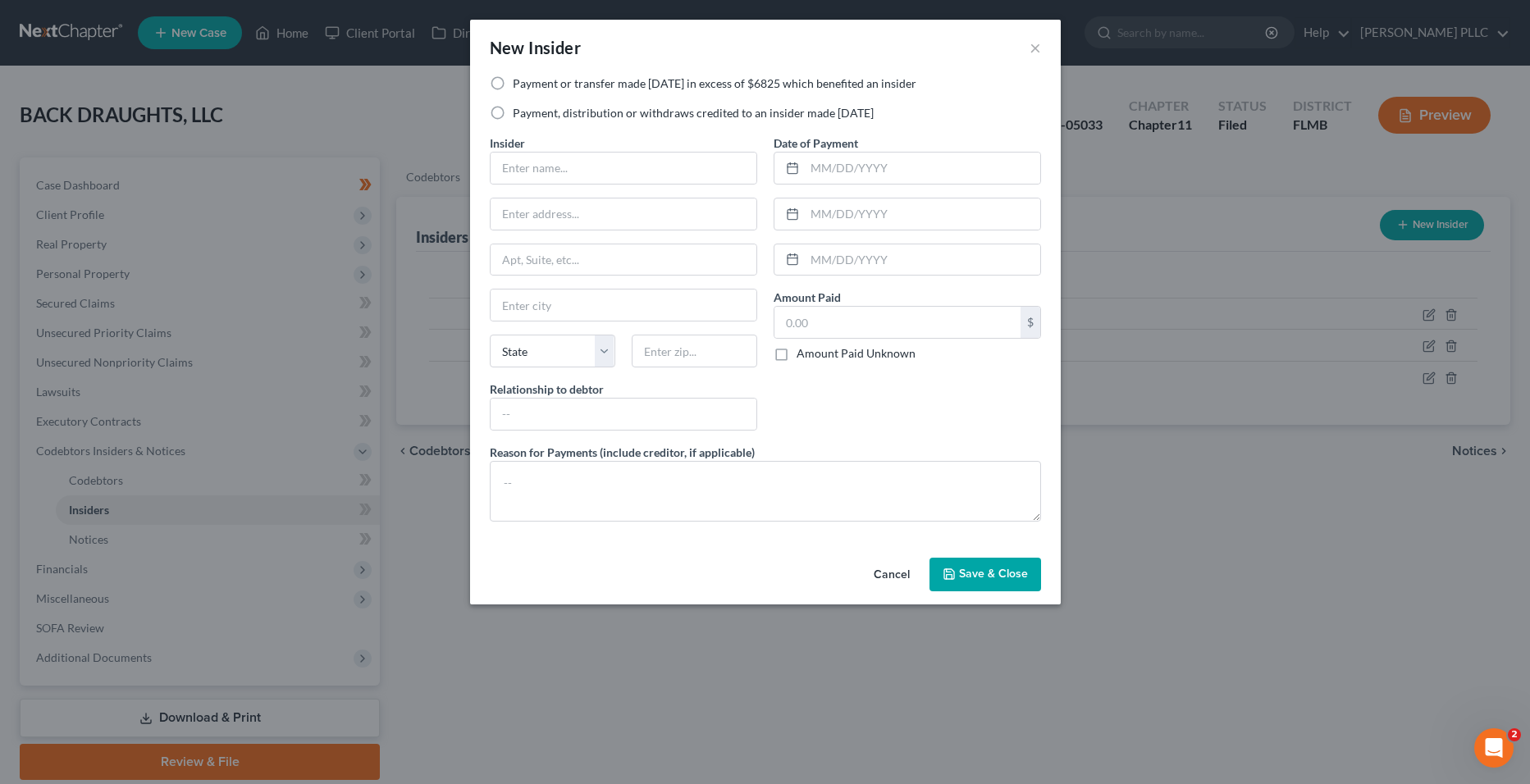
click at [637, 104] on div "Payment or transfer made [DATE] in excess of $6825 which benefited an insider P…" at bounding box center [766, 104] width 568 height 59
click at [636, 110] on label "Payment, distribution or withdraws credited to an insider made [DATE]" at bounding box center [693, 114] width 361 height 17
click at [530, 110] on input "Payment, distribution or withdraws credited to an insider made [DATE]" at bounding box center [524, 110] width 11 height 11
radio input "true"
click at [608, 163] on input "text" at bounding box center [624, 168] width 266 height 31
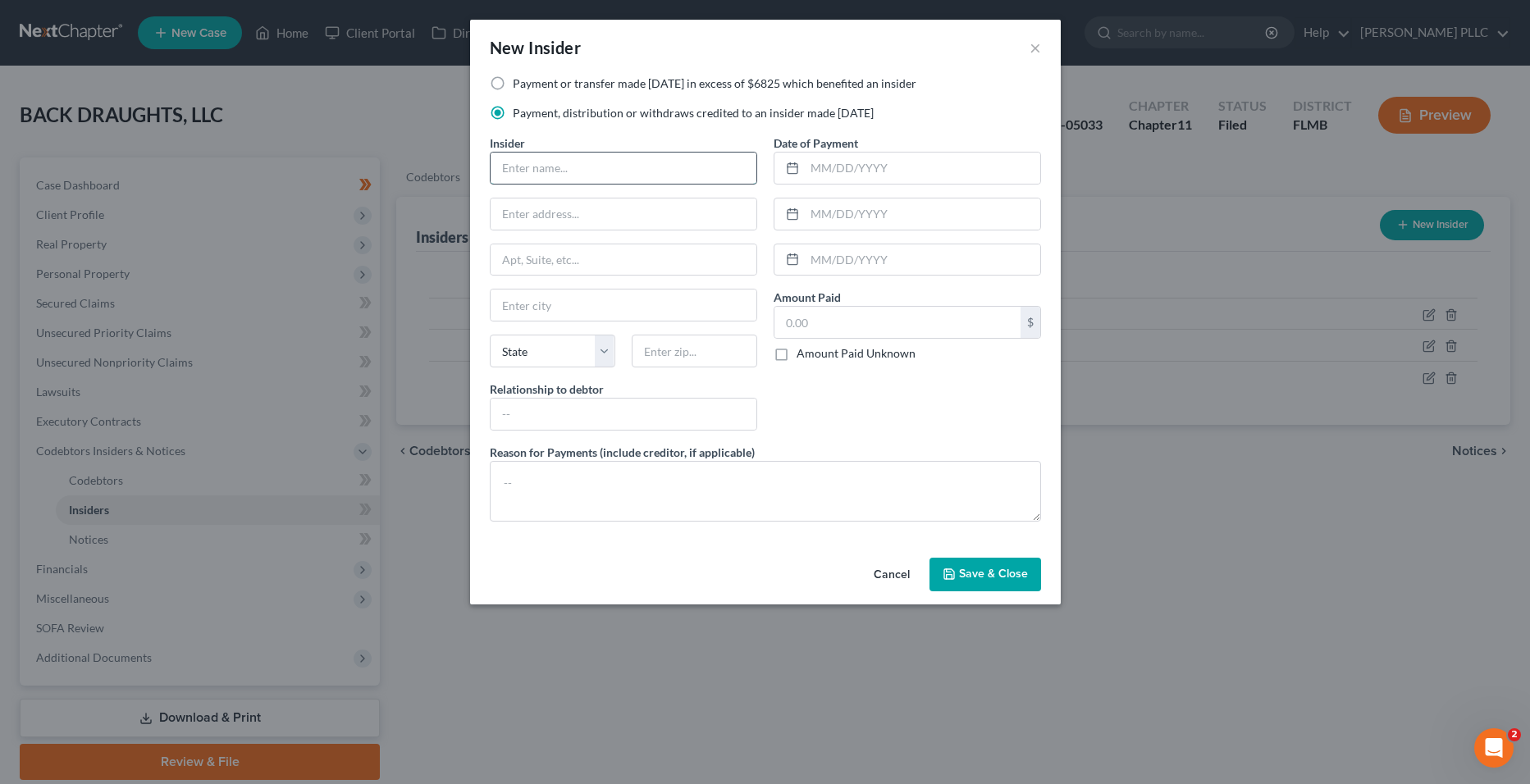
type input "[PERSON_NAME]"
type input "[STREET_ADDRESS]"
type input "[GEOGRAPHIC_DATA]"
type input "34689"
type input "Member and Manager of Debtor"
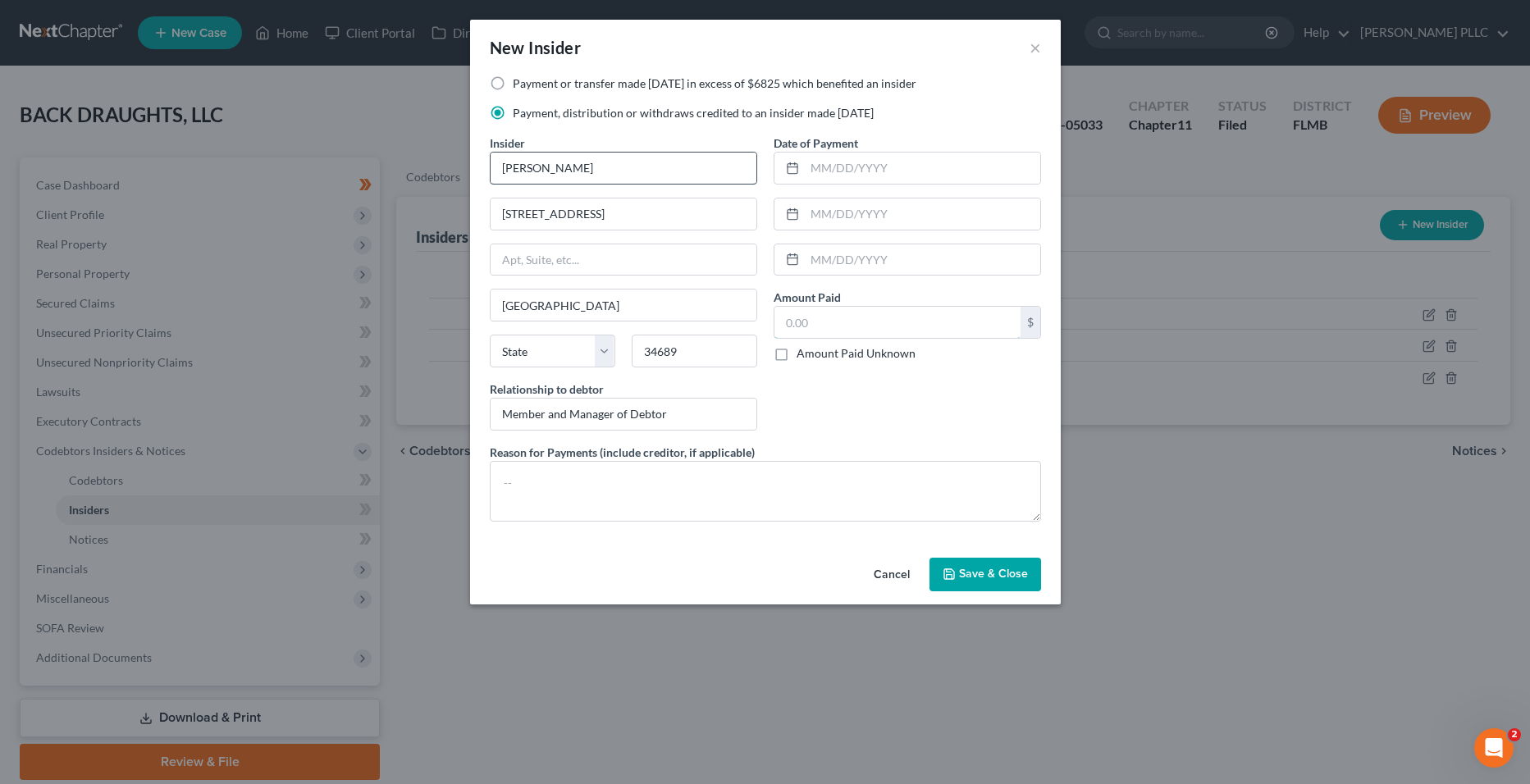
type input "49,225.16"
select select "9"
select select
drag, startPoint x: 854, startPoint y: 325, endPoint x: 768, endPoint y: 330, distance: 86.1
click at [768, 330] on div "Date of Payment Amount Paid 49,225.16 $ Amount Paid Unknown Balance Undetermine…" at bounding box center [908, 289] width 284 height 309
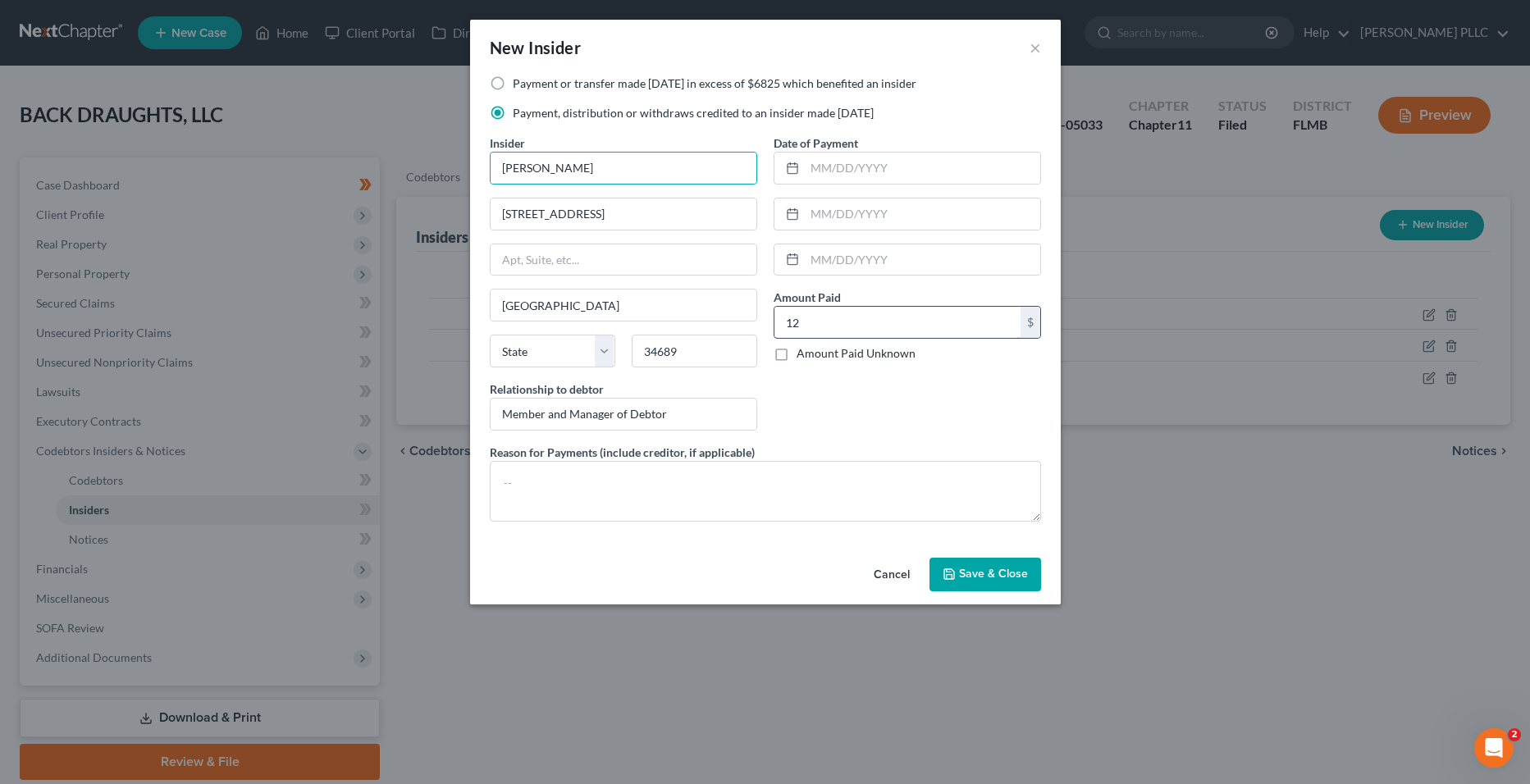
type input "1"
type input "15,774.84"
click at [645, 517] on textarea at bounding box center [766, 491] width 551 height 61
type textarea "A"
click at [516, 362] on select "State [US_STATE] AK AR AZ CA CO CT DE DC [GEOGRAPHIC_DATA] [GEOGRAPHIC_DATA] GU…" at bounding box center [553, 351] width 125 height 33
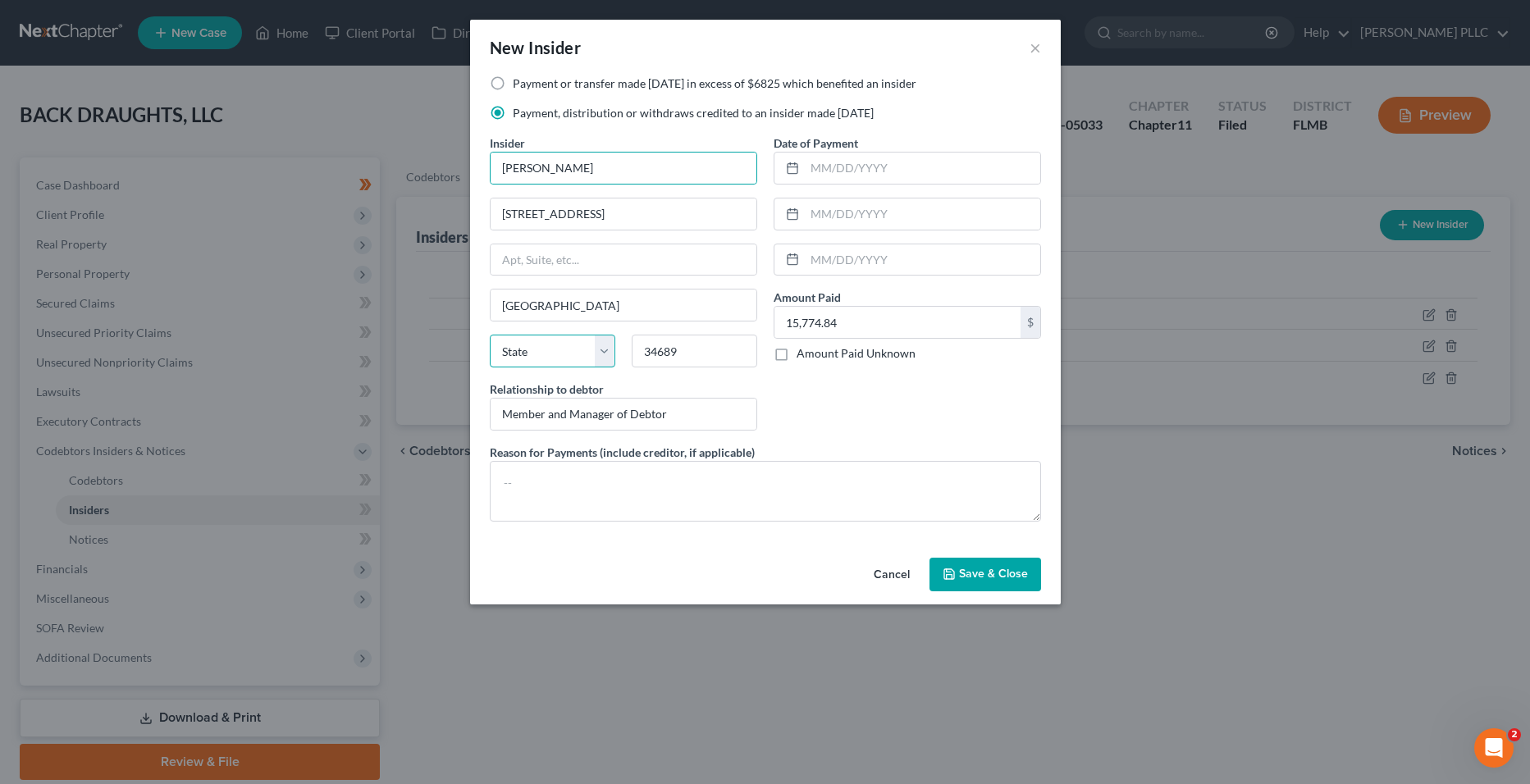
select select "9"
click at [490, 335] on select "State [US_STATE] AK AR AZ CA CO CT DE DC [GEOGRAPHIC_DATA] [GEOGRAPHIC_DATA] GU…" at bounding box center [553, 351] width 125 height 33
click at [621, 496] on textarea at bounding box center [766, 491] width 551 height 61
type textarea "A"
type textarea "D"
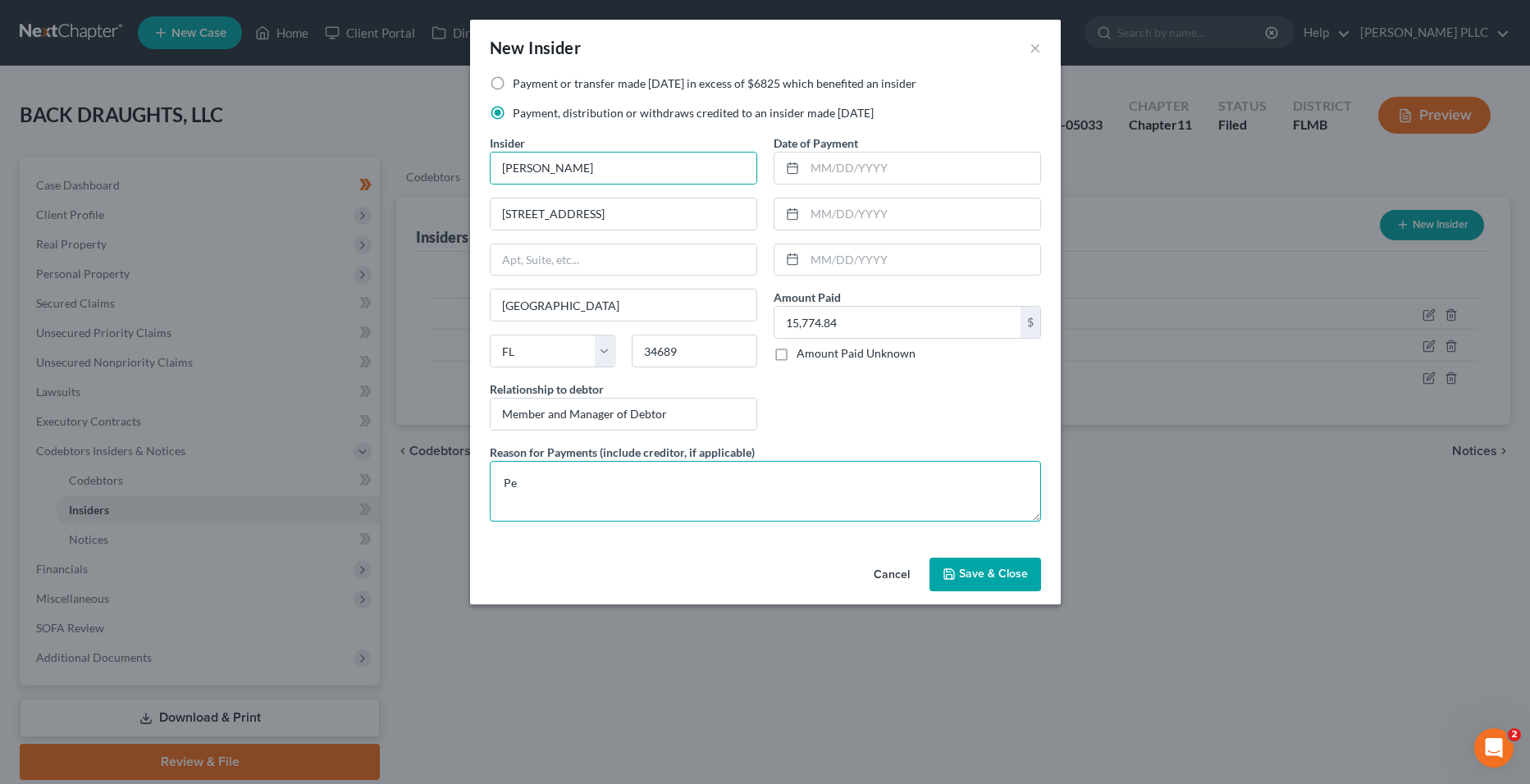
type textarea "P"
drag, startPoint x: 922, startPoint y: 487, endPoint x: 529, endPoint y: 488, distance: 393.0
click at [529, 488] on textarea "Personal expenses paid by [PERSON_NAME]. This was part of [PERSON_NAME]'s compe…" at bounding box center [766, 491] width 551 height 61
type textarea "P"
click at [768, 487] on textarea "In lieu of cash compensation for services, the Debtor paid certain personal exp…" at bounding box center [766, 491] width 551 height 61
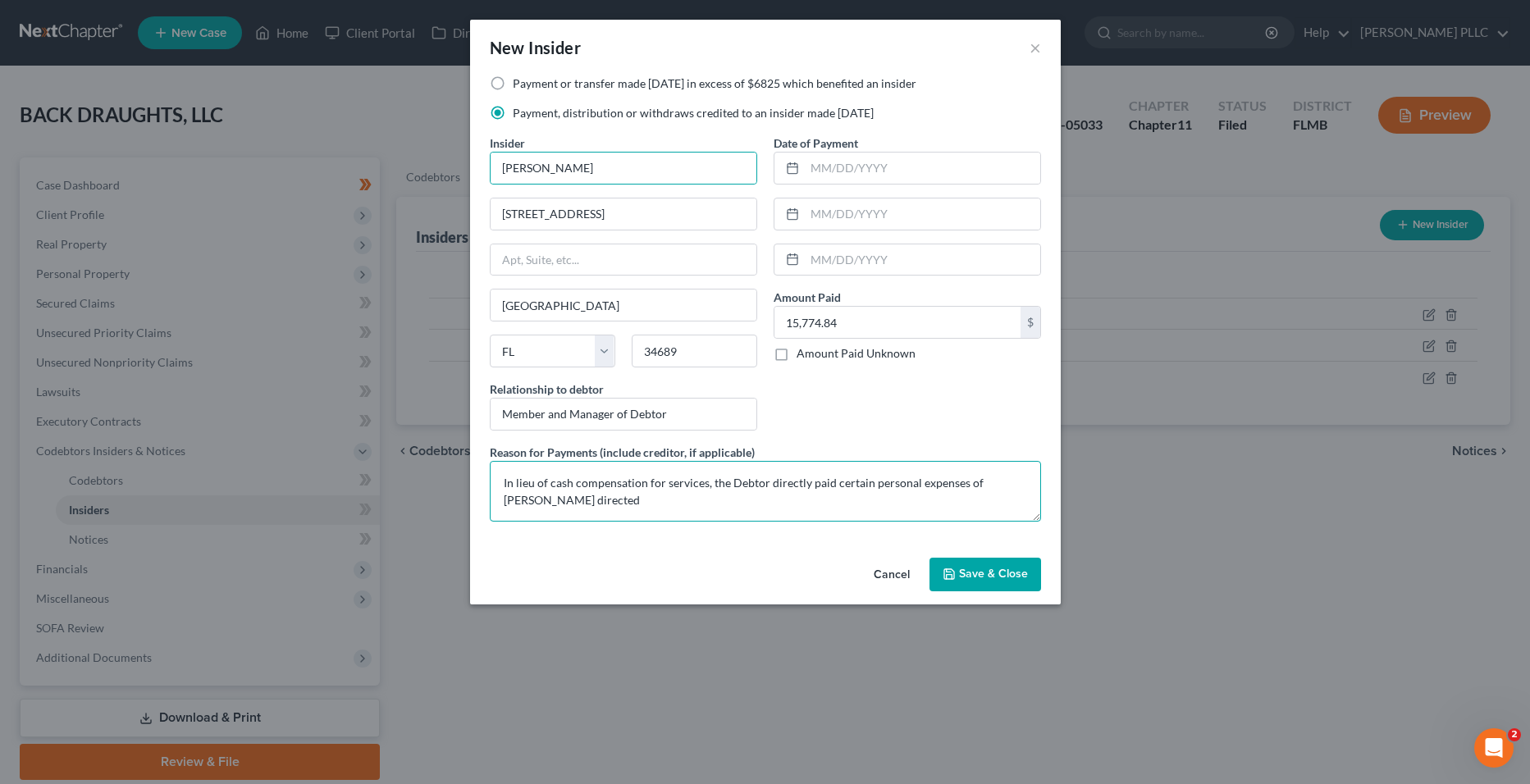
click at [766, 500] on textarea "In lieu of cash compensation for services, the Debtor directly paid certain per…" at bounding box center [766, 491] width 551 height 61
type textarea "In lieu of cash compensation for services, the Debtor directly paid certain per…"
click at [993, 584] on button "Save & Close" at bounding box center [985, 574] width 112 height 34
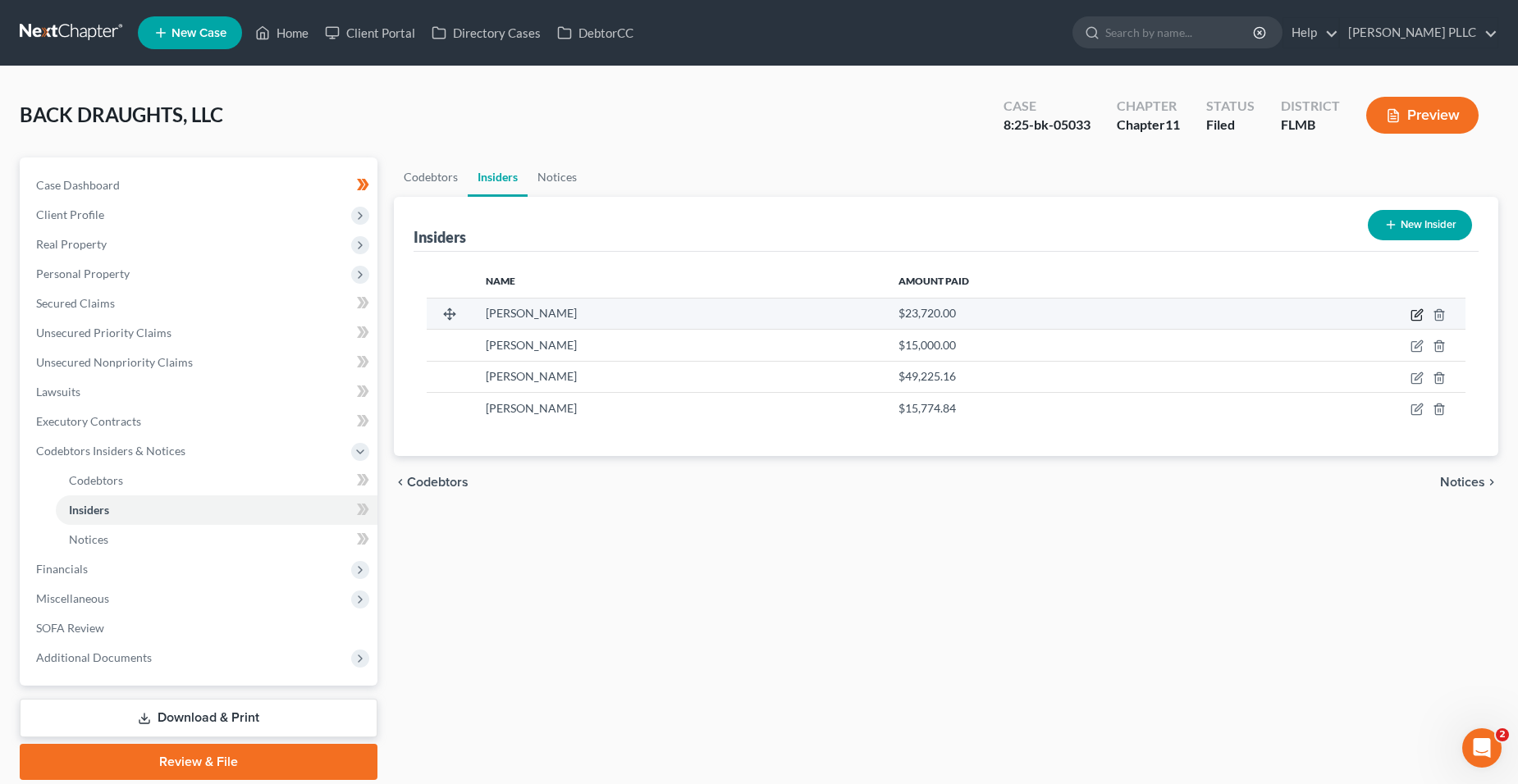
click at [1419, 320] on icon "button" at bounding box center [1416, 316] width 10 height 10
select select "9"
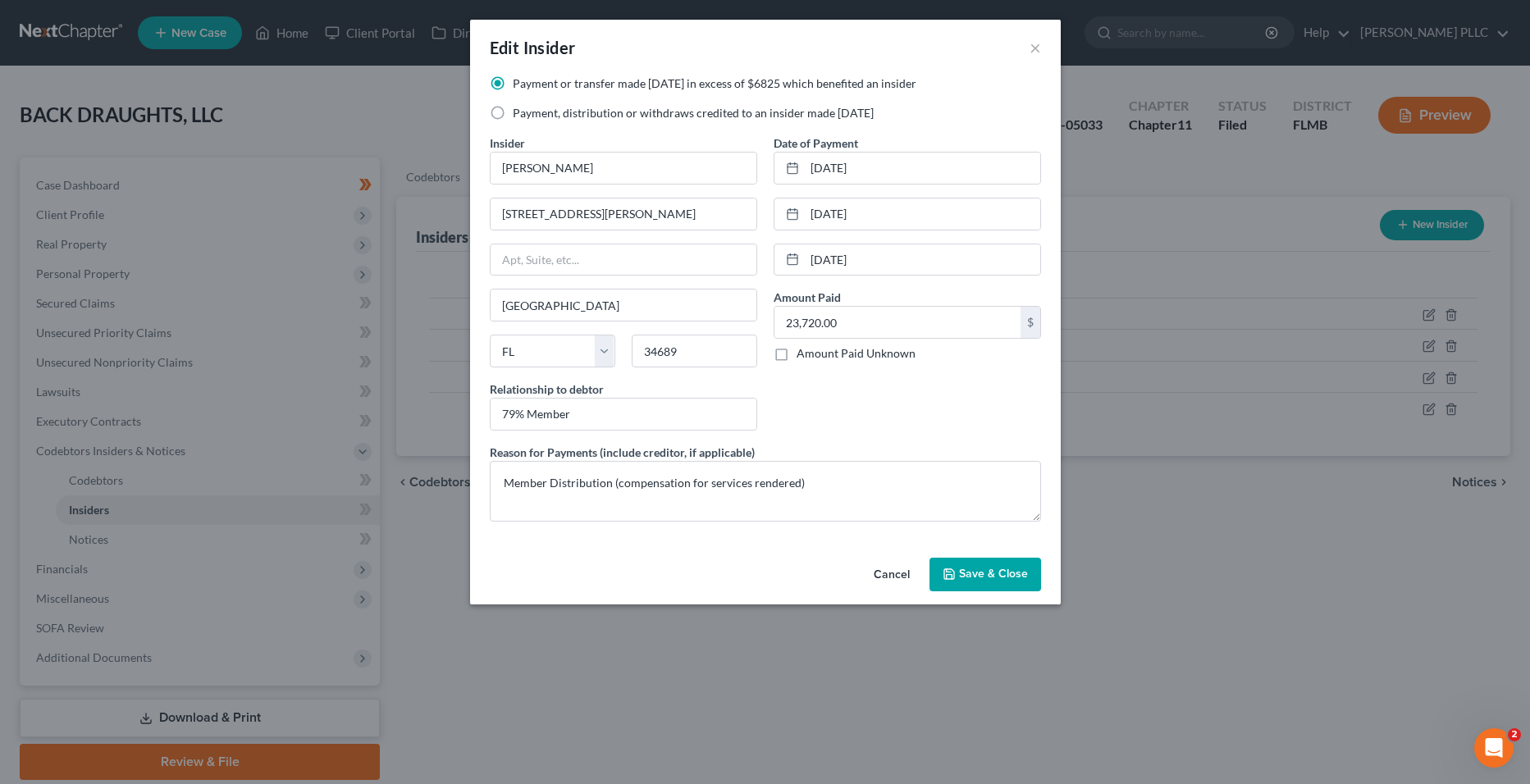
click at [1026, 46] on div "Edit Insider ×" at bounding box center [765, 48] width 590 height 56
click at [1035, 46] on button "×" at bounding box center [1036, 48] width 12 height 20
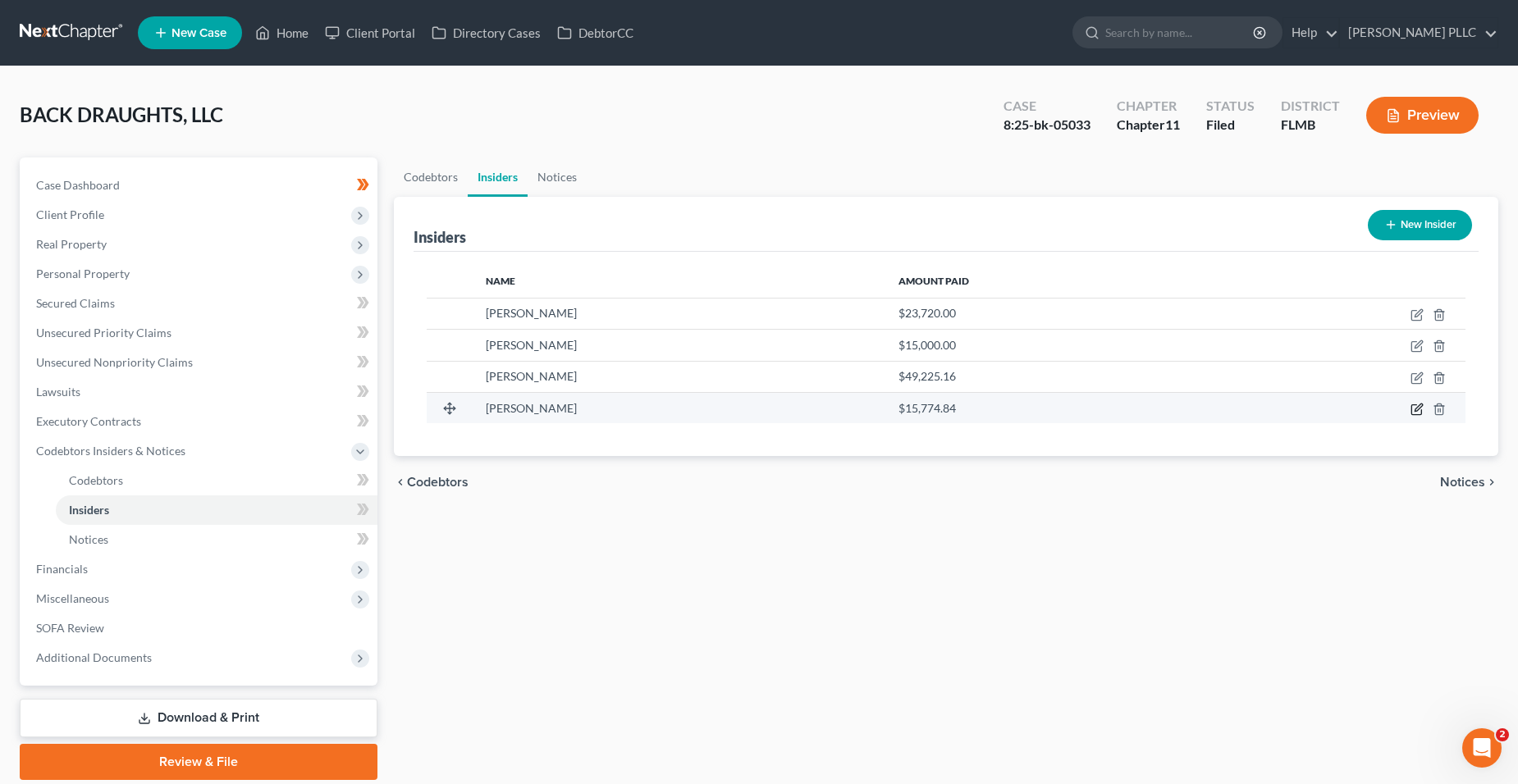
click at [1419, 412] on icon "button" at bounding box center [1417, 409] width 13 height 13
select select "9"
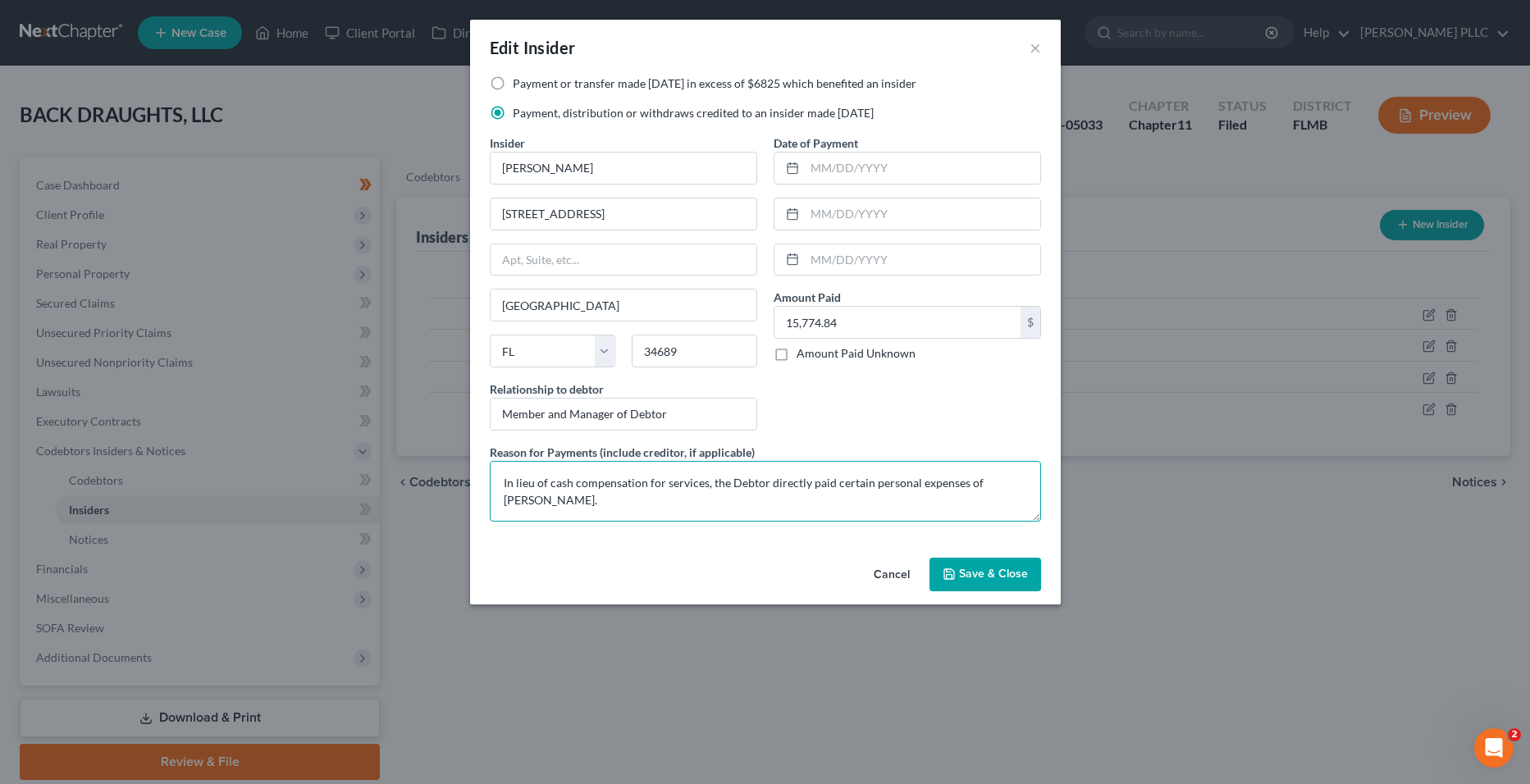
click at [860, 504] on textarea "In lieu of cash compensation for services, the Debtor directly paid certain per…" at bounding box center [766, 491] width 551 height 61
drag, startPoint x: 800, startPoint y: 504, endPoint x: 504, endPoint y: 484, distance: 296.7
click at [504, 484] on textarea "In lieu of cash compensation for services, the Debtor directly paid certain per…" at bounding box center [766, 491] width 551 height 61
click at [999, 573] on span "Save & Close" at bounding box center [994, 574] width 69 height 14
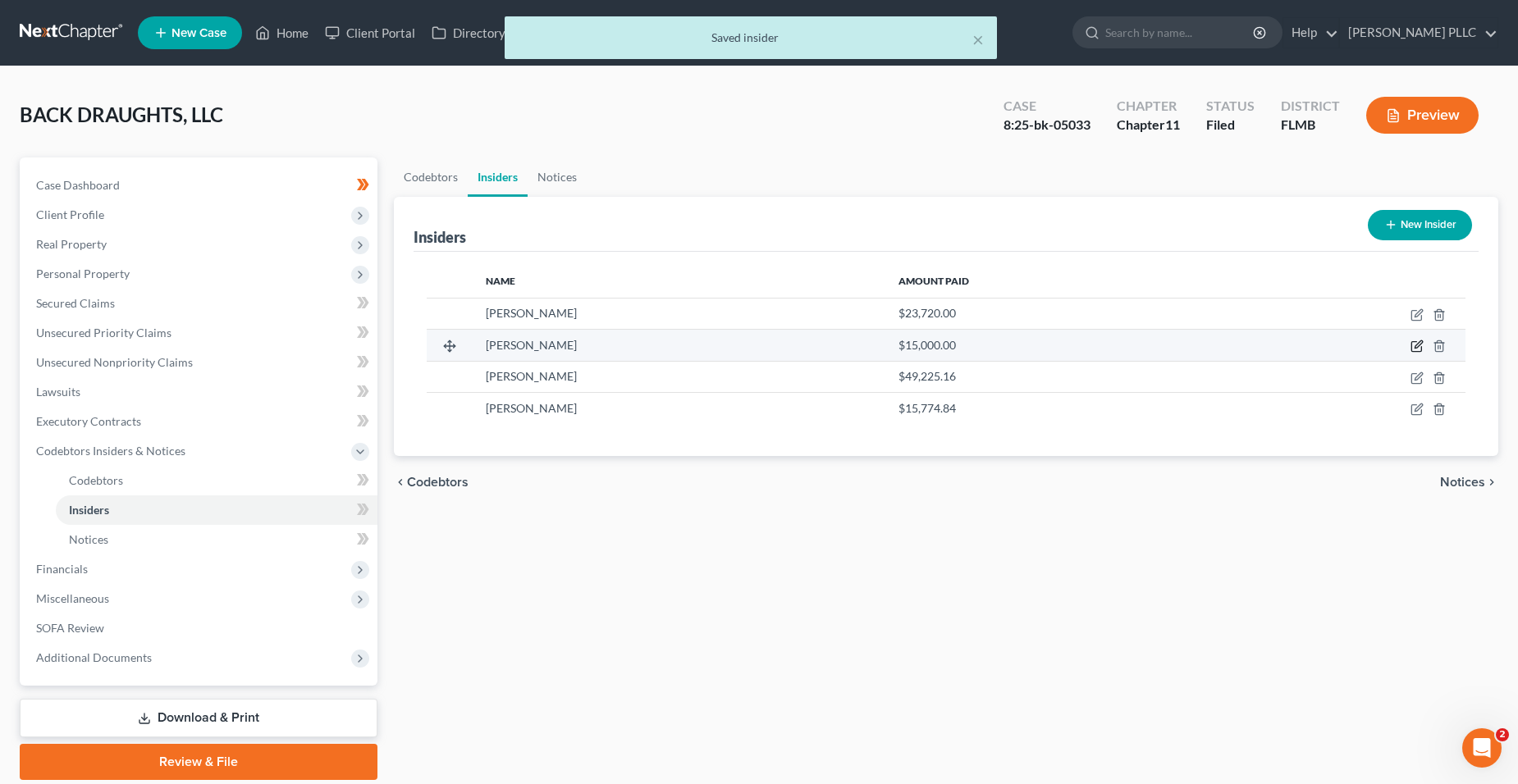
click at [1415, 344] on icon "button" at bounding box center [1417, 346] width 13 height 13
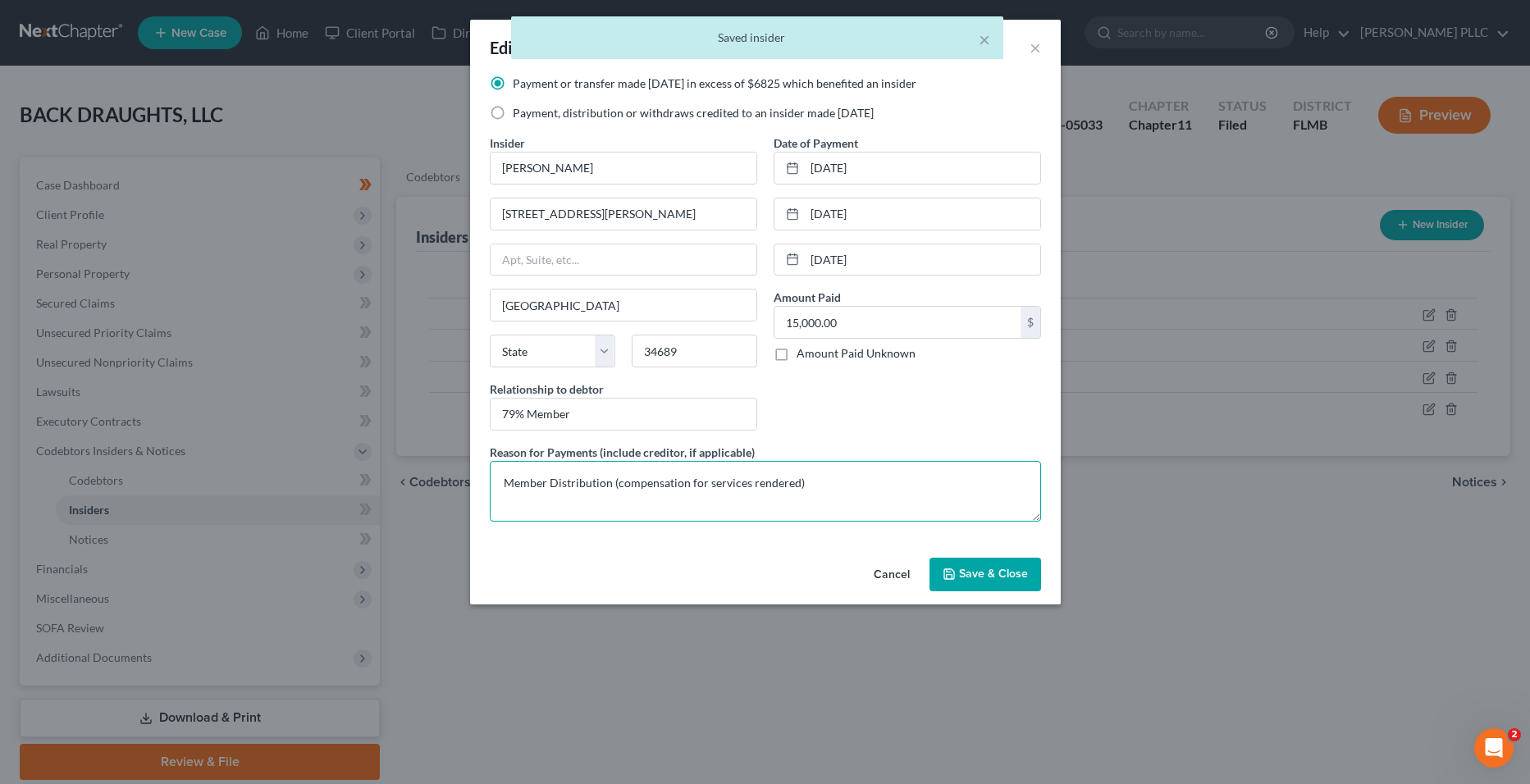
drag, startPoint x: 883, startPoint y: 495, endPoint x: 453, endPoint y: 496, distance: 430.0
click at [453, 496] on div "Edit Insider × Payment or transfer made [DATE] in excess of $6825 which benefit…" at bounding box center [765, 392] width 1530 height 784
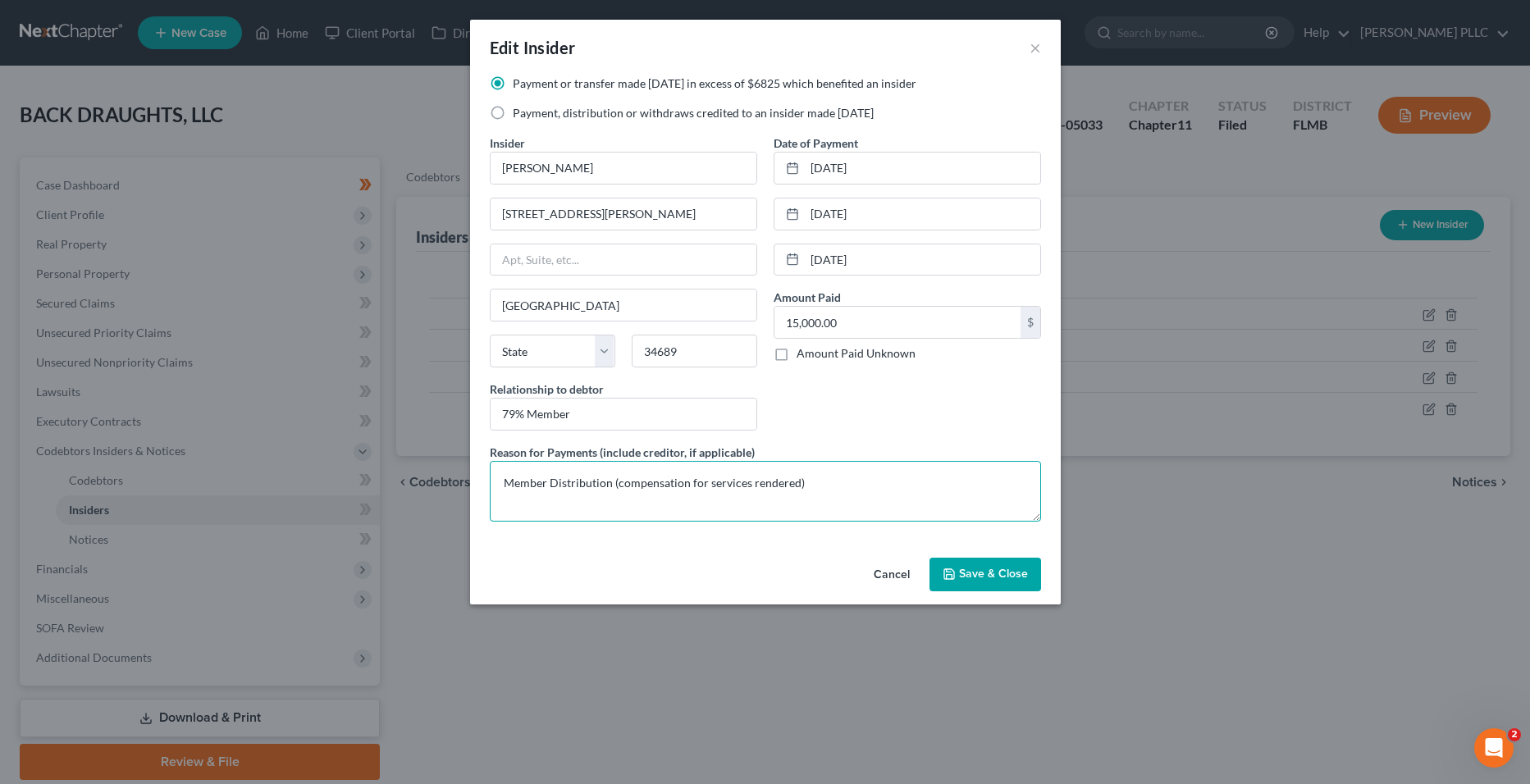
paste textarea "In lieu of cash compensation for services, the Debtor directly paid certain per…"
drag, startPoint x: 1014, startPoint y: 482, endPoint x: 979, endPoint y: 480, distance: 35.1
click at [979, 480] on textarea "In lieu of cash compensation for services, the Debtor directly paid certain per…" at bounding box center [766, 491] width 551 height 61
type textarea "In lieu of cash compensation for services, the Debtor directly paid certain per…"
type input "[GEOGRAPHIC_DATA]"
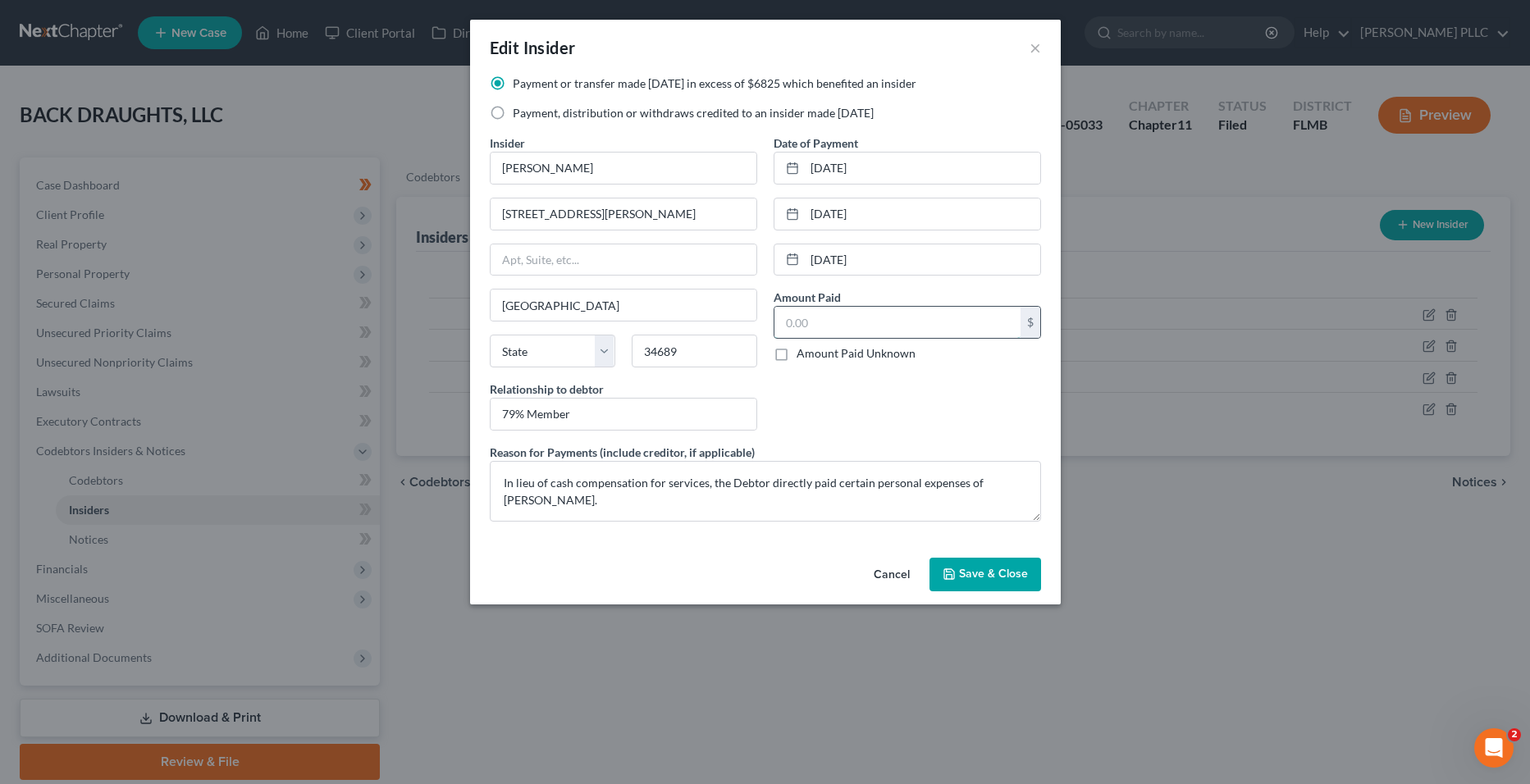
click at [838, 317] on input "text" at bounding box center [898, 321] width 246 height 31
type input "12,626.57"
click at [681, 497] on textarea "In lieu of cash compensation for services, the Debtor directly paid certain per…" at bounding box center [766, 491] width 551 height 61
drag, startPoint x: 910, startPoint y: 272, endPoint x: 778, endPoint y: 257, distance: 132.8
click at [778, 257] on div "[DATE]" at bounding box center [908, 260] width 267 height 33
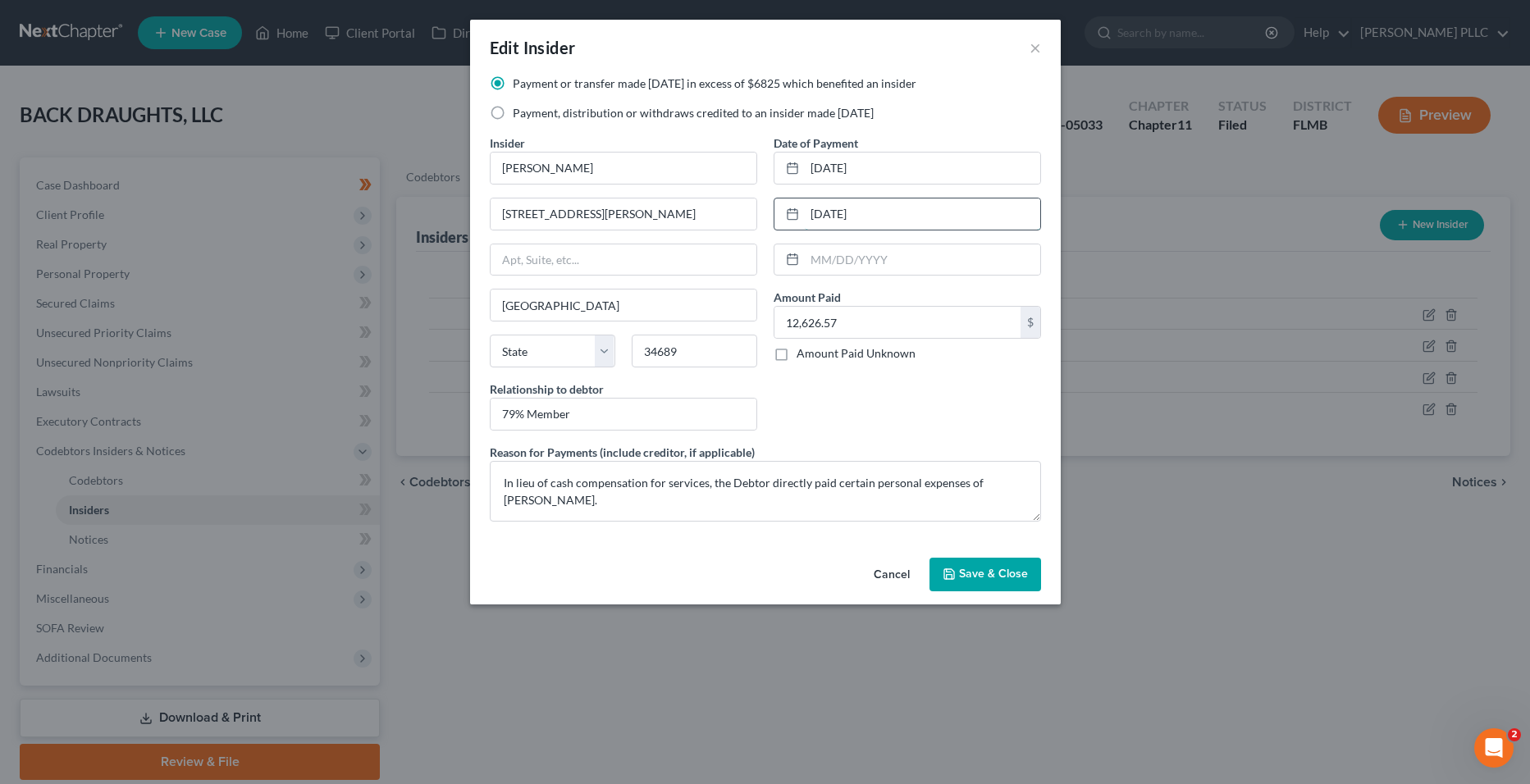
click at [920, 220] on input "[DATE]" at bounding box center [923, 214] width 236 height 31
drag, startPoint x: 920, startPoint y: 220, endPoint x: 786, endPoint y: 216, distance: 134.1
click at [786, 216] on div "[DATE]" at bounding box center [908, 214] width 267 height 33
drag, startPoint x: 906, startPoint y: 153, endPoint x: 782, endPoint y: 153, distance: 124.0
click at [782, 153] on div "[DATE]" at bounding box center [908, 168] width 267 height 33
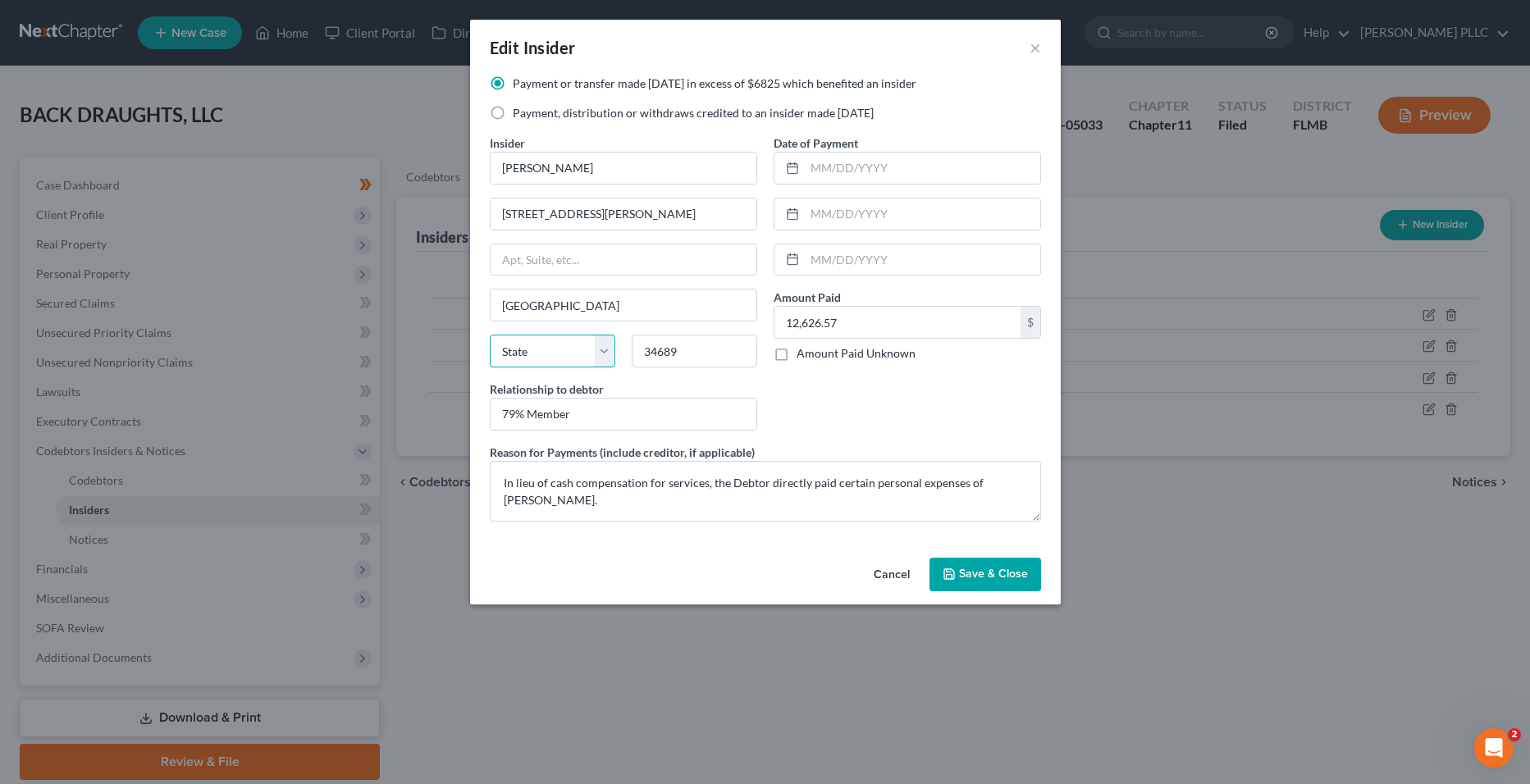
click at [585, 353] on select "State [US_STATE] AK AR AZ CA CO CT DE DC [GEOGRAPHIC_DATA] [GEOGRAPHIC_DATA] GU…" at bounding box center [553, 351] width 125 height 33
select select "9"
click at [490, 335] on select "State [US_STATE] AK AR AZ CA CO CT DE DC [GEOGRAPHIC_DATA] [GEOGRAPHIC_DATA] GU…" at bounding box center [553, 351] width 125 height 33
click at [661, 508] on textarea "In lieu of cash compensation for services, the Debtor directly paid certain per…" at bounding box center [766, 491] width 551 height 61
click at [504, 481] on textarea "In lieu of cash compensation for services, the Debtor directly paid certain per…" at bounding box center [766, 491] width 551 height 61
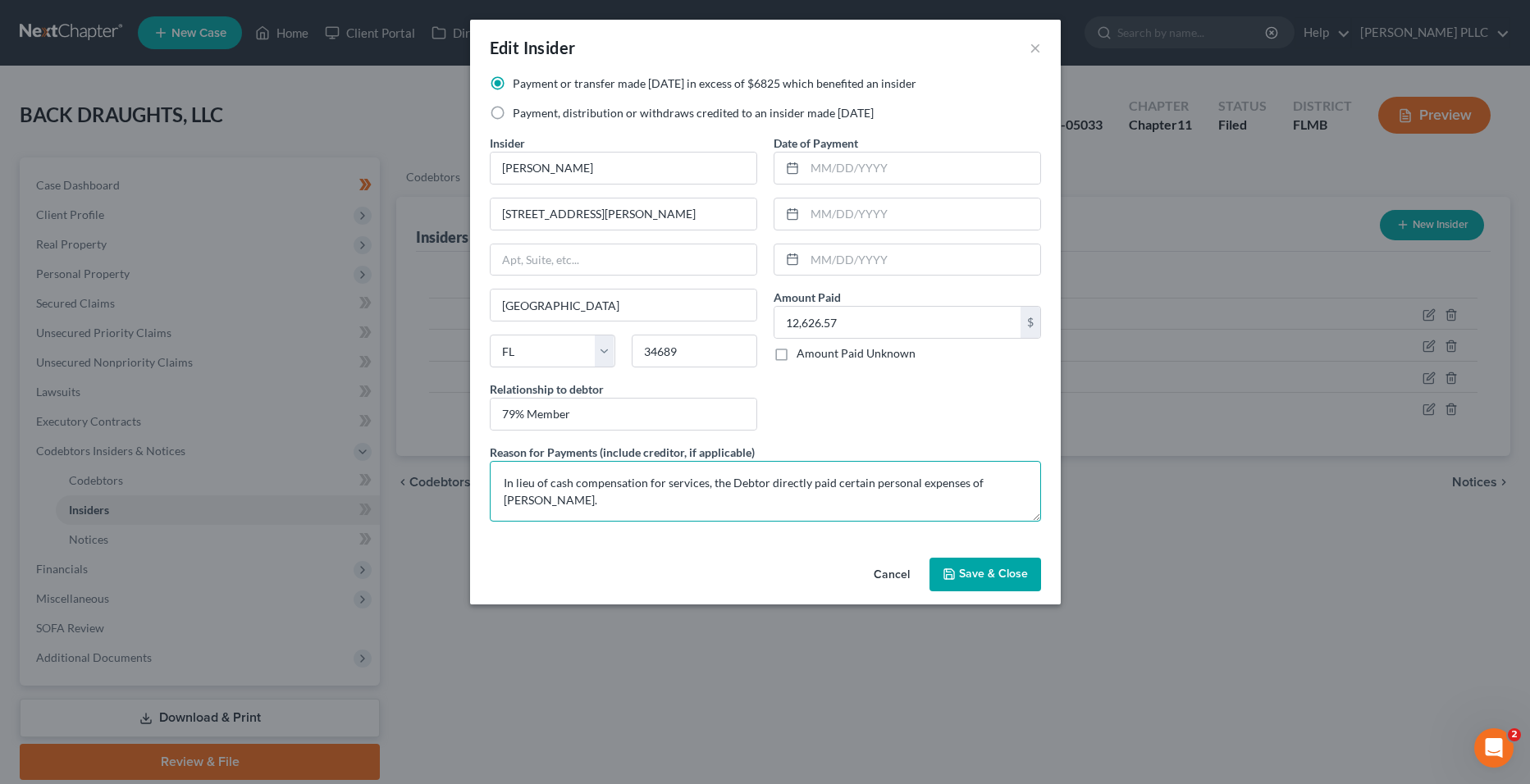
click at [569, 499] on textarea "In lieu of cash compensation for services, the Debtor directly paid certain per…" at bounding box center [766, 491] width 551 height 61
click at [584, 502] on textarea "In lieu of cash compensation for services, the Debtor directly paid certain per…" at bounding box center [766, 491] width 551 height 61
type textarea "In lieu of cash compensation for services, the Debtor directly paid certain per…"
click at [973, 565] on button "Save & Close" at bounding box center [985, 574] width 112 height 34
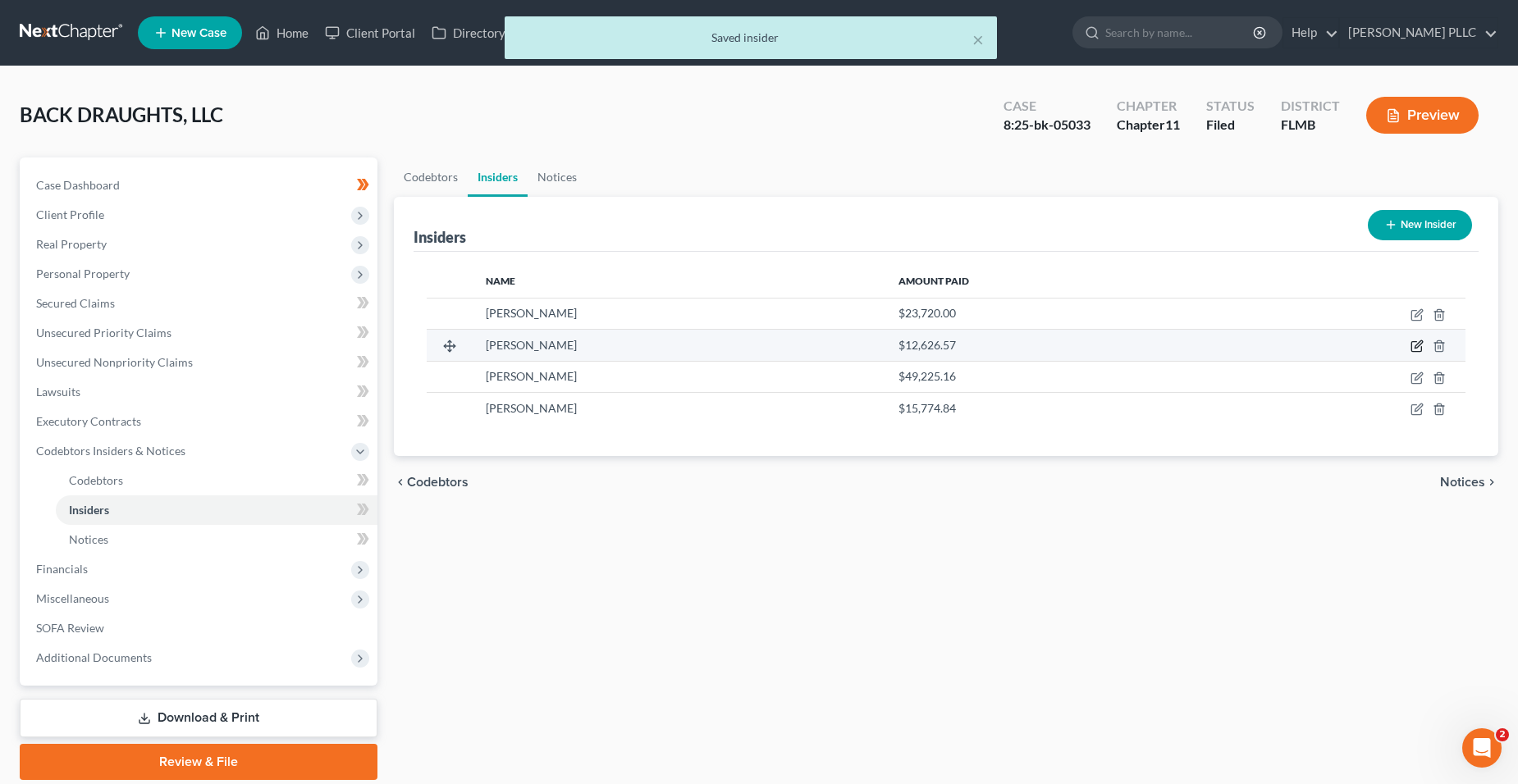
click at [1414, 343] on icon "button" at bounding box center [1417, 346] width 13 height 13
select select "9"
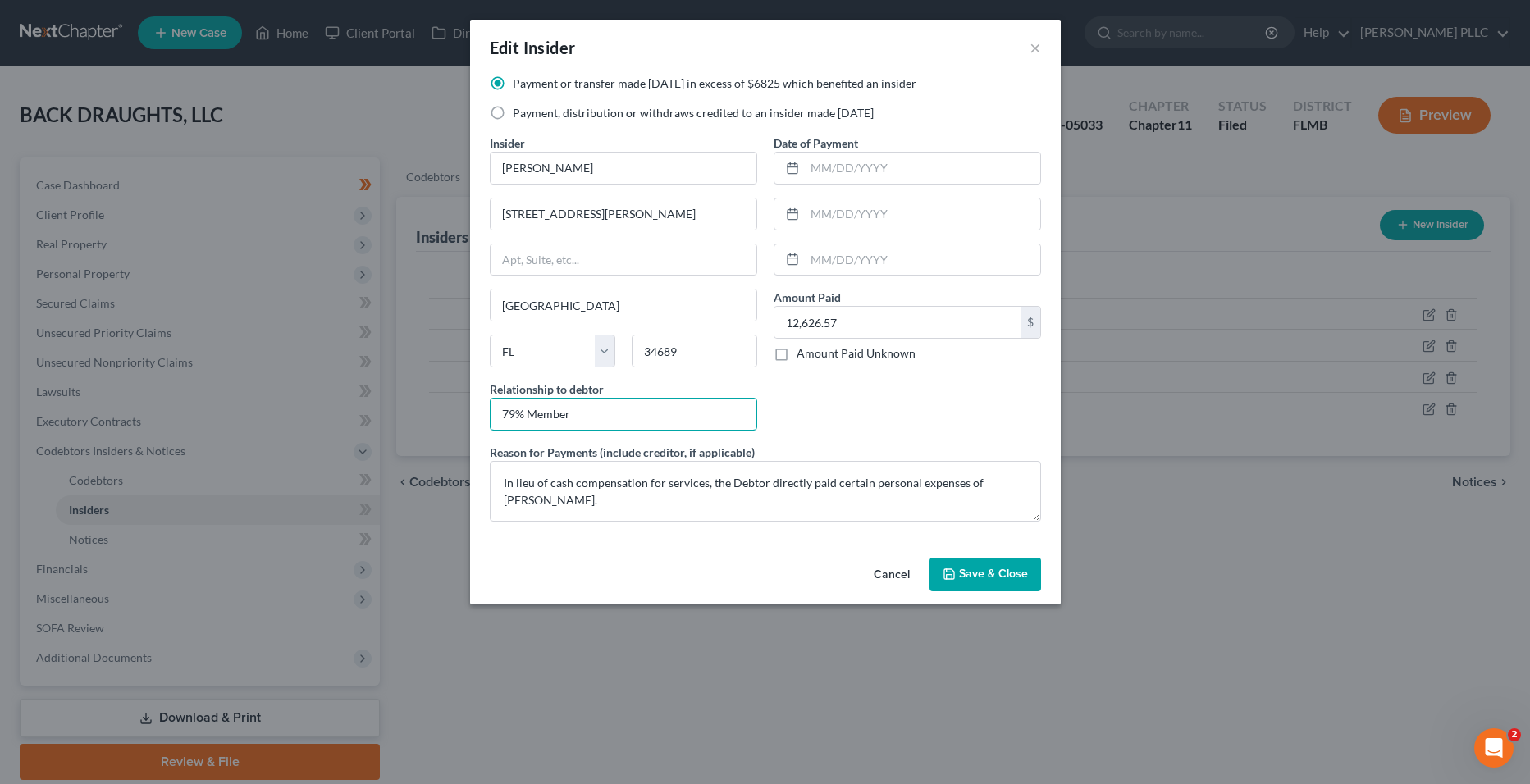
drag, startPoint x: 608, startPoint y: 421, endPoint x: 357, endPoint y: 409, distance: 251.3
click at [357, 409] on div "Edit Insider × Payment or transfer made [DATE] in excess of $6825 which benefit…" at bounding box center [765, 392] width 1530 height 784
type input "Member and Manager of Debtor"
click at [981, 583] on button "Save & Close" at bounding box center [985, 574] width 112 height 34
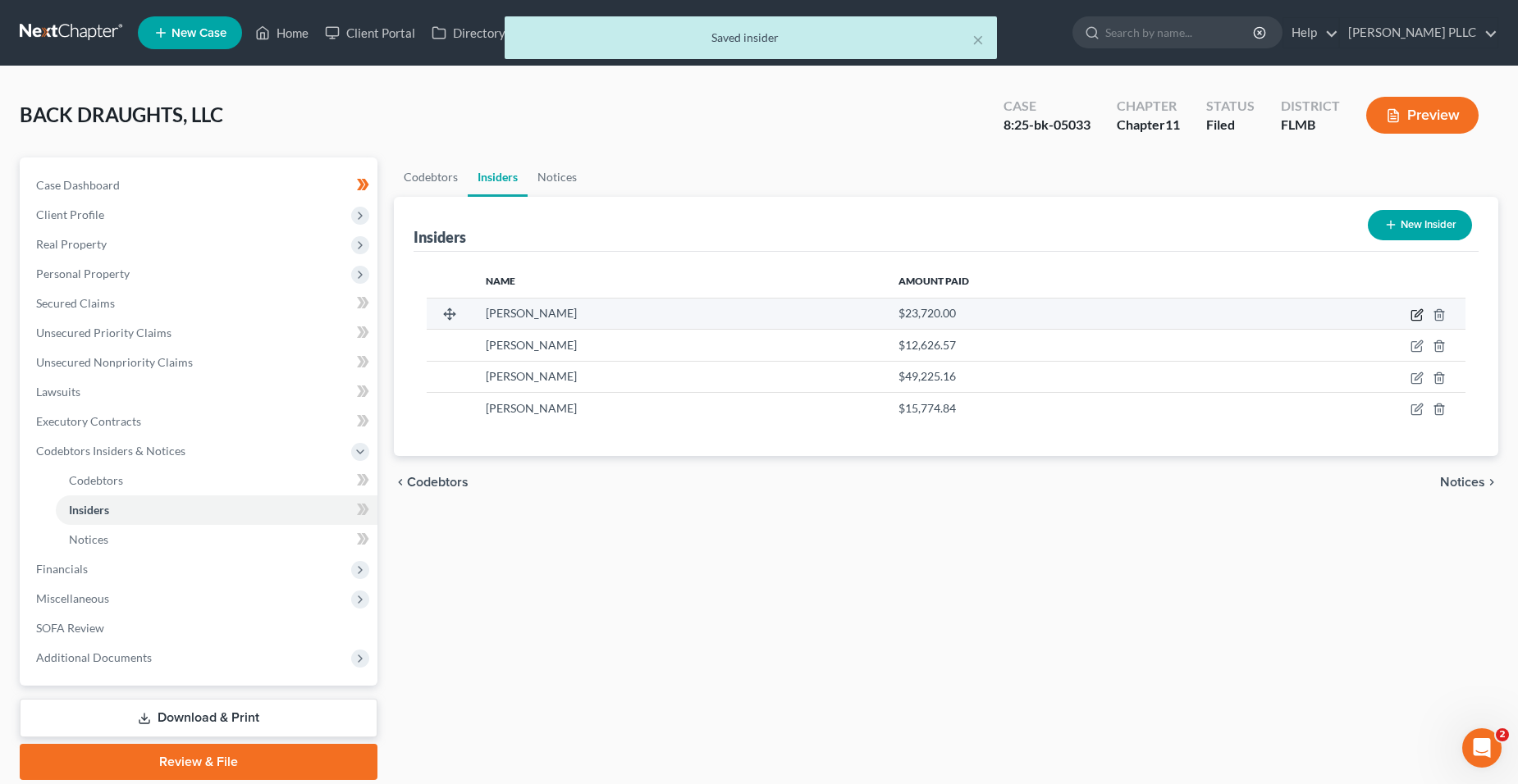
click at [1422, 312] on icon "button" at bounding box center [1418, 312] width 8 height 8
select select "9"
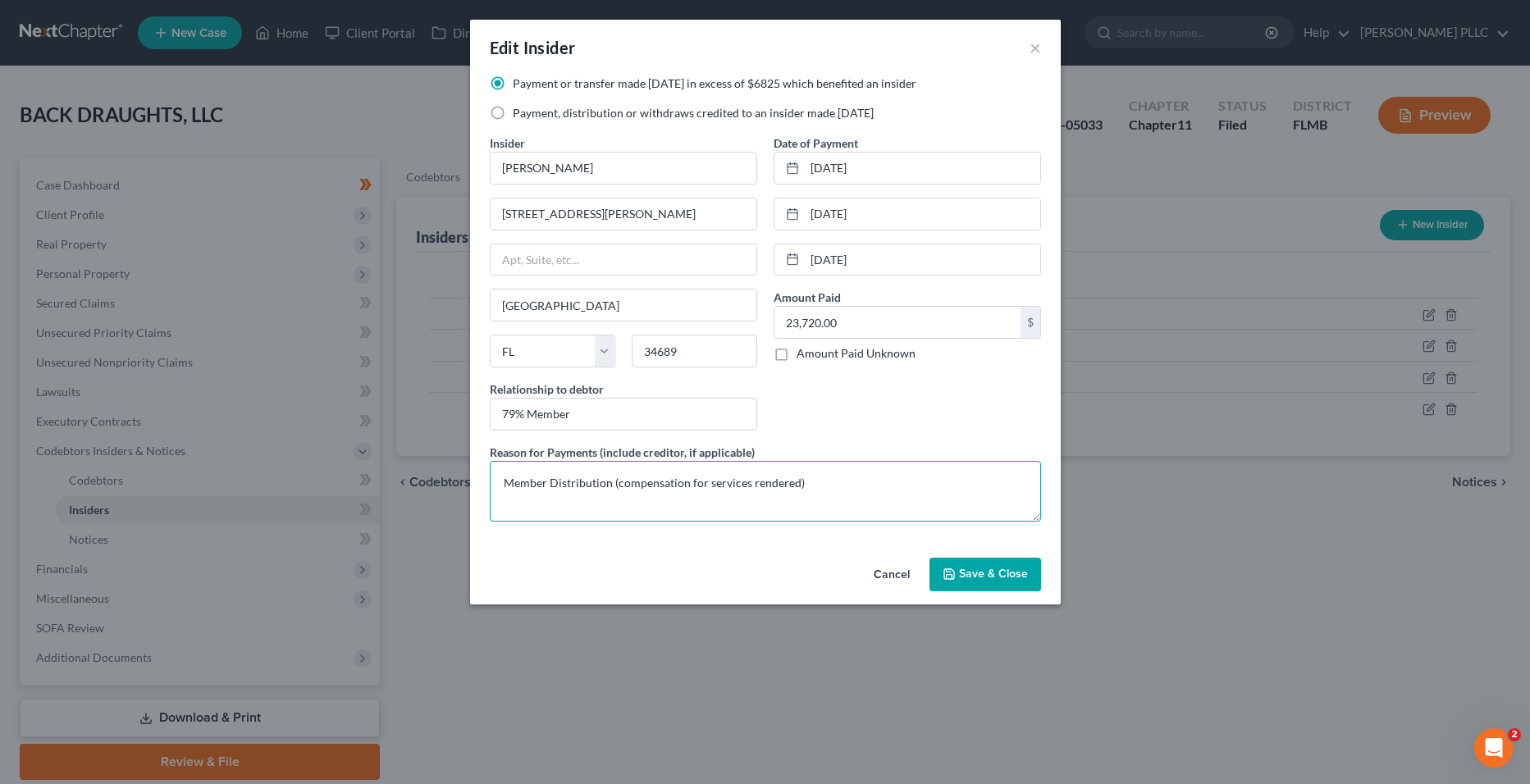
drag, startPoint x: 867, startPoint y: 490, endPoint x: 529, endPoint y: 469, distance: 338.7
click at [529, 469] on textarea "Member Distribution (compensation for services rendered)" at bounding box center [766, 491] width 551 height 61
type textarea "M"
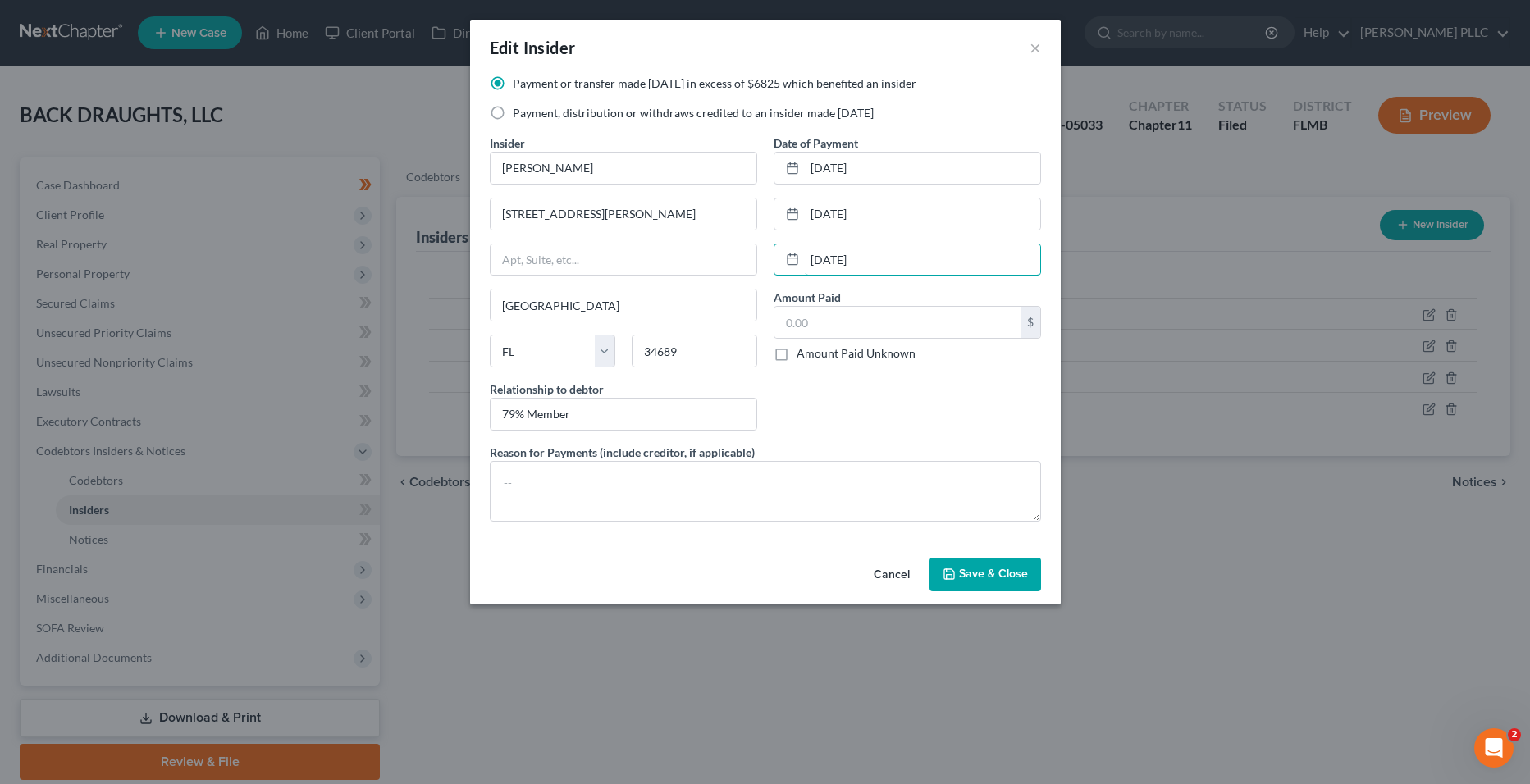
drag, startPoint x: 908, startPoint y: 247, endPoint x: 762, endPoint y: 254, distance: 146.2
click at [762, 254] on div "Payment or transfer made [DATE] in excess of $6825 which benefited an insider P…" at bounding box center [766, 305] width 568 height 459
drag, startPoint x: 879, startPoint y: 203, endPoint x: 810, endPoint y: 173, distance: 75.2
click at [717, 196] on div "Payment or transfer made [DATE] in excess of $6825 which benefited an insider P…" at bounding box center [766, 305] width 568 height 459
drag, startPoint x: 875, startPoint y: 164, endPoint x: 757, endPoint y: 172, distance: 118.3
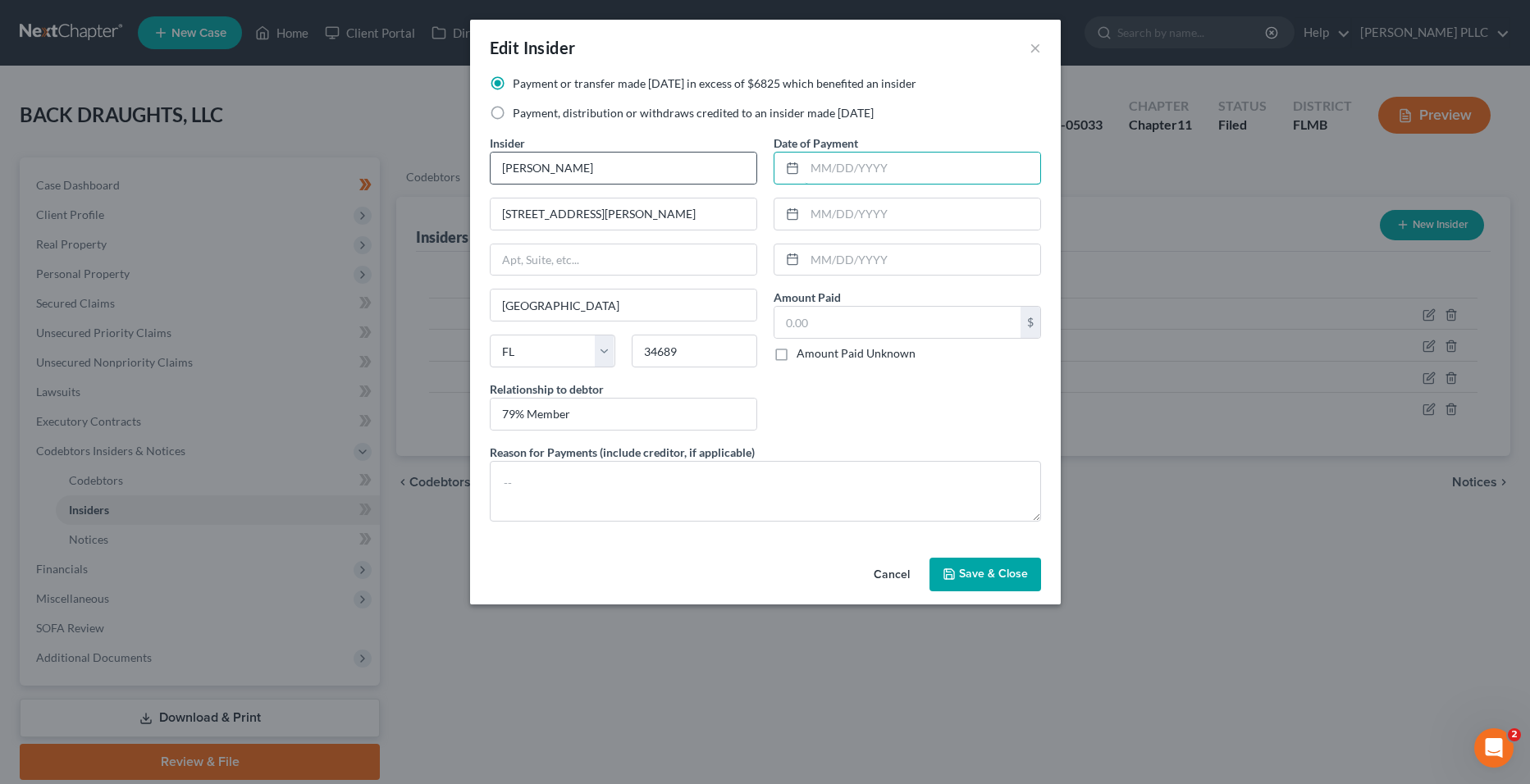
click at [734, 169] on div "Payment or transfer made [DATE] in excess of $6825 which benefited an insider P…" at bounding box center [766, 305] width 568 height 459
click at [733, 511] on textarea at bounding box center [766, 491] width 551 height 61
drag, startPoint x: 600, startPoint y: 434, endPoint x: 489, endPoint y: 430, distance: 111.1
click at [489, 430] on div "Insider * [PERSON_NAME] 1531 [PERSON_NAME] [GEOGRAPHIC_DATA] [US_STATE] AK AR A…" at bounding box center [624, 289] width 284 height 309
drag, startPoint x: 598, startPoint y: 418, endPoint x: 391, endPoint y: 408, distance: 207.2
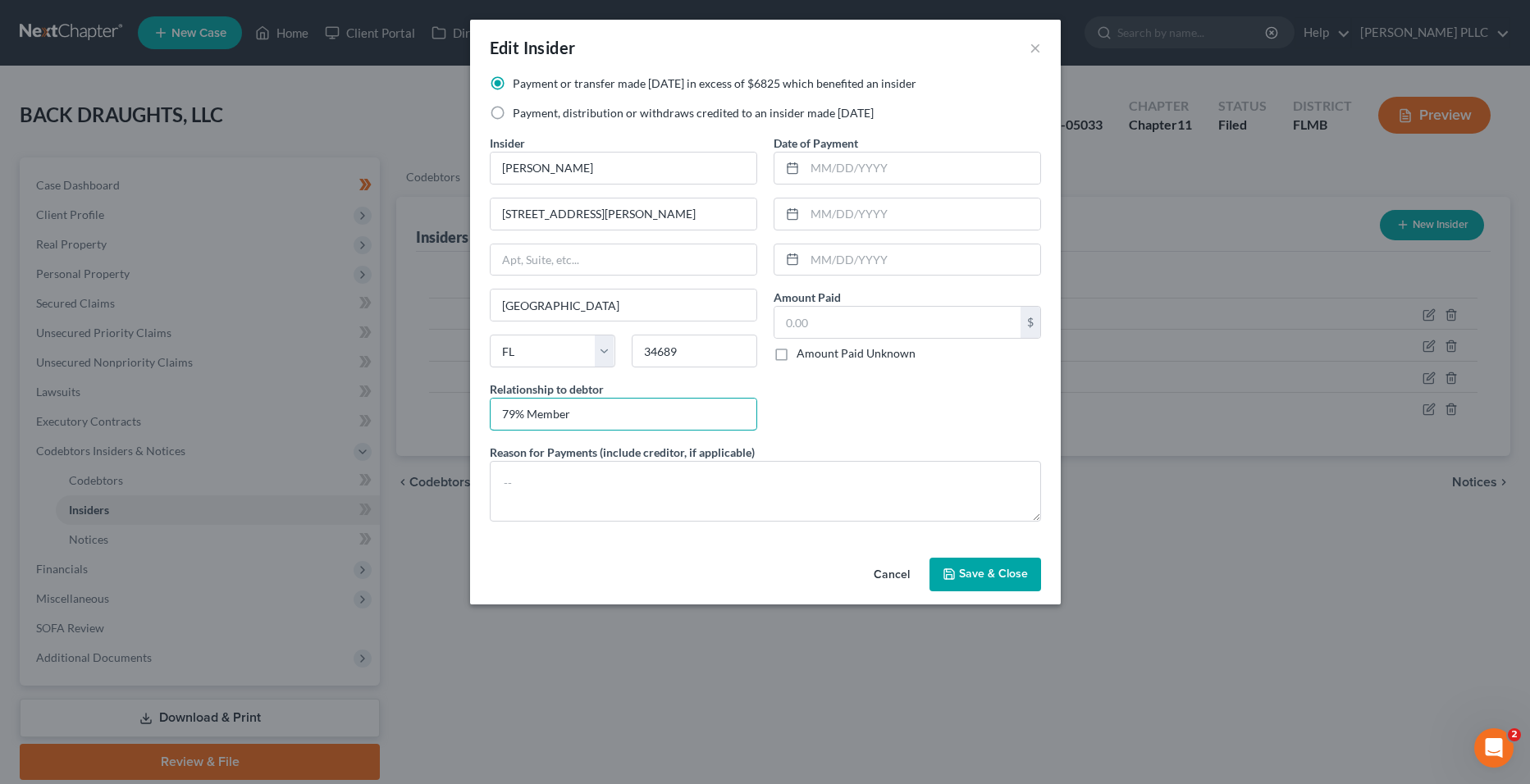
click at [391, 408] on div "Edit Insider × Payment or transfer made [DATE] in excess of $6825 which benefit…" at bounding box center [765, 392] width 1530 height 784
type input "m"
type input "Member and Manager of Debtor"
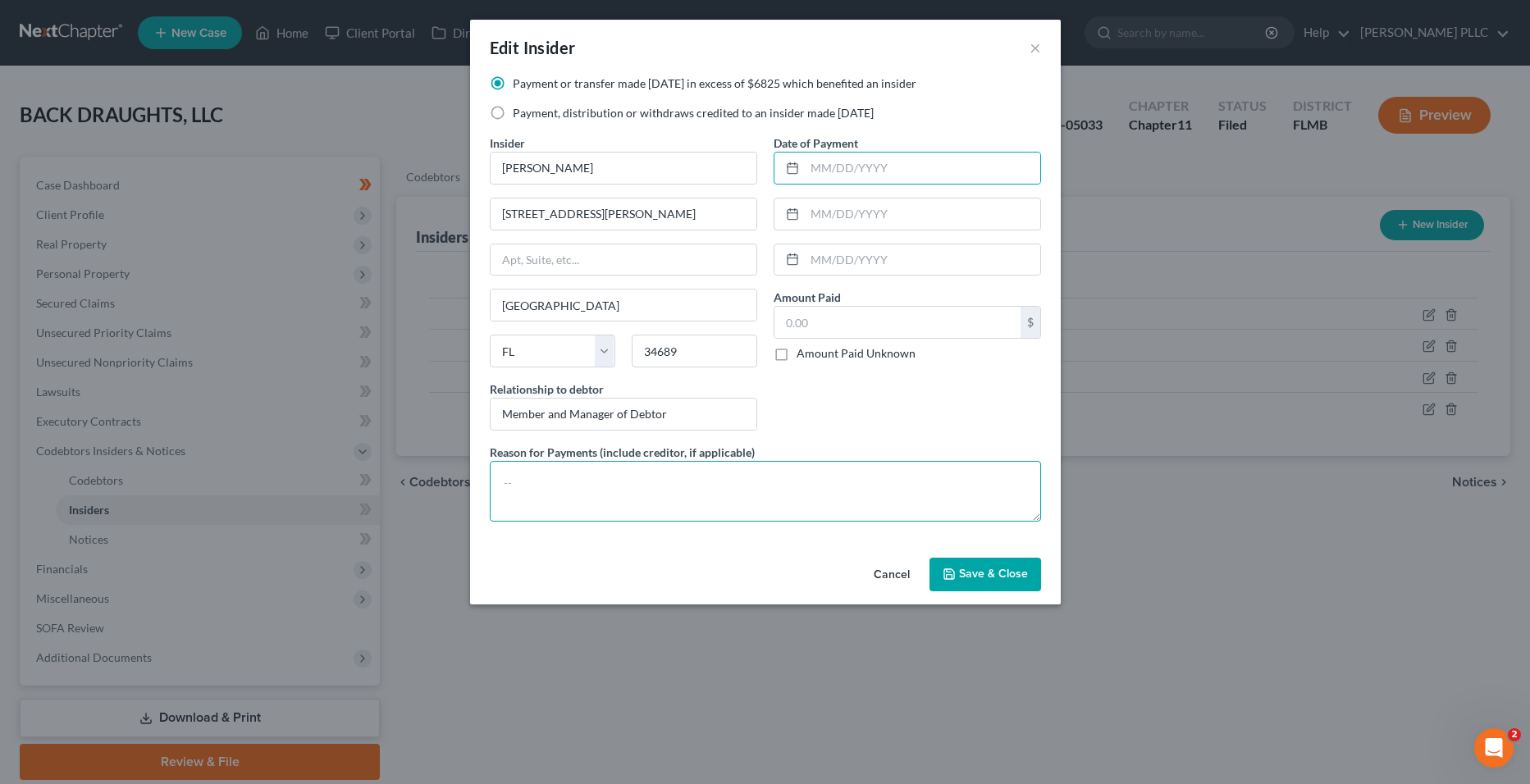
click at [647, 488] on textarea at bounding box center [766, 491] width 551 height 61
drag, startPoint x: 1002, startPoint y: 594, endPoint x: 1011, endPoint y: 585, distance: 12.7
click at [1006, 591] on div "Cancel Save & Close" at bounding box center [765, 578] width 590 height 54
click at [1011, 585] on button "Save & Close" at bounding box center [985, 574] width 112 height 34
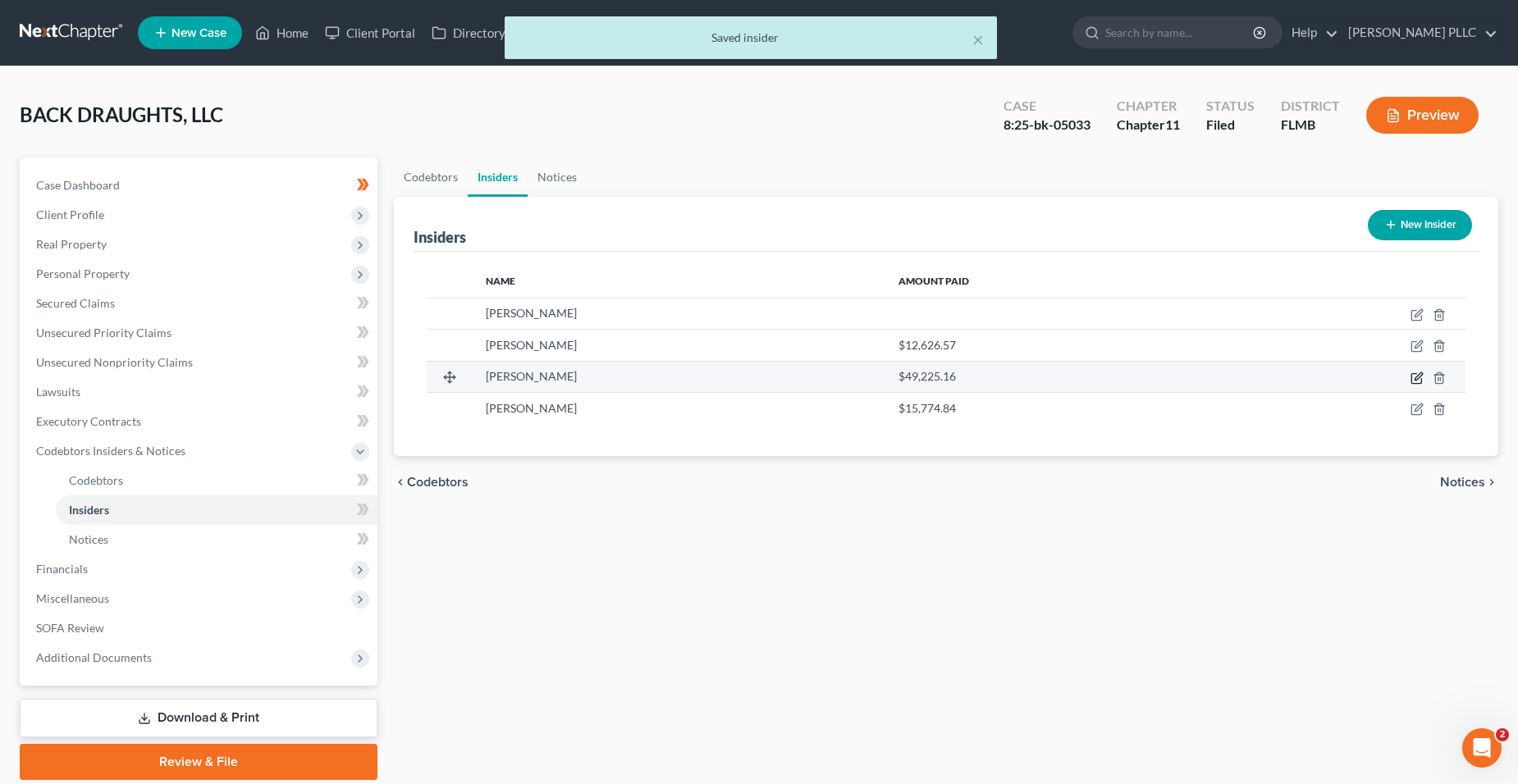
click at [1411, 384] on icon "button" at bounding box center [1417, 378] width 13 height 13
select select "9"
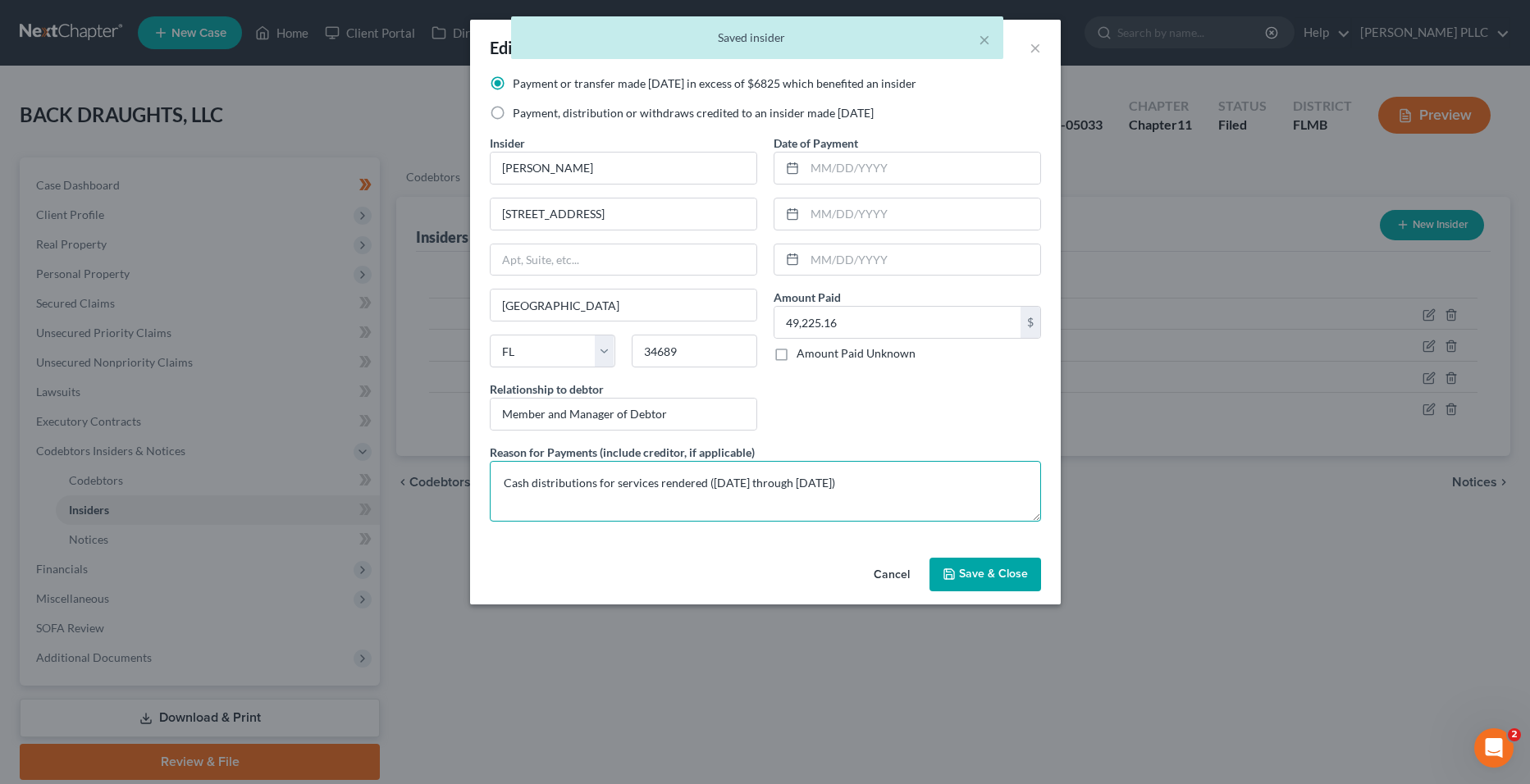
drag, startPoint x: 941, startPoint y: 488, endPoint x: 465, endPoint y: 488, distance: 476.0
click at [465, 488] on div "Edit Insider × Payment or transfer made [DATE] in excess of $6825 which benefit…" at bounding box center [765, 392] width 1530 height 784
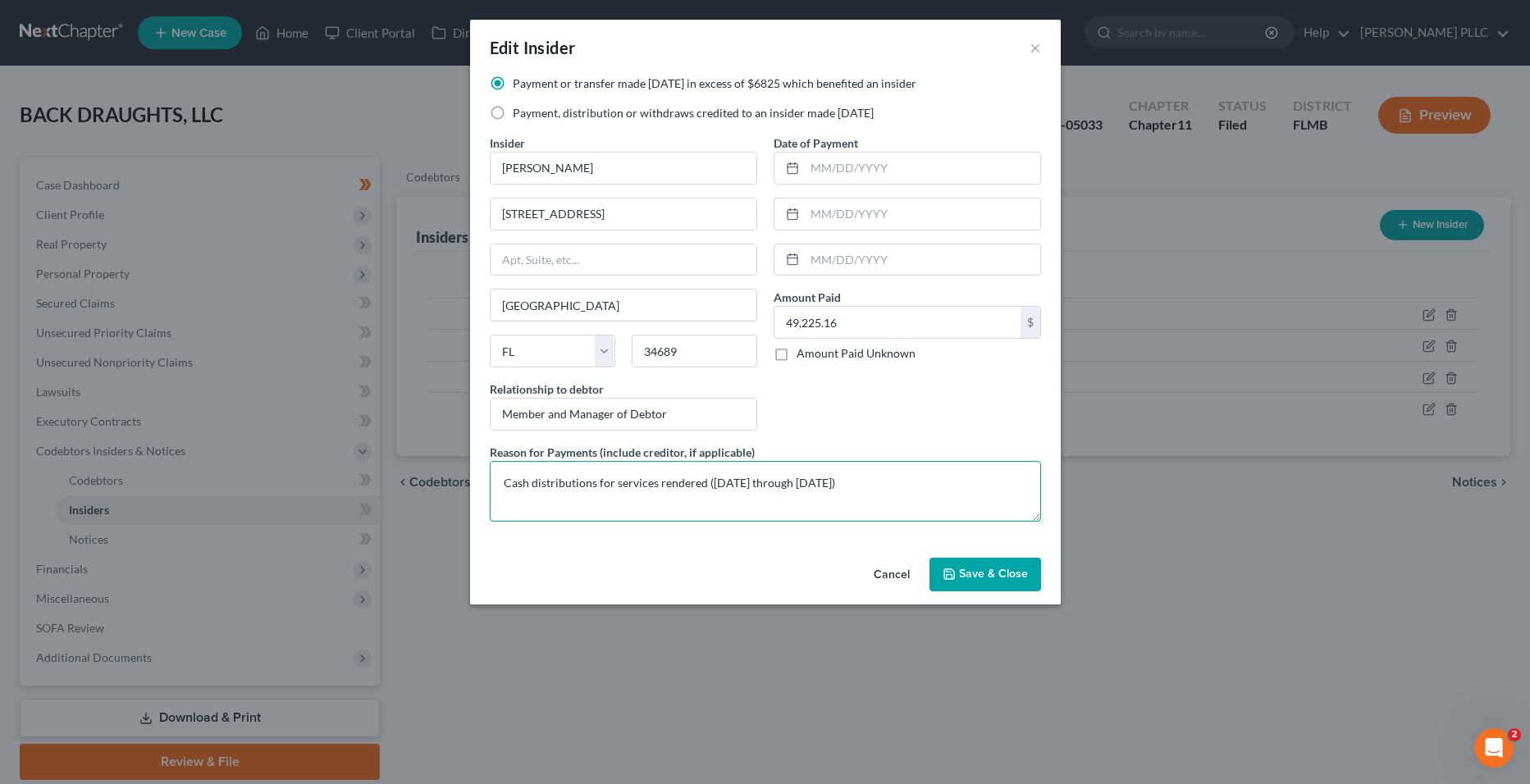
drag, startPoint x: 492, startPoint y: 489, endPoint x: 636, endPoint y: 509, distance: 145.4
click at [544, 497] on textarea "Cash distributions for services rendered ([DATE] through [DATE])" at bounding box center [766, 491] width 551 height 61
click at [715, 510] on textarea "Cash distributions for services rendered ([DATE] through [DATE])" at bounding box center [766, 491] width 551 height 61
click at [807, 503] on textarea "Cash distributions for services rendered ([DATE] through [DATE])" at bounding box center [766, 491] width 551 height 61
drag, startPoint x: 919, startPoint y: 501, endPoint x: 527, endPoint y: 488, distance: 392.2
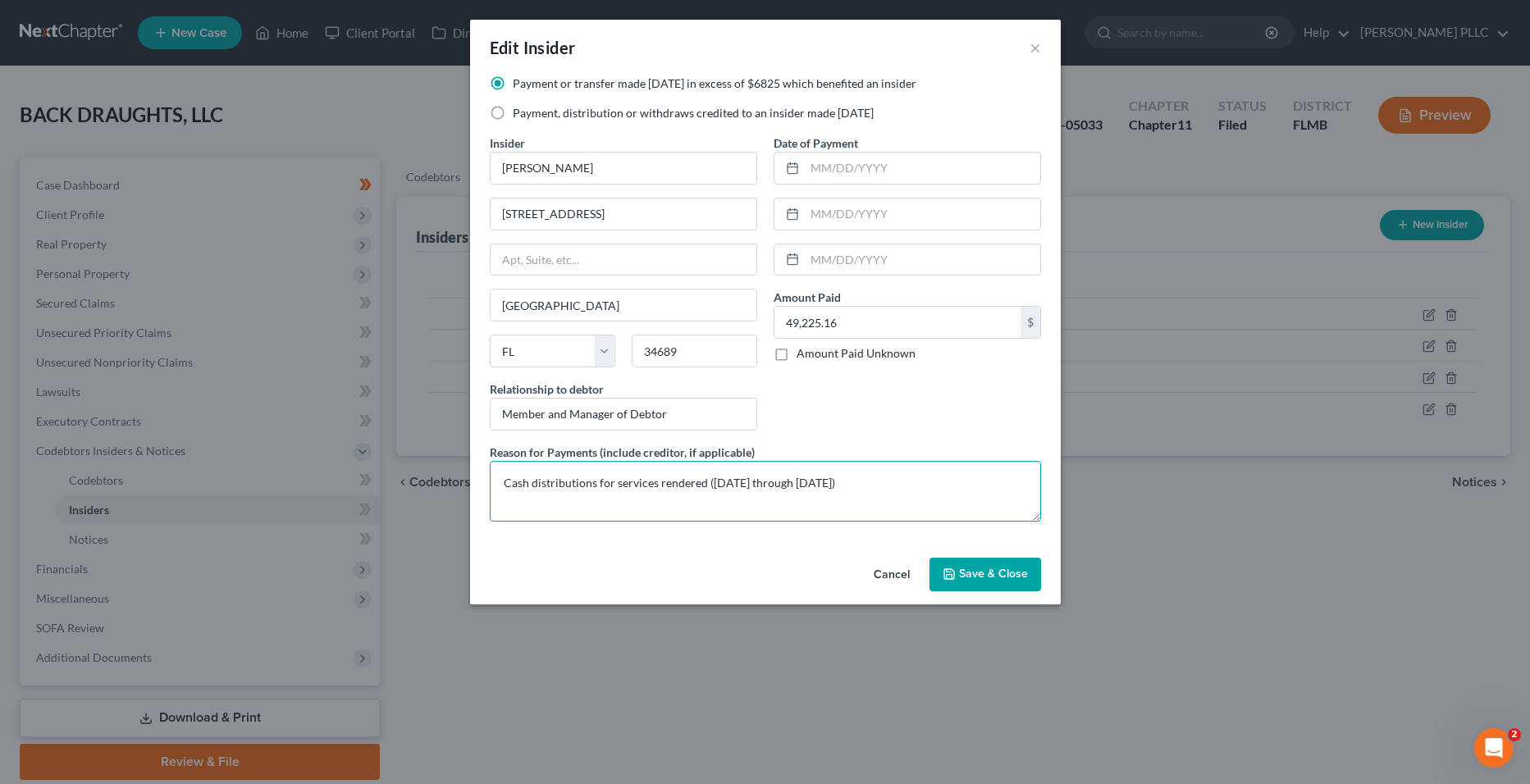
click at [511, 489] on textarea "Cash distributions for services rendered ([DATE] through [DATE])" at bounding box center [766, 491] width 551 height 61
drag, startPoint x: 527, startPoint y: 488, endPoint x: 709, endPoint y: 504, distance: 182.7
click at [565, 504] on textarea "Cash distributions for services rendered ([DATE] through [DATE])" at bounding box center [766, 491] width 551 height 61
click at [905, 490] on textarea "Cash distributions for services rendered ([DATE] through [DATE])" at bounding box center [766, 491] width 551 height 61
click at [918, 488] on textarea "Cash distributions for services rendered ([DATE] through [DATE])" at bounding box center [766, 491] width 551 height 61
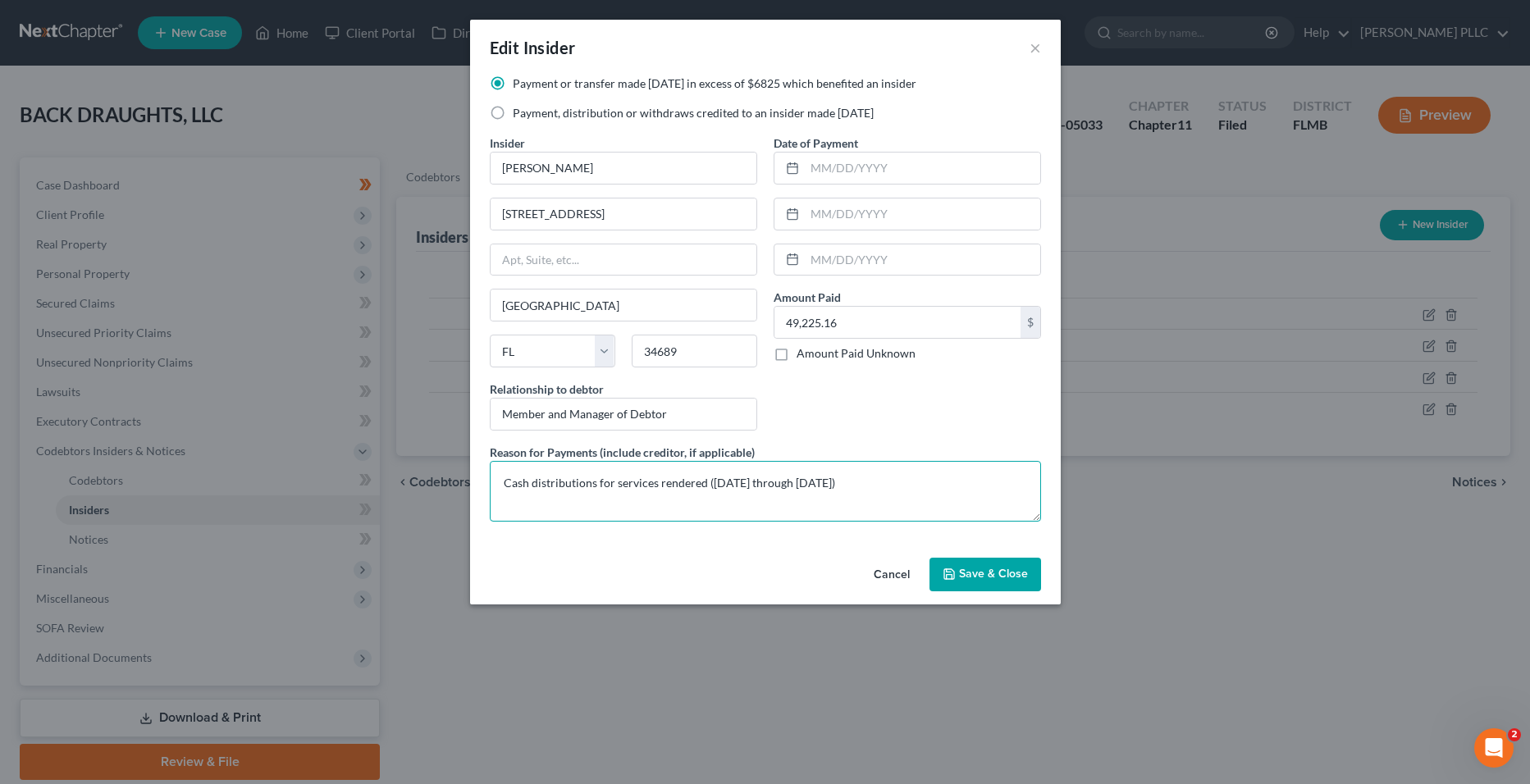
drag, startPoint x: 918, startPoint y: 487, endPoint x: 517, endPoint y: 488, distance: 401.0
click at [517, 488] on textarea "Cash distributions for services rendered ([DATE] through [DATE])" at bounding box center [766, 491] width 551 height 61
click at [970, 580] on span "Save & Close" at bounding box center [994, 574] width 69 height 14
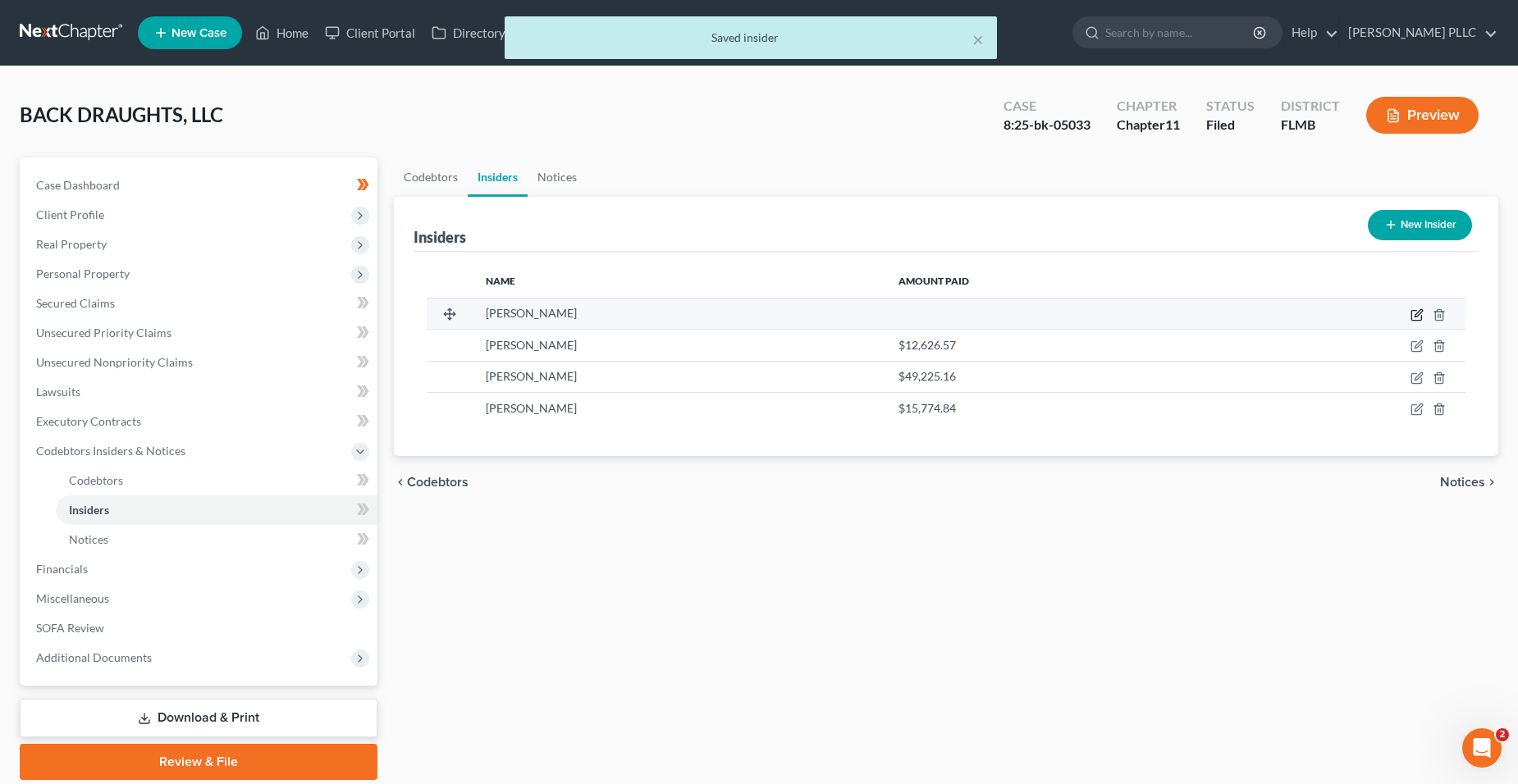
click at [1423, 317] on icon "button" at bounding box center [1417, 315] width 13 height 13
select select "9"
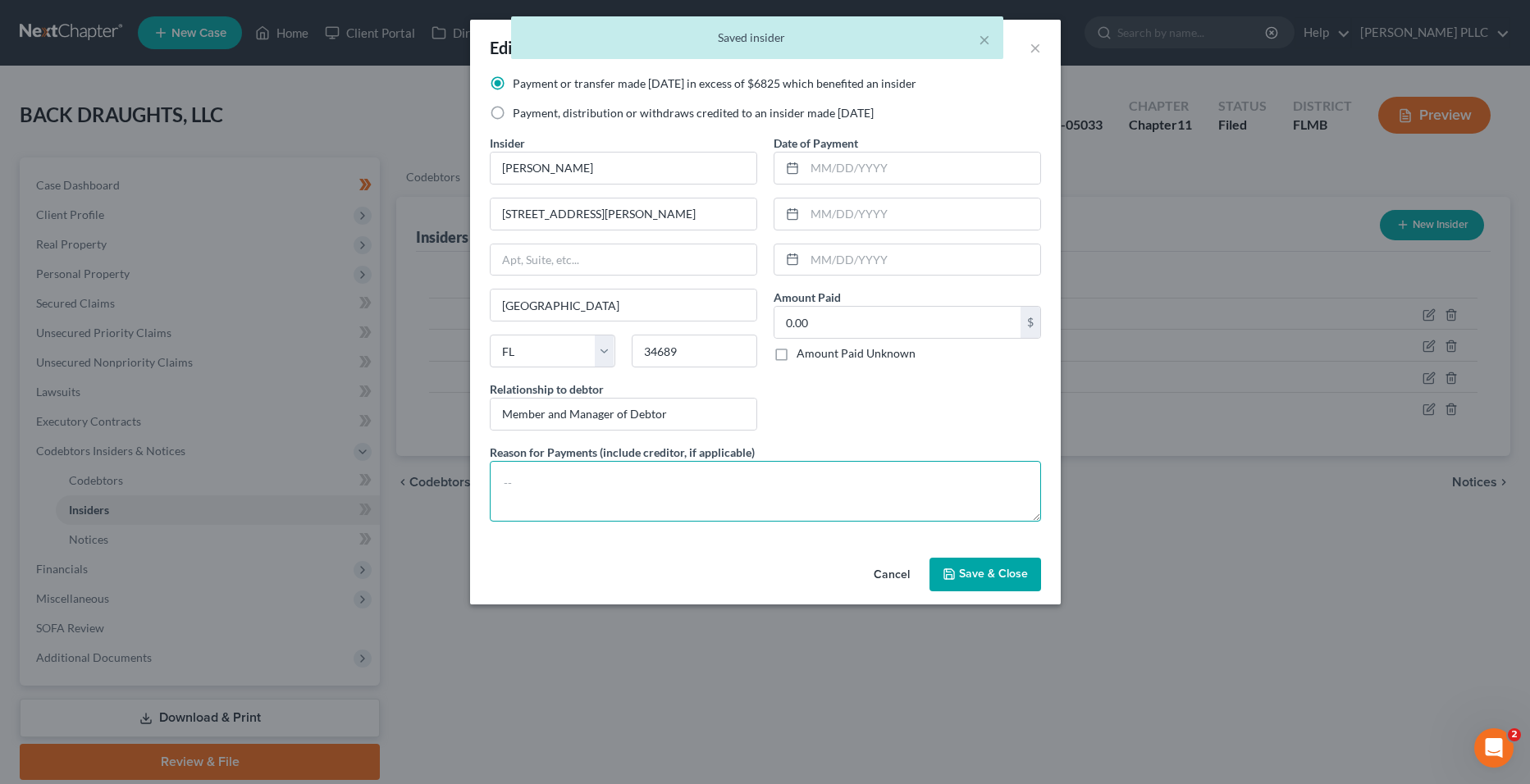
click at [695, 477] on textarea at bounding box center [766, 491] width 551 height 61
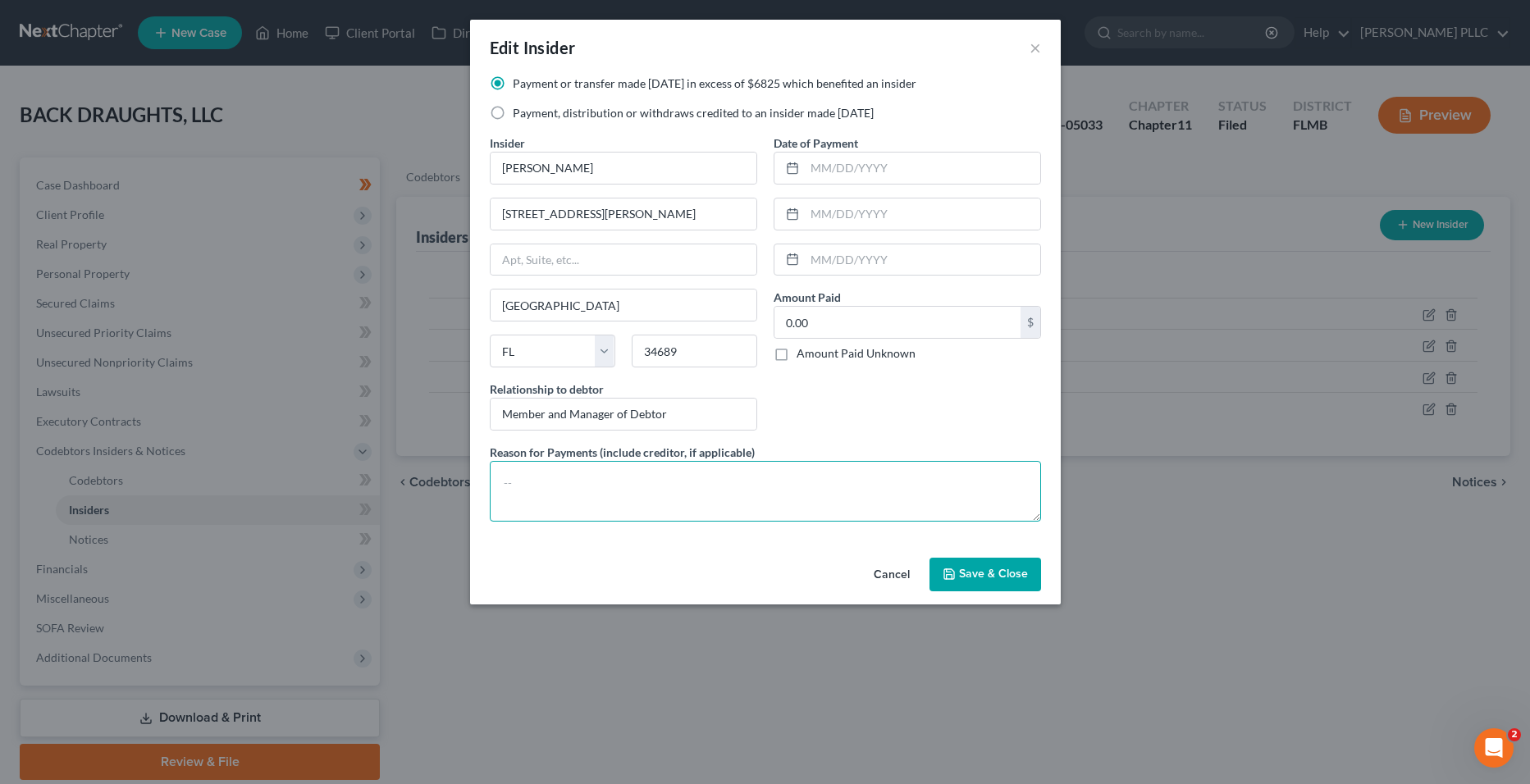
paste textarea "Cash distributions for services rendered ([DATE] through [DATE])"
click at [758, 489] on textarea "Cash distributions for services rendered ([DATE] through [DATE])" at bounding box center [766, 491] width 551 height 61
type textarea "Cash distributions for services rendered ([DATE] through [DATE])"
drag, startPoint x: 881, startPoint y: 316, endPoint x: 876, endPoint y: 323, distance: 8.6
click at [881, 316] on input "0.00" at bounding box center [898, 321] width 246 height 31
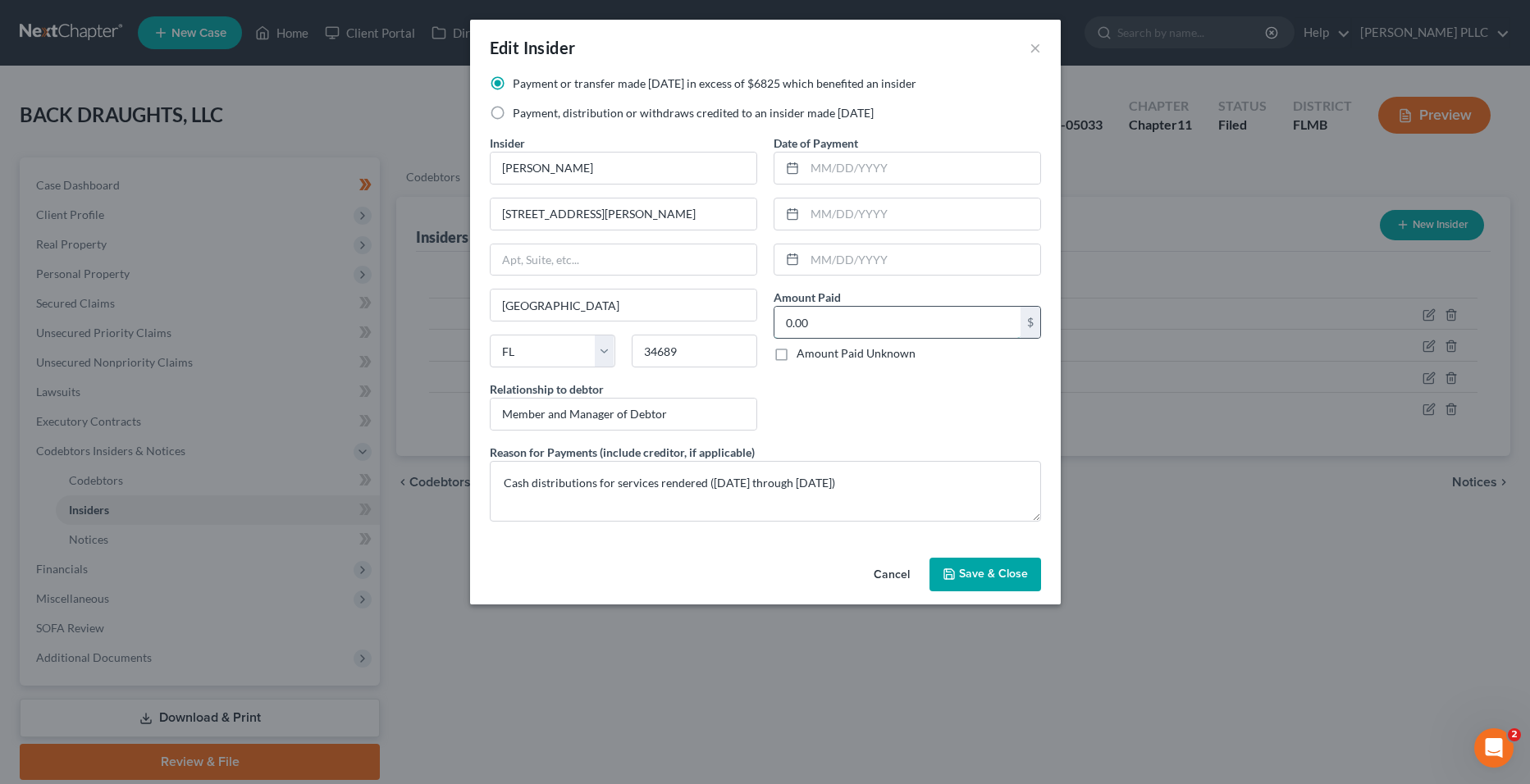
click at [889, 321] on input "0.00" at bounding box center [898, 321] width 246 height 31
click at [887, 321] on input "0.00" at bounding box center [898, 321] width 246 height 31
type input "68,720"
click at [829, 391] on div "Date of Payment Amount Paid 68,720.00 $ Amount Paid Unknown Balance Undetermine…" at bounding box center [908, 289] width 284 height 309
click at [970, 577] on span "Save & Close" at bounding box center [994, 574] width 69 height 14
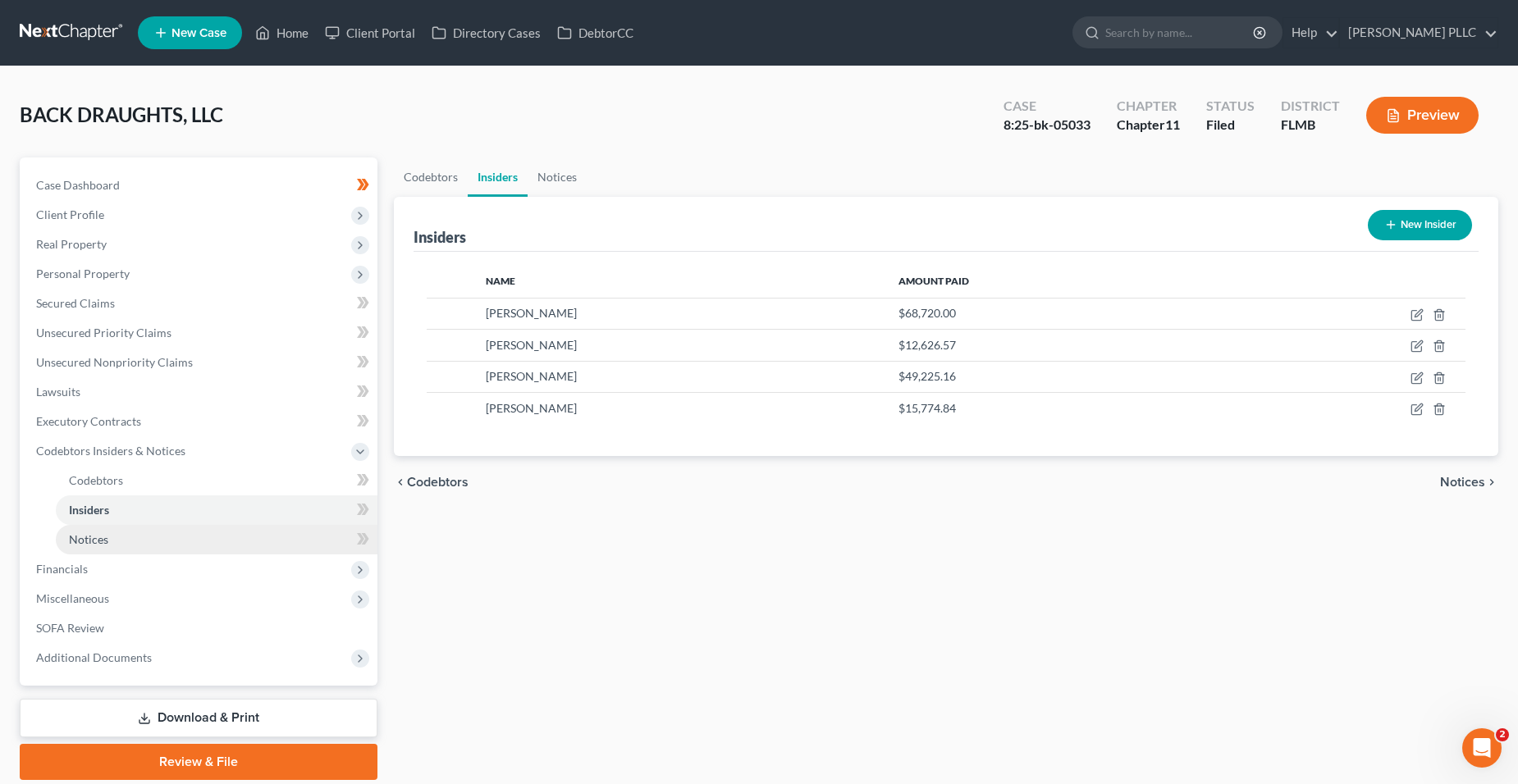
click at [212, 528] on link "Notices" at bounding box center [216, 539] width 321 height 29
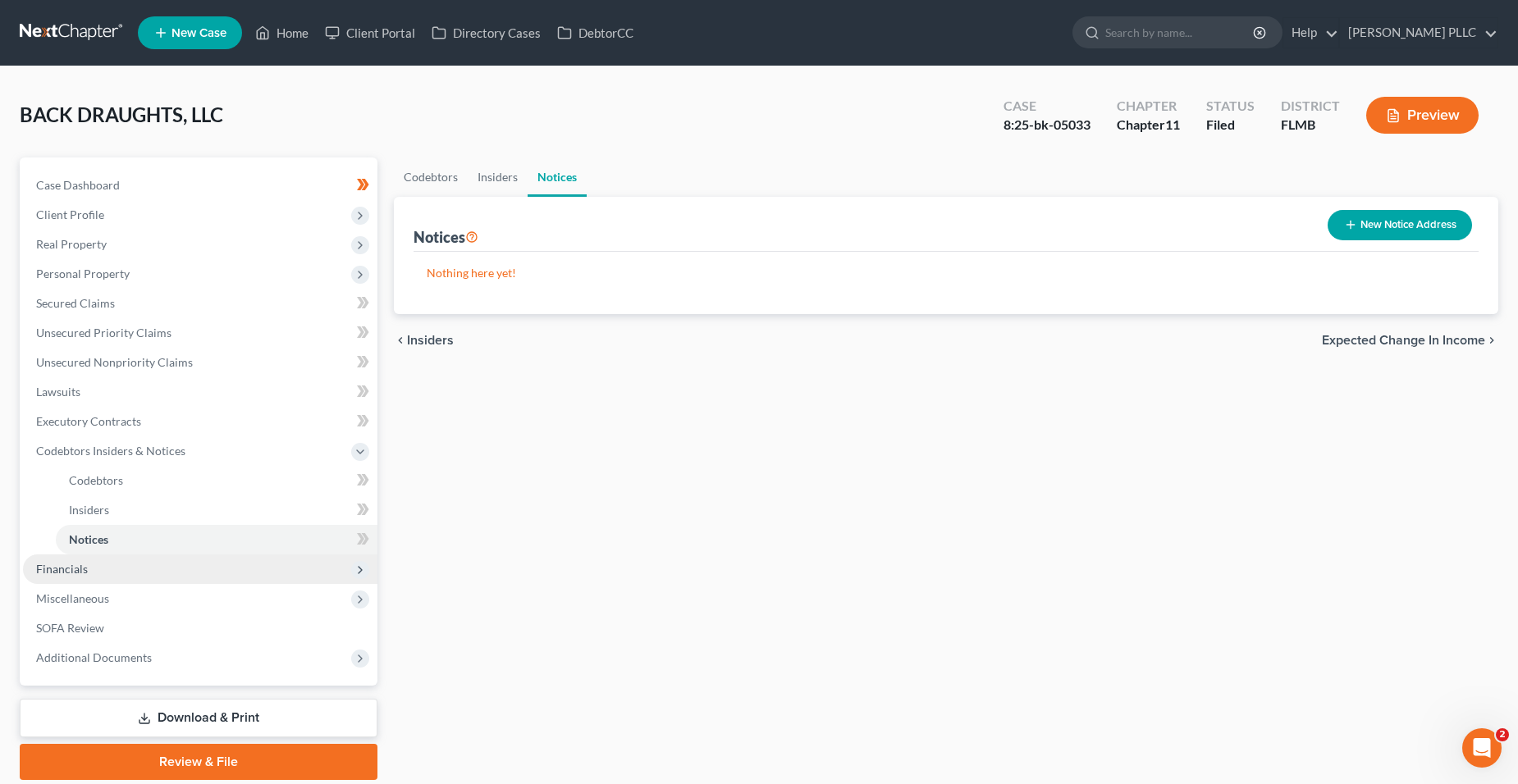
click at [201, 558] on span "Financials" at bounding box center [200, 569] width 354 height 29
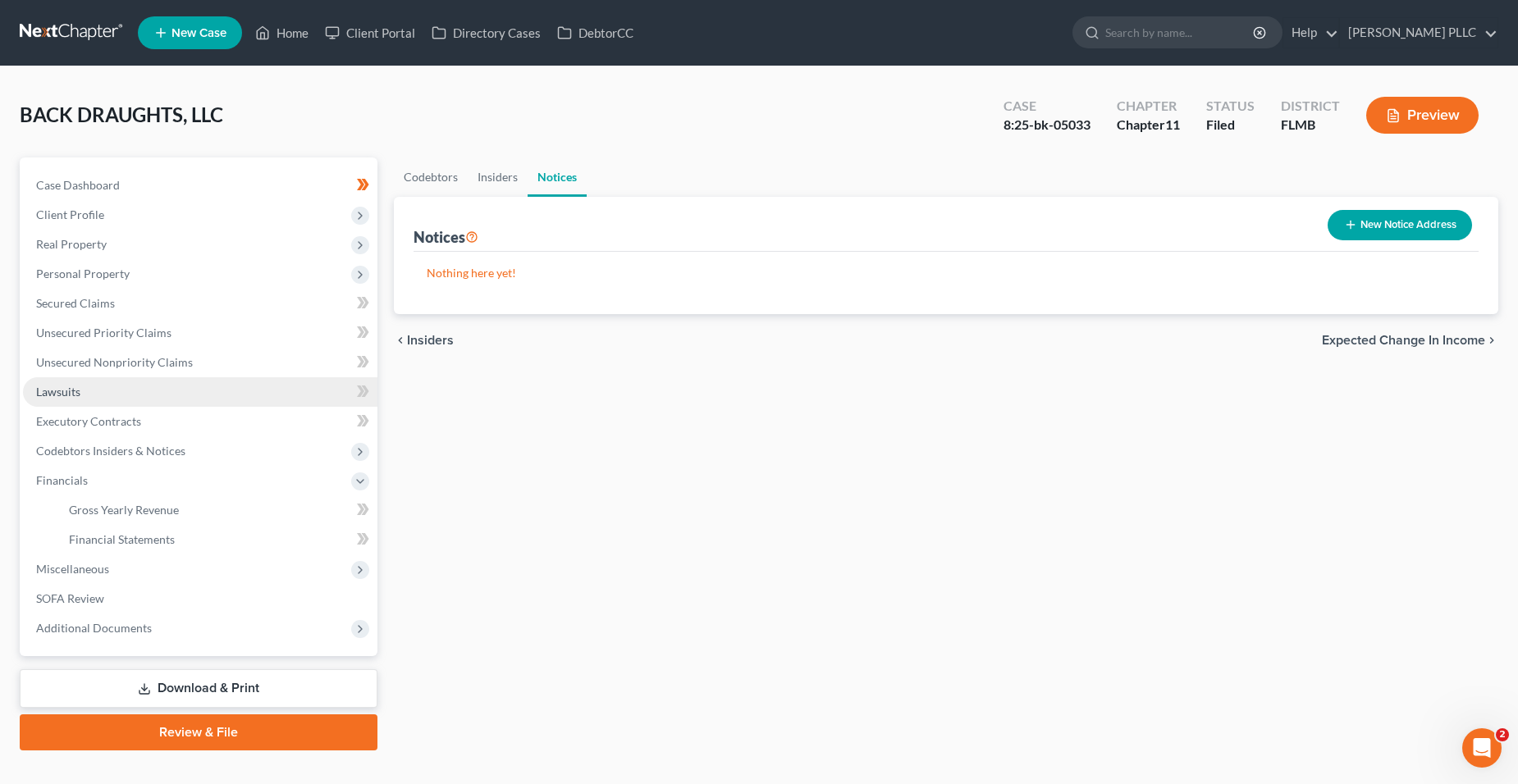
click at [196, 387] on link "Lawsuits" at bounding box center [200, 392] width 354 height 29
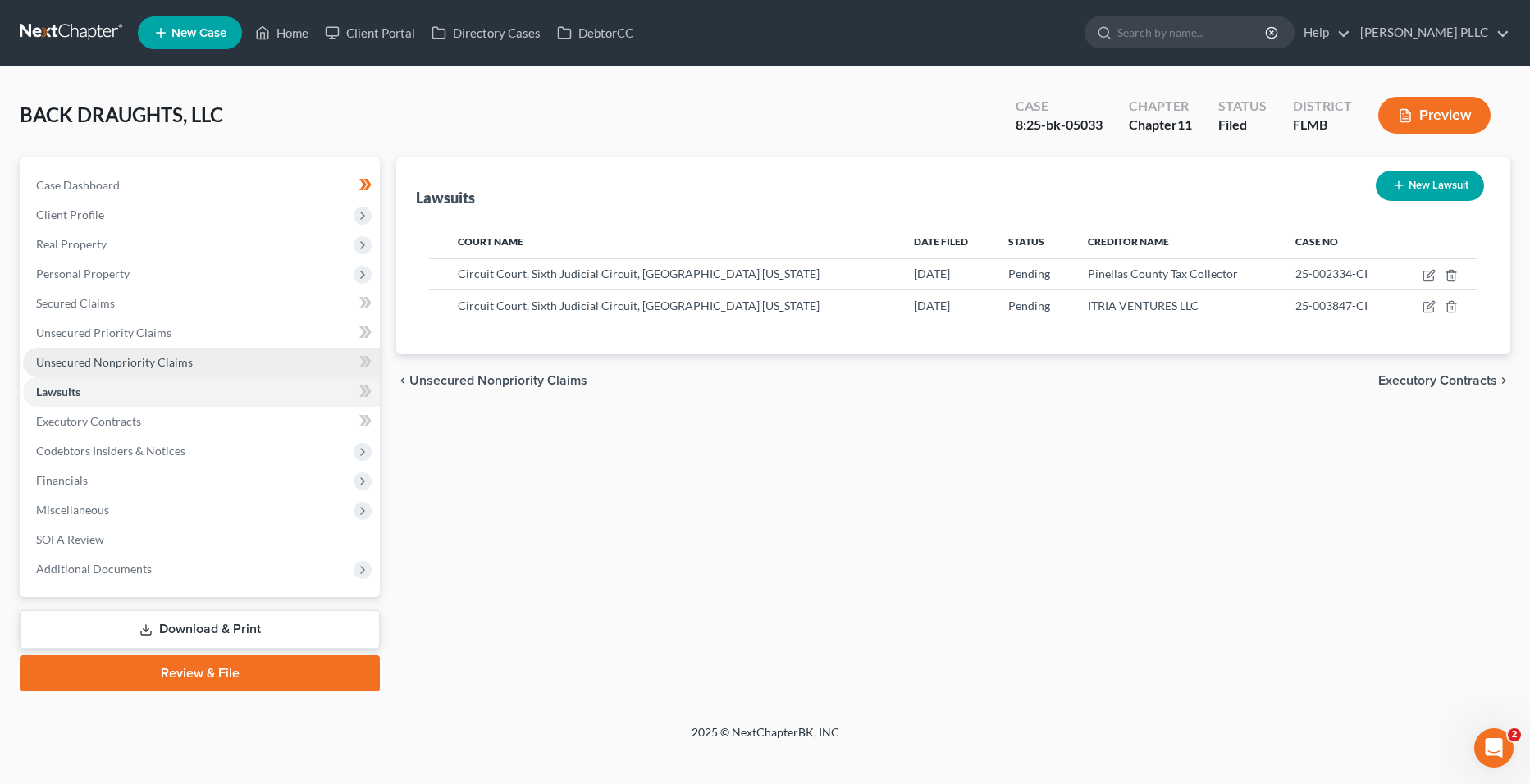
click at [198, 368] on link "Unsecured Nonpriority Claims" at bounding box center [201, 362] width 357 height 29
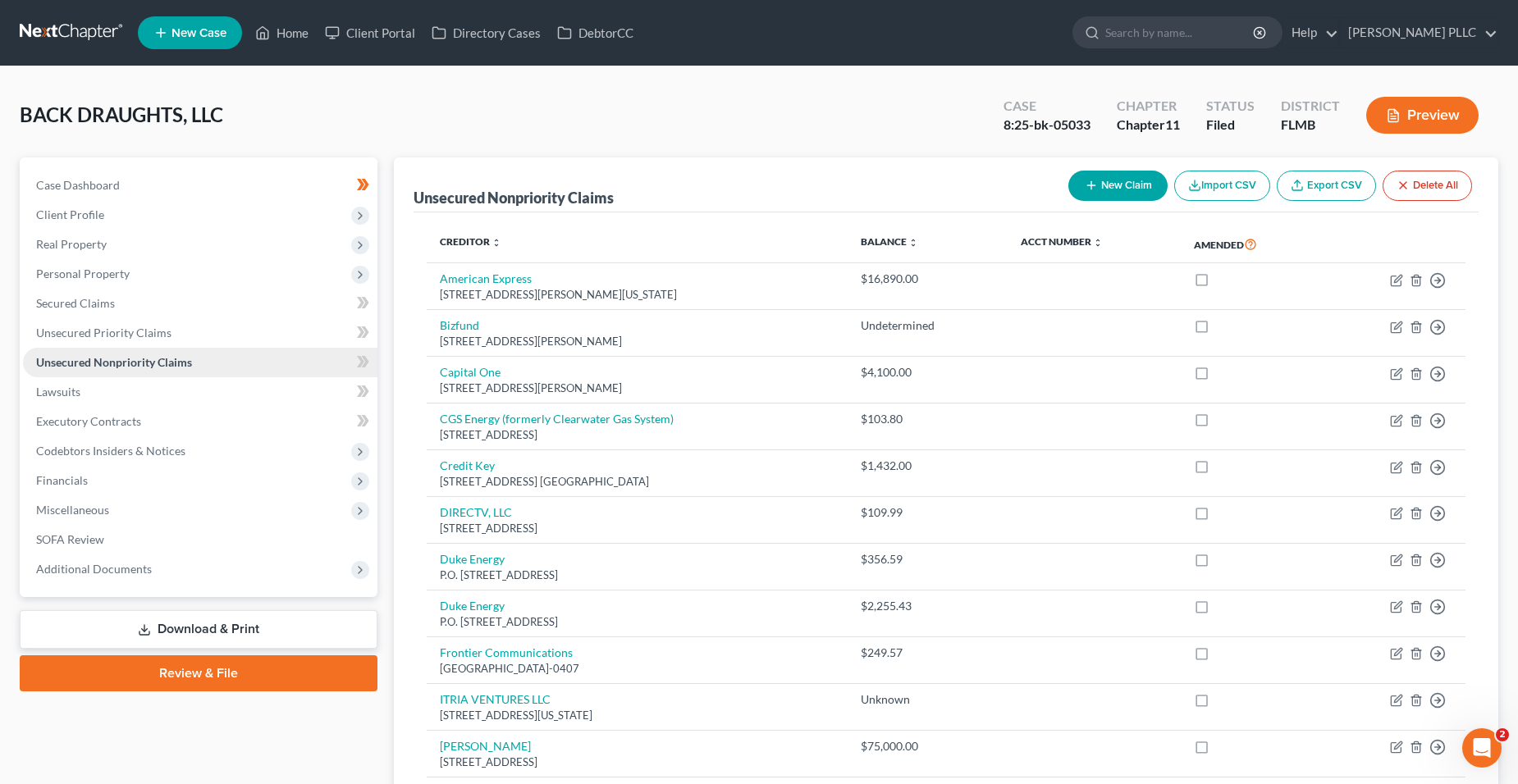
click at [198, 352] on link "Unsecured Nonpriority Claims" at bounding box center [200, 362] width 354 height 29
click at [197, 345] on link "Unsecured Priority Claims" at bounding box center [200, 332] width 354 height 29
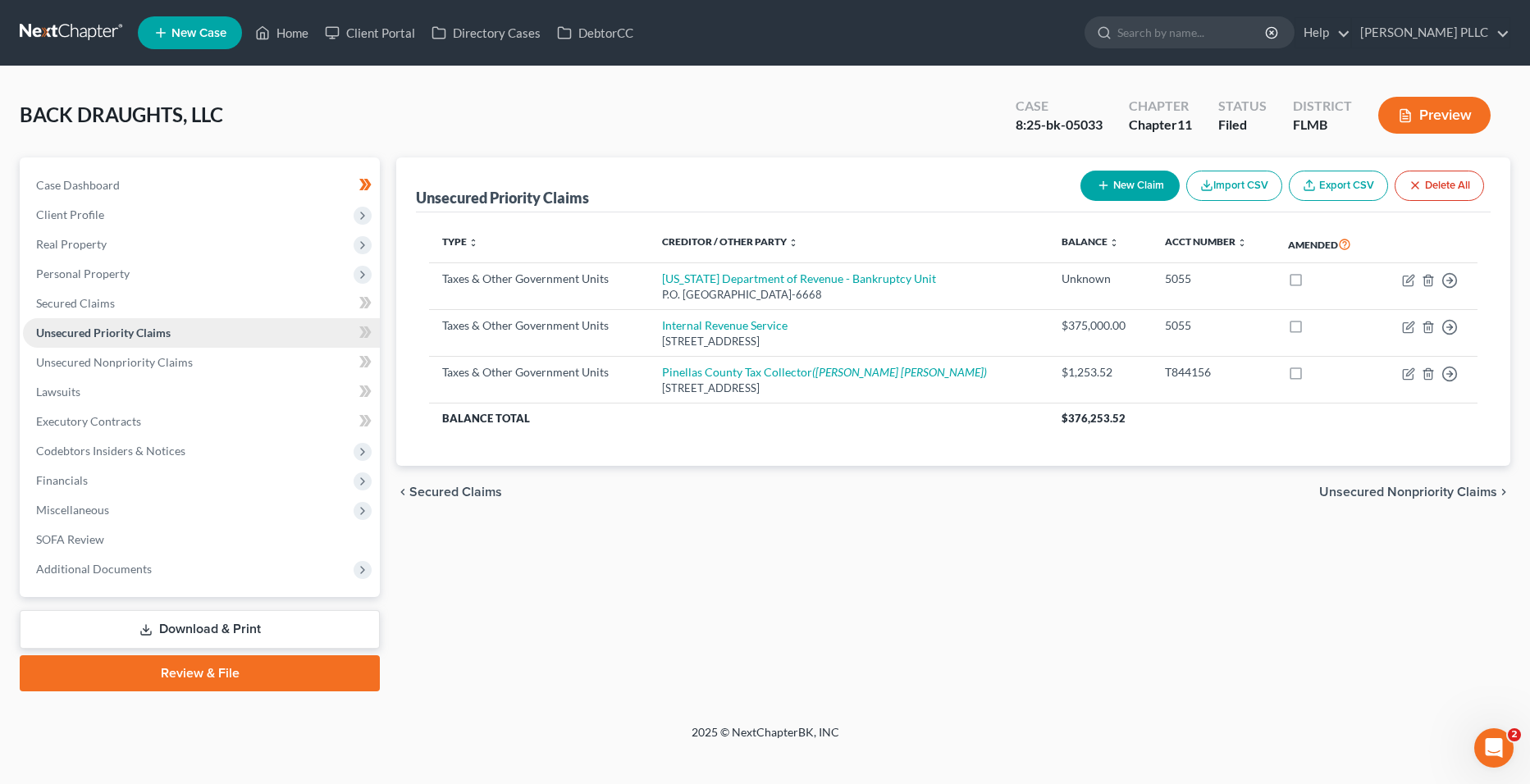
click at [147, 318] on link "Unsecured Priority Claims" at bounding box center [201, 332] width 357 height 29
click at [146, 311] on link "Secured Claims" at bounding box center [201, 303] width 357 height 29
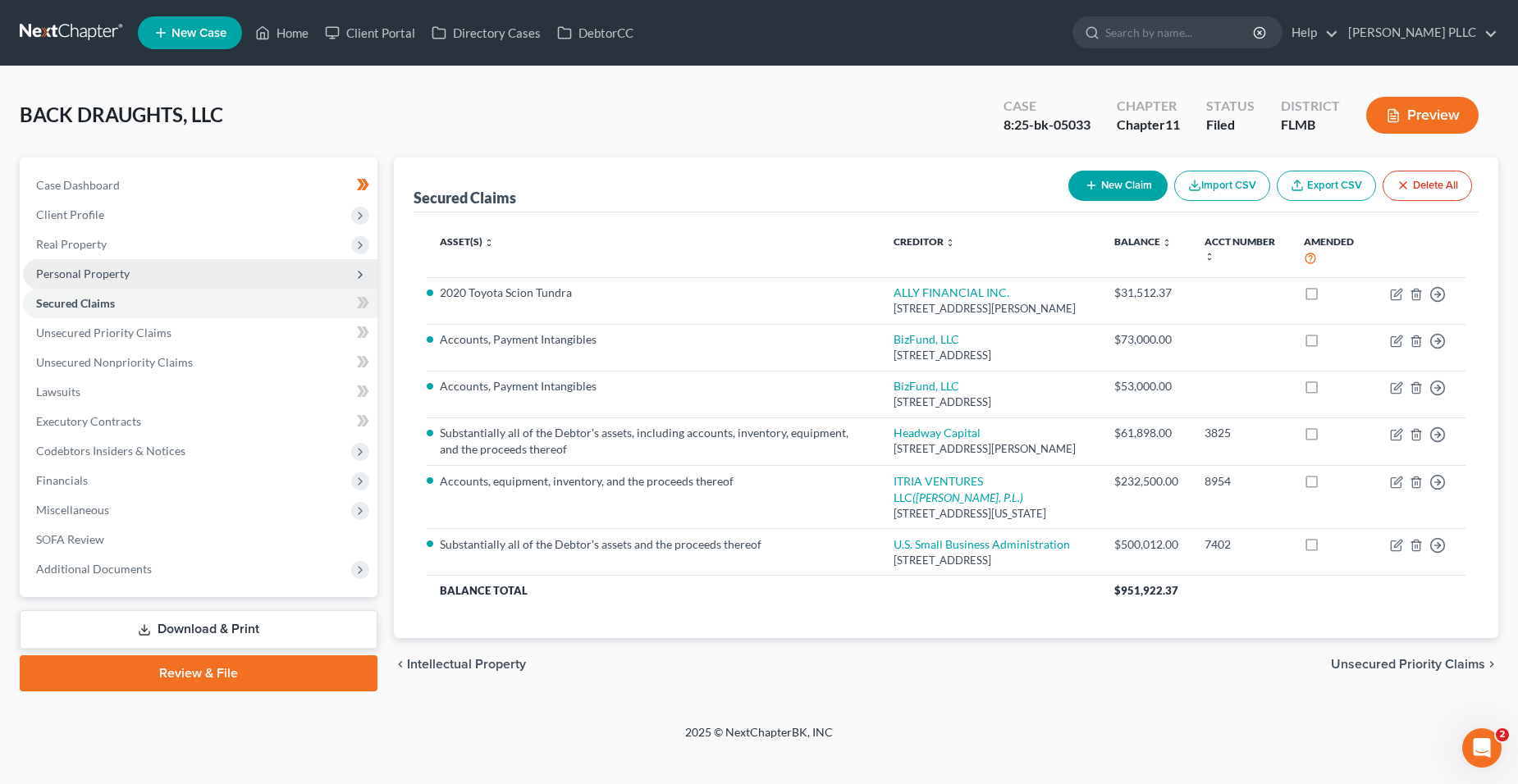
click at [147, 285] on span "Personal Property" at bounding box center [200, 273] width 354 height 29
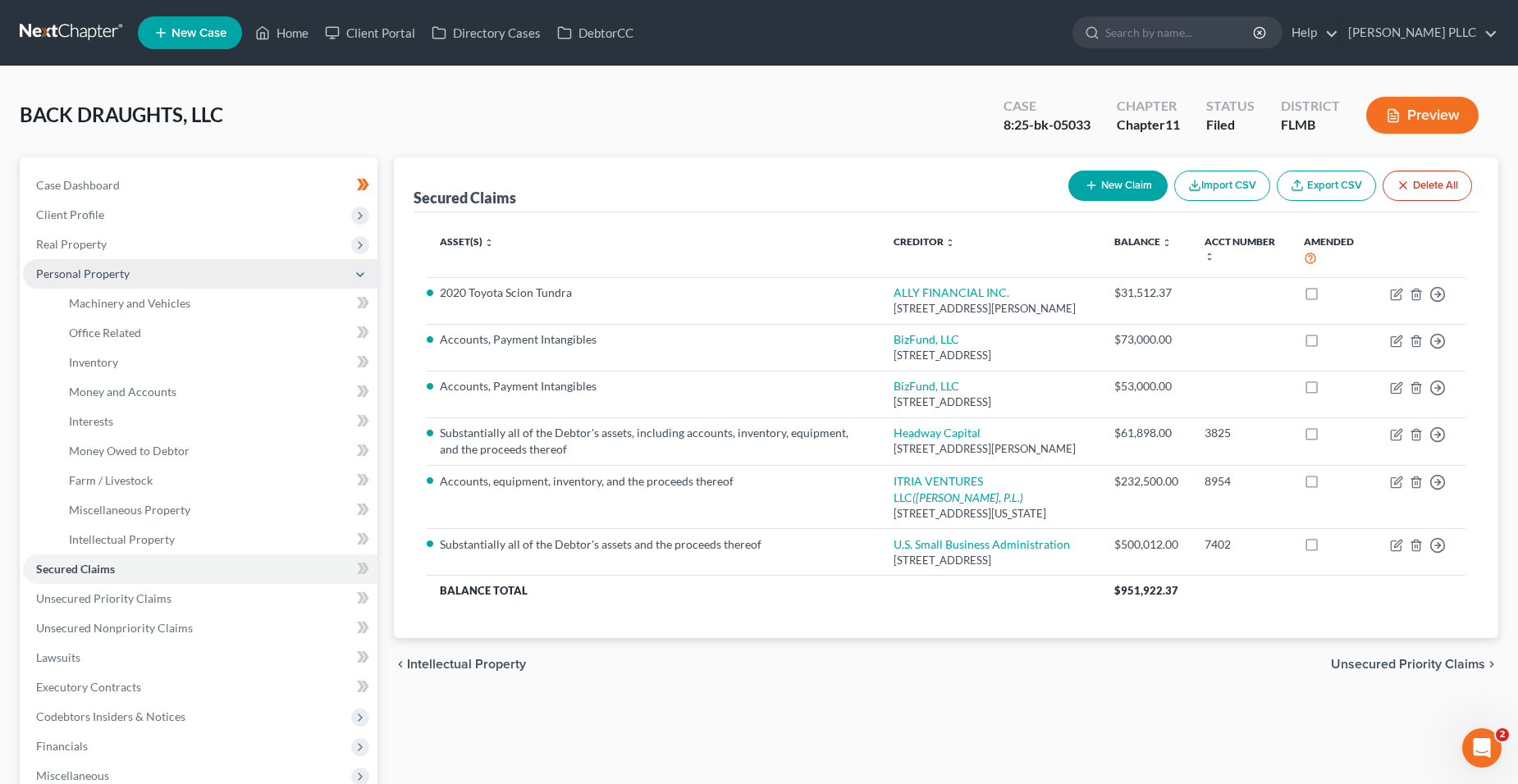
click at [150, 272] on span "Personal Property" at bounding box center [200, 273] width 354 height 29
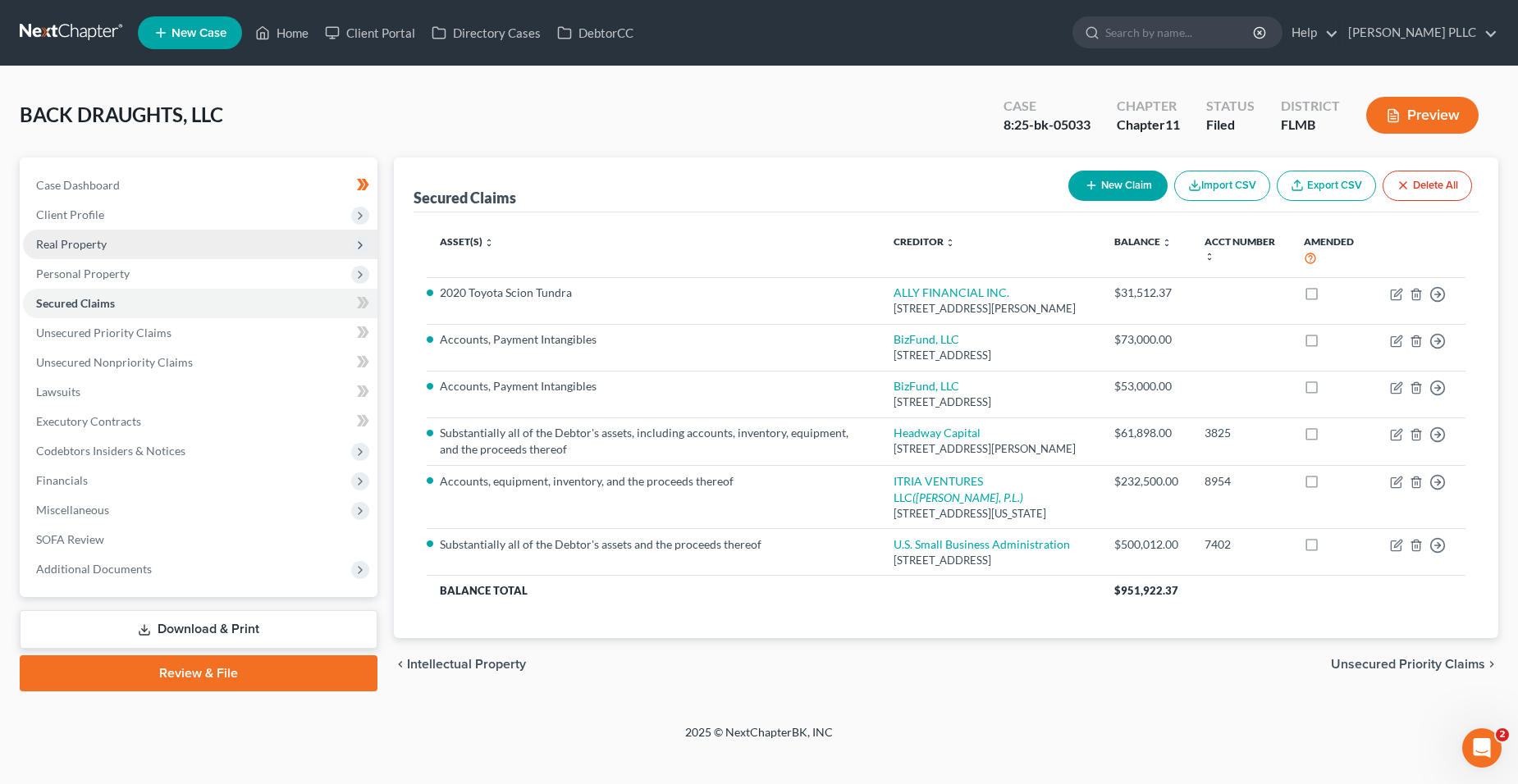
click at [151, 255] on span "Real Property" at bounding box center [200, 244] width 354 height 29
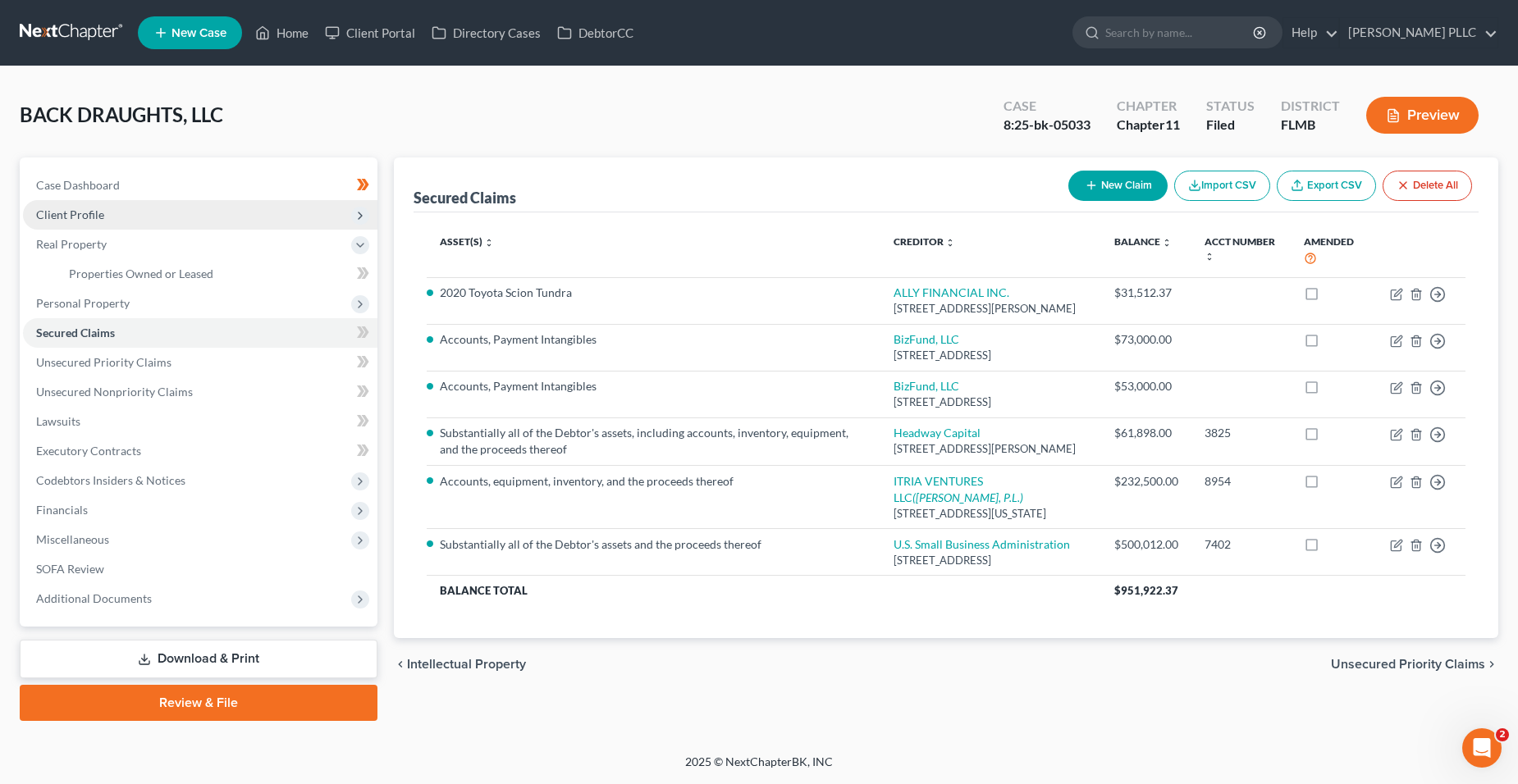
click at [158, 211] on span "Client Profile" at bounding box center [200, 215] width 354 height 29
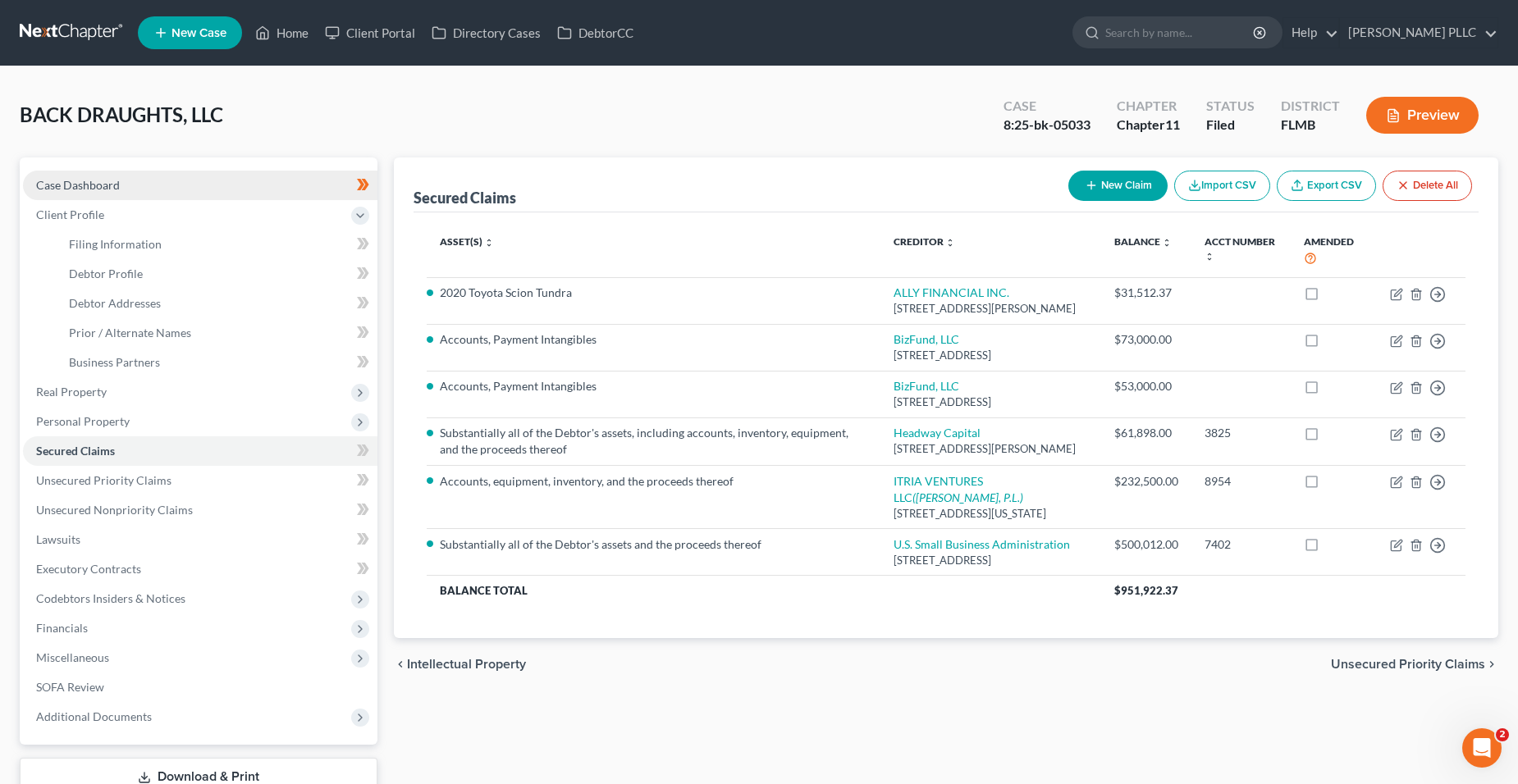
click at [162, 192] on link "Case Dashboard" at bounding box center [200, 185] width 354 height 29
